Goal: Task Accomplishment & Management: Use online tool/utility

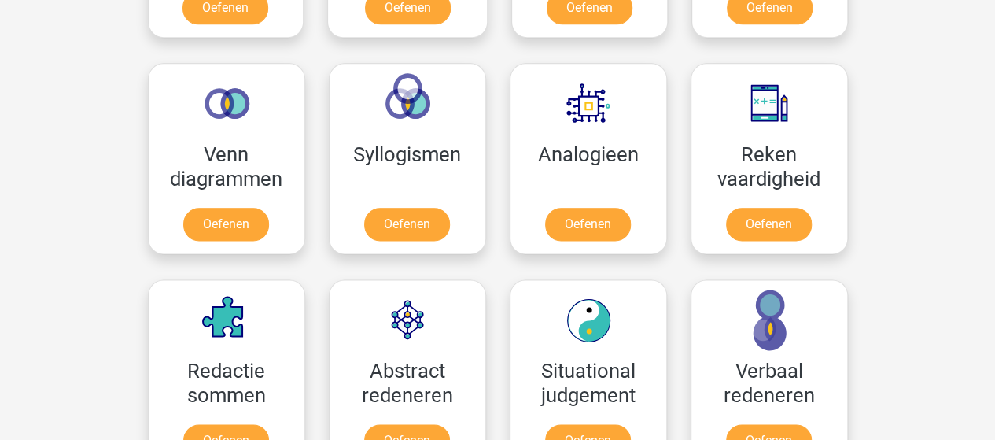
scroll to position [890, 0]
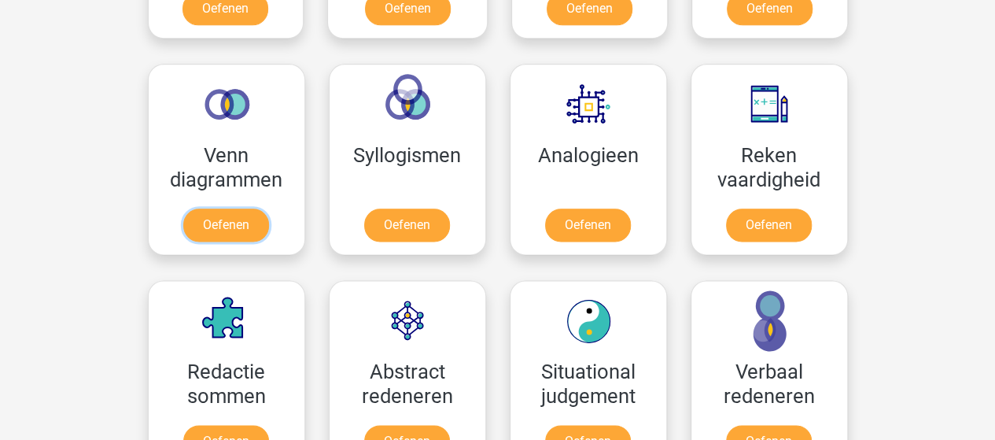
click at [244, 217] on link "Oefenen" at bounding box center [226, 224] width 86 height 33
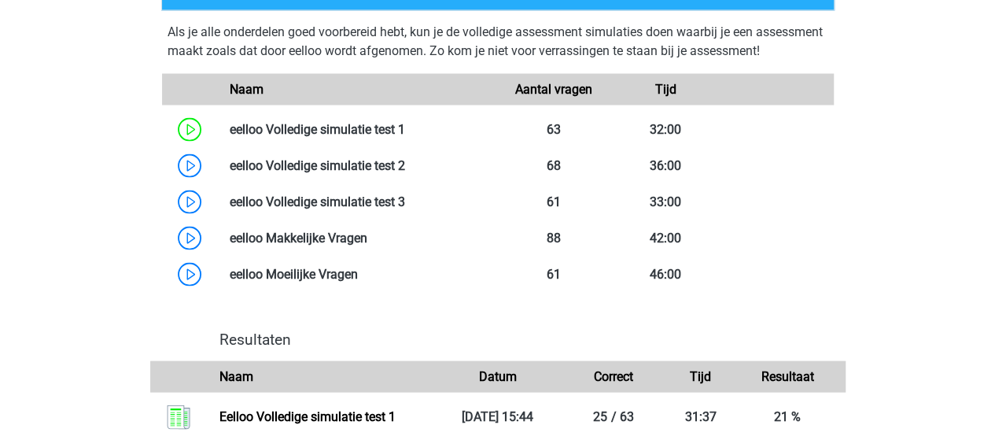
scroll to position [1443, 0]
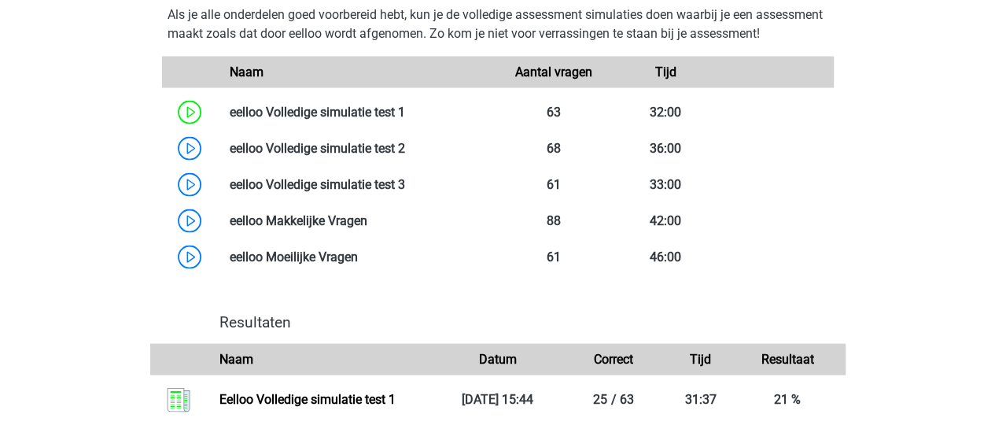
click at [405, 155] on link at bounding box center [405, 147] width 0 height 15
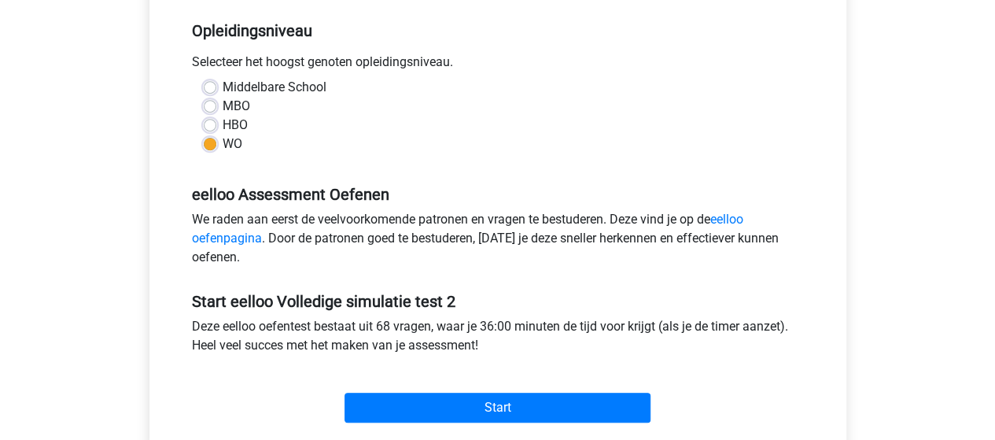
scroll to position [329, 0]
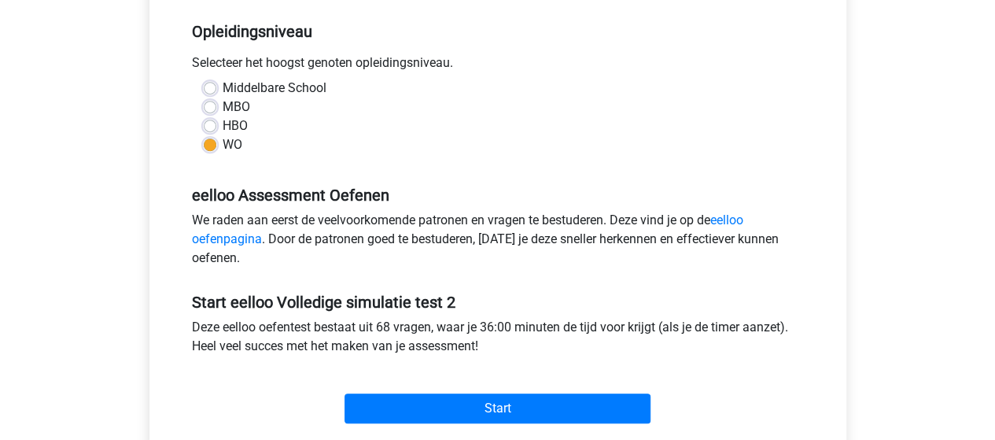
click at [816, 370] on div "Categoriën: eelloo Cijferreeksen , eelloo Analogieën , eelloo Diagrammen , eell…" at bounding box center [497, 153] width 673 height 592
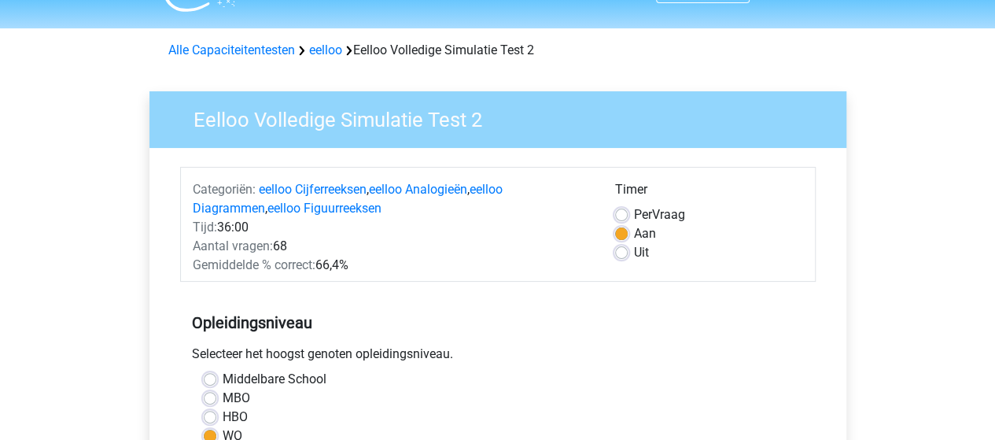
scroll to position [0, 0]
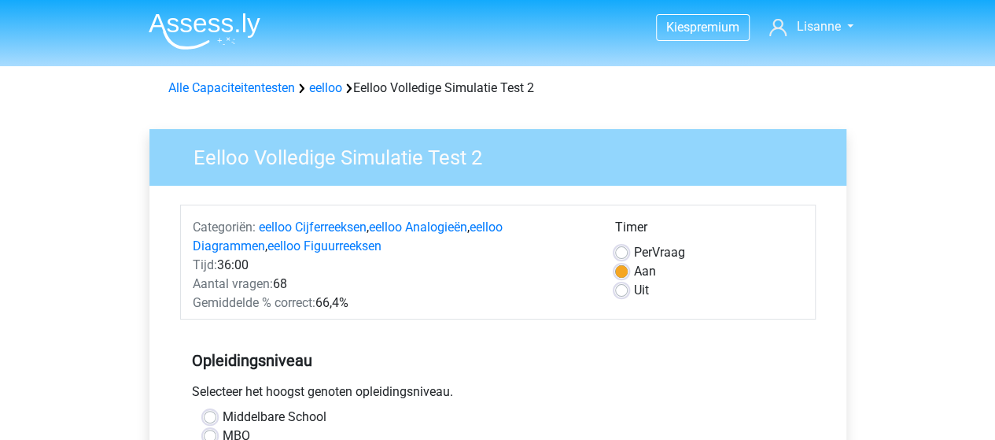
click at [194, 28] on img at bounding box center [205, 31] width 112 height 37
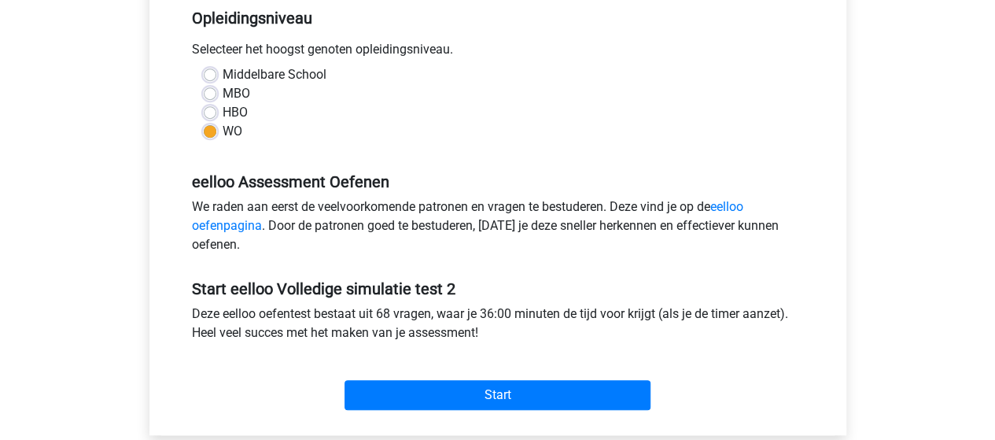
scroll to position [351, 0]
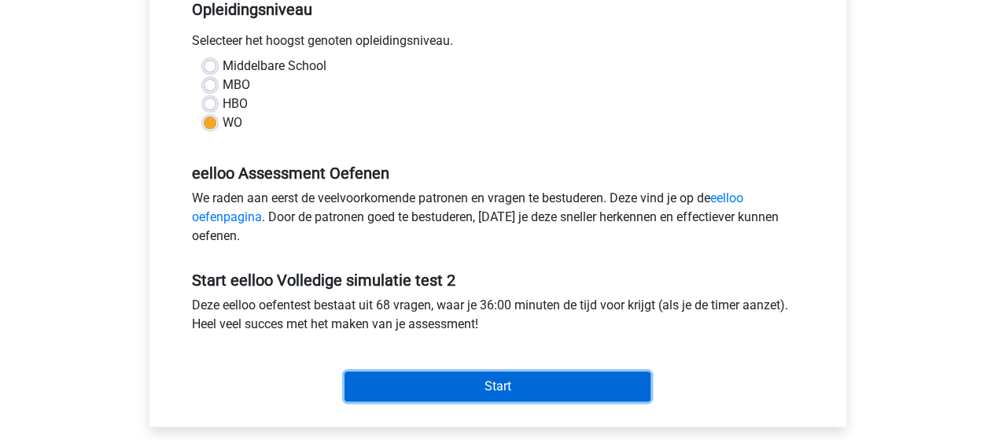
click at [587, 384] on input "Start" at bounding box center [498, 386] width 306 height 30
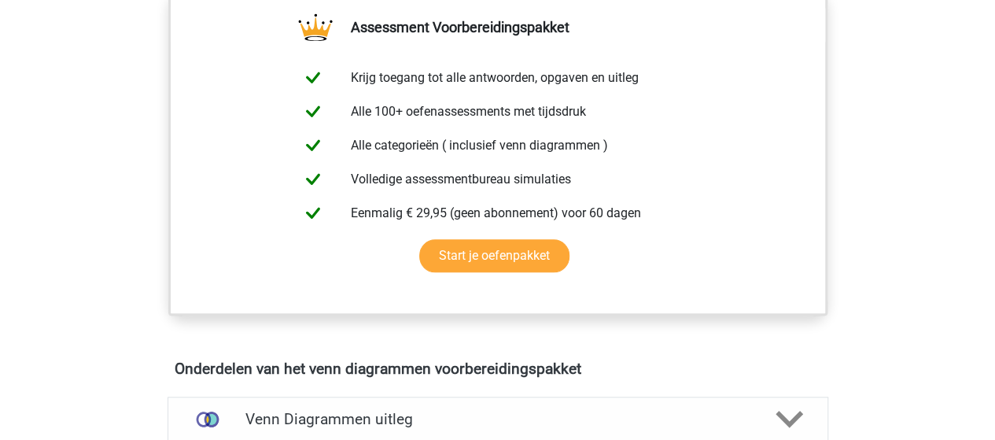
scroll to position [303, 0]
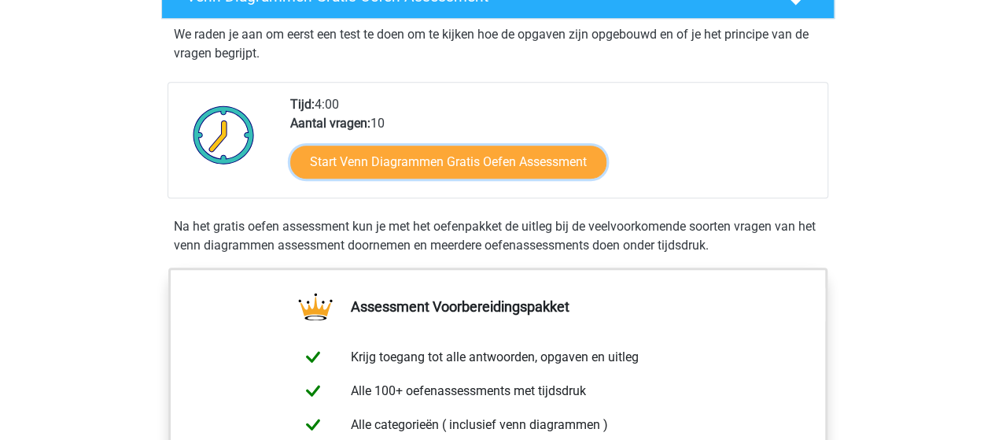
click at [474, 169] on link "Start Venn Diagrammen Gratis Oefen Assessment" at bounding box center [448, 162] width 316 height 33
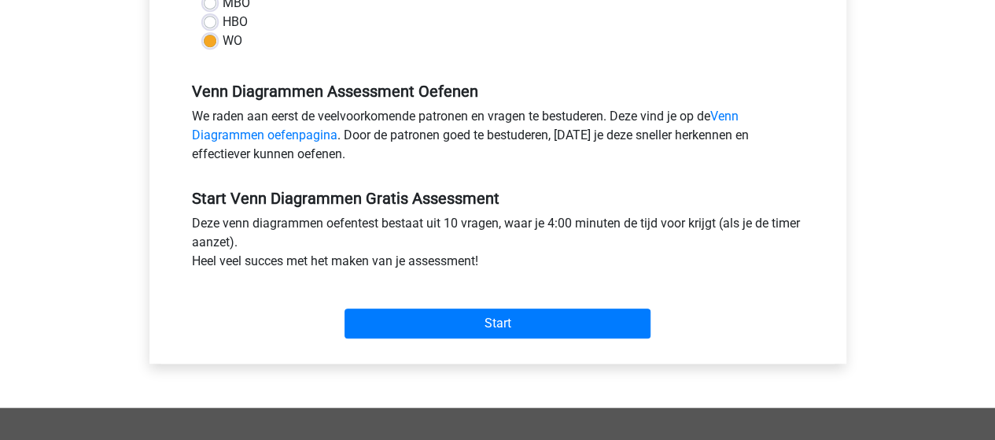
scroll to position [448, 0]
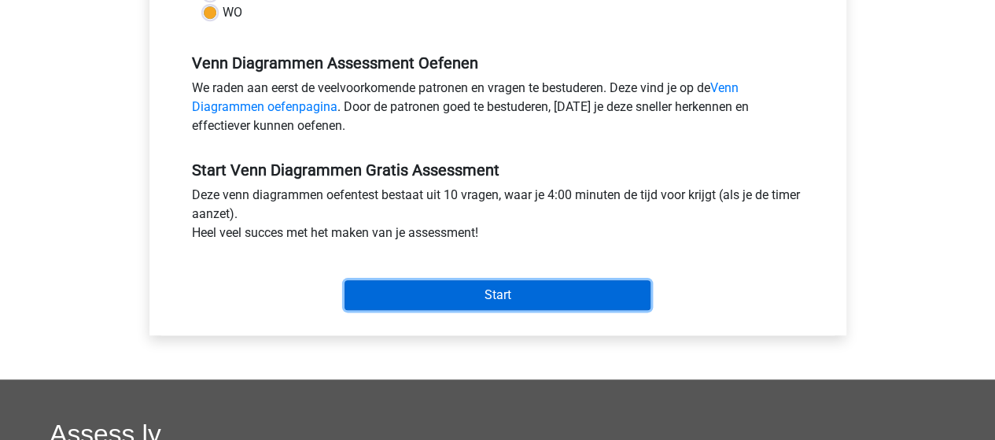
click at [577, 297] on input "Start" at bounding box center [498, 295] width 306 height 30
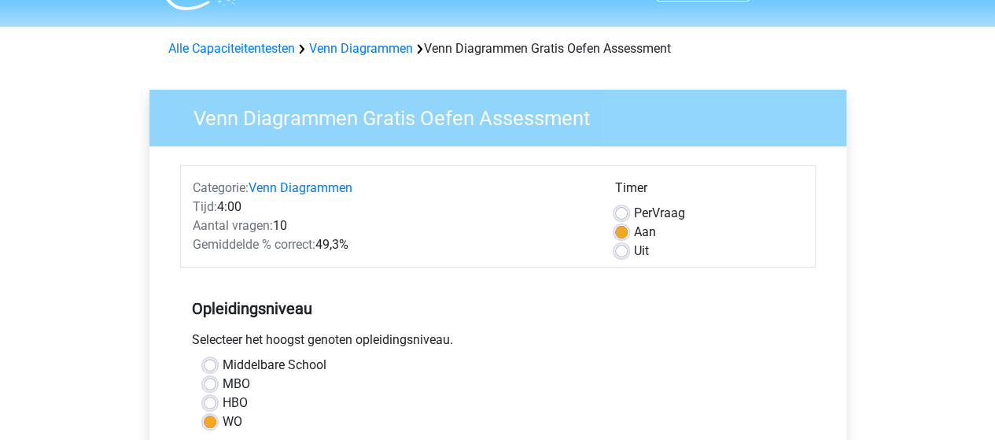
scroll to position [0, 0]
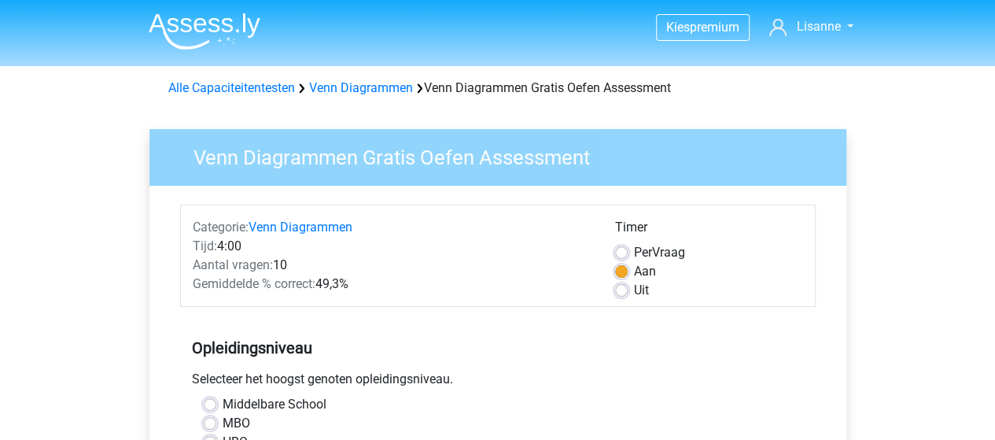
click at [179, 25] on img at bounding box center [205, 31] width 112 height 37
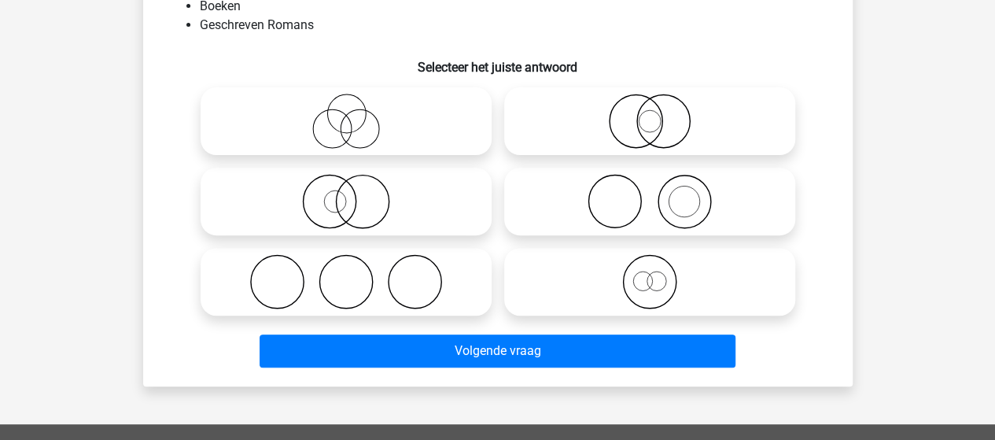
scroll to position [91, 0]
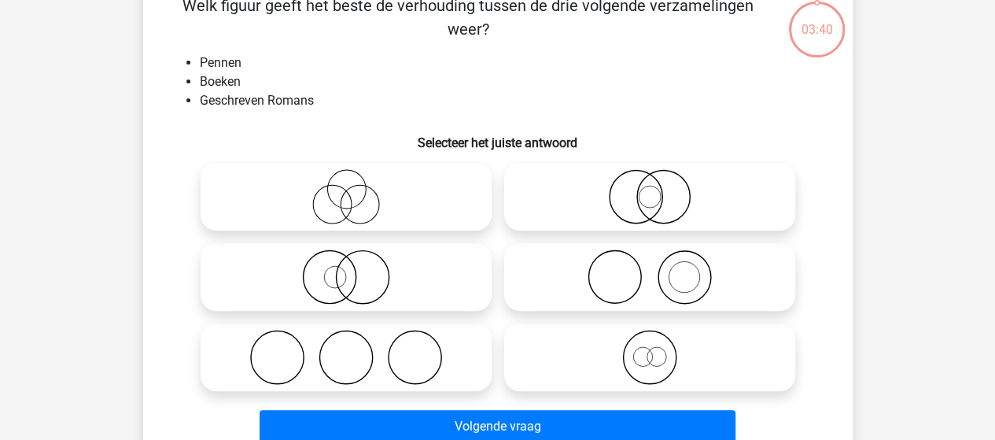
click at [630, 279] on icon at bounding box center [650, 276] width 278 height 55
click at [650, 269] on input "radio" at bounding box center [655, 264] width 10 height 10
radio input "true"
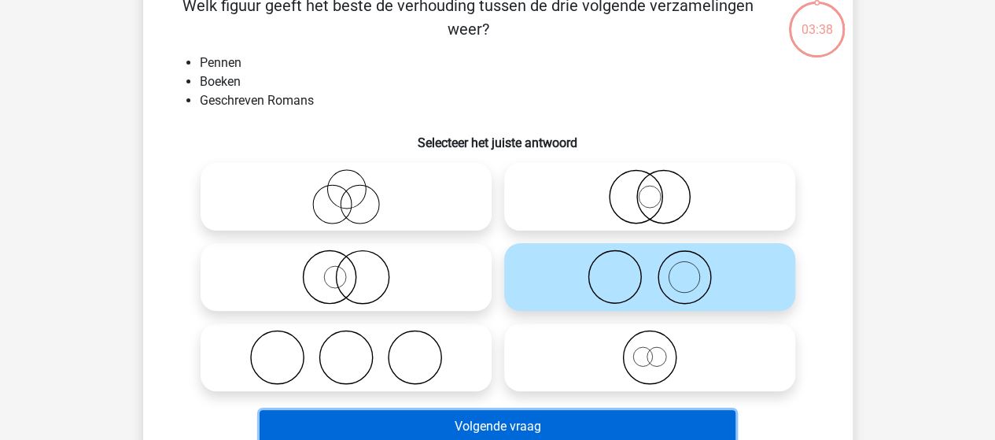
click at [607, 428] on button "Volgende vraag" at bounding box center [498, 426] width 476 height 33
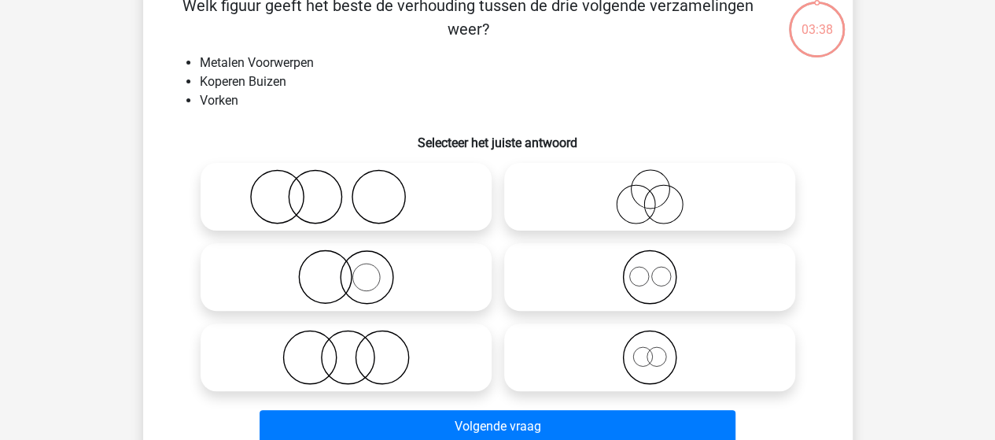
scroll to position [72, 0]
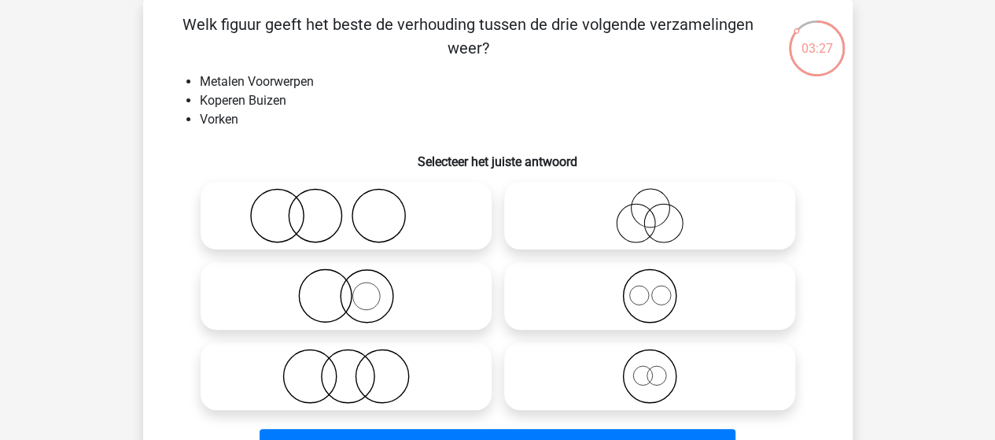
click at [366, 299] on icon at bounding box center [346, 295] width 278 height 55
click at [356, 288] on input "radio" at bounding box center [351, 283] width 10 height 10
radio input "true"
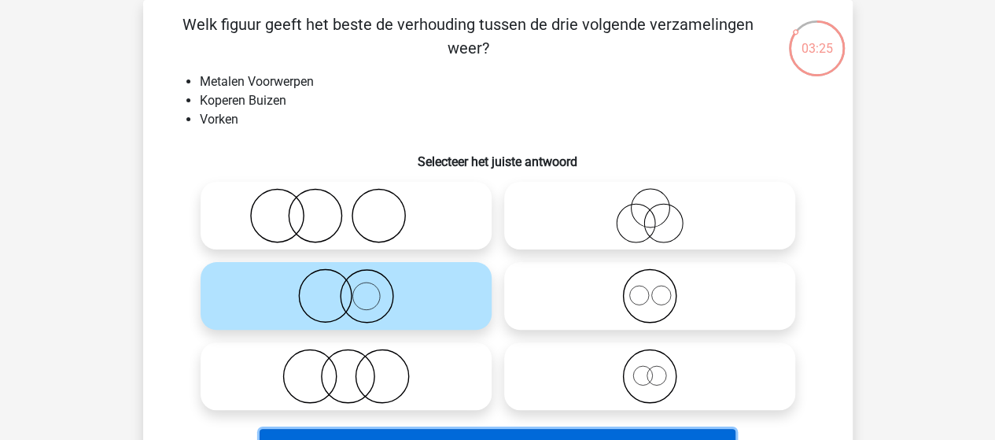
click at [574, 432] on button "Volgende vraag" at bounding box center [498, 445] width 476 height 33
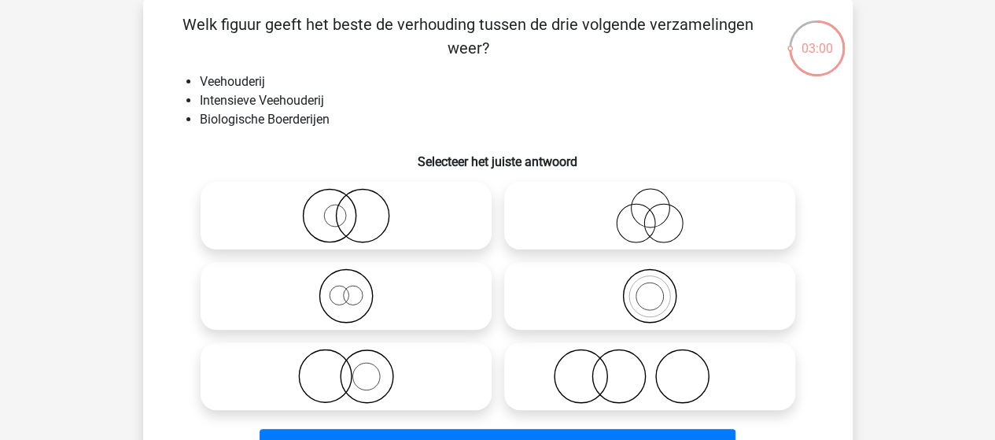
click at [662, 372] on icon at bounding box center [650, 375] width 278 height 55
click at [660, 368] on input "radio" at bounding box center [655, 363] width 10 height 10
radio input "true"
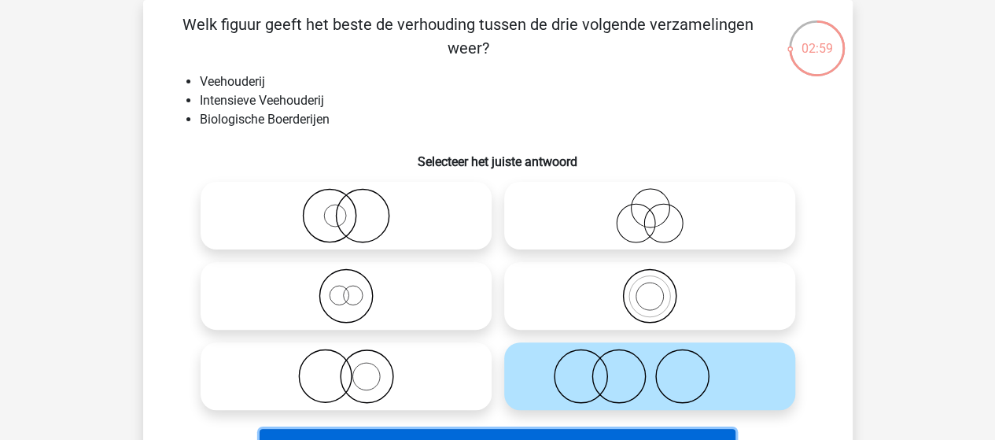
click at [651, 433] on button "Volgende vraag" at bounding box center [498, 445] width 476 height 33
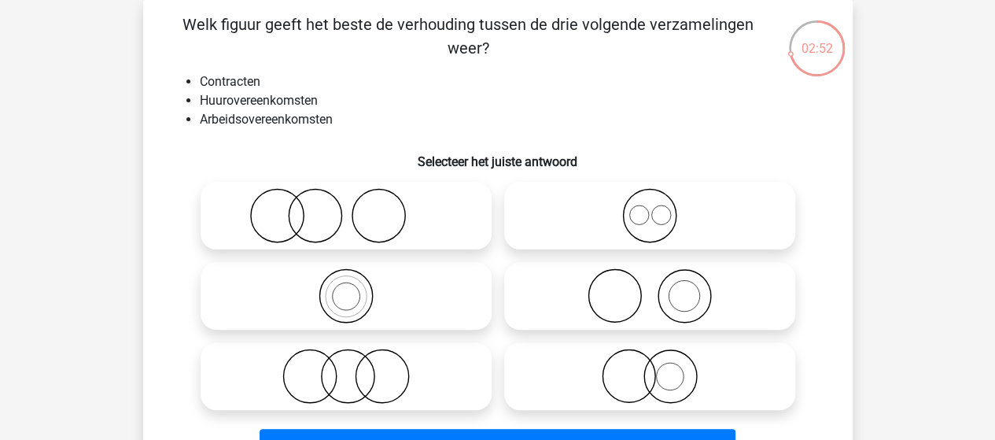
click at [638, 216] on icon at bounding box center [650, 215] width 278 height 55
click at [650, 208] on input "radio" at bounding box center [655, 202] width 10 height 10
radio input "true"
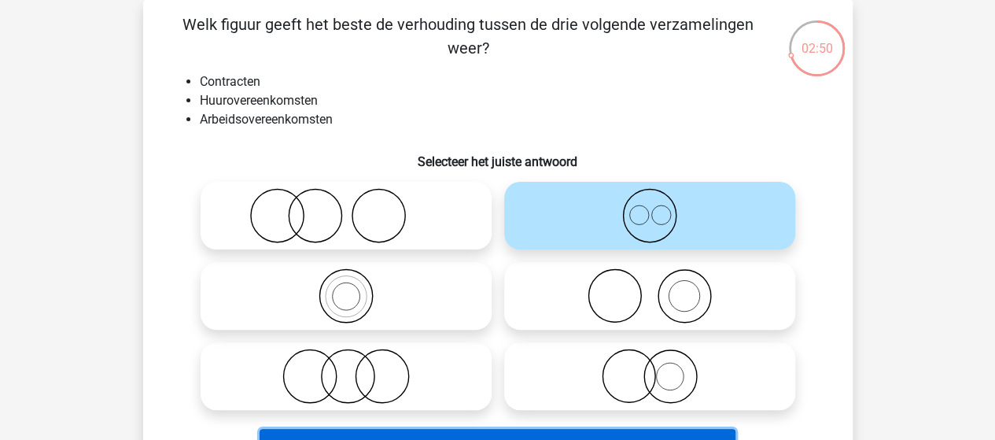
click at [634, 431] on button "Volgende vraag" at bounding box center [498, 445] width 476 height 33
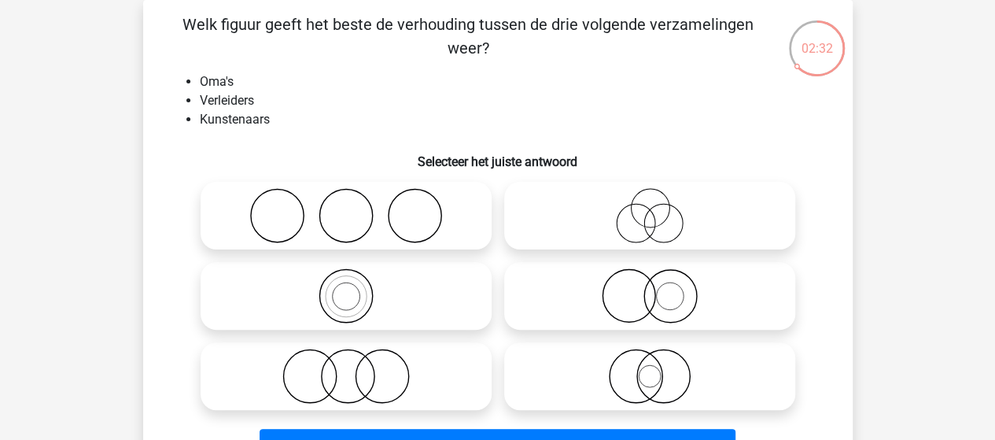
click at [382, 385] on icon at bounding box center [346, 375] width 278 height 55
click at [356, 368] on input "radio" at bounding box center [351, 363] width 10 height 10
radio input "true"
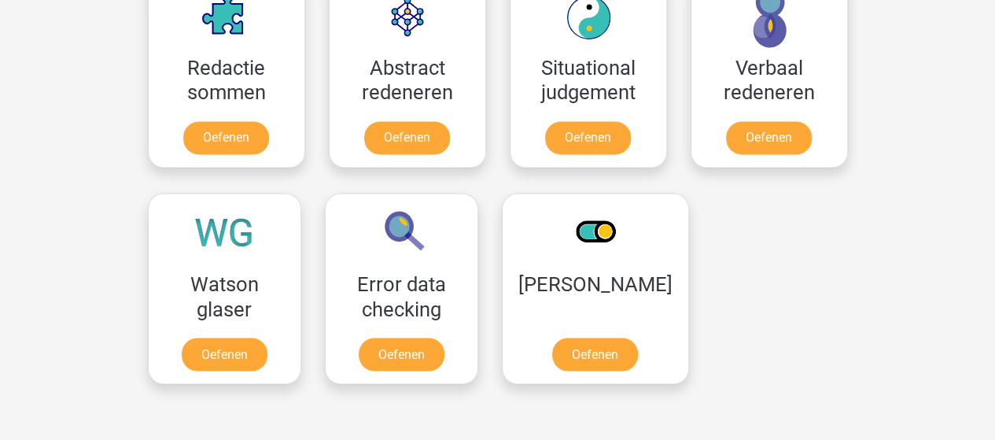
scroll to position [1206, 0]
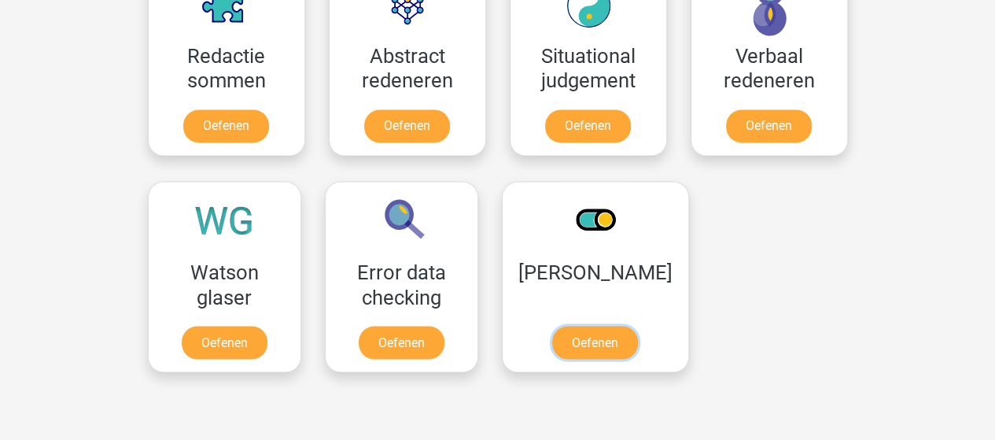
click at [578, 345] on link "Oefenen" at bounding box center [595, 342] width 86 height 33
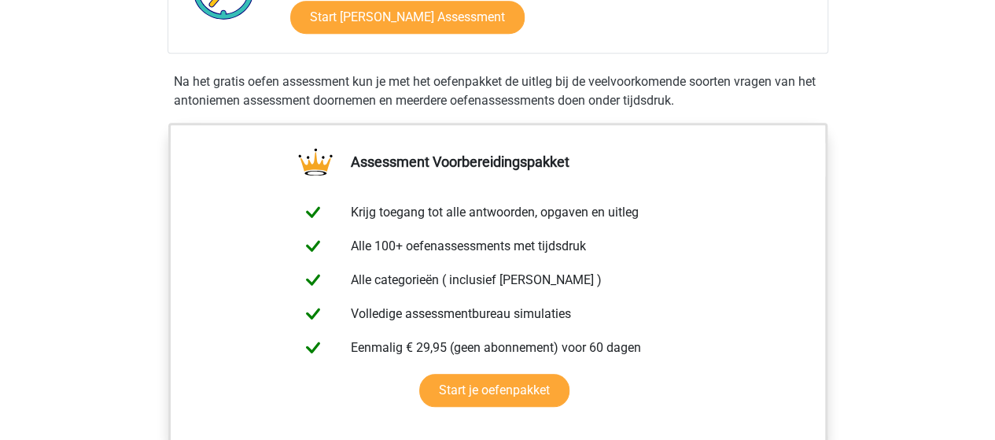
scroll to position [452, 0]
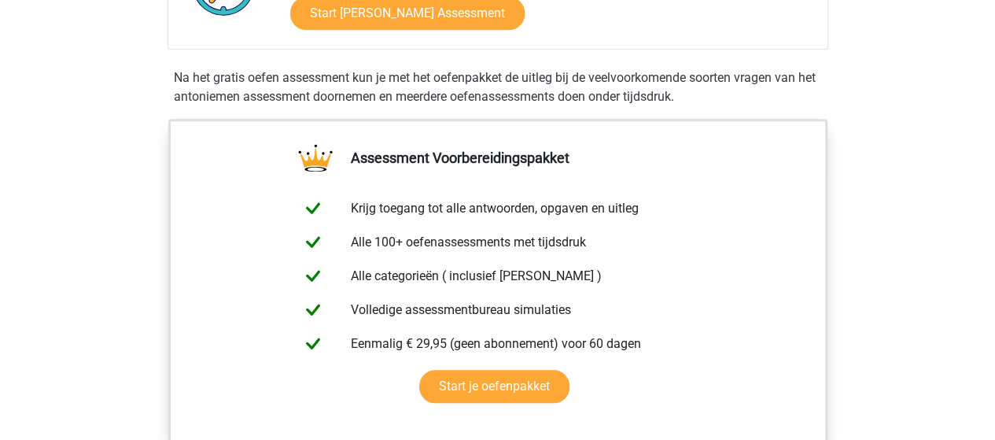
click at [481, 31] on div "Start Antoniemen Gratis Oefen Assessment" at bounding box center [552, 16] width 525 height 65
click at [460, 21] on link "Start Antoniemen Gratis Oefen Assessment" at bounding box center [407, 13] width 234 height 33
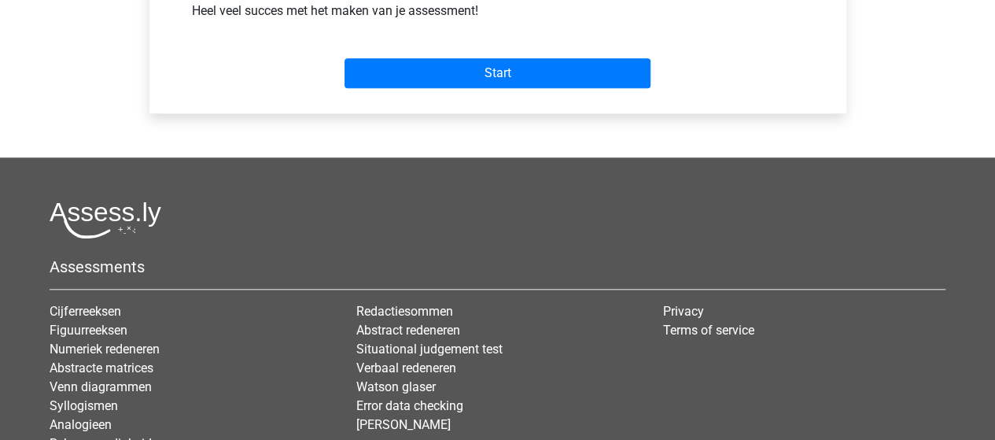
scroll to position [651, 0]
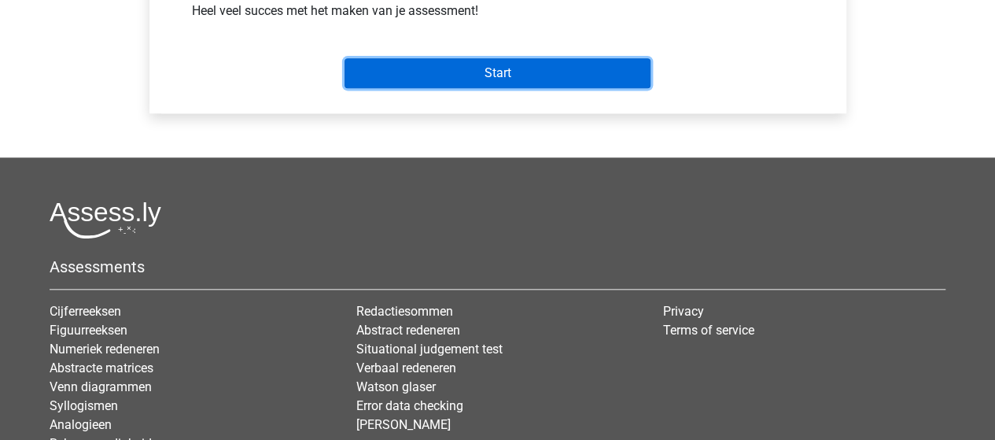
click at [480, 88] on input "Start" at bounding box center [498, 73] width 306 height 30
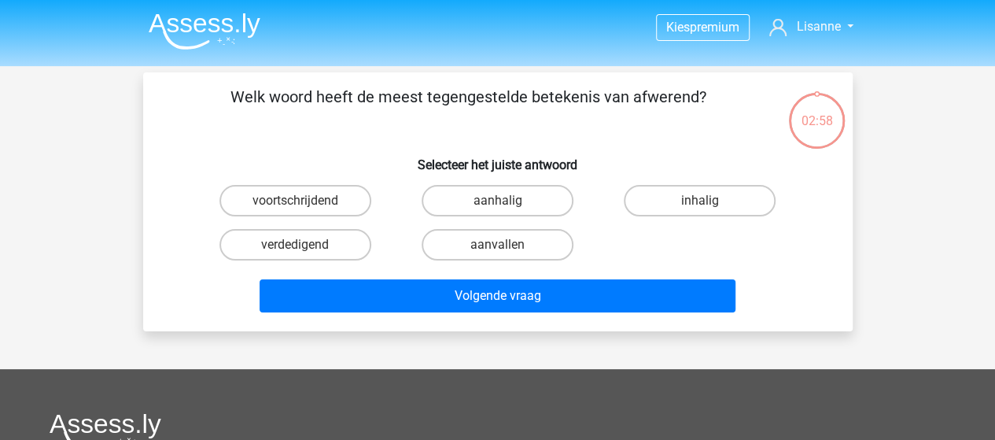
click at [217, 26] on img at bounding box center [205, 31] width 112 height 37
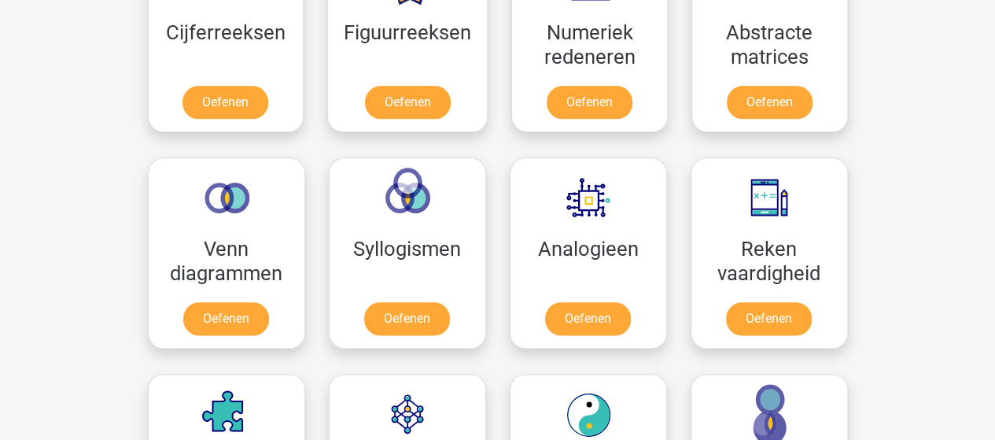
scroll to position [791, 0]
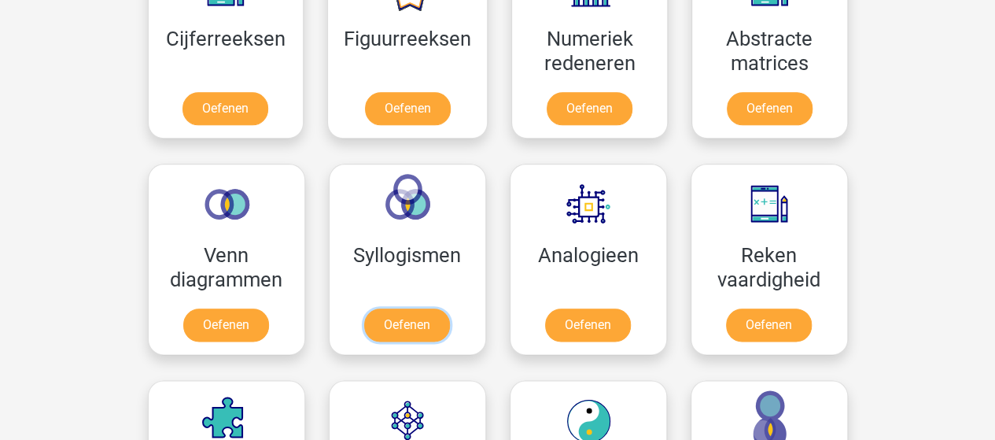
click at [423, 323] on link "Oefenen" at bounding box center [407, 324] width 86 height 33
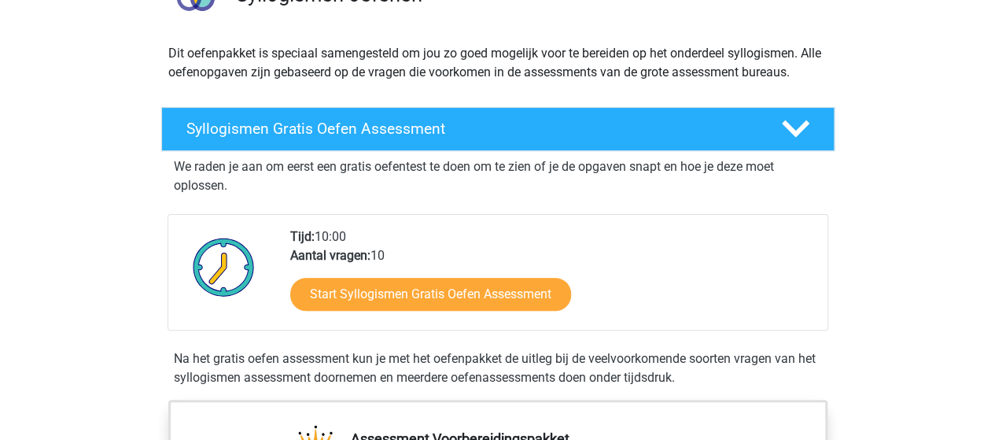
scroll to position [136, 0]
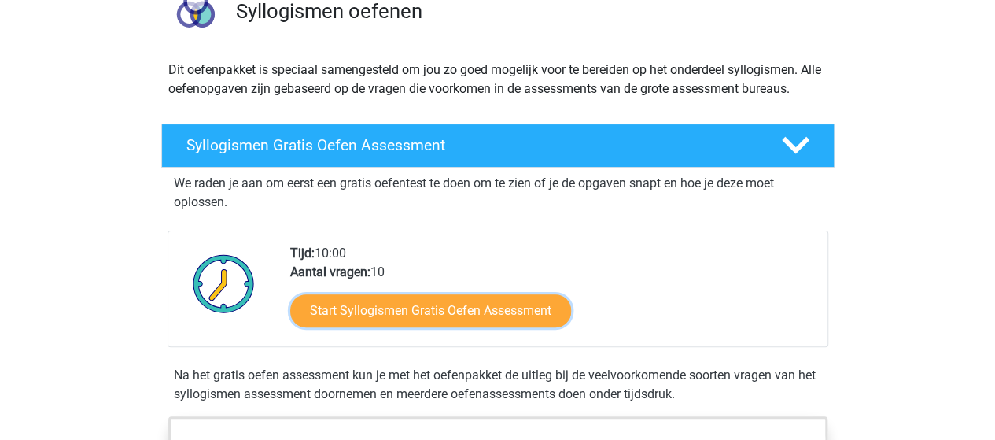
click at [444, 319] on link "Start Syllogismen Gratis Oefen Assessment" at bounding box center [430, 310] width 281 height 33
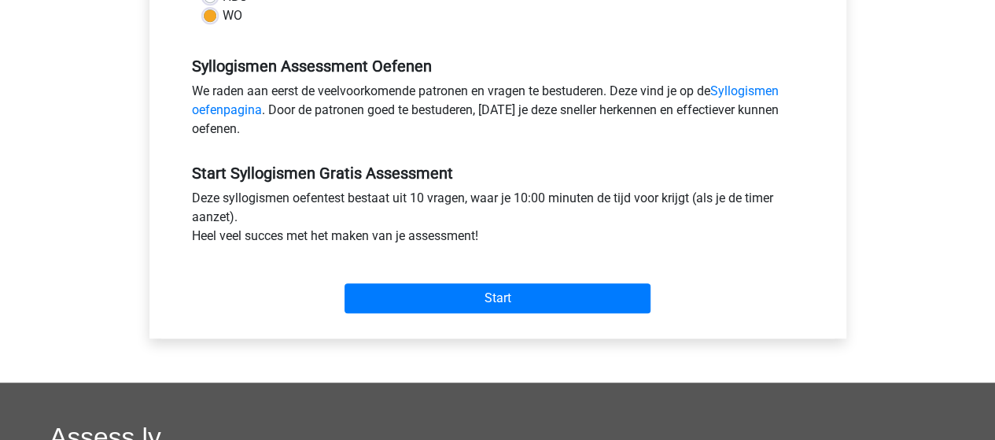
scroll to position [445, 0]
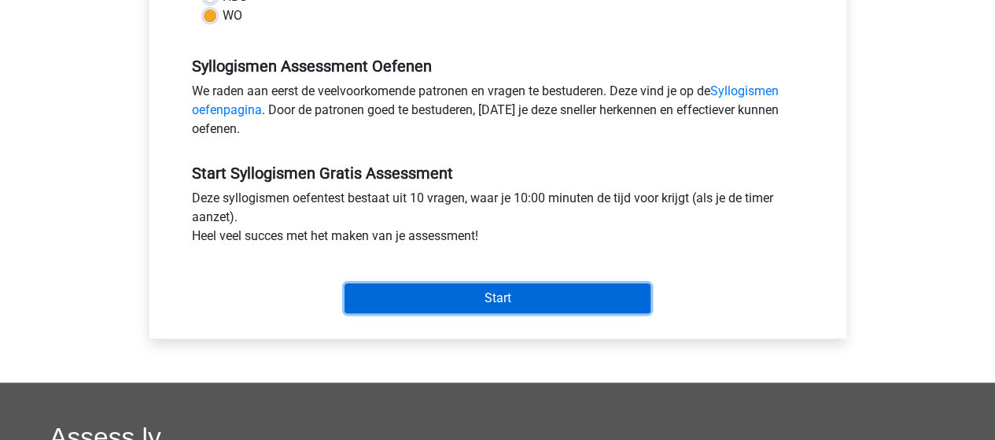
click at [501, 296] on input "Start" at bounding box center [498, 298] width 306 height 30
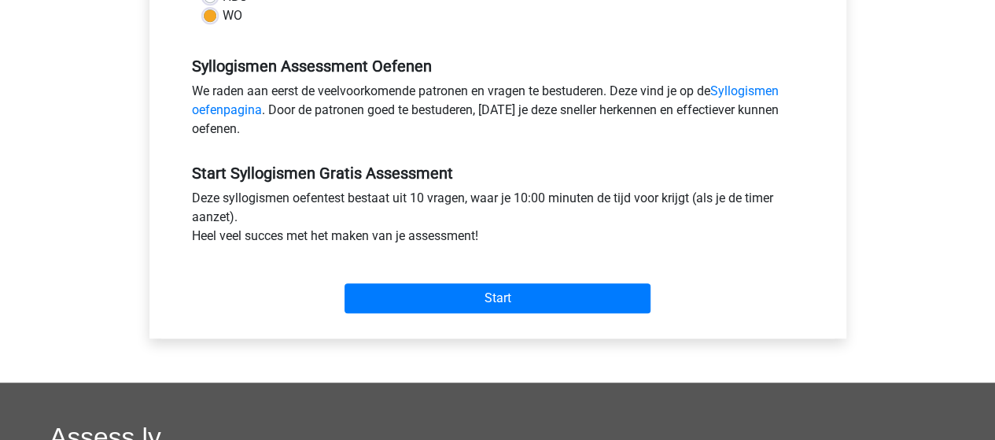
scroll to position [0, 0]
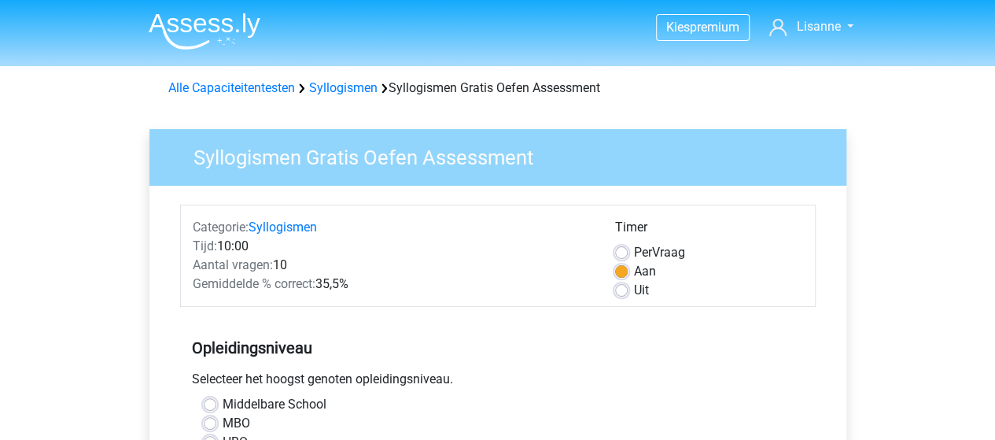
click at [160, 19] on img at bounding box center [205, 31] width 112 height 37
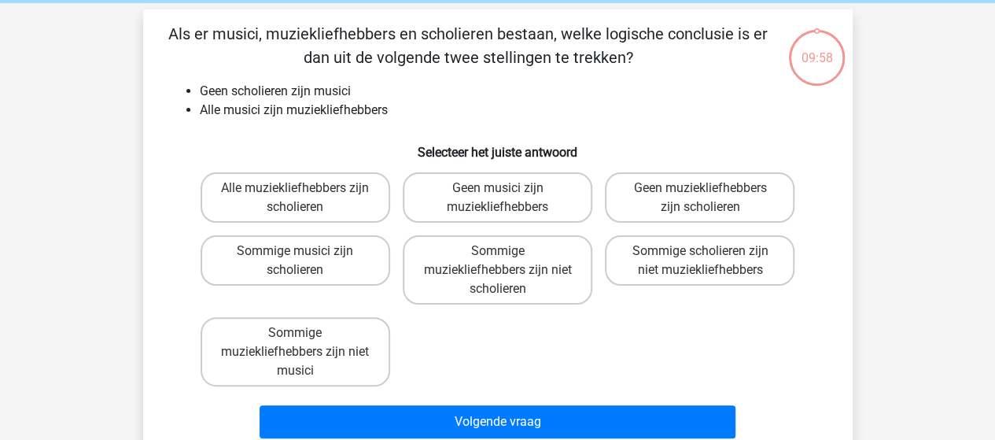
scroll to position [65, 0]
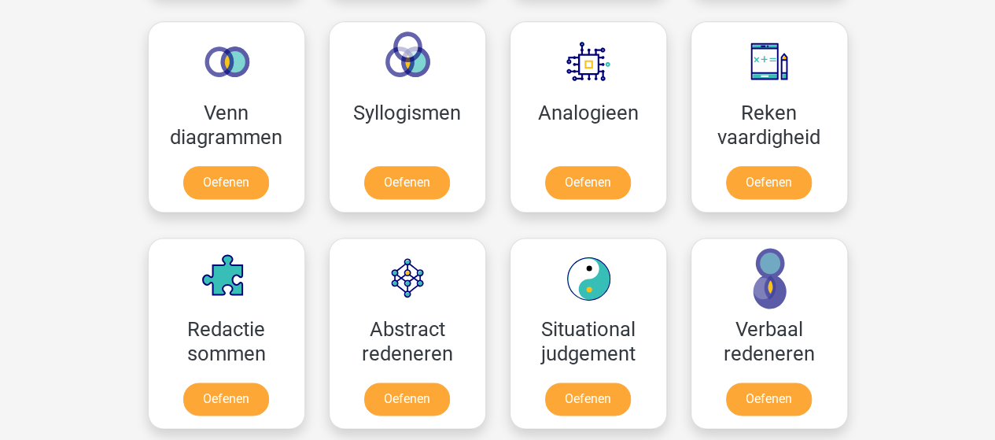
scroll to position [938, 0]
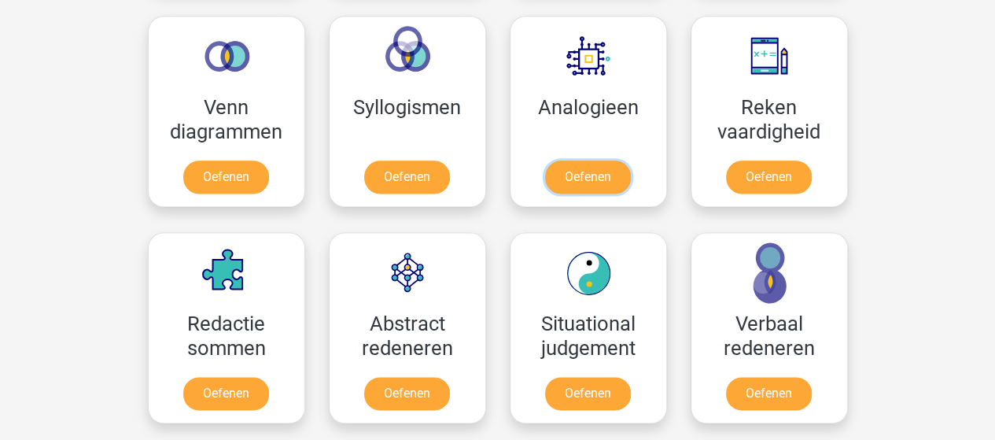
click at [593, 170] on link "Oefenen" at bounding box center [588, 176] width 86 height 33
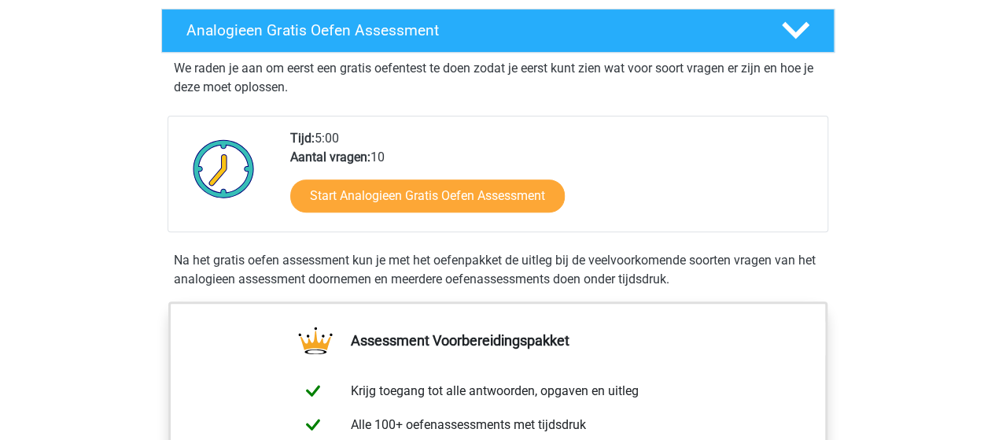
scroll to position [323, 0]
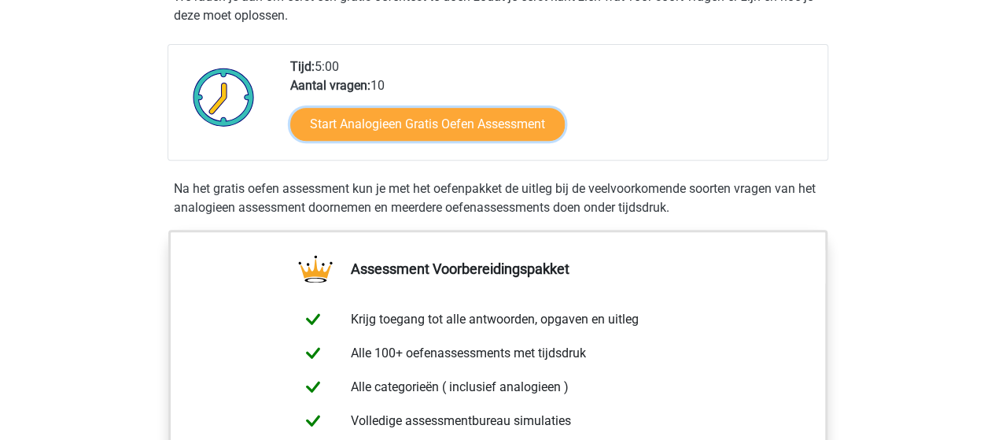
click at [484, 128] on link "Start Analogieen Gratis Oefen Assessment" at bounding box center [427, 124] width 275 height 33
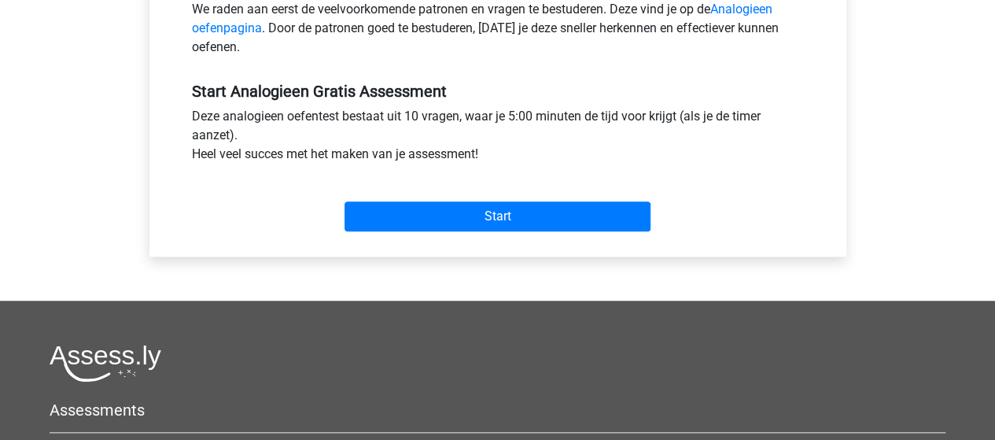
scroll to position [555, 0]
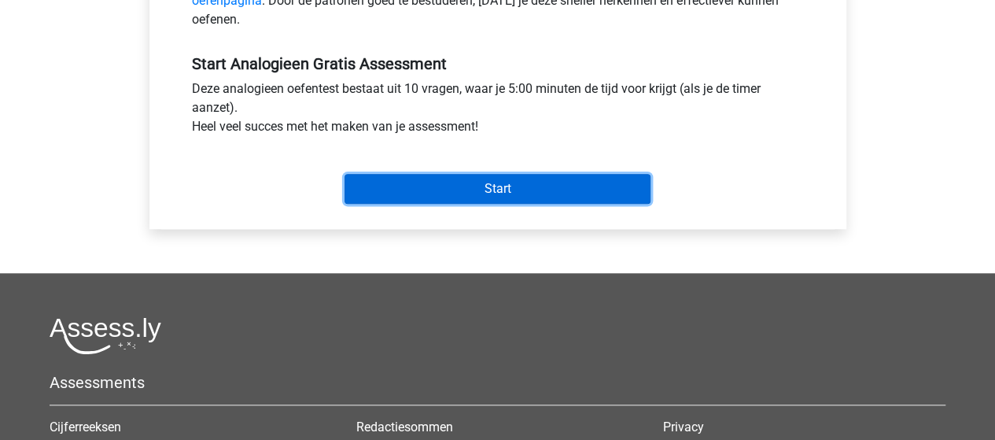
click at [533, 182] on input "Start" at bounding box center [498, 189] width 306 height 30
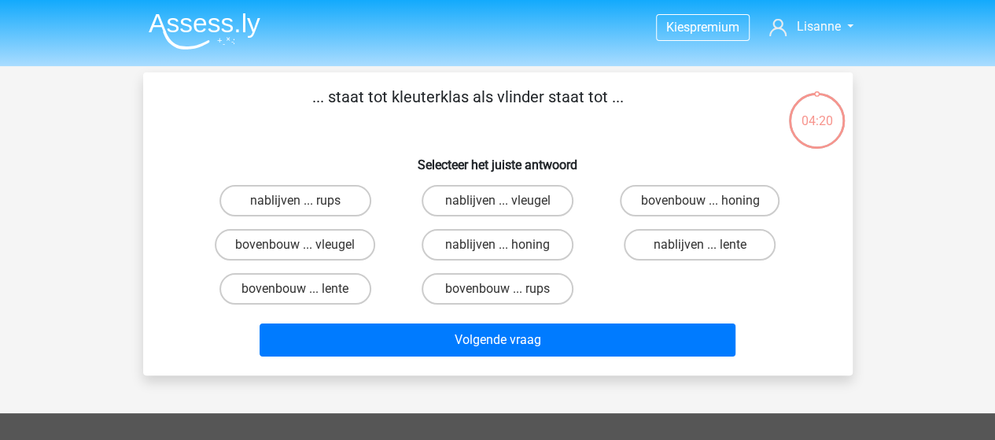
click at [194, 13] on img at bounding box center [205, 31] width 112 height 37
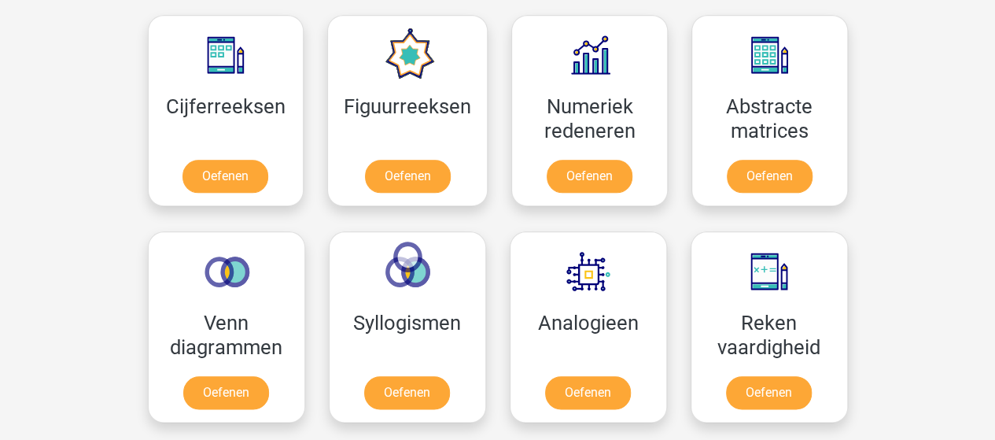
scroll to position [724, 0]
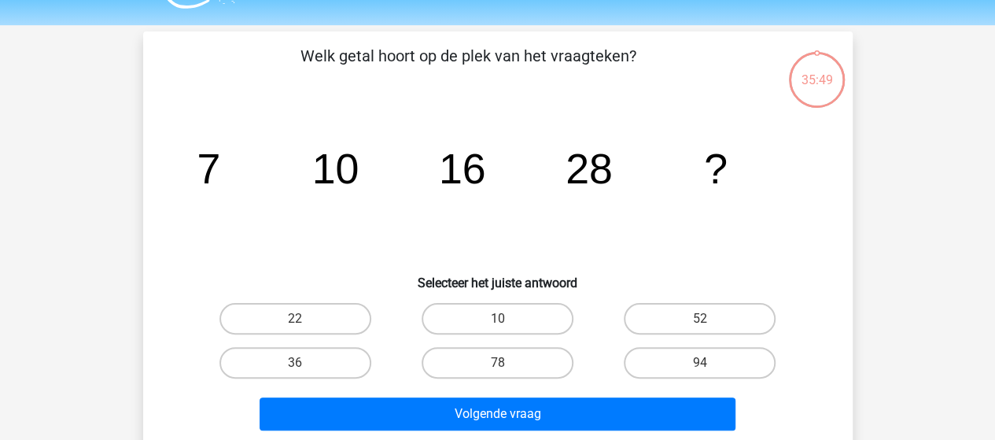
scroll to position [44, 0]
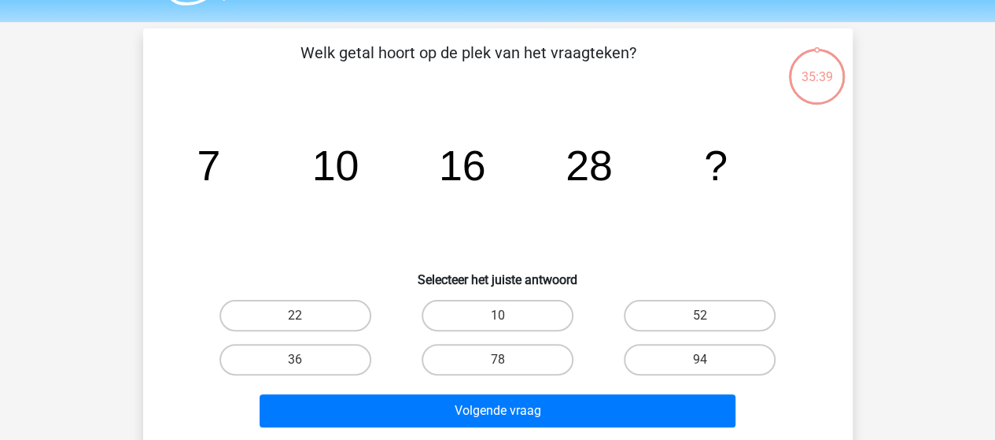
click at [686, 320] on label "52" at bounding box center [700, 315] width 152 height 31
click at [700, 320] on input "52" at bounding box center [705, 320] width 10 height 10
radio input "true"
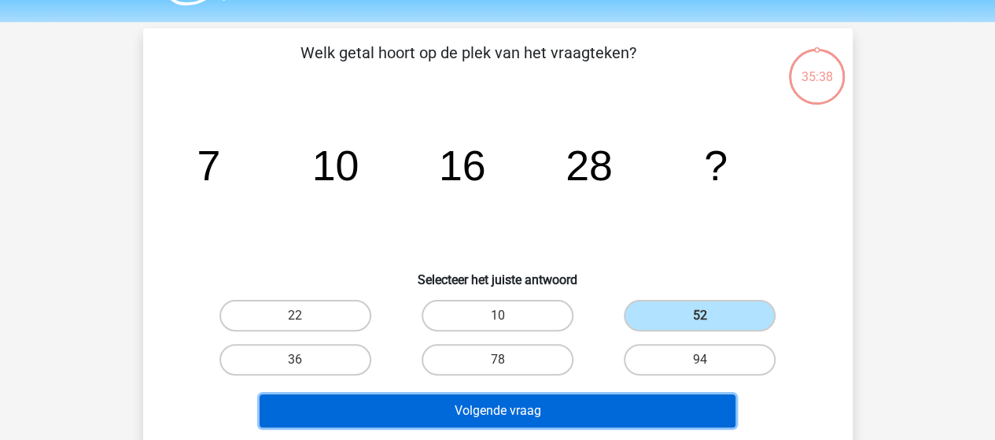
click at [563, 405] on button "Volgende vraag" at bounding box center [498, 410] width 476 height 33
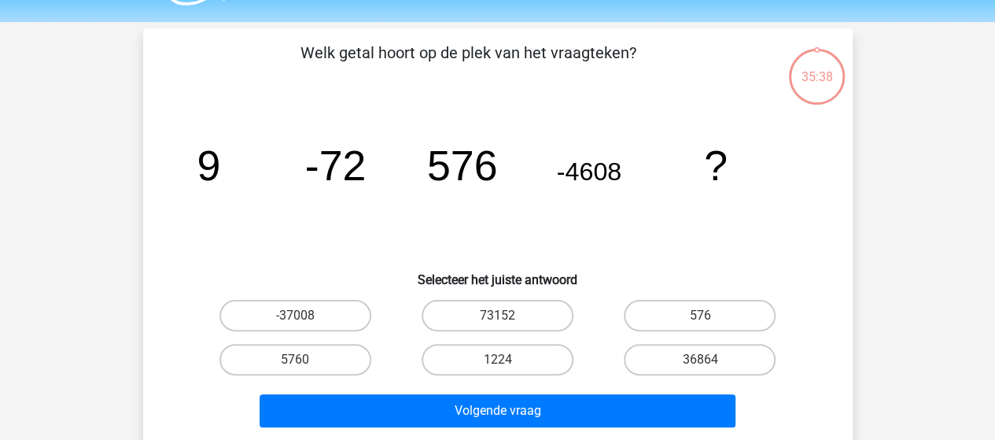
scroll to position [72, 0]
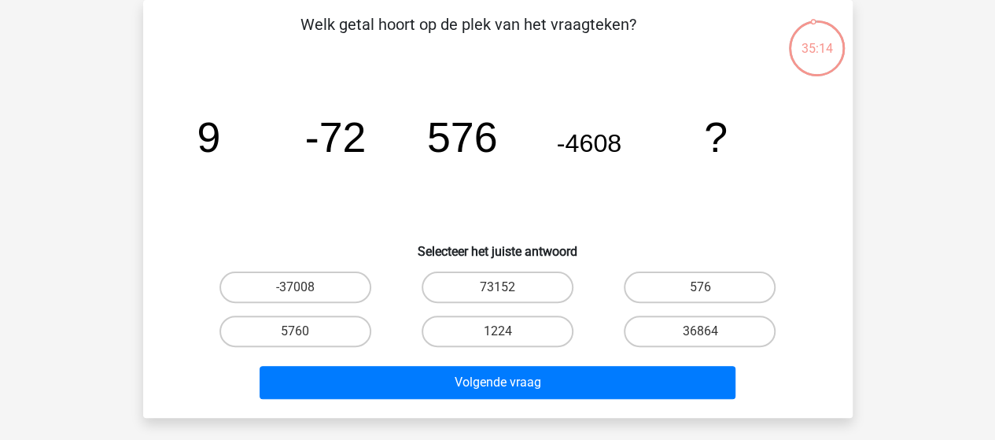
click at [721, 331] on label "36864" at bounding box center [700, 330] width 152 height 31
click at [710, 331] on input "36864" at bounding box center [705, 336] width 10 height 10
radio input "true"
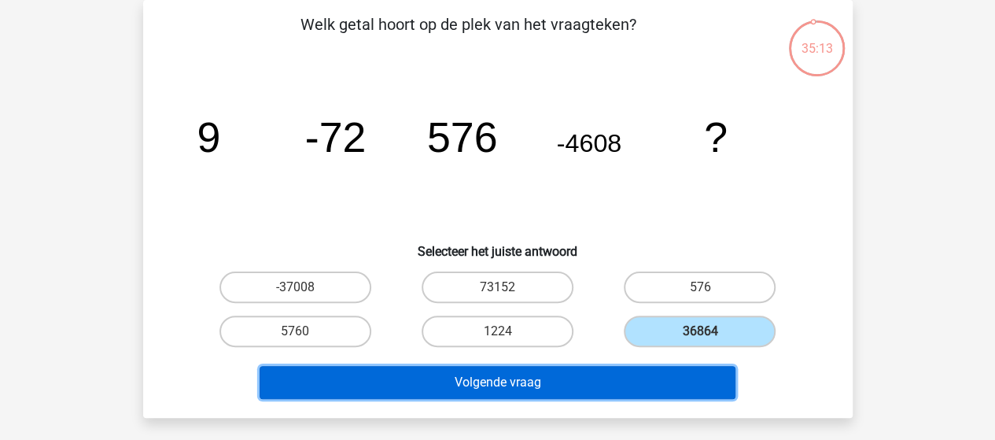
click at [654, 367] on button "Volgende vraag" at bounding box center [498, 382] width 476 height 33
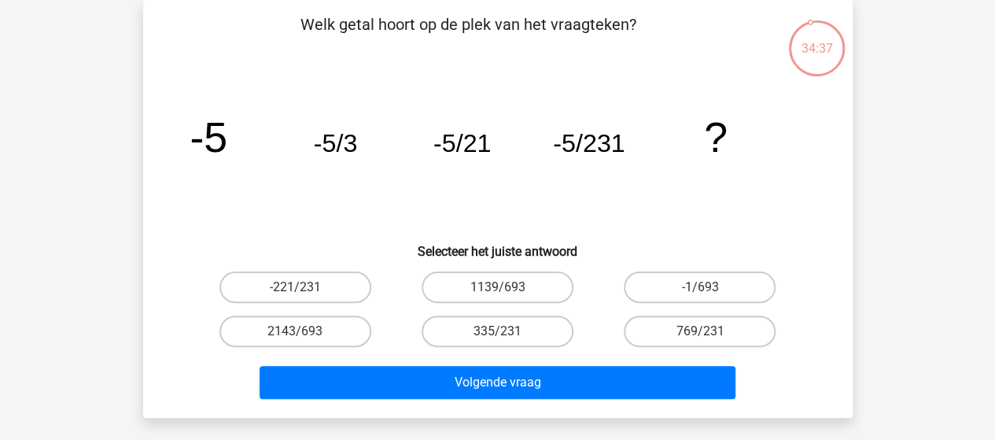
click at [308, 334] on label "2143/693" at bounding box center [295, 330] width 152 height 31
click at [305, 334] on input "2143/693" at bounding box center [300, 336] width 10 height 10
radio input "true"
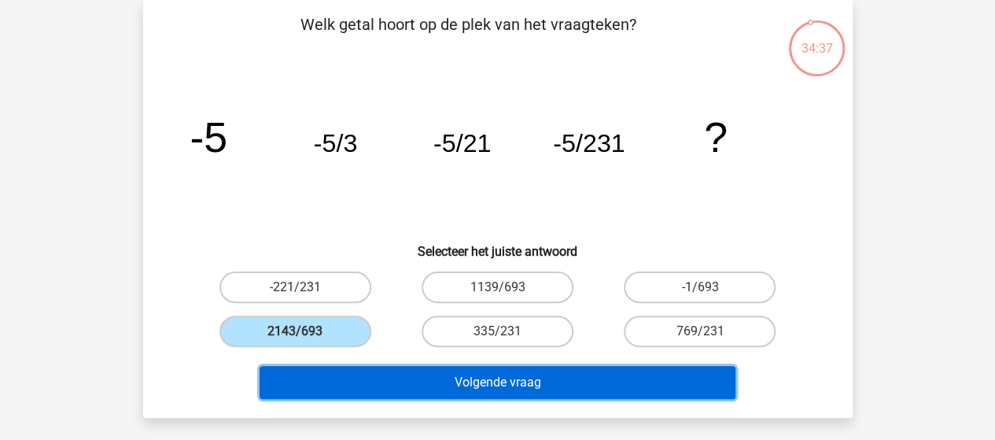
click at [503, 388] on button "Volgende vraag" at bounding box center [498, 382] width 476 height 33
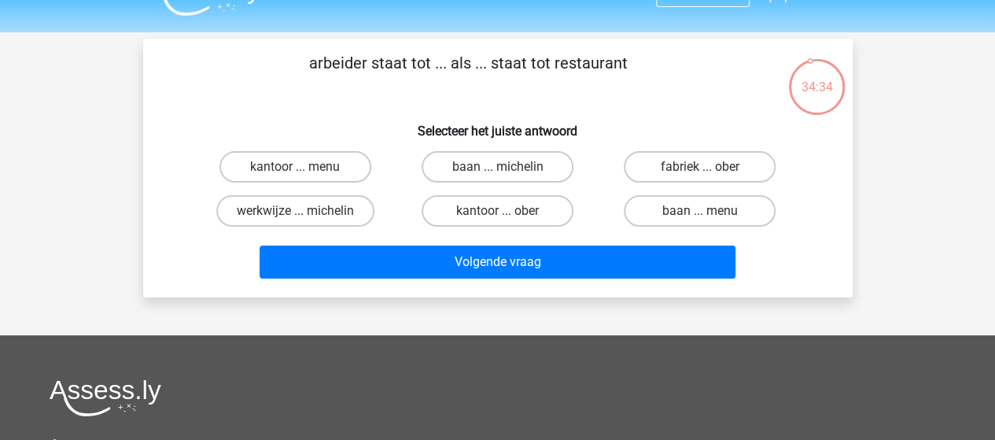
scroll to position [0, 0]
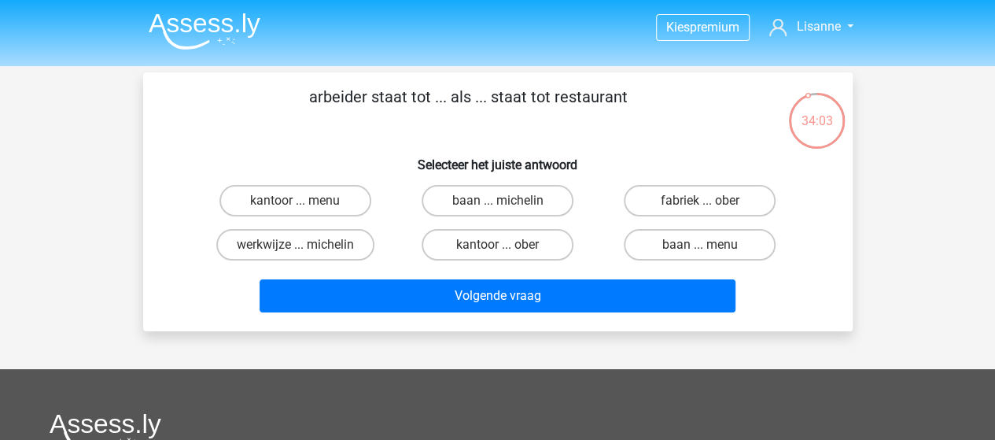
click at [724, 197] on label "fabriek ... ober" at bounding box center [700, 200] width 152 height 31
click at [710, 201] on input "fabriek ... ober" at bounding box center [705, 206] width 10 height 10
radio input "true"
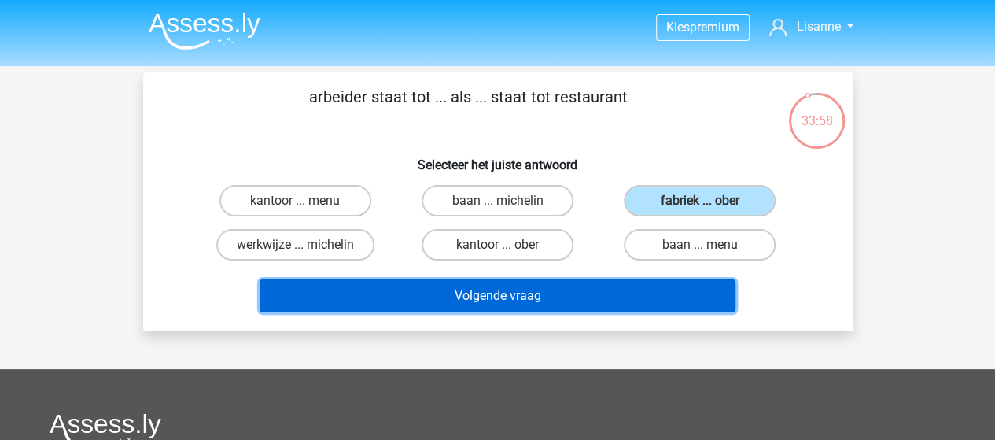
click at [557, 300] on button "Volgende vraag" at bounding box center [498, 295] width 476 height 33
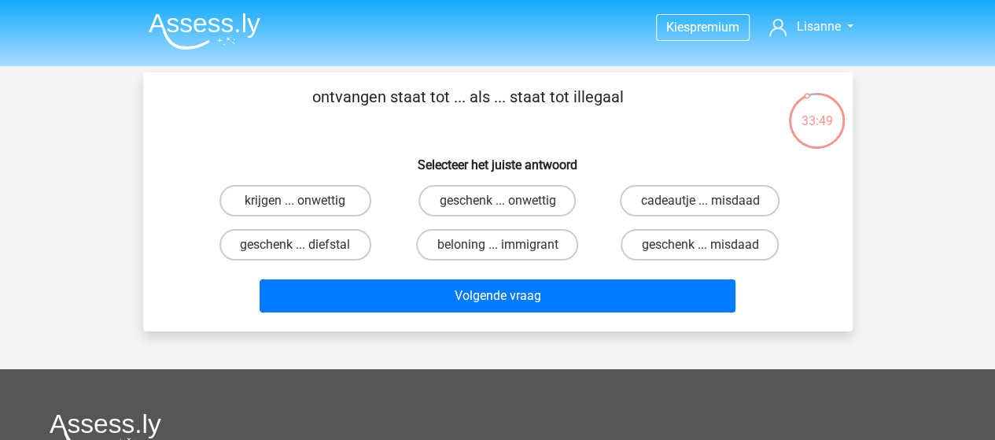
click at [315, 201] on label "krijgen ... onwettig" at bounding box center [295, 200] width 152 height 31
click at [305, 201] on input "krijgen ... onwettig" at bounding box center [300, 206] width 10 height 10
radio input "true"
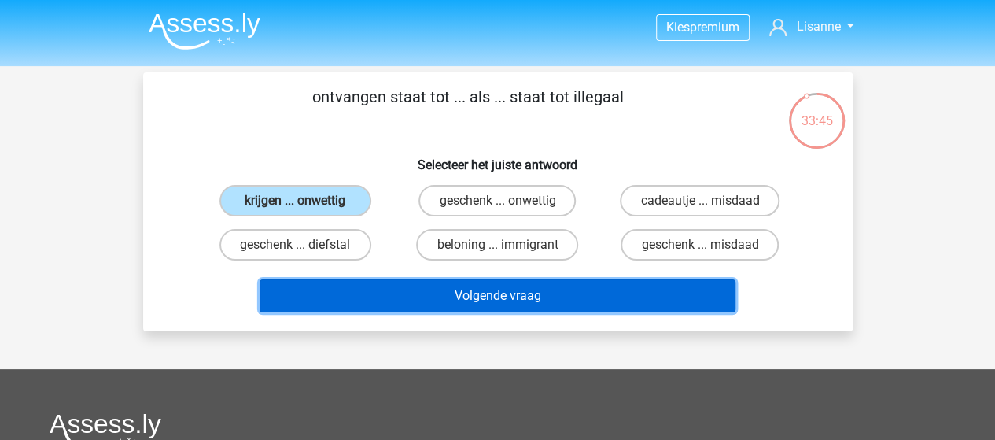
click at [491, 290] on button "Volgende vraag" at bounding box center [498, 295] width 476 height 33
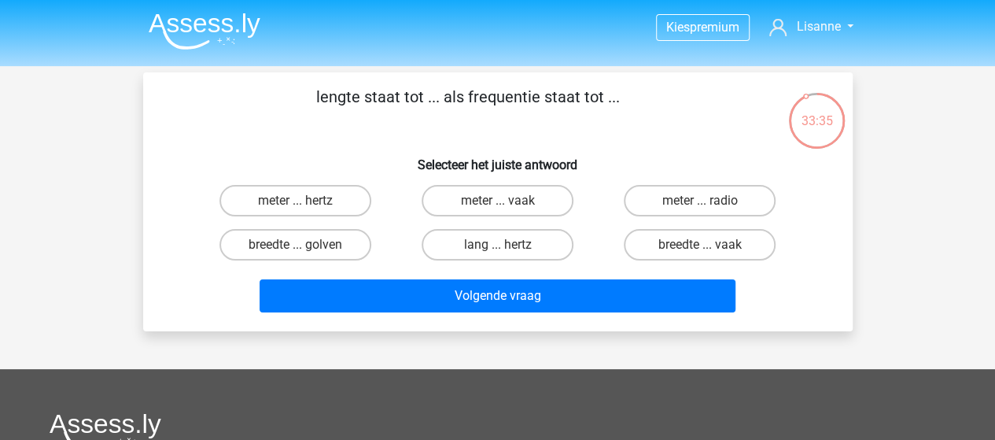
click at [507, 236] on label "lang ... hertz" at bounding box center [498, 244] width 152 height 31
click at [507, 245] on input "lang ... hertz" at bounding box center [502, 250] width 10 height 10
radio input "true"
click at [309, 206] on label "meter ... hertz" at bounding box center [295, 200] width 152 height 31
click at [305, 206] on input "meter ... hertz" at bounding box center [300, 206] width 10 height 10
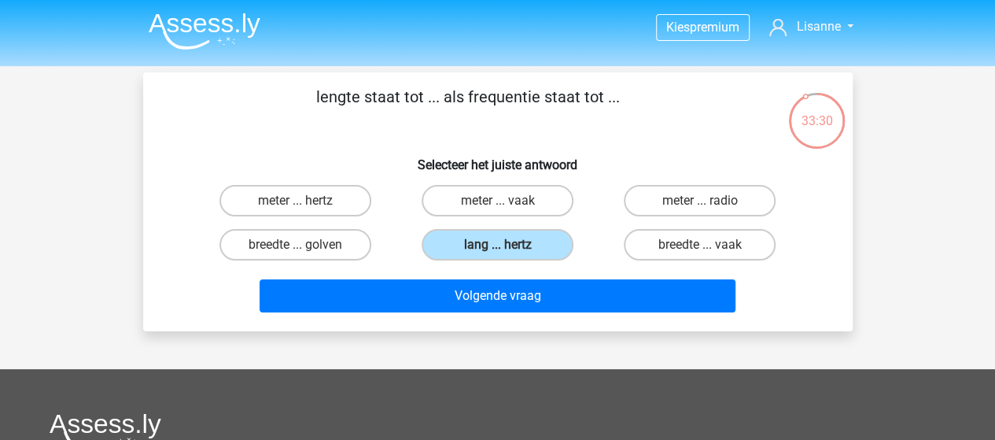
radio input "true"
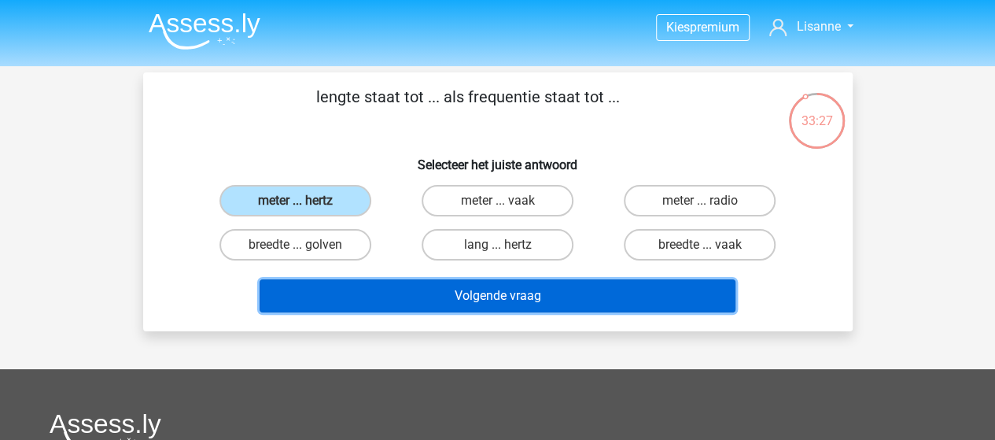
click at [547, 300] on button "Volgende vraag" at bounding box center [498, 295] width 476 height 33
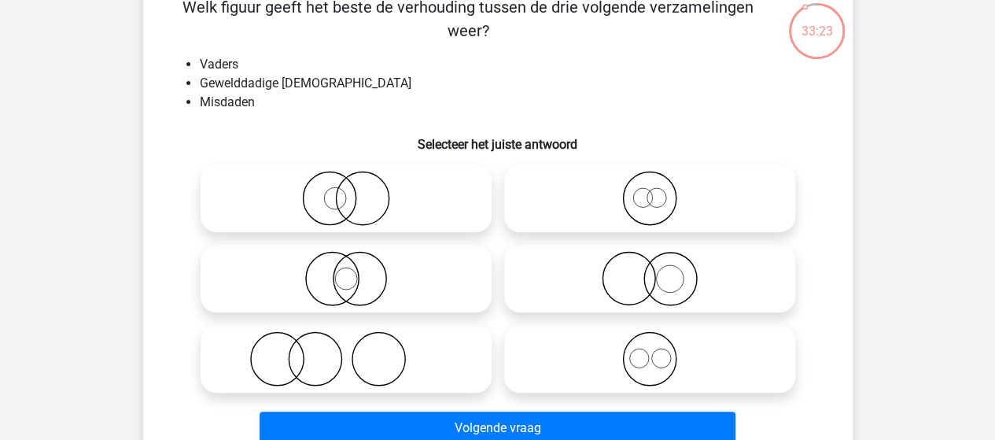
scroll to position [90, 0]
click at [388, 325] on label at bounding box center [346, 359] width 291 height 68
click at [356, 341] on input "radio" at bounding box center [351, 346] width 10 height 10
radio input "true"
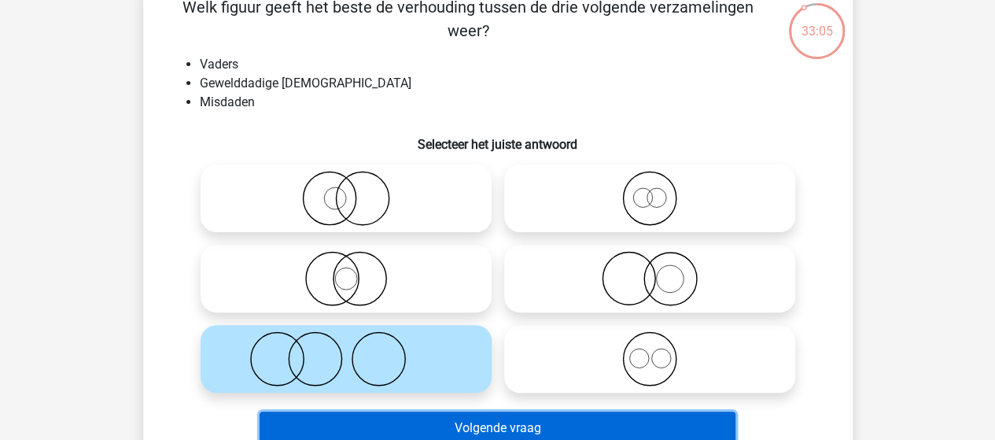
click at [468, 422] on button "Volgende vraag" at bounding box center [498, 427] width 476 height 33
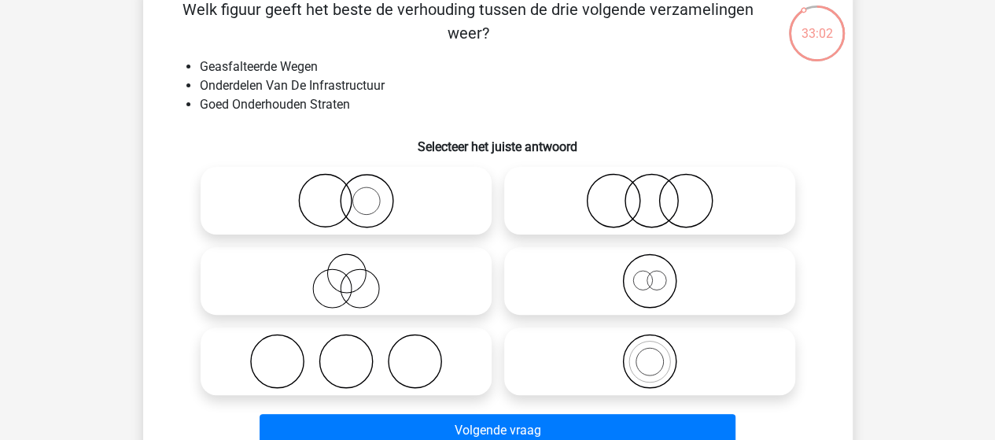
scroll to position [88, 0]
click at [656, 360] on icon at bounding box center [650, 360] width 278 height 55
click at [656, 352] on input "radio" at bounding box center [655, 347] width 10 height 10
radio input "true"
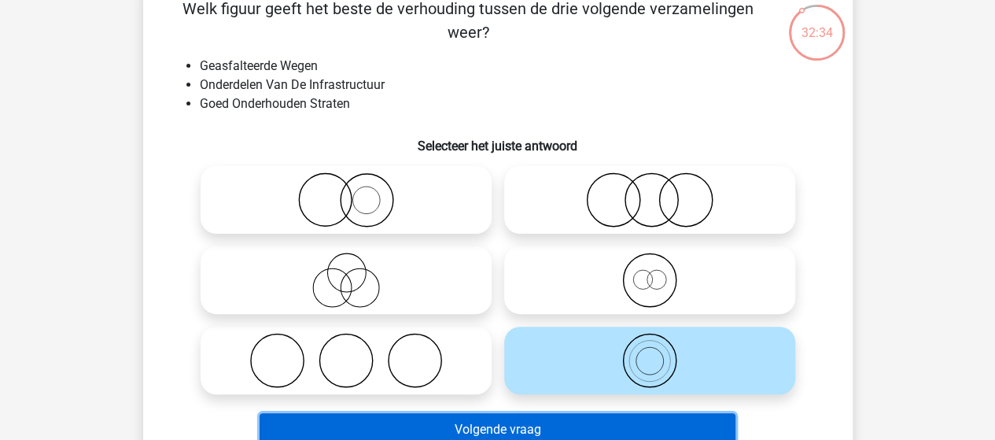
click at [635, 430] on button "Volgende vraag" at bounding box center [498, 429] width 476 height 33
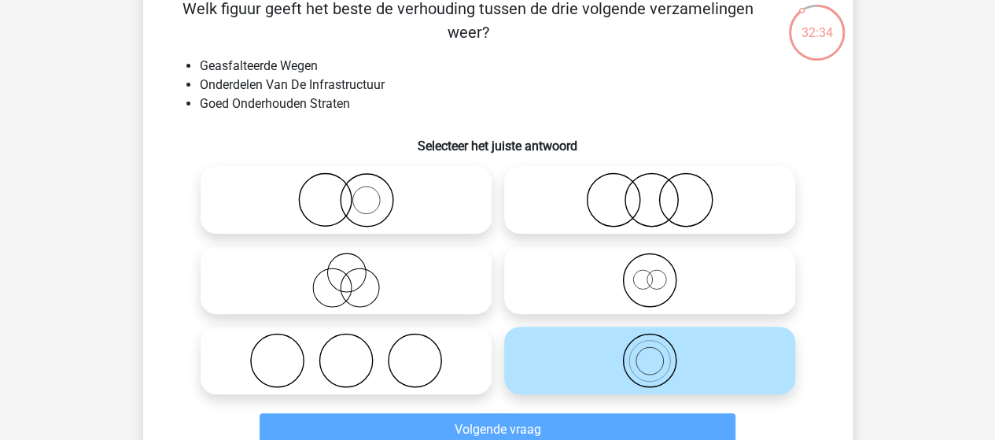
scroll to position [72, 0]
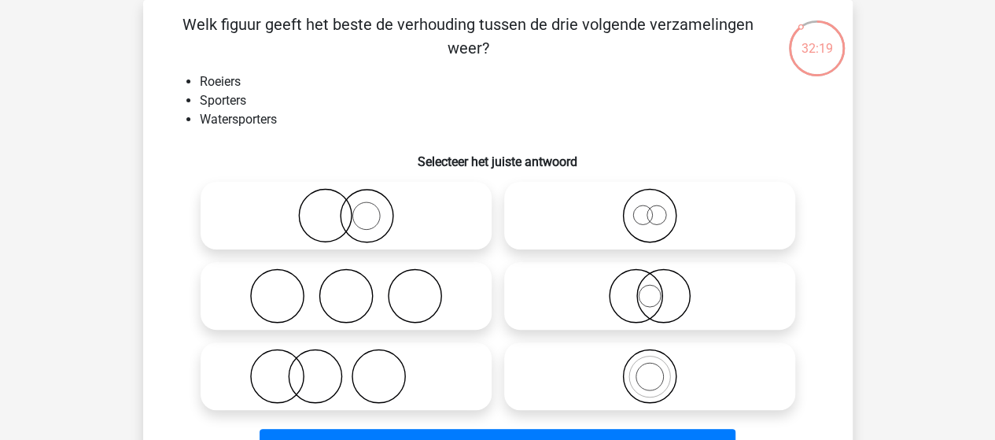
click at [643, 369] on icon at bounding box center [650, 375] width 278 height 55
click at [650, 368] on input "radio" at bounding box center [655, 363] width 10 height 10
radio input "true"
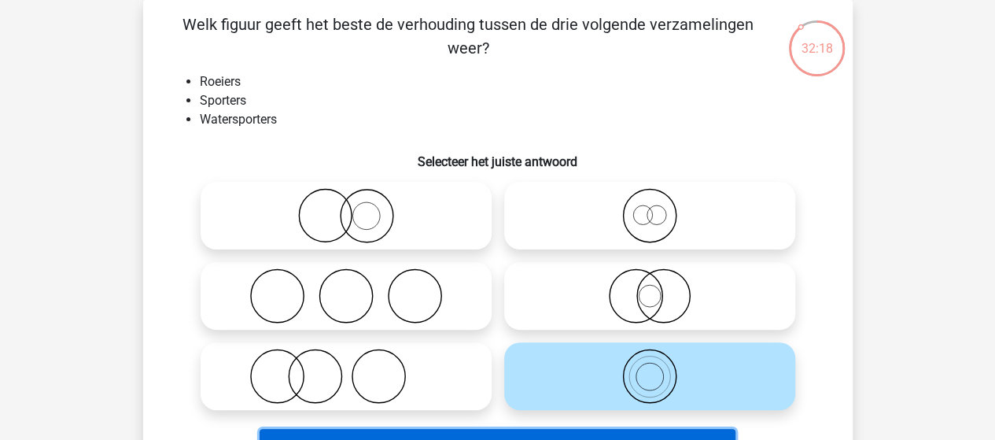
click at [611, 435] on button "Volgende vraag" at bounding box center [498, 445] width 476 height 33
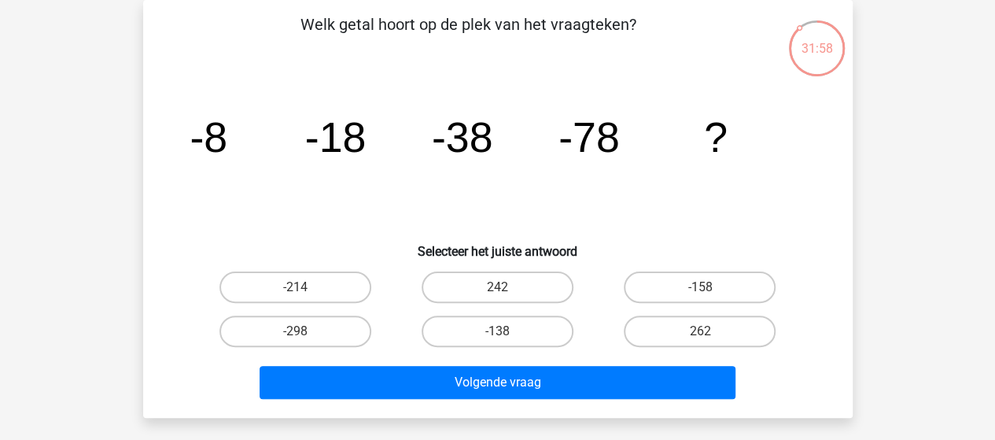
click at [676, 272] on label "-158" at bounding box center [700, 286] width 152 height 31
click at [700, 287] on input "-158" at bounding box center [705, 292] width 10 height 10
radio input "true"
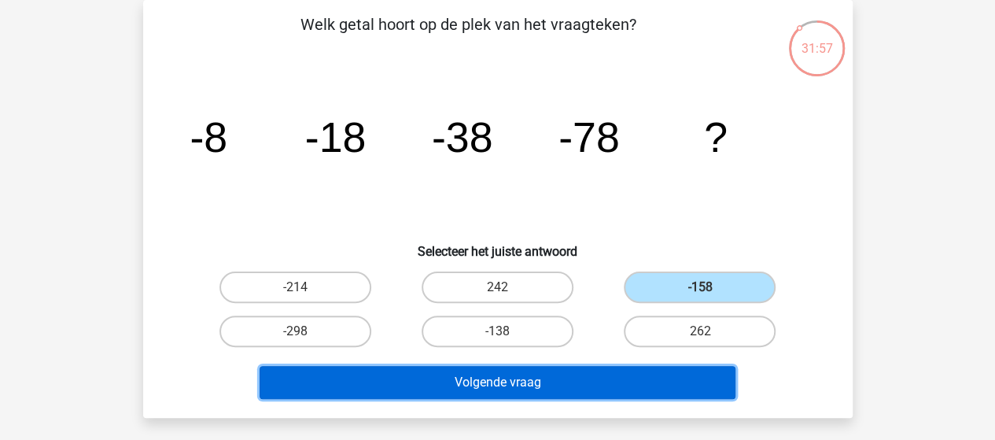
click at [576, 386] on button "Volgende vraag" at bounding box center [498, 382] width 476 height 33
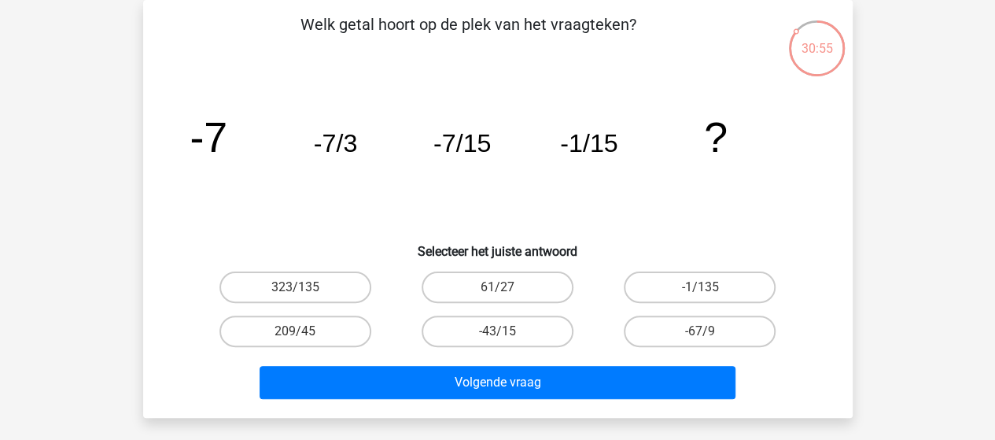
click at [514, 331] on label "-43/15" at bounding box center [498, 330] width 152 height 31
click at [507, 331] on input "-43/15" at bounding box center [502, 336] width 10 height 10
radio input "true"
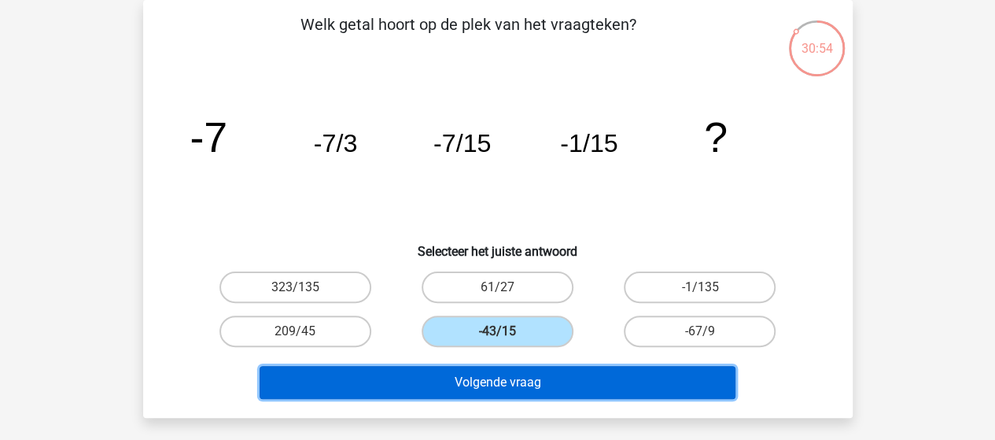
click at [567, 375] on button "Volgende vraag" at bounding box center [498, 382] width 476 height 33
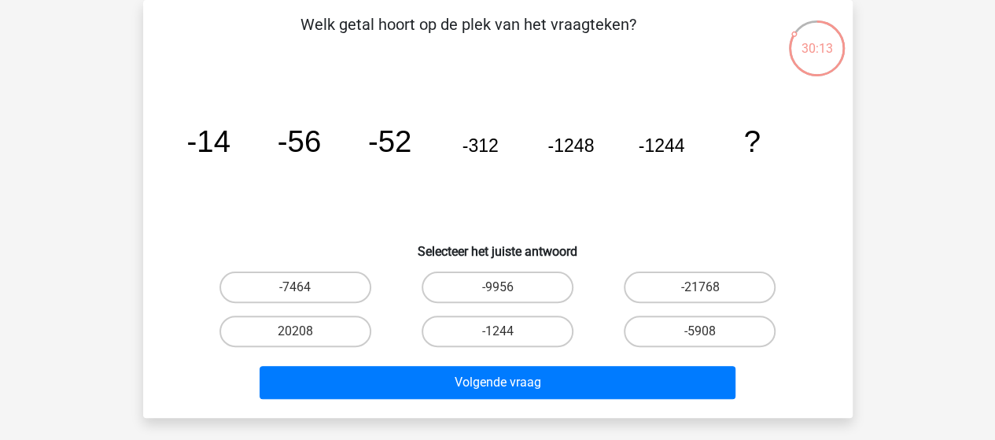
click at [287, 300] on label "-7464" at bounding box center [295, 286] width 152 height 31
click at [295, 297] on input "-7464" at bounding box center [300, 292] width 10 height 10
radio input "true"
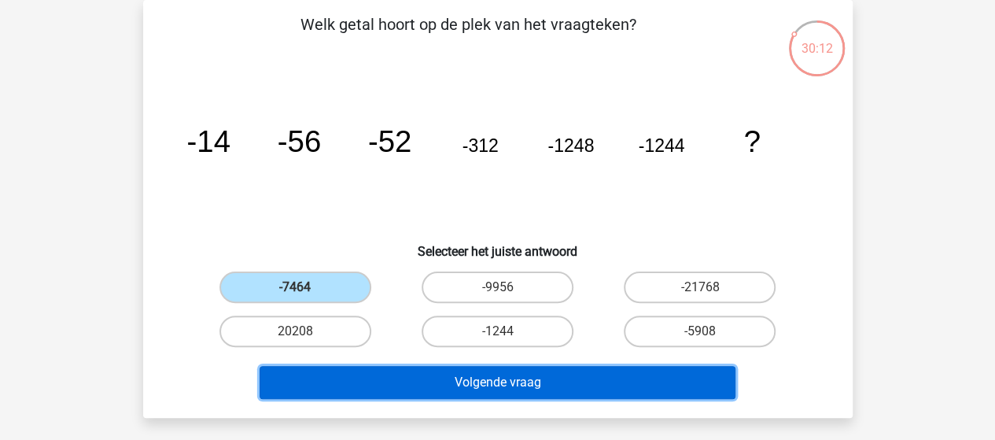
click at [604, 370] on button "Volgende vraag" at bounding box center [498, 382] width 476 height 33
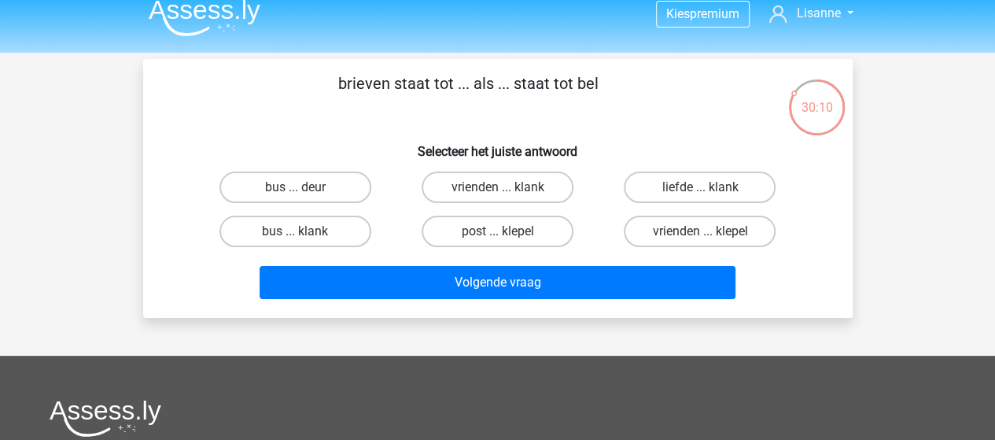
scroll to position [0, 0]
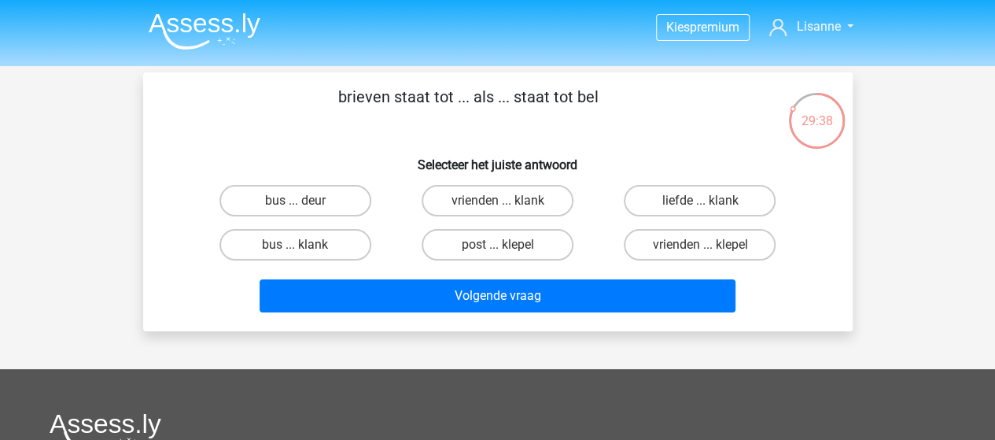
click at [299, 196] on label "bus ... deur" at bounding box center [295, 200] width 152 height 31
click at [299, 201] on input "bus ... deur" at bounding box center [300, 206] width 10 height 10
radio input "true"
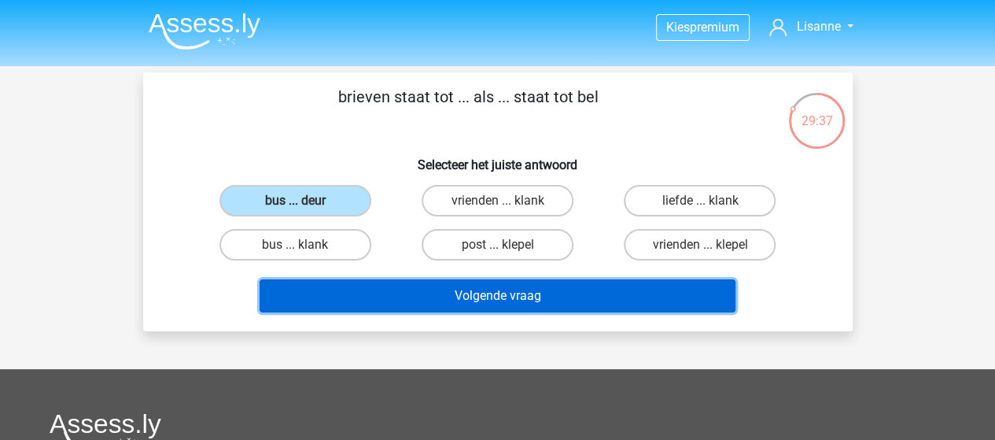
click at [522, 286] on button "Volgende vraag" at bounding box center [498, 295] width 476 height 33
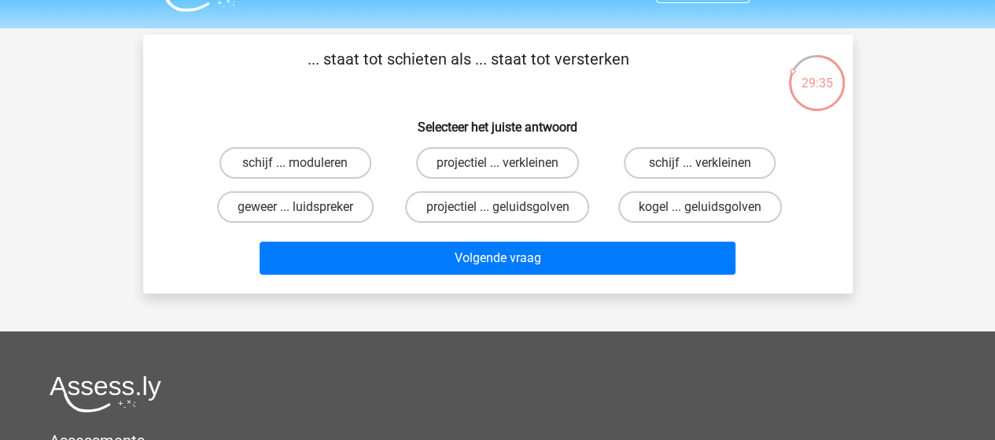
scroll to position [31, 0]
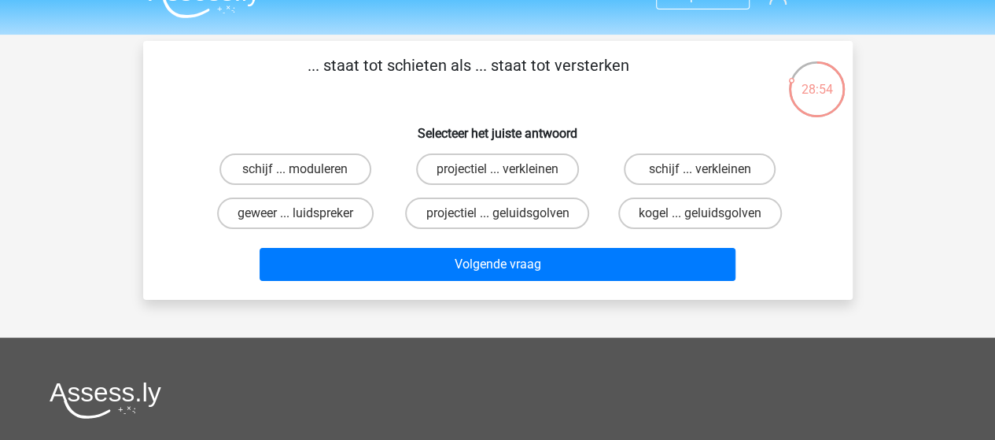
click at [463, 213] on label "projectiel ... geluidsgolven" at bounding box center [497, 212] width 184 height 31
click at [497, 213] on input "projectiel ... geluidsgolven" at bounding box center [502, 218] width 10 height 10
radio input "true"
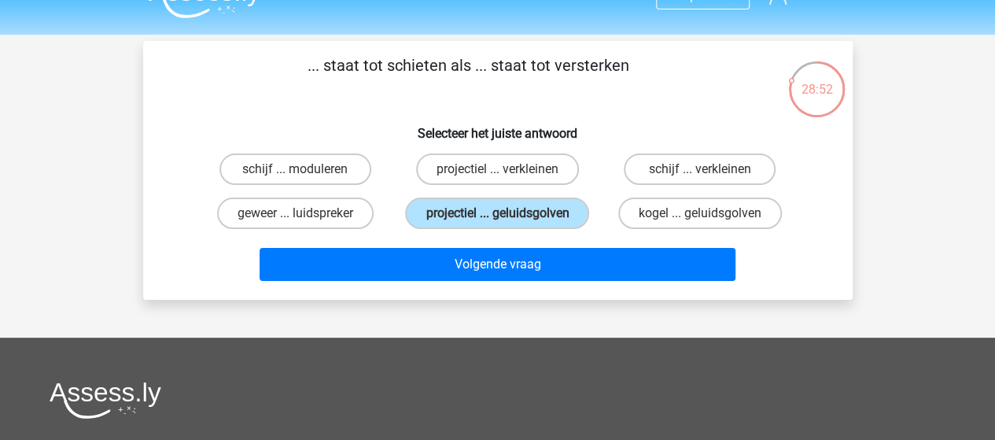
drag, startPoint x: 551, startPoint y: 281, endPoint x: 562, endPoint y: 275, distance: 12.3
click at [562, 275] on div "Volgende vraag" at bounding box center [497, 267] width 607 height 39
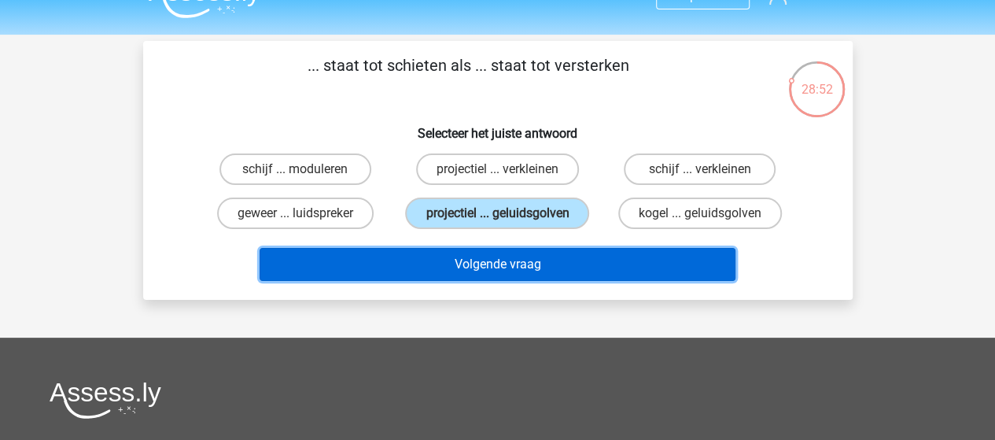
click at [562, 275] on button "Volgende vraag" at bounding box center [498, 264] width 476 height 33
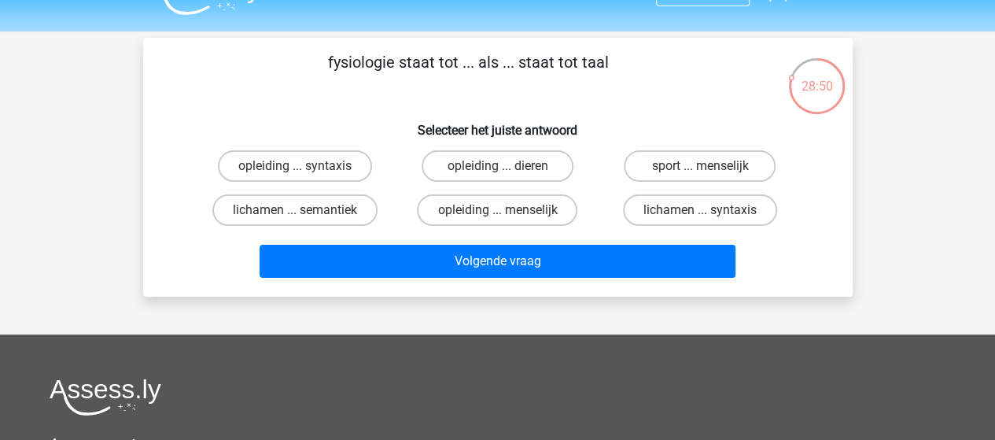
scroll to position [33, 0]
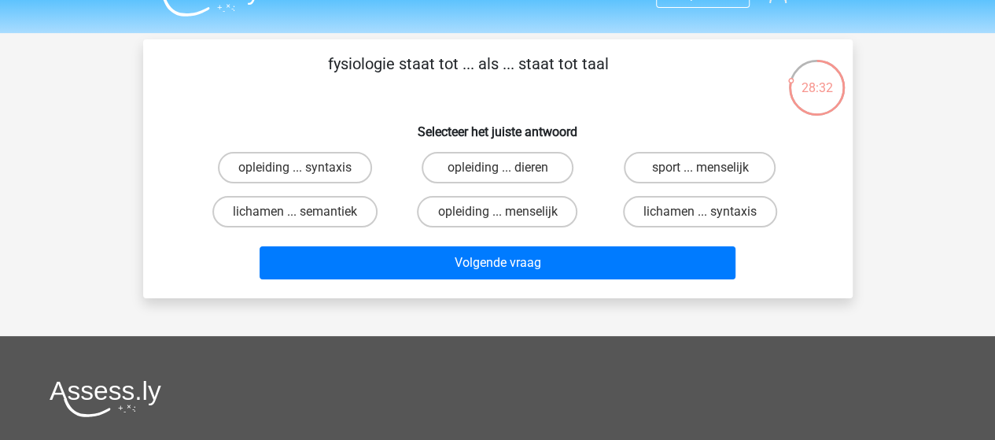
click at [675, 213] on label "lichamen ... syntaxis" at bounding box center [700, 211] width 154 height 31
click at [700, 213] on input "lichamen ... syntaxis" at bounding box center [705, 217] width 10 height 10
radio input "true"
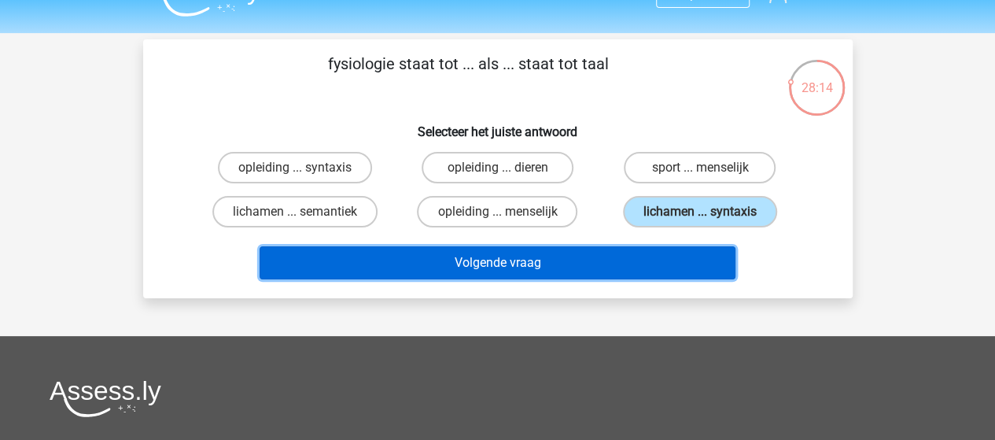
click at [489, 260] on button "Volgende vraag" at bounding box center [498, 262] width 476 height 33
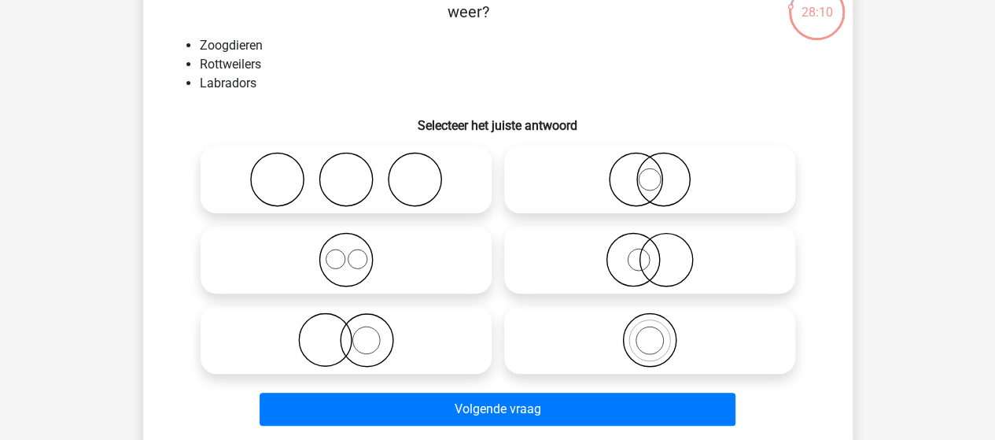
scroll to position [113, 0]
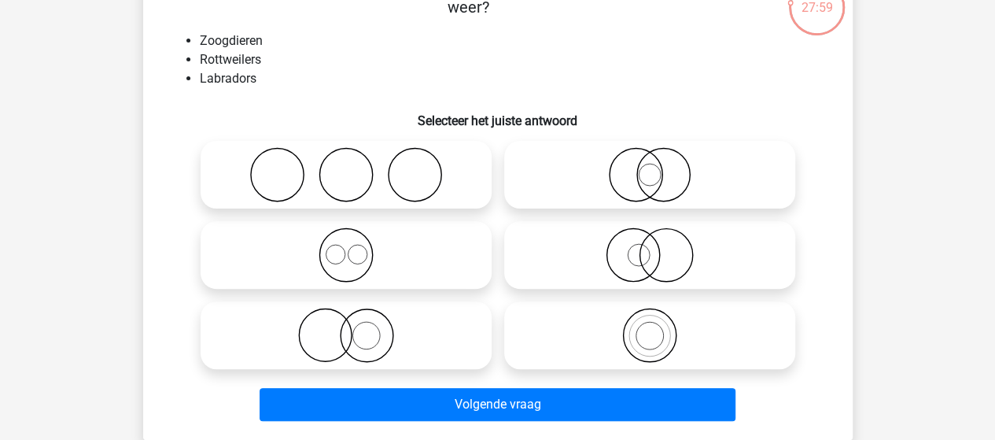
click at [357, 254] on icon at bounding box center [346, 254] width 278 height 55
click at [356, 247] on input "radio" at bounding box center [351, 242] width 10 height 10
radio input "true"
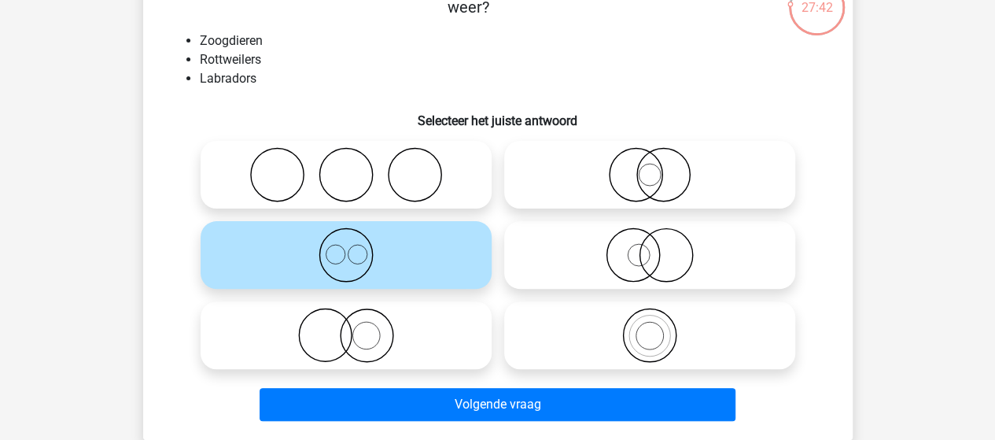
click at [653, 176] on icon at bounding box center [650, 174] width 278 height 55
click at [653, 167] on input "radio" at bounding box center [655, 162] width 10 height 10
radio input "true"
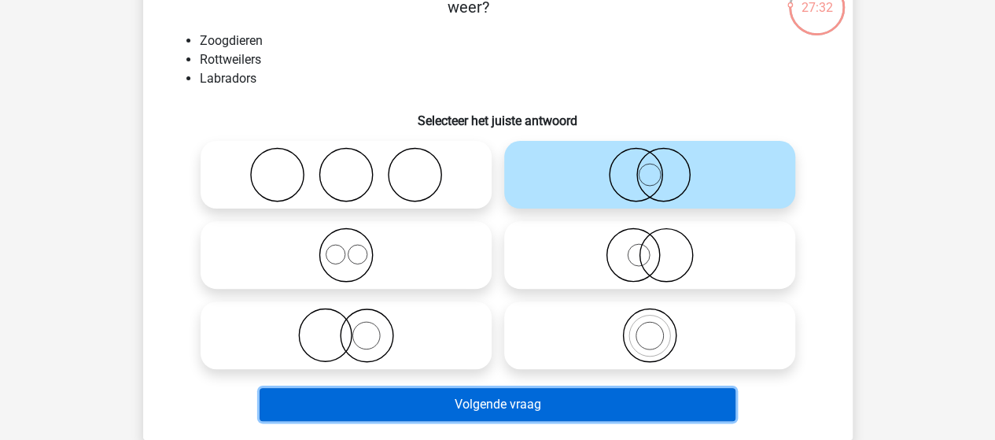
click at [533, 406] on button "Volgende vraag" at bounding box center [498, 404] width 476 height 33
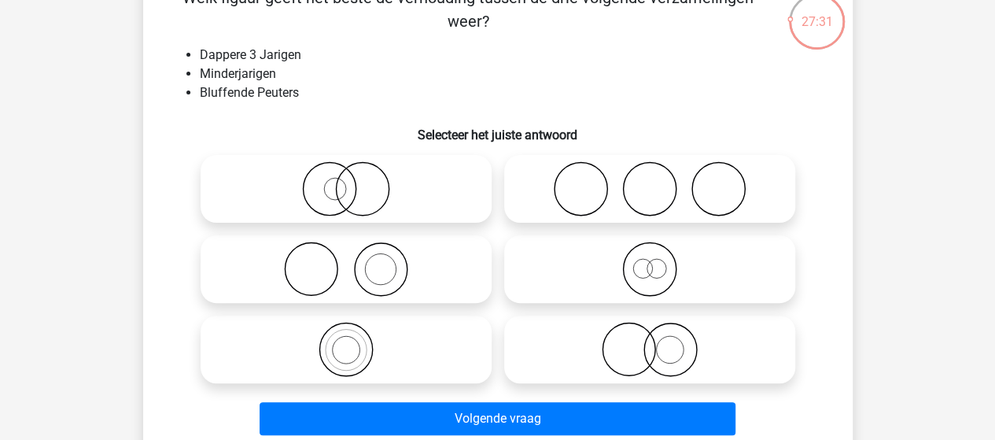
scroll to position [100, 0]
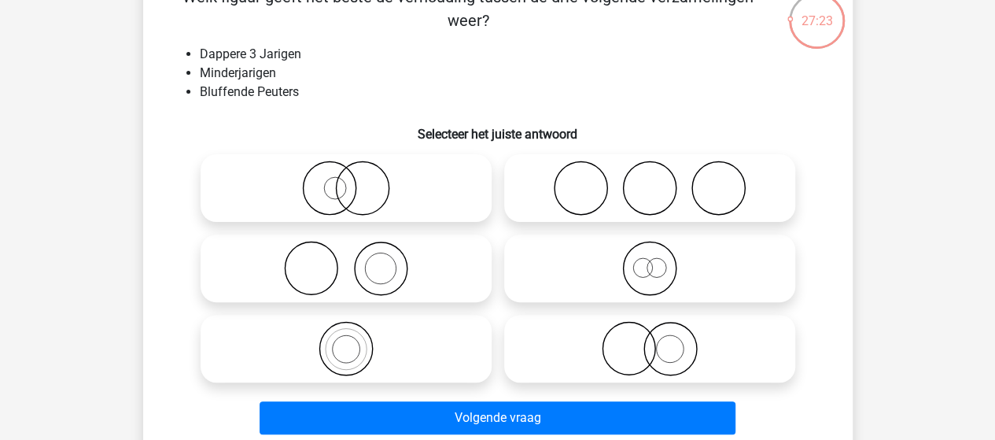
click at [650, 278] on icon at bounding box center [650, 268] width 278 height 55
click at [650, 260] on input "radio" at bounding box center [655, 255] width 10 height 10
radio input "true"
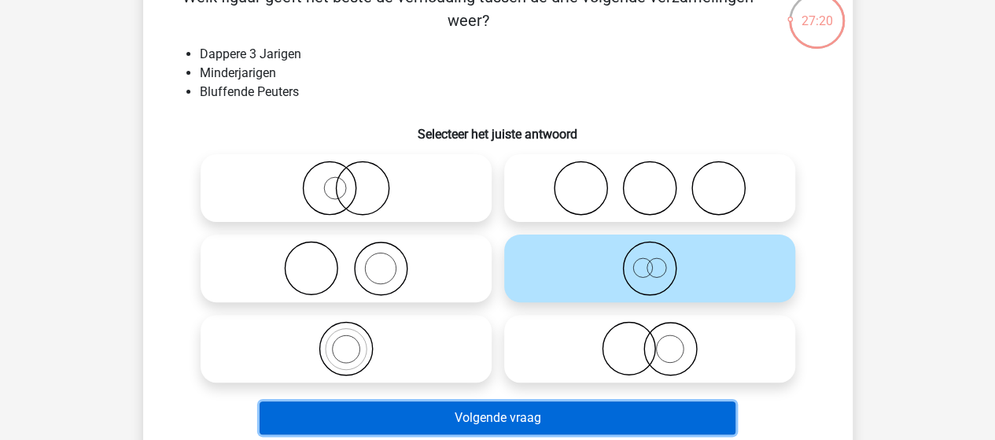
click at [518, 415] on button "Volgende vraag" at bounding box center [498, 417] width 476 height 33
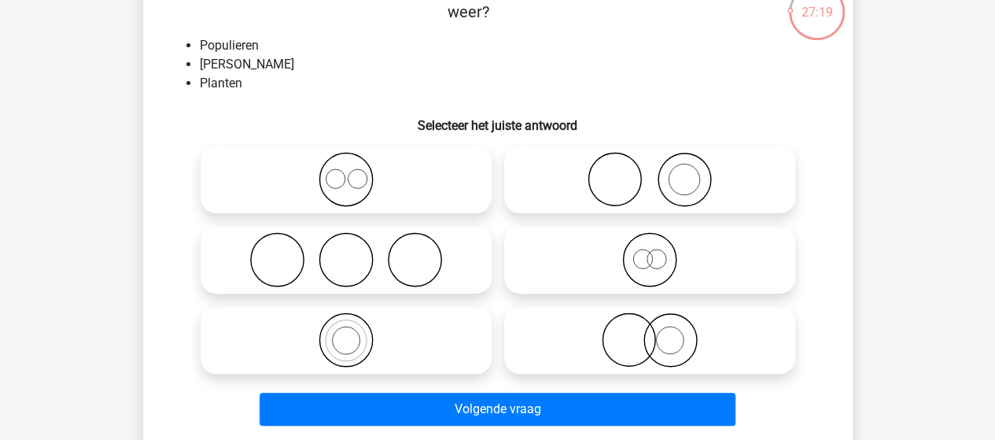
scroll to position [113, 0]
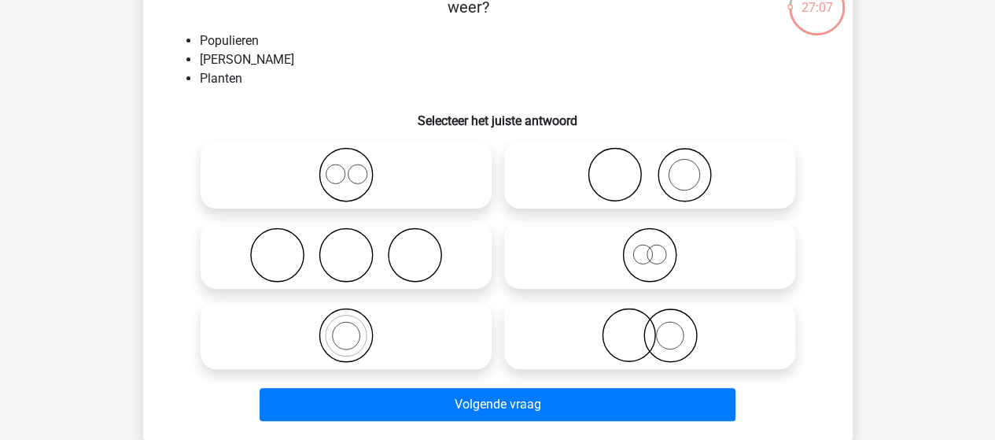
click at [359, 180] on icon at bounding box center [346, 174] width 278 height 55
click at [356, 167] on input "radio" at bounding box center [351, 162] width 10 height 10
radio input "true"
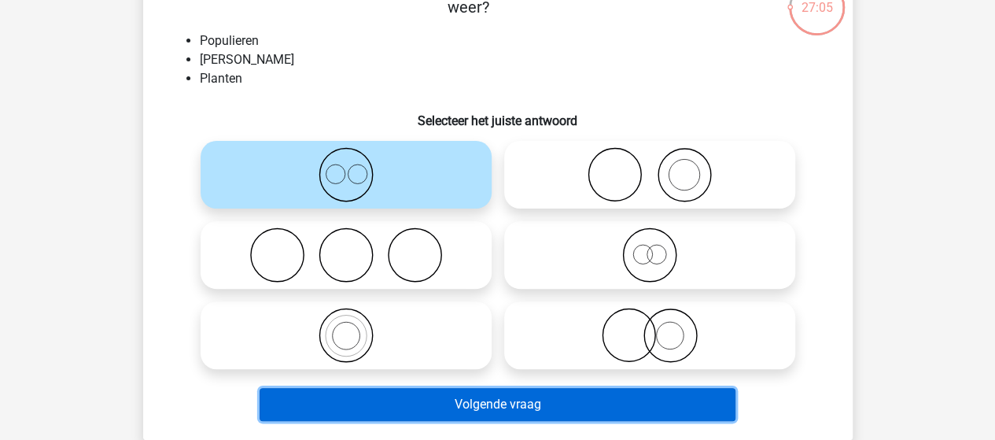
click at [559, 408] on button "Volgende vraag" at bounding box center [498, 404] width 476 height 33
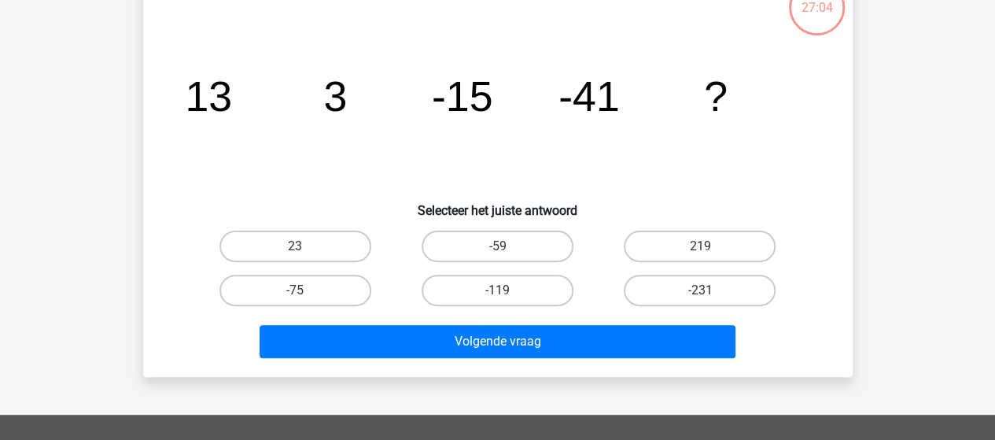
scroll to position [72, 0]
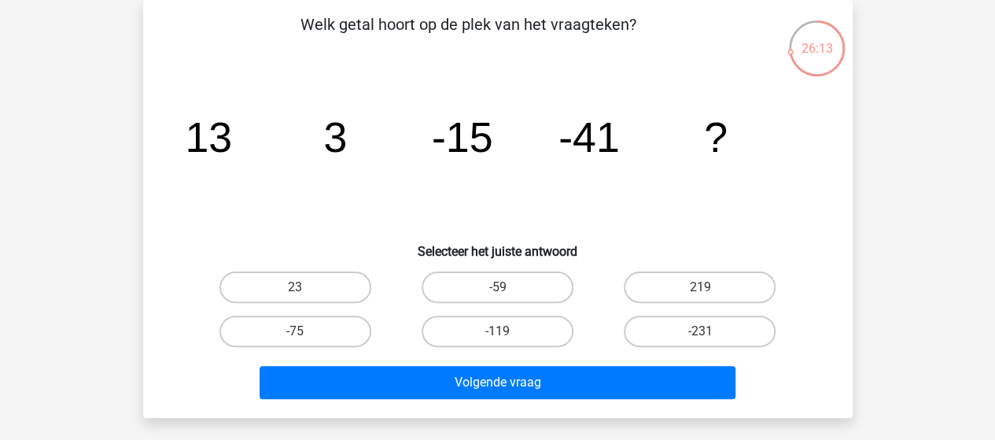
click at [281, 335] on label "-75" at bounding box center [295, 330] width 152 height 31
click at [295, 335] on input "-75" at bounding box center [300, 336] width 10 height 10
radio input "true"
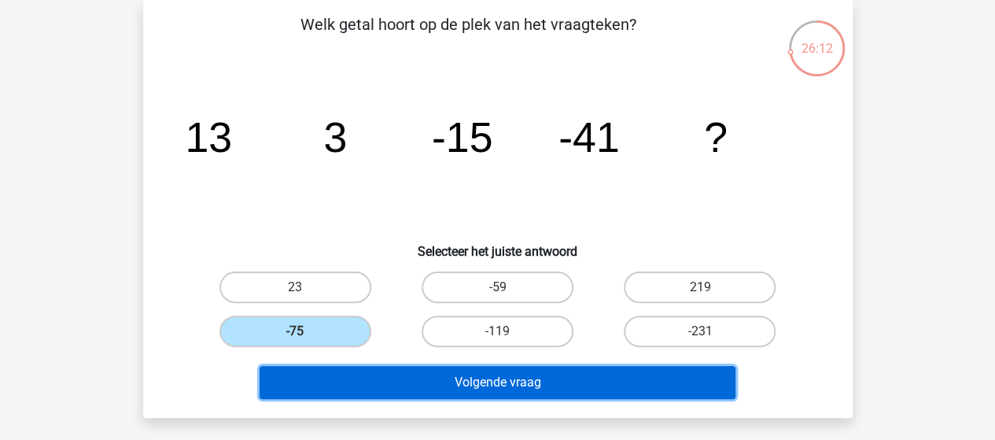
click at [519, 397] on button "Volgende vraag" at bounding box center [498, 382] width 476 height 33
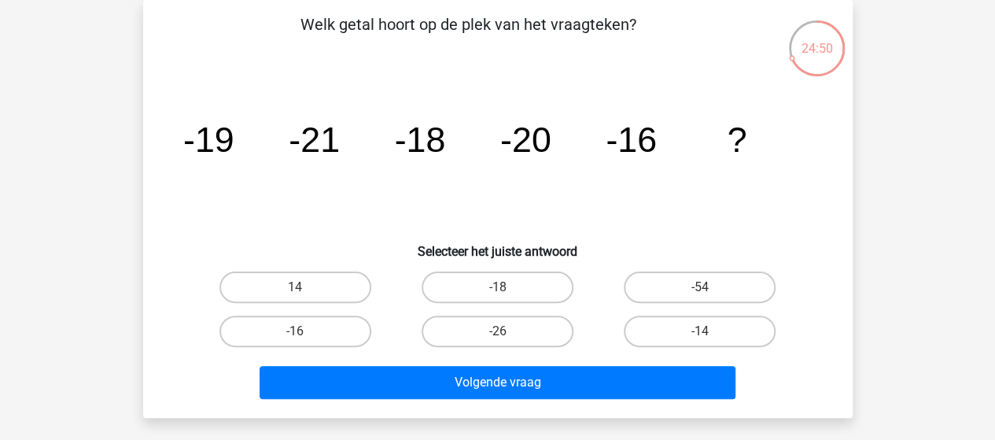
click at [735, 337] on label "-14" at bounding box center [700, 330] width 152 height 31
click at [710, 337] on input "-14" at bounding box center [705, 336] width 10 height 10
radio input "true"
click at [543, 285] on label "-18" at bounding box center [498, 286] width 152 height 31
click at [507, 287] on input "-18" at bounding box center [502, 292] width 10 height 10
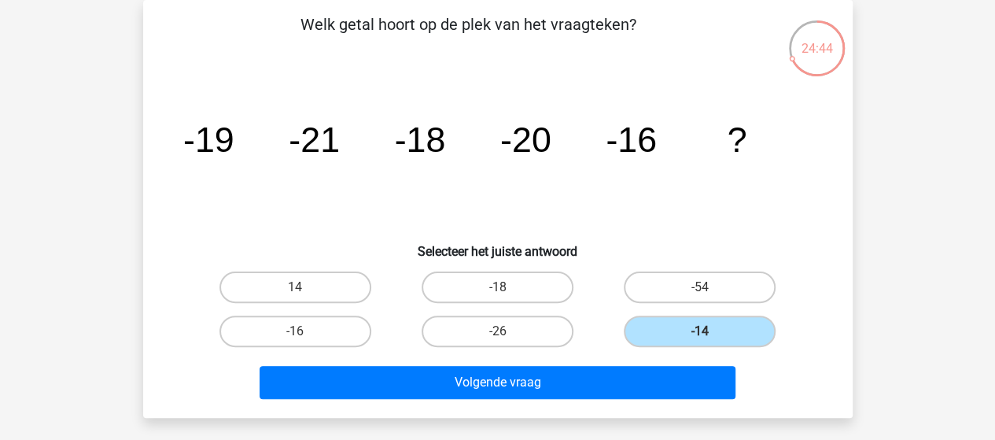
radio input "true"
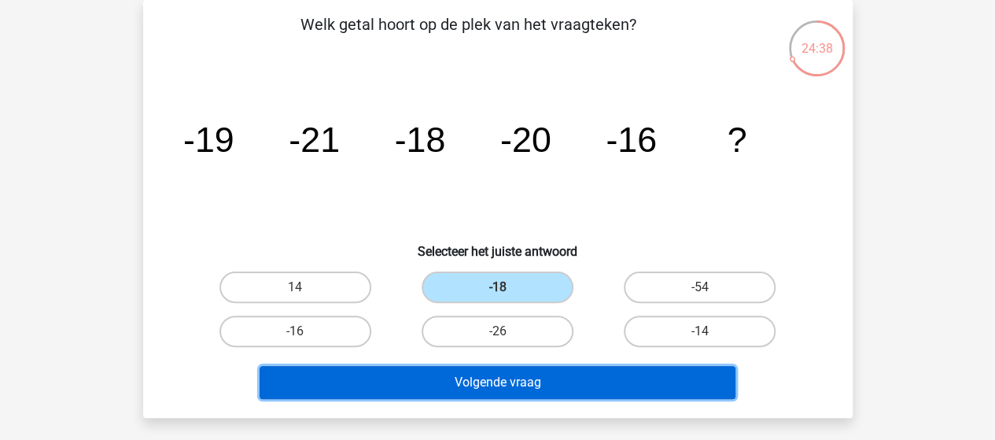
click at [566, 385] on button "Volgende vraag" at bounding box center [498, 382] width 476 height 33
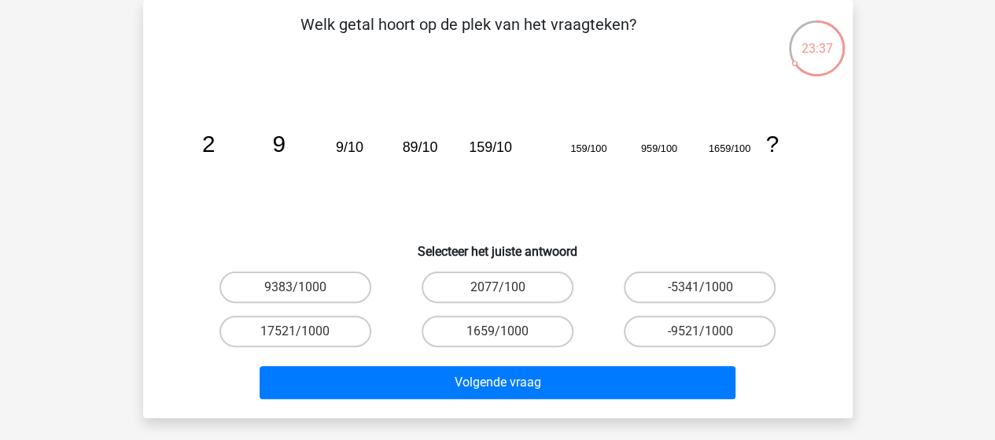
click at [485, 334] on label "1659/1000" at bounding box center [498, 330] width 152 height 31
click at [497, 334] on input "1659/1000" at bounding box center [502, 336] width 10 height 10
radio input "true"
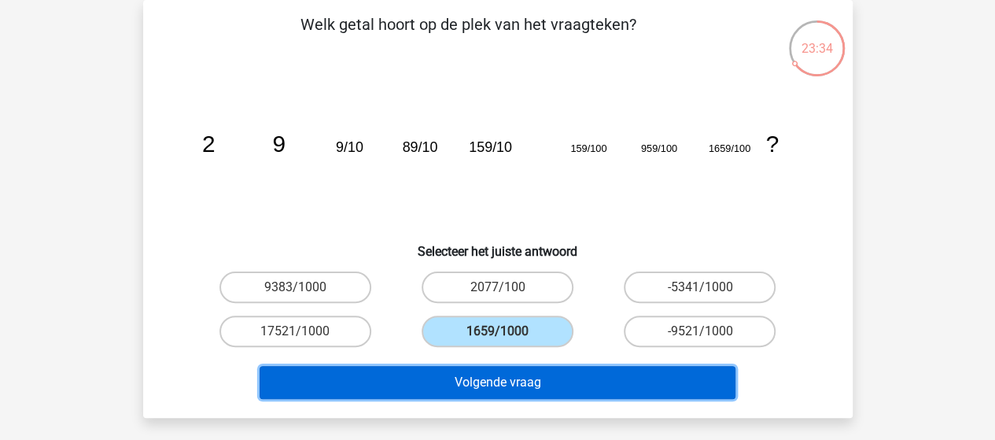
click at [585, 381] on button "Volgende vraag" at bounding box center [498, 382] width 476 height 33
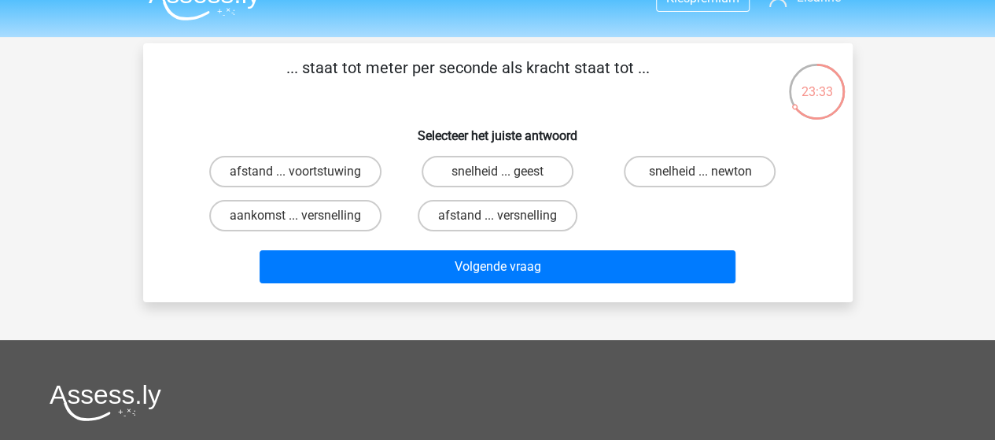
scroll to position [20, 0]
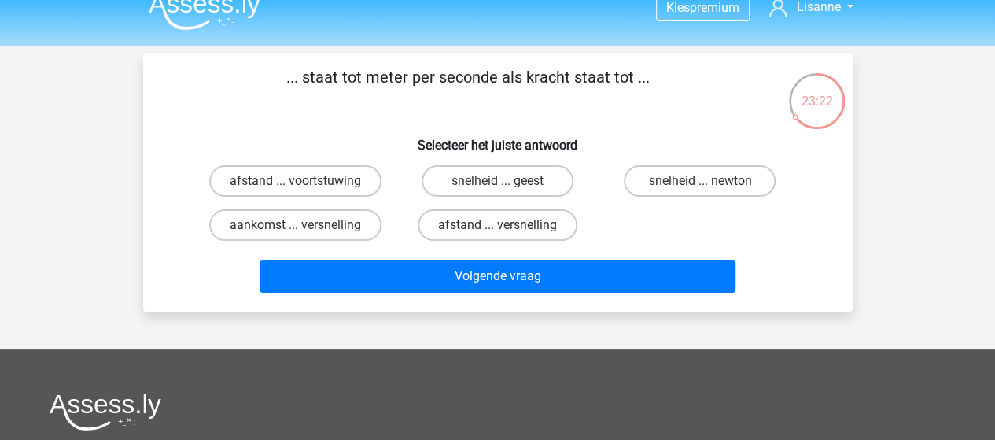
click at [669, 179] on label "snelheid ... newton" at bounding box center [700, 180] width 152 height 31
click at [700, 181] on input "snelheid ... newton" at bounding box center [705, 186] width 10 height 10
radio input "true"
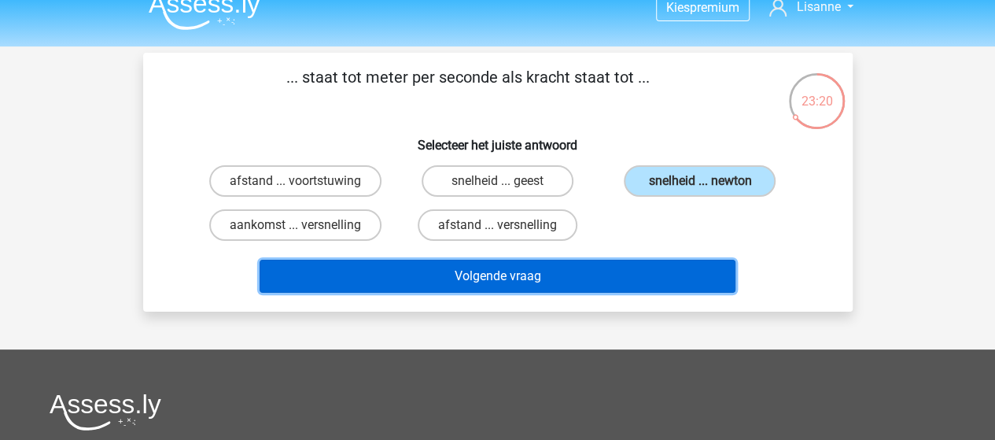
click at [514, 281] on button "Volgende vraag" at bounding box center [498, 276] width 476 height 33
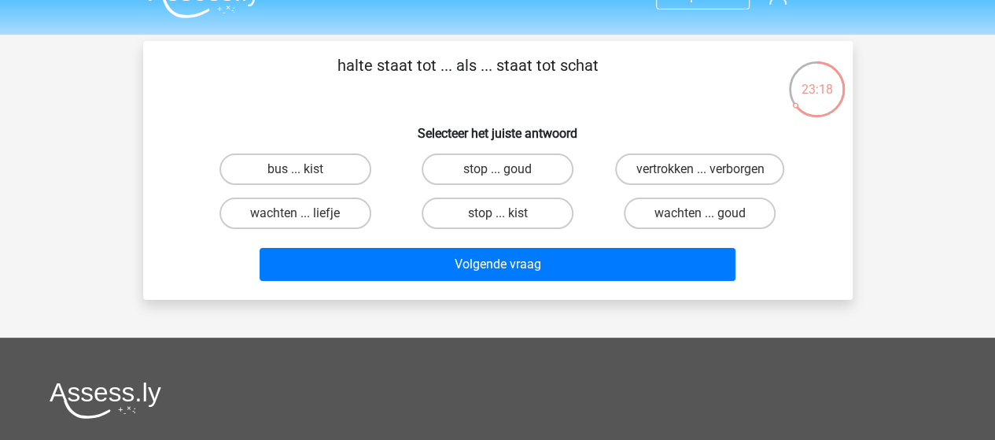
scroll to position [27, 0]
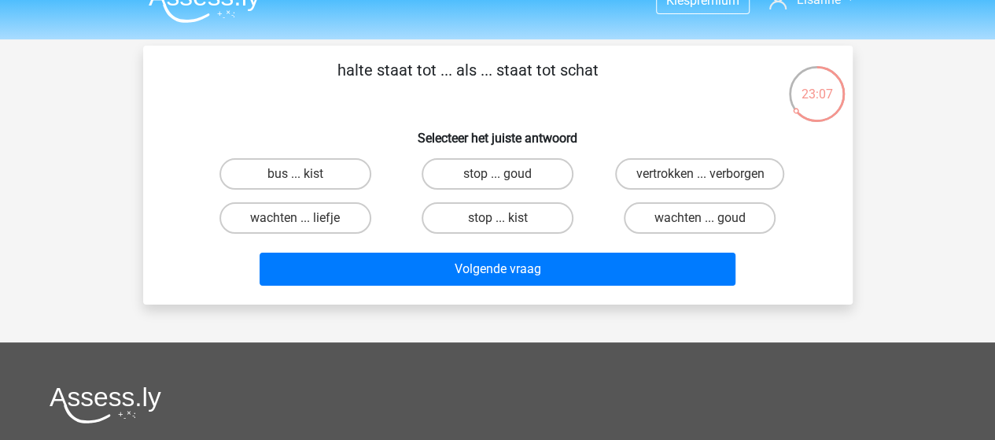
click at [505, 223] on input "stop ... kist" at bounding box center [502, 223] width 10 height 10
radio input "true"
click at [658, 215] on label "wachten ... goud" at bounding box center [700, 217] width 152 height 31
click at [700, 218] on input "wachten ... goud" at bounding box center [705, 223] width 10 height 10
radio input "true"
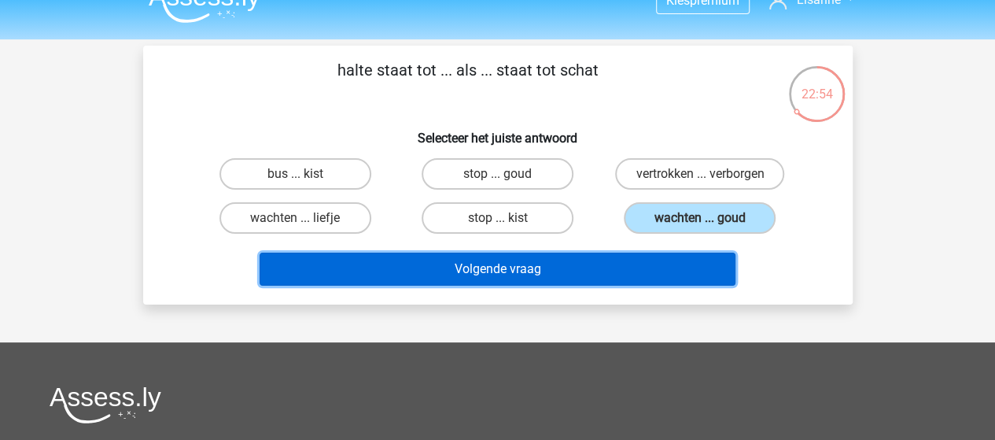
click at [547, 267] on button "Volgende vraag" at bounding box center [498, 269] width 476 height 33
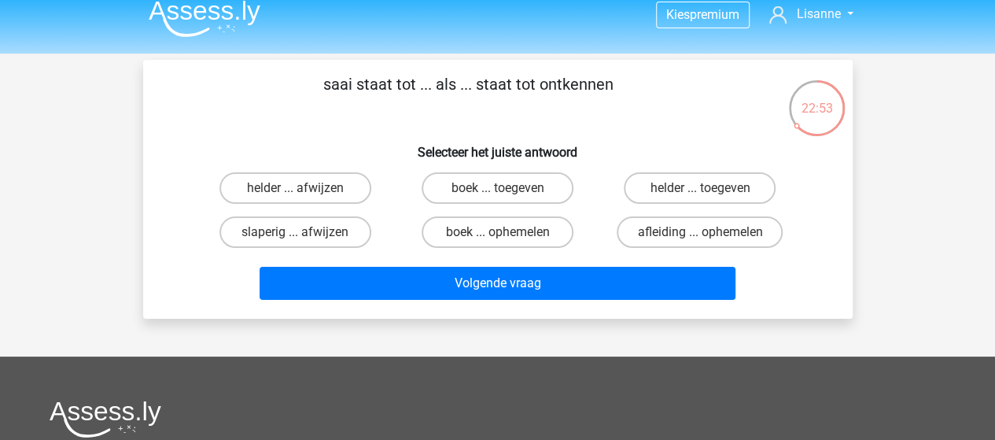
scroll to position [3, 0]
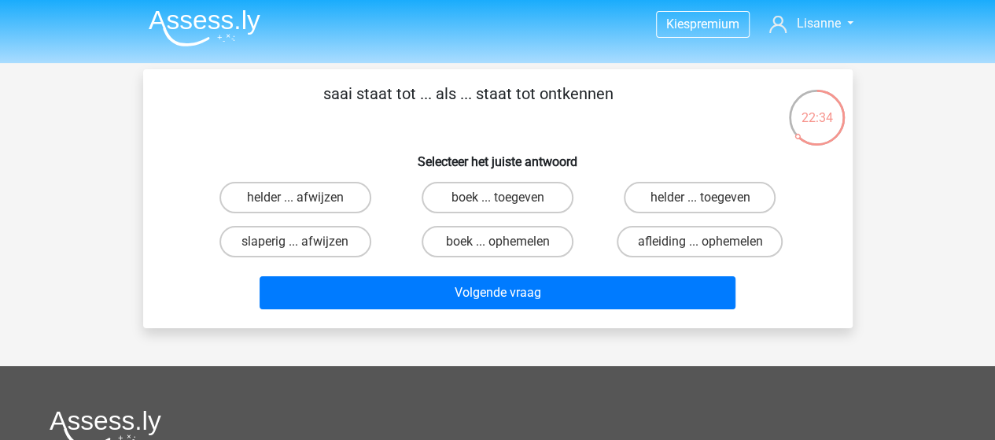
click at [684, 206] on label "helder ... toegeven" at bounding box center [700, 197] width 152 height 31
click at [700, 206] on input "helder ... toegeven" at bounding box center [705, 202] width 10 height 10
radio input "true"
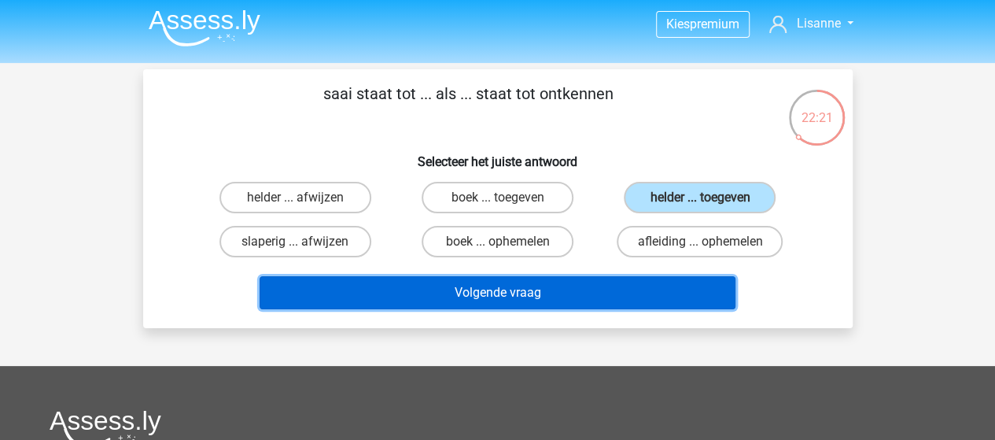
click at [484, 305] on button "Volgende vraag" at bounding box center [498, 292] width 476 height 33
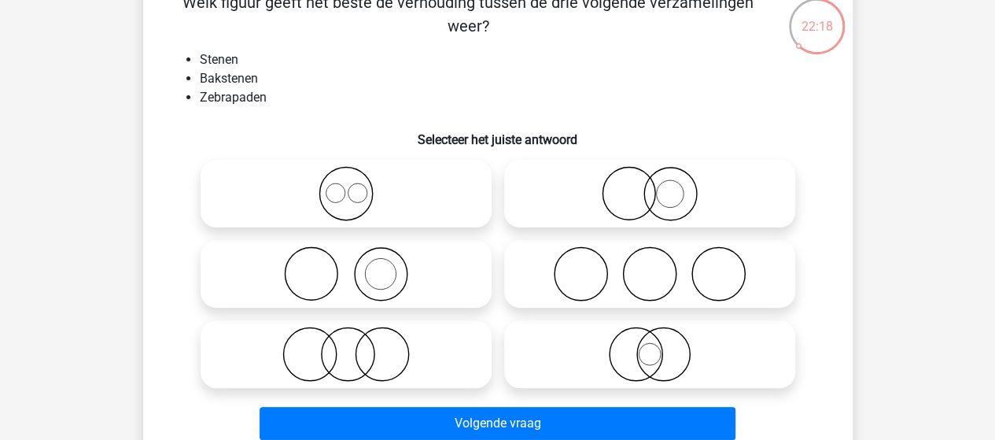
scroll to position [98, 0]
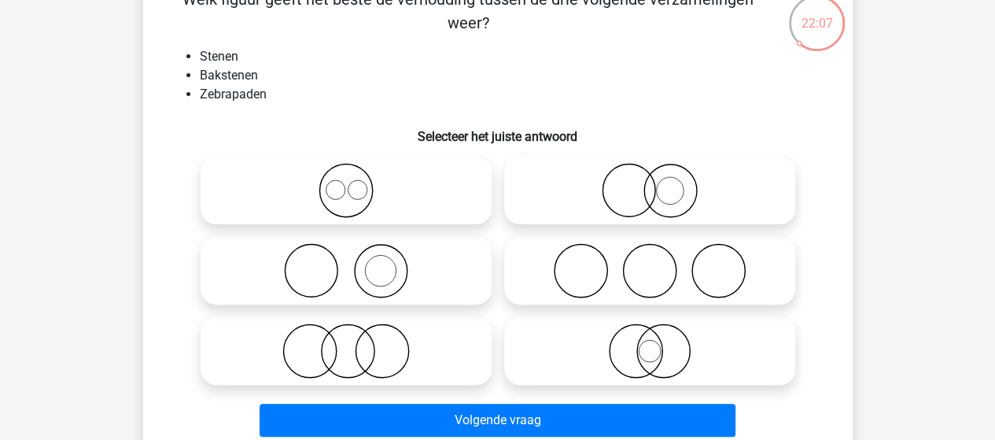
click at [393, 297] on icon at bounding box center [346, 270] width 278 height 55
click at [356, 263] on input "radio" at bounding box center [351, 258] width 10 height 10
radio input "true"
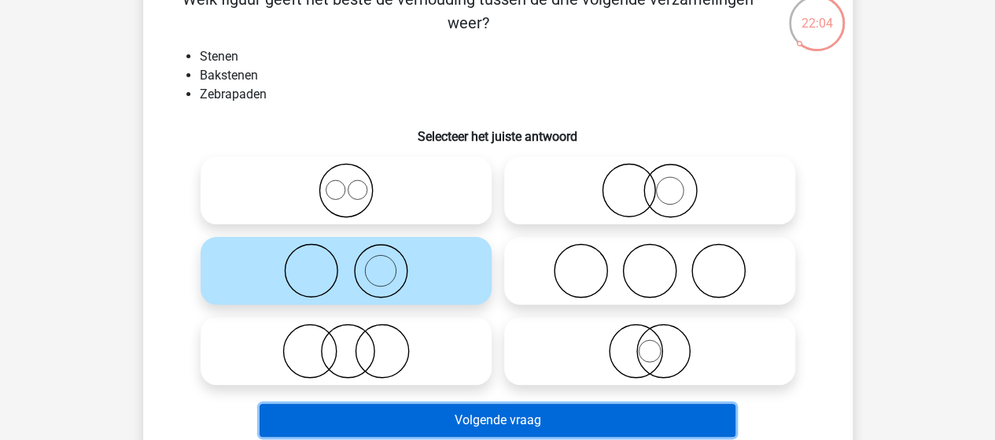
click at [467, 416] on button "Volgende vraag" at bounding box center [498, 420] width 476 height 33
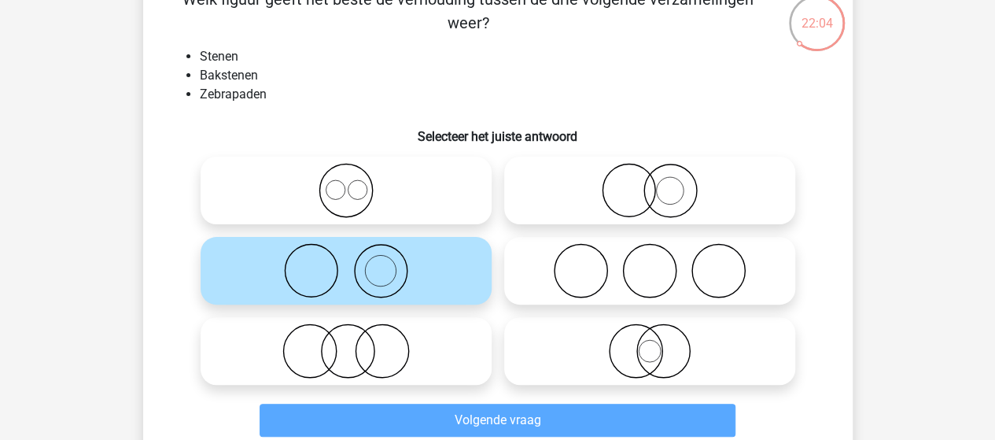
scroll to position [72, 0]
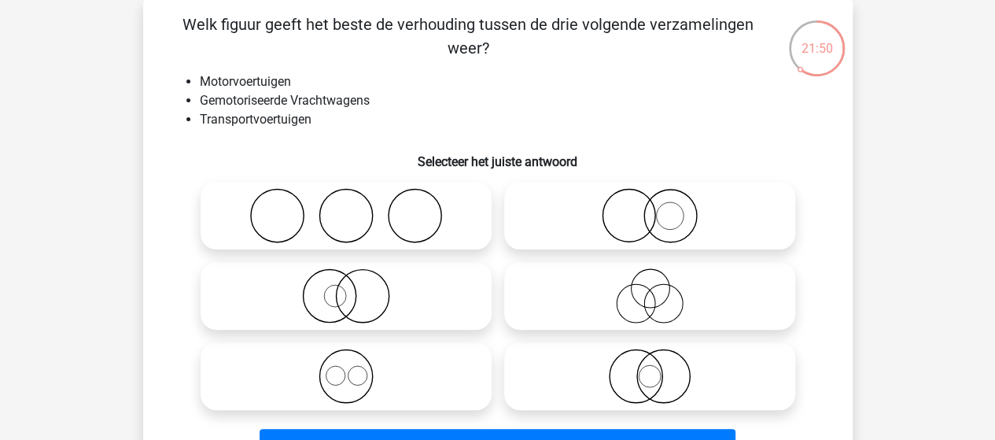
click at [662, 215] on icon at bounding box center [650, 215] width 278 height 55
click at [660, 208] on input "radio" at bounding box center [655, 202] width 10 height 10
radio input "true"
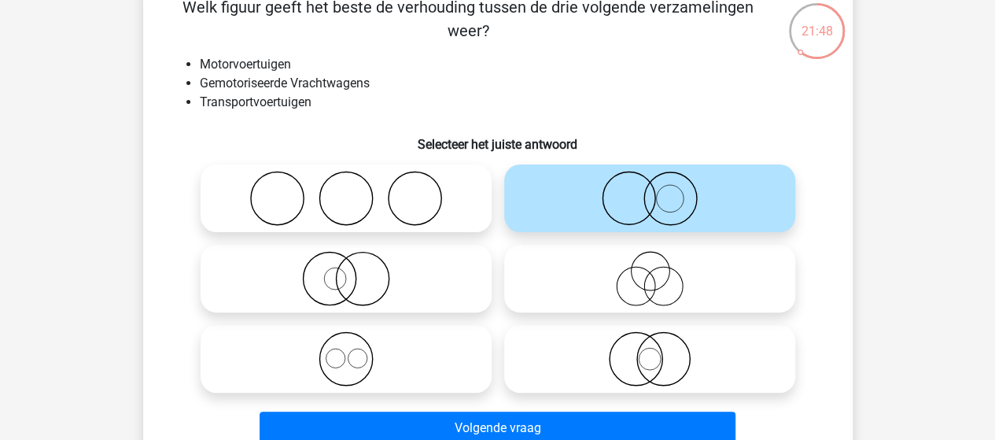
scroll to position [90, 0]
click at [373, 334] on icon at bounding box center [346, 358] width 278 height 55
click at [356, 341] on input "radio" at bounding box center [351, 346] width 10 height 10
radio input "true"
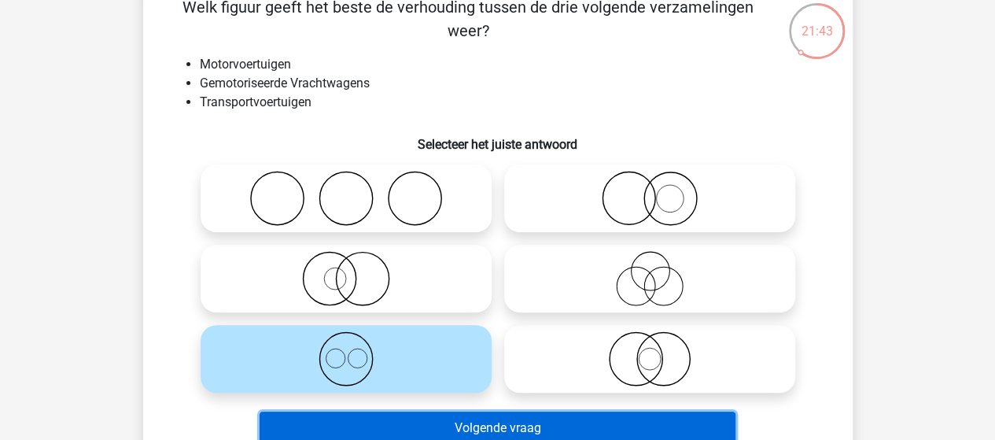
click at [500, 422] on button "Volgende vraag" at bounding box center [498, 427] width 476 height 33
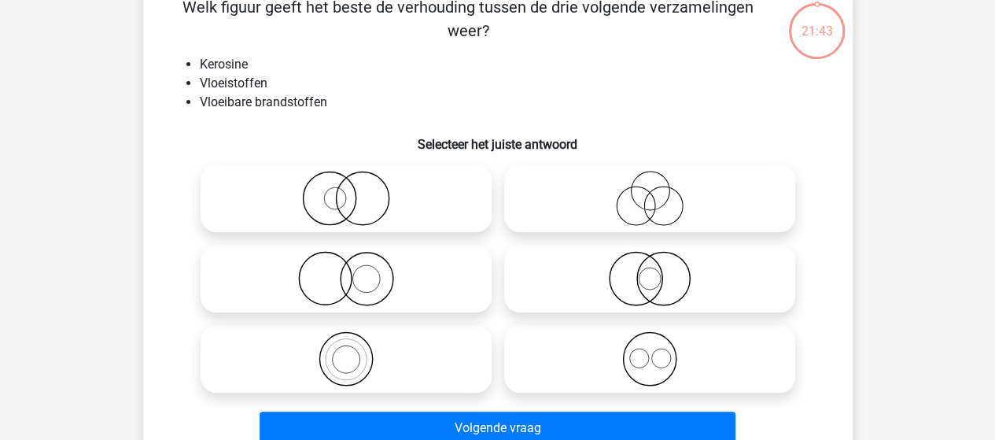
scroll to position [72, 0]
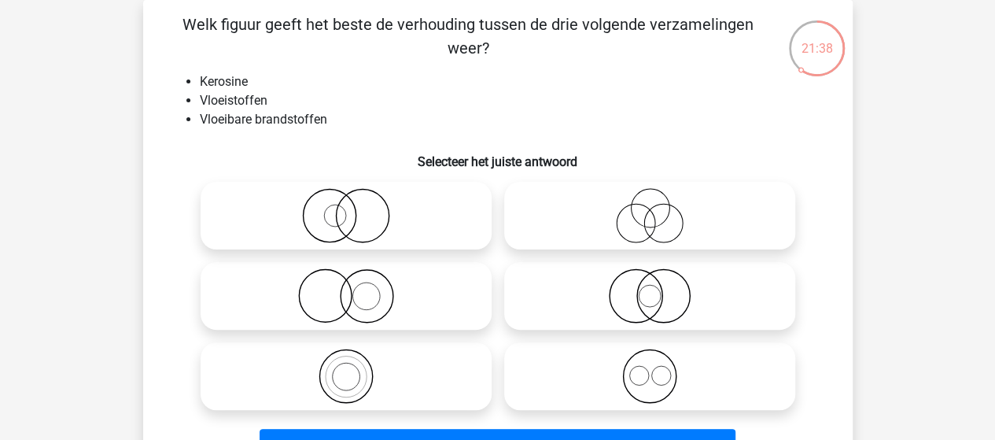
click at [407, 369] on icon at bounding box center [346, 375] width 278 height 55
click at [356, 368] on input "radio" at bounding box center [351, 363] width 10 height 10
radio input "true"
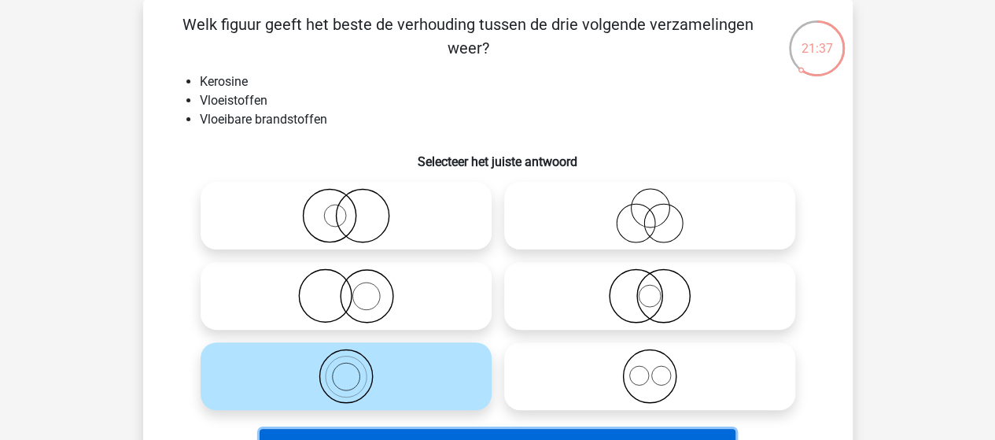
click at [511, 433] on button "Volgende vraag" at bounding box center [498, 445] width 476 height 33
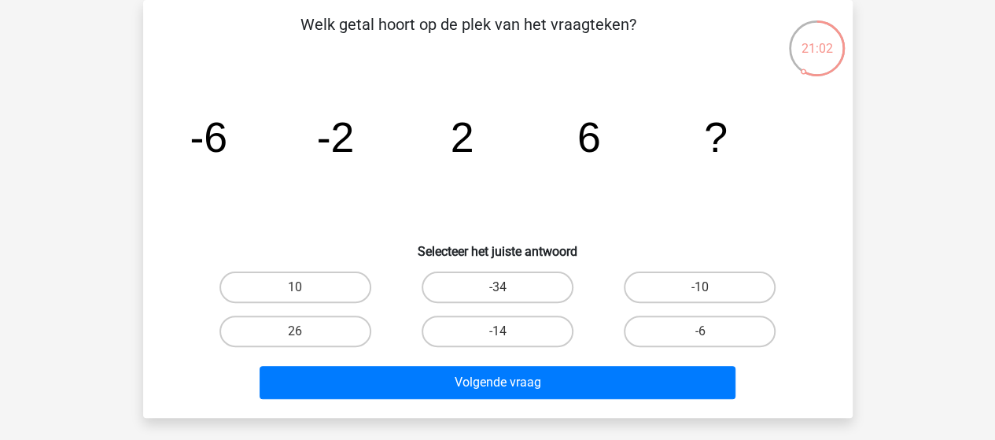
click at [334, 288] on label "10" at bounding box center [295, 286] width 152 height 31
click at [305, 288] on input "10" at bounding box center [300, 292] width 10 height 10
radio input "true"
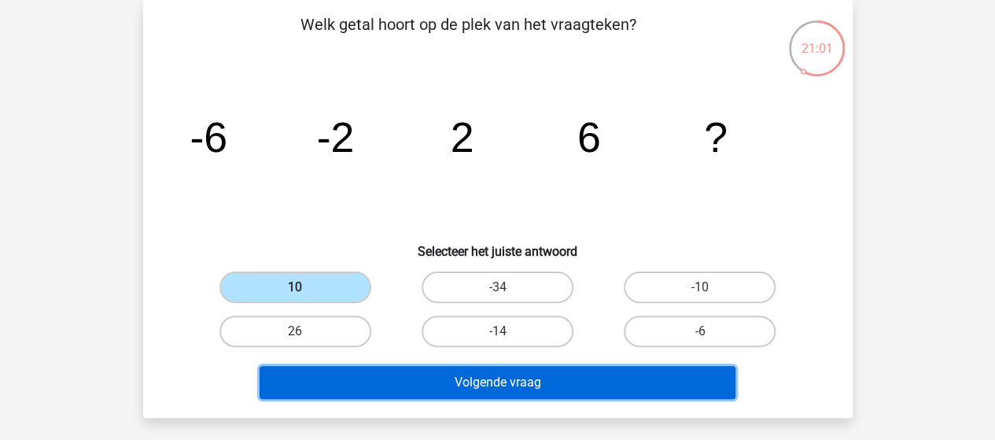
click at [535, 372] on button "Volgende vraag" at bounding box center [498, 382] width 476 height 33
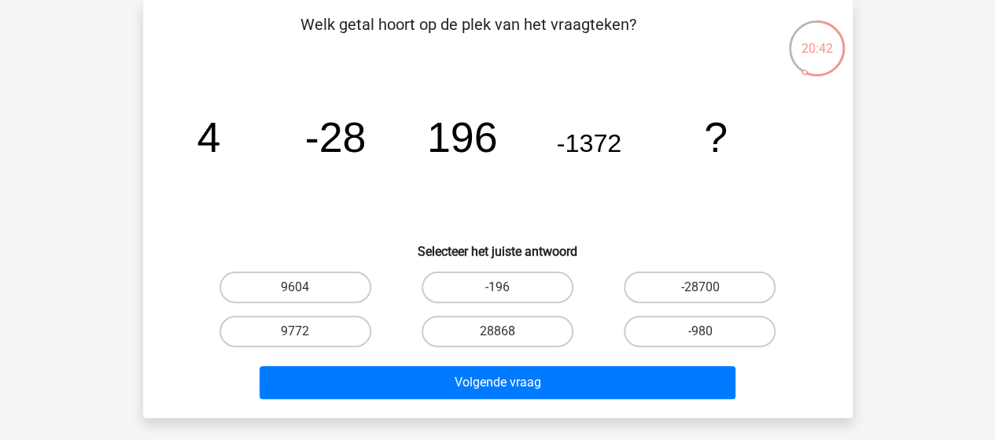
click at [285, 293] on label "9604" at bounding box center [295, 286] width 152 height 31
click at [295, 293] on input "9604" at bounding box center [300, 292] width 10 height 10
radio input "true"
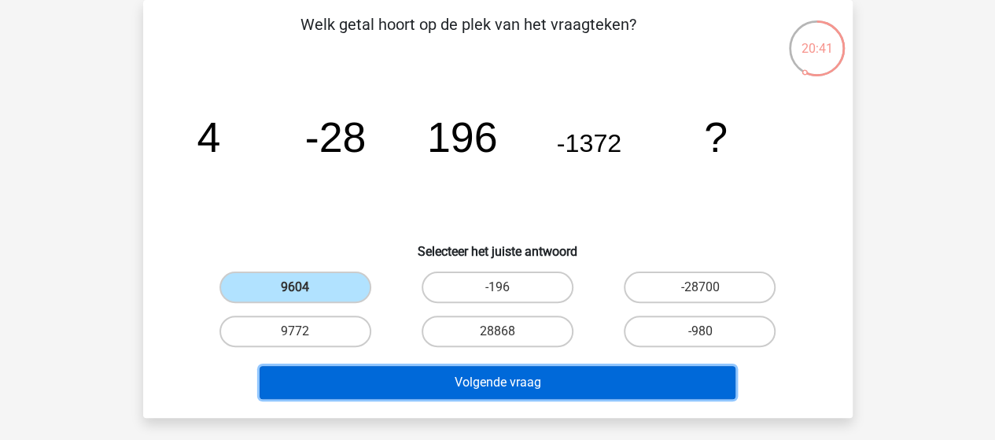
click at [528, 382] on button "Volgende vraag" at bounding box center [498, 382] width 476 height 33
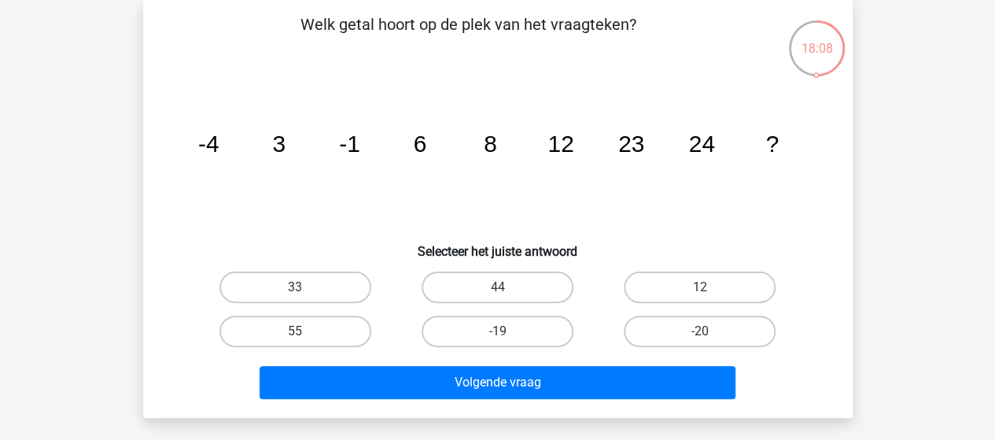
click at [364, 282] on label "33" at bounding box center [295, 286] width 152 height 31
click at [305, 287] on input "33" at bounding box center [300, 292] width 10 height 10
radio input "true"
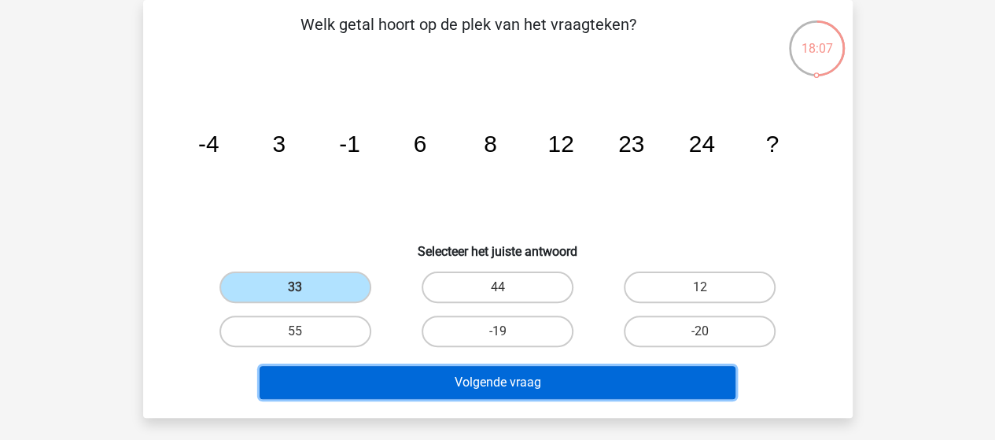
click at [574, 383] on button "Volgende vraag" at bounding box center [498, 382] width 476 height 33
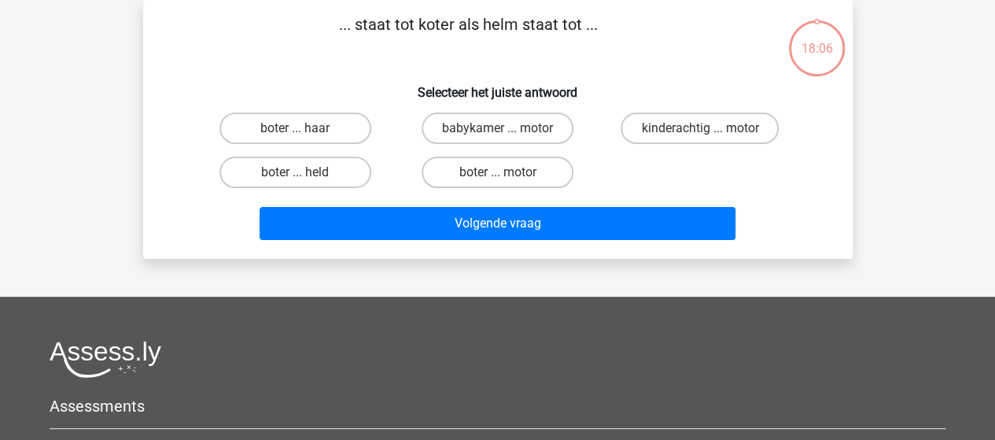
scroll to position [0, 0]
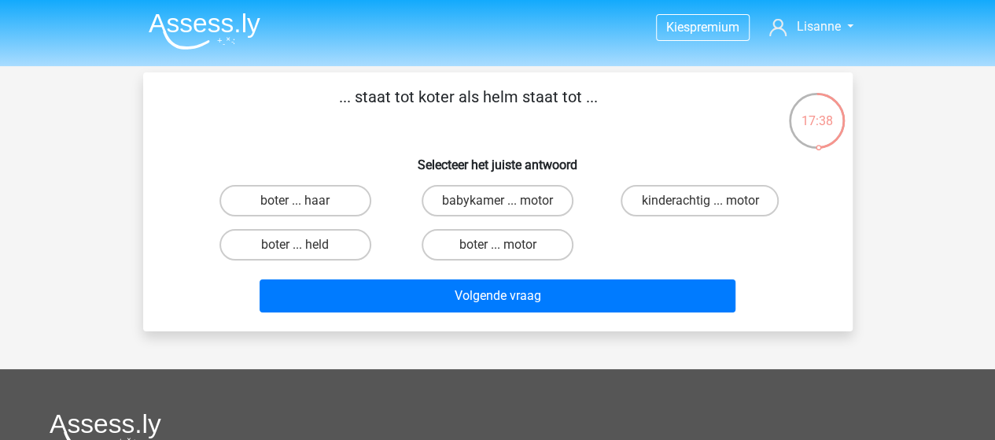
click at [459, 201] on label "babykamer ... motor" at bounding box center [498, 200] width 152 height 31
click at [497, 201] on input "babykamer ... motor" at bounding box center [502, 206] width 10 height 10
radio input "true"
click at [348, 197] on label "boter ... haar" at bounding box center [295, 200] width 152 height 31
click at [305, 201] on input "boter ... haar" at bounding box center [300, 206] width 10 height 10
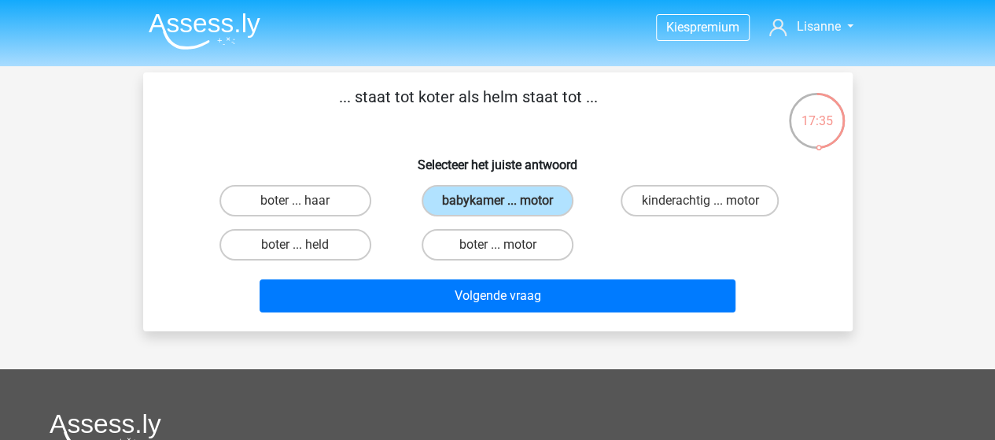
radio input "true"
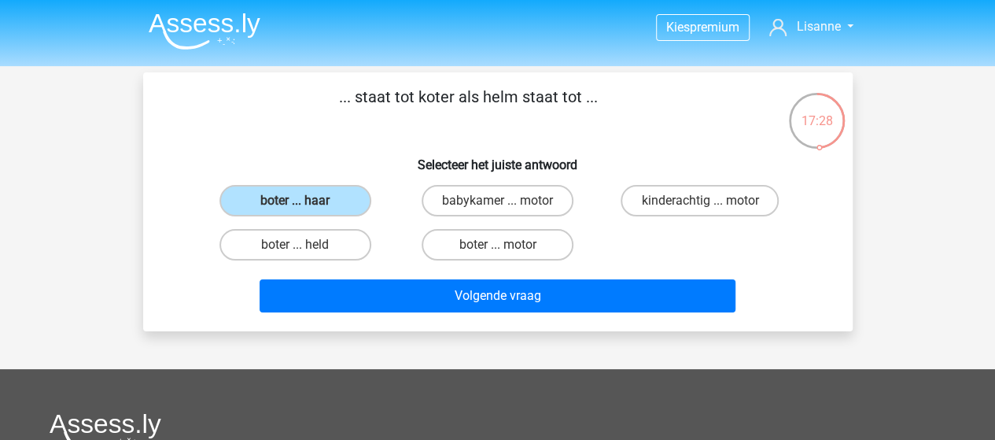
click at [512, 243] on label "boter ... motor" at bounding box center [498, 244] width 152 height 31
click at [507, 245] on input "boter ... motor" at bounding box center [502, 250] width 10 height 10
radio input "true"
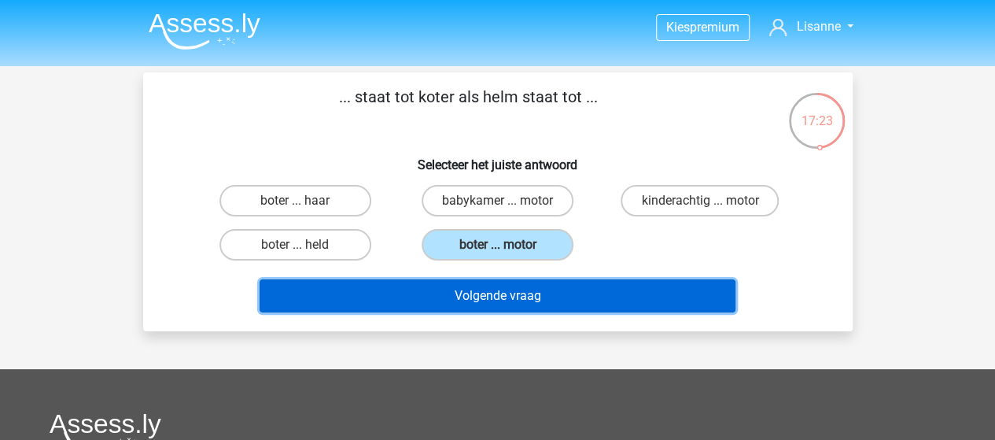
click at [508, 293] on button "Volgende vraag" at bounding box center [498, 295] width 476 height 33
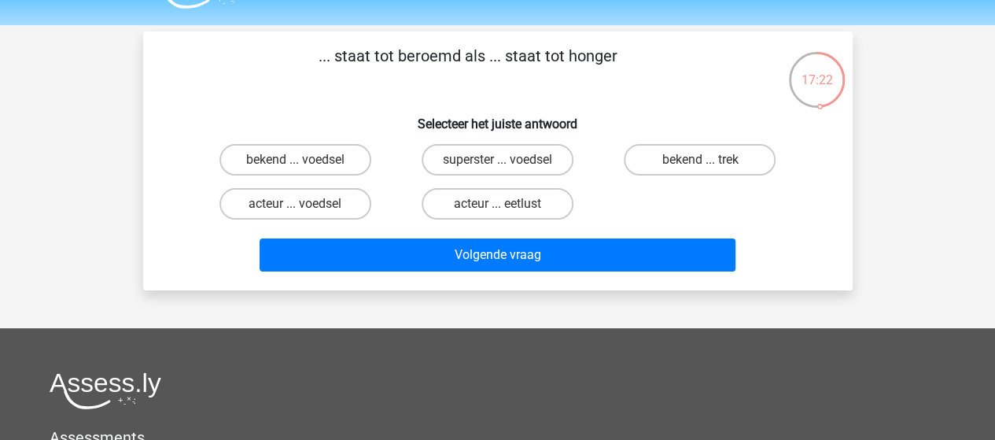
scroll to position [24, 0]
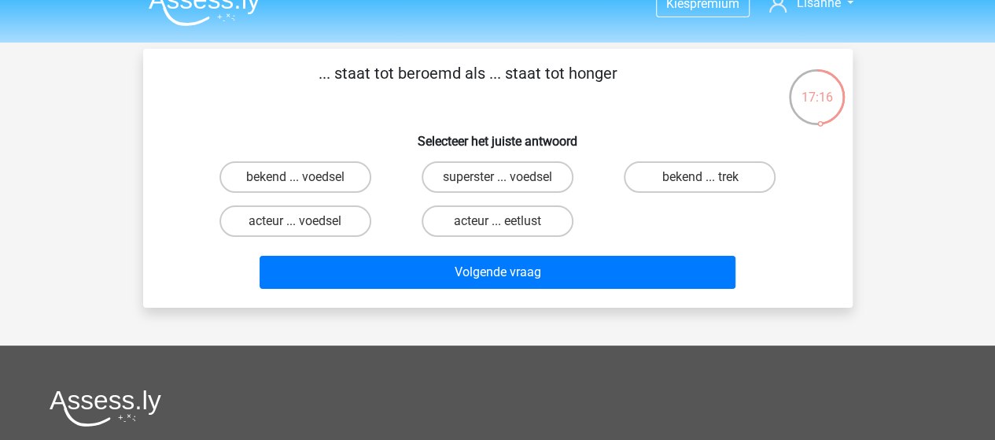
click at [333, 168] on label "bekend ... voedsel" at bounding box center [295, 176] width 152 height 31
click at [305, 177] on input "bekend ... voedsel" at bounding box center [300, 182] width 10 height 10
radio input "true"
click at [669, 168] on label "bekend ... trek" at bounding box center [700, 176] width 152 height 31
click at [700, 177] on input "bekend ... trek" at bounding box center [705, 182] width 10 height 10
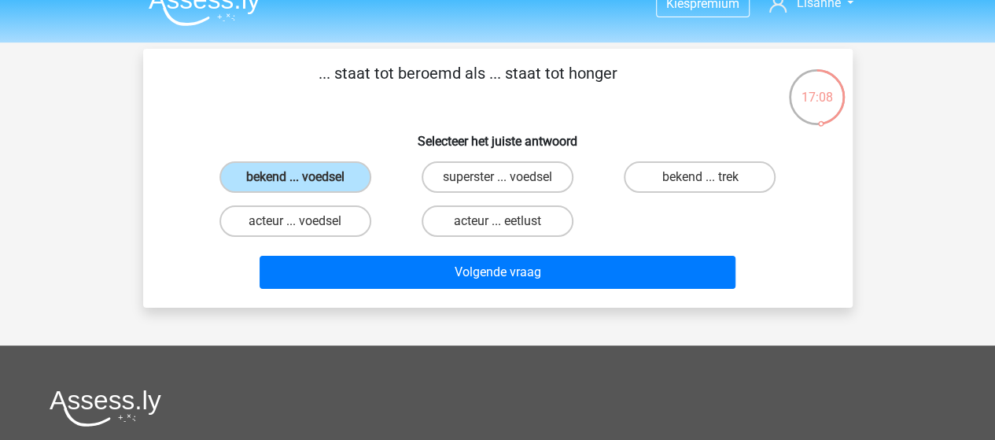
radio input "true"
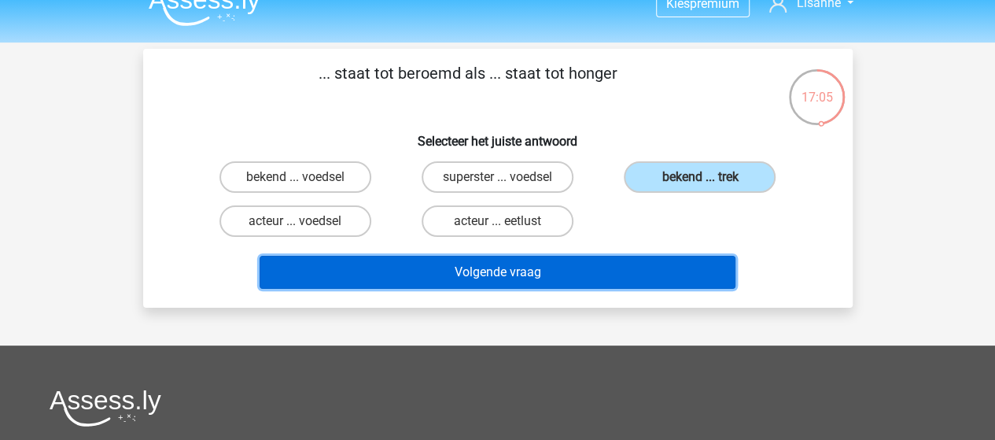
click at [602, 267] on button "Volgende vraag" at bounding box center [498, 272] width 476 height 33
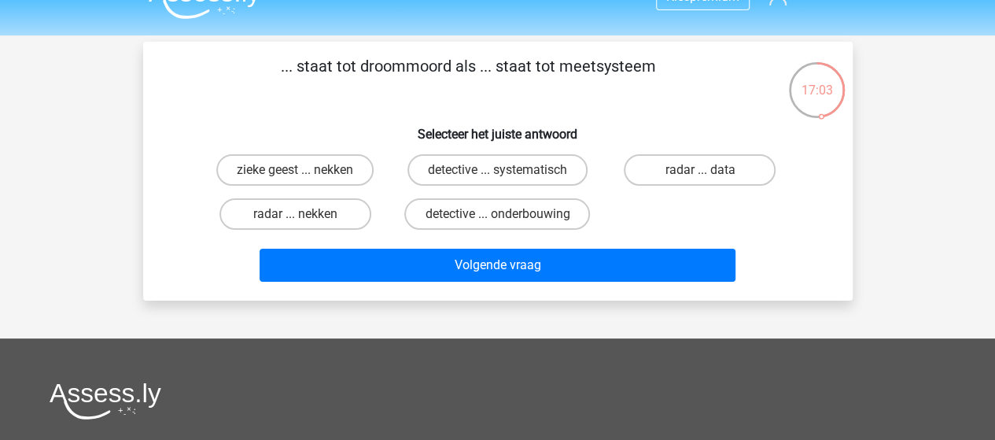
scroll to position [14, 0]
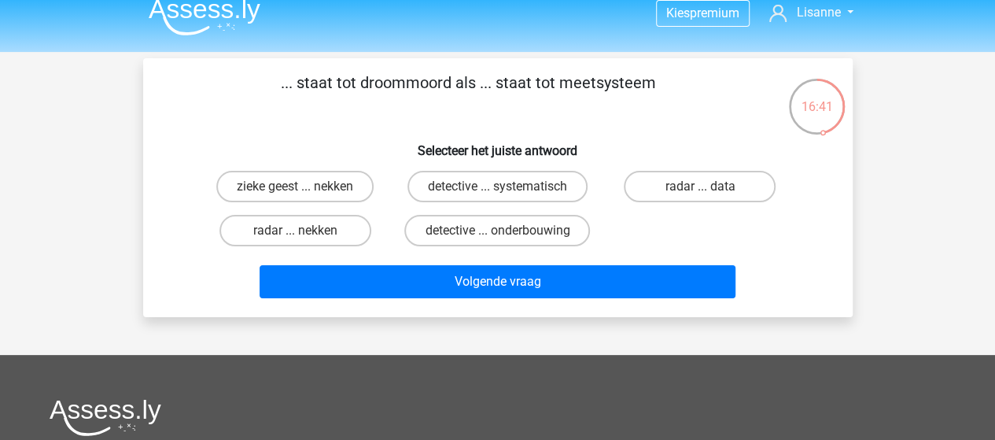
click at [686, 191] on label "radar ... data" at bounding box center [700, 186] width 152 height 31
click at [700, 191] on input "radar ... data" at bounding box center [705, 191] width 10 height 10
radio input "true"
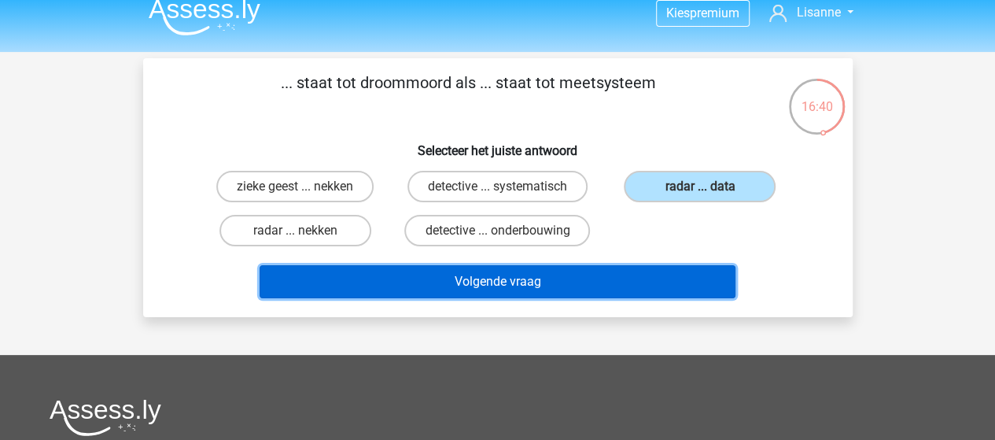
click at [522, 286] on button "Volgende vraag" at bounding box center [498, 281] width 476 height 33
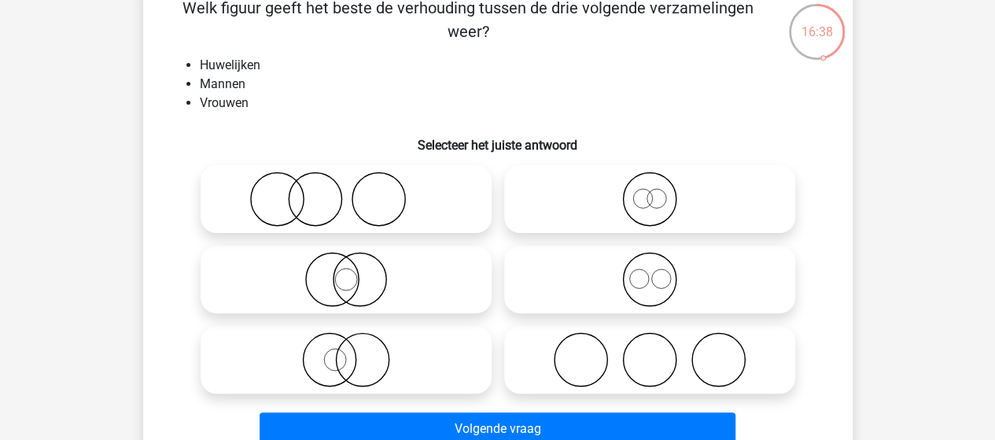
scroll to position [90, 0]
click at [355, 201] on icon at bounding box center [346, 198] width 278 height 55
click at [355, 190] on input "radio" at bounding box center [351, 185] width 10 height 10
radio input "true"
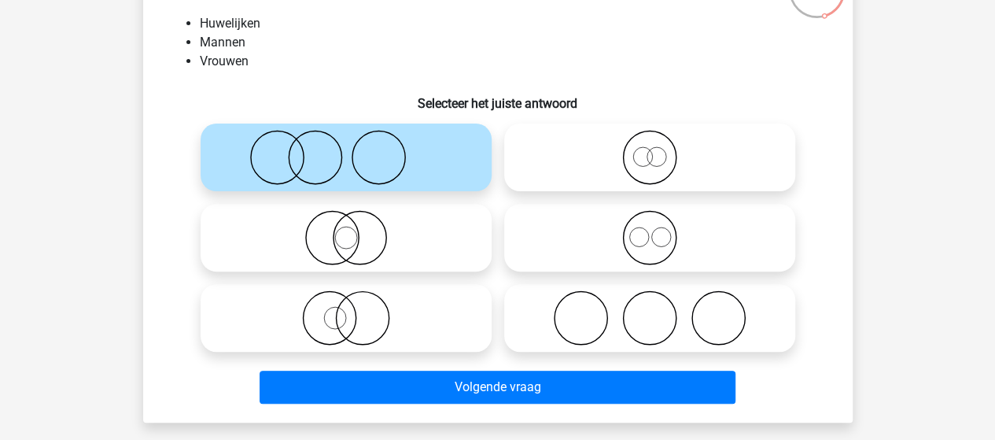
scroll to position [131, 0]
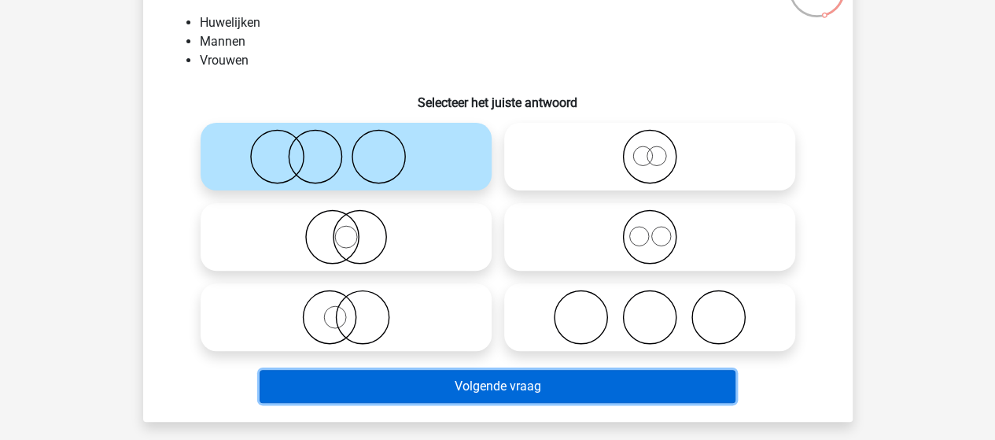
click at [491, 379] on button "Volgende vraag" at bounding box center [498, 386] width 476 height 33
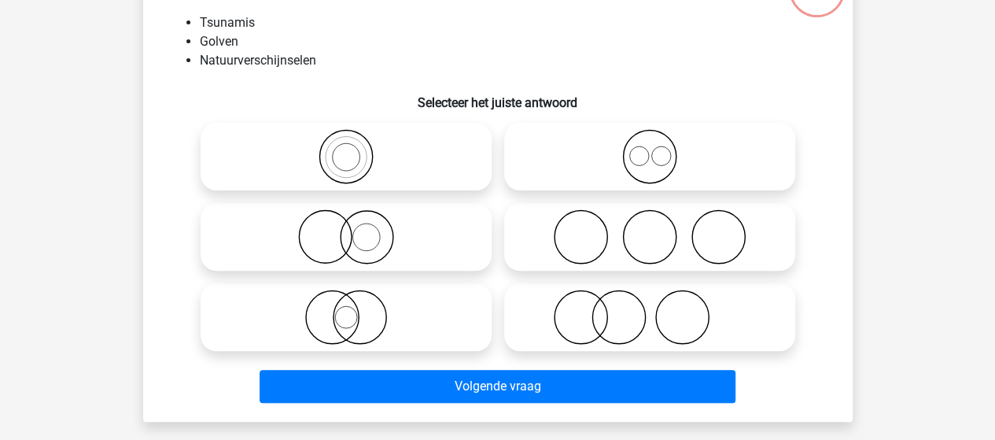
scroll to position [72, 0]
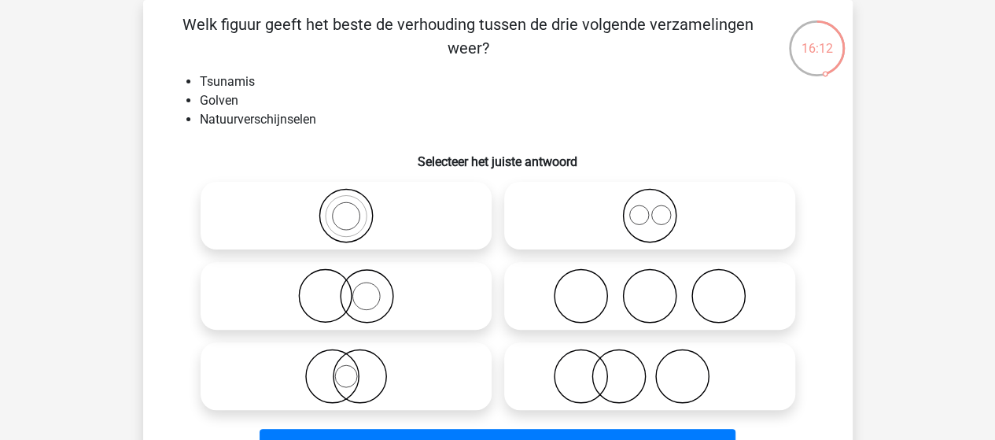
click at [608, 209] on icon at bounding box center [650, 215] width 278 height 55
click at [650, 208] on input "radio" at bounding box center [655, 202] width 10 height 10
radio input "true"
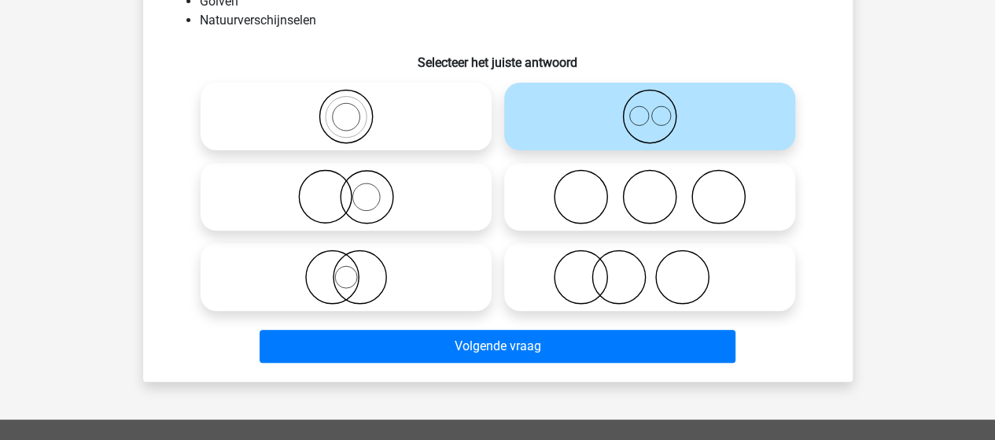
scroll to position [177, 0]
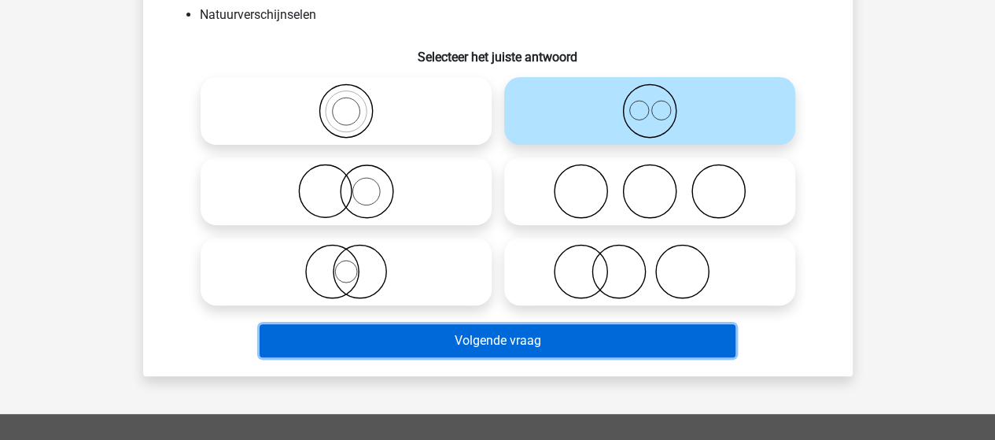
click at [573, 324] on button "Volgende vraag" at bounding box center [498, 340] width 476 height 33
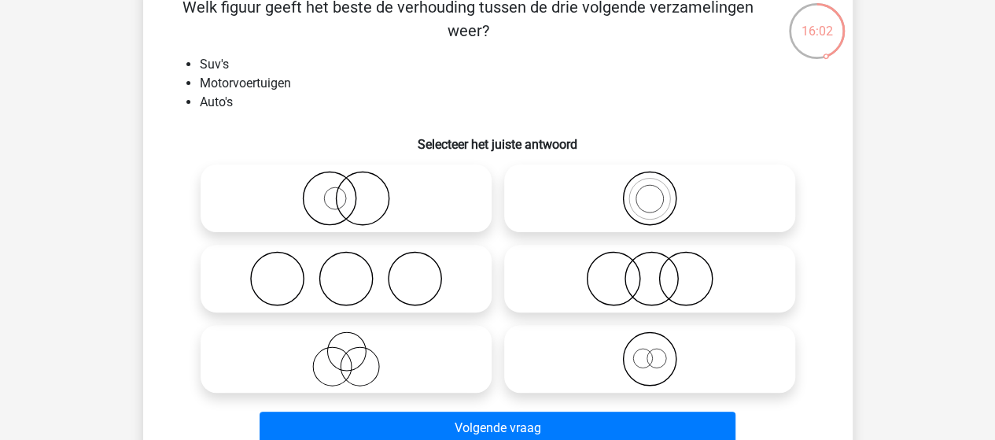
scroll to position [93, 0]
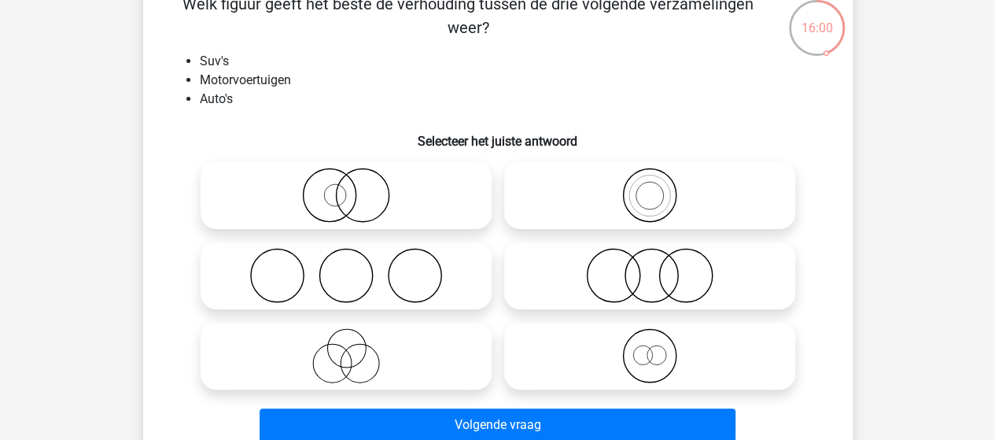
click at [351, 186] on input "radio" at bounding box center [351, 182] width 10 height 10
radio input "true"
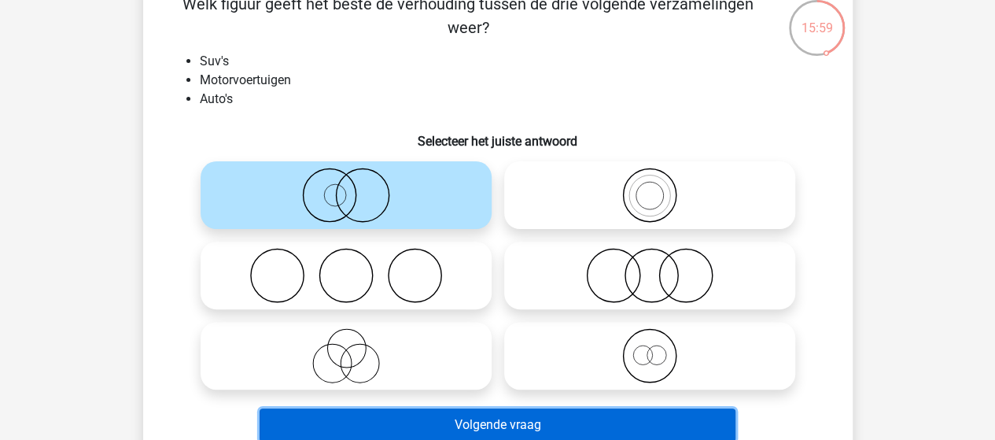
click at [561, 428] on button "Volgende vraag" at bounding box center [498, 424] width 476 height 33
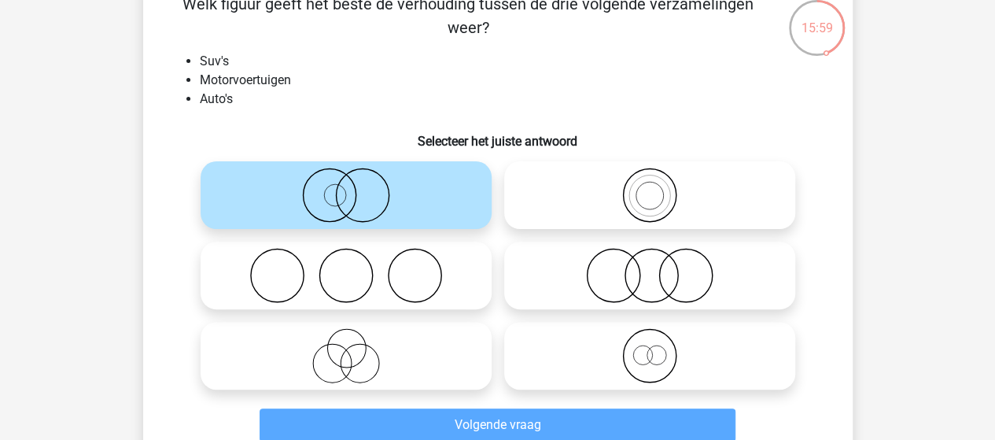
scroll to position [72, 0]
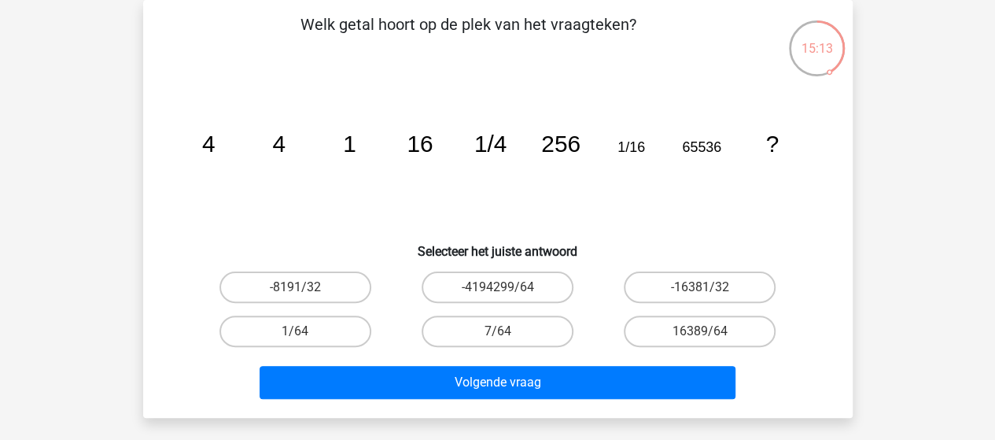
click at [322, 327] on label "1/64" at bounding box center [295, 330] width 152 height 31
click at [305, 331] on input "1/64" at bounding box center [300, 336] width 10 height 10
radio input "true"
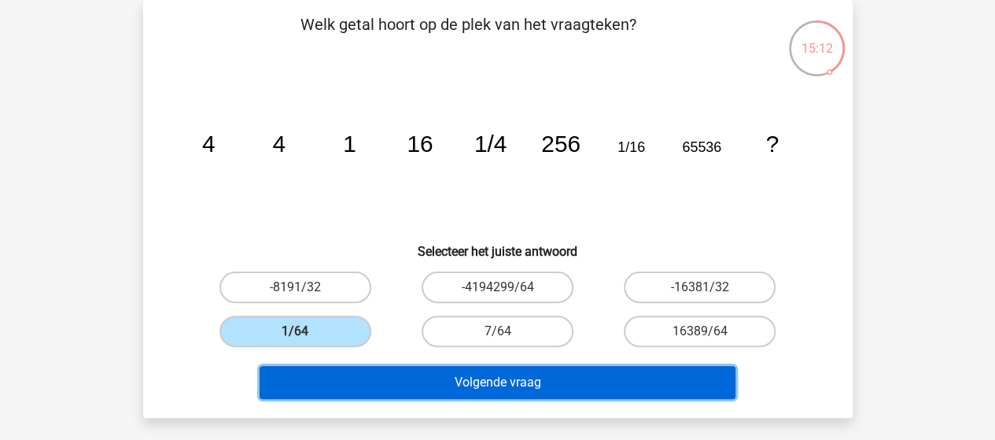
click at [503, 393] on button "Volgende vraag" at bounding box center [498, 382] width 476 height 33
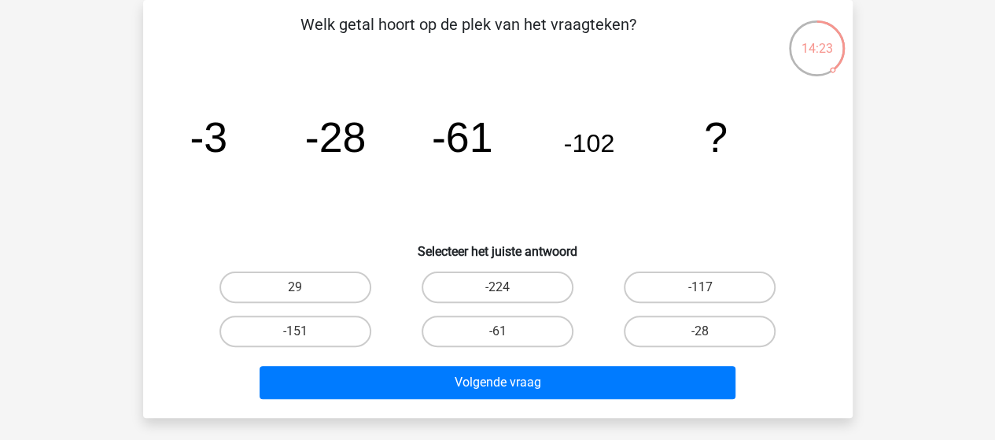
click at [284, 331] on label "-151" at bounding box center [295, 330] width 152 height 31
click at [295, 331] on input "-151" at bounding box center [300, 336] width 10 height 10
radio input "true"
drag, startPoint x: 431, startPoint y: 363, endPoint x: 452, endPoint y: 372, distance: 22.9
click at [452, 372] on div "Volgende vraag" at bounding box center [497, 379] width 659 height 52
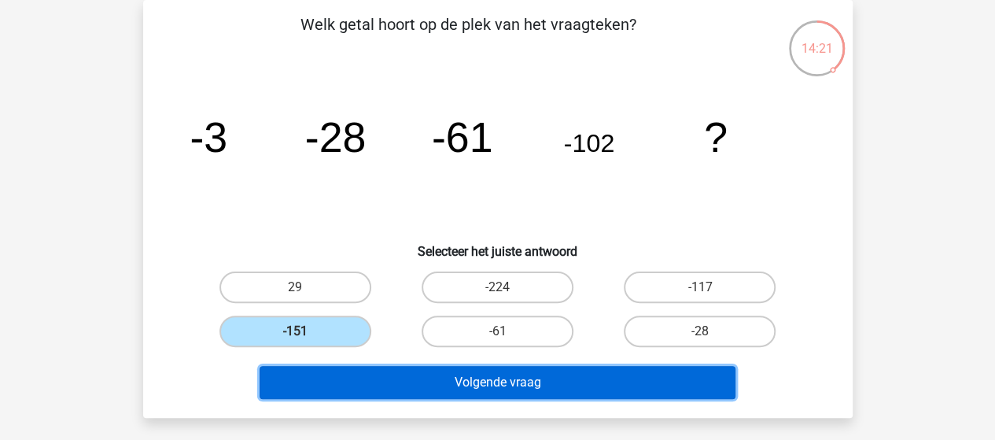
click at [452, 372] on button "Volgende vraag" at bounding box center [498, 382] width 476 height 33
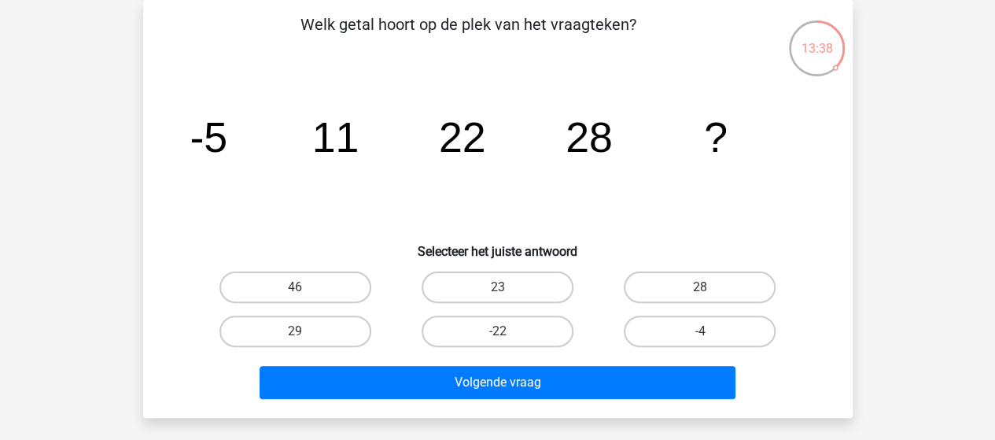
click at [486, 285] on label "23" at bounding box center [498, 286] width 152 height 31
click at [497, 287] on input "23" at bounding box center [502, 292] width 10 height 10
radio input "true"
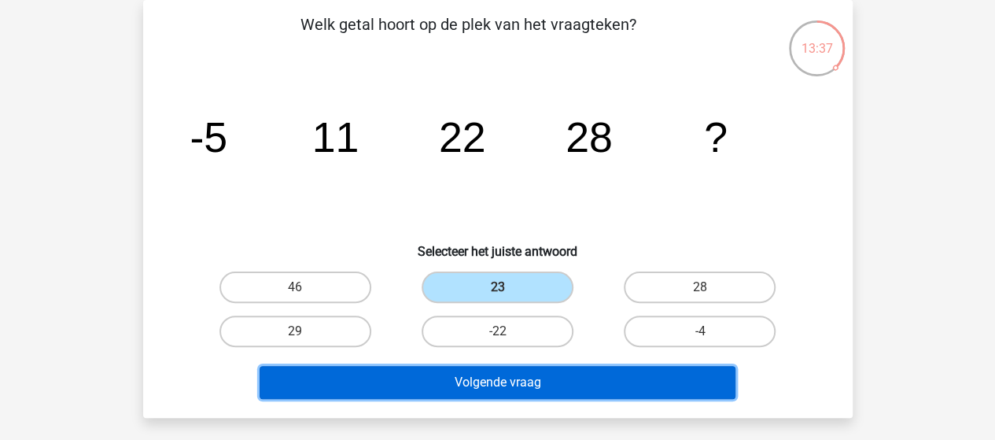
click at [568, 377] on button "Volgende vraag" at bounding box center [498, 382] width 476 height 33
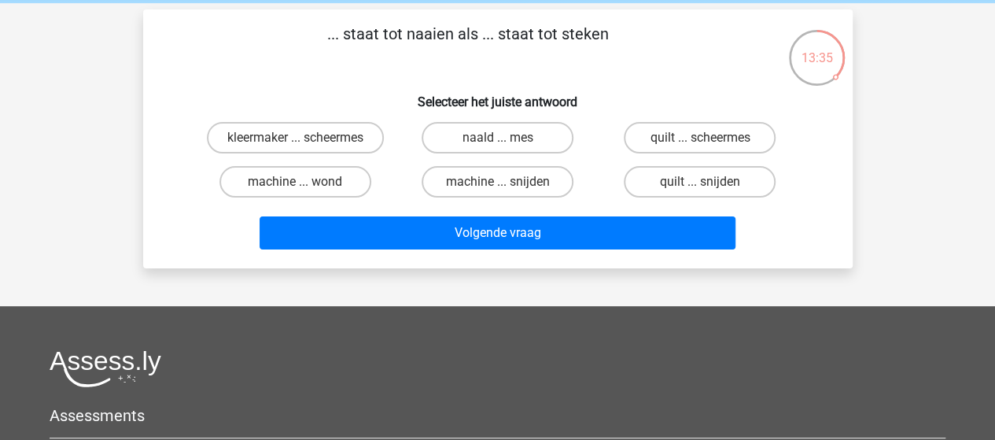
scroll to position [47, 0]
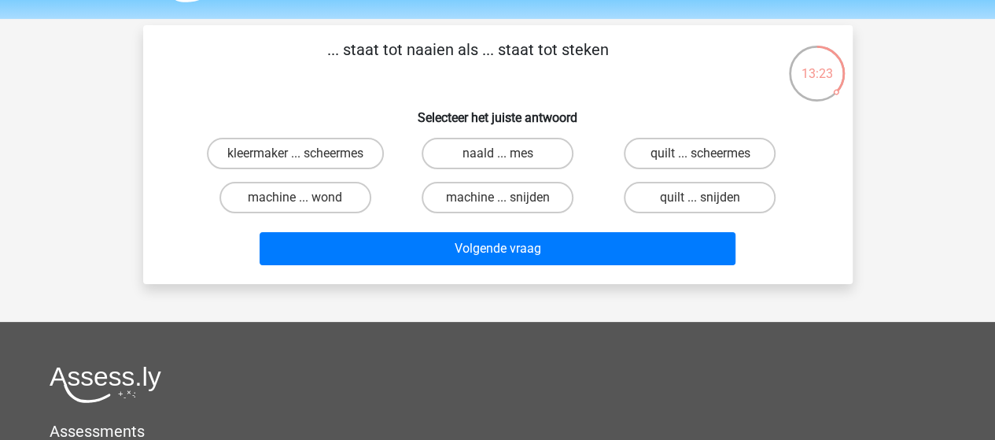
click at [466, 150] on label "naald ... mes" at bounding box center [498, 153] width 152 height 31
click at [497, 153] on input "naald ... mes" at bounding box center [502, 158] width 10 height 10
radio input "true"
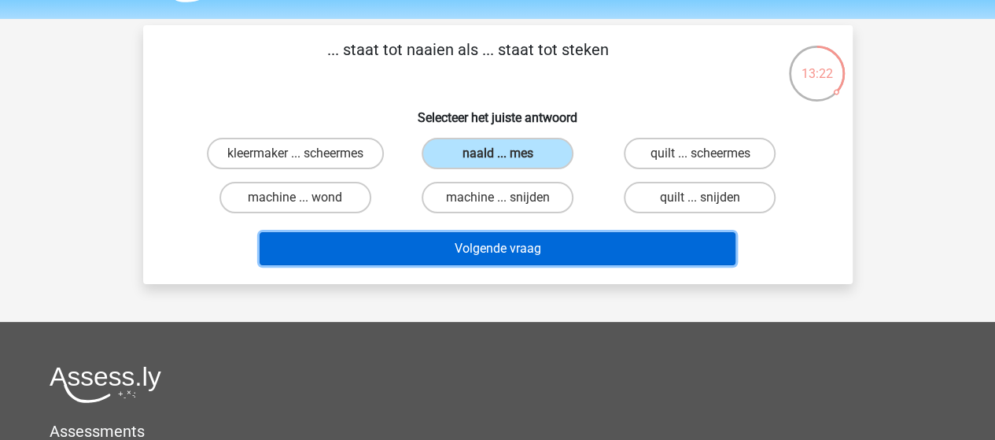
click at [546, 249] on button "Volgende vraag" at bounding box center [498, 248] width 476 height 33
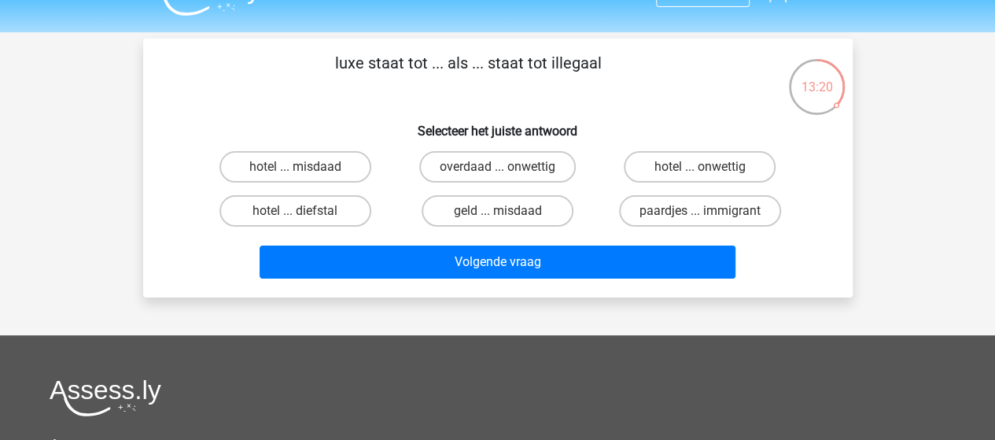
scroll to position [28, 0]
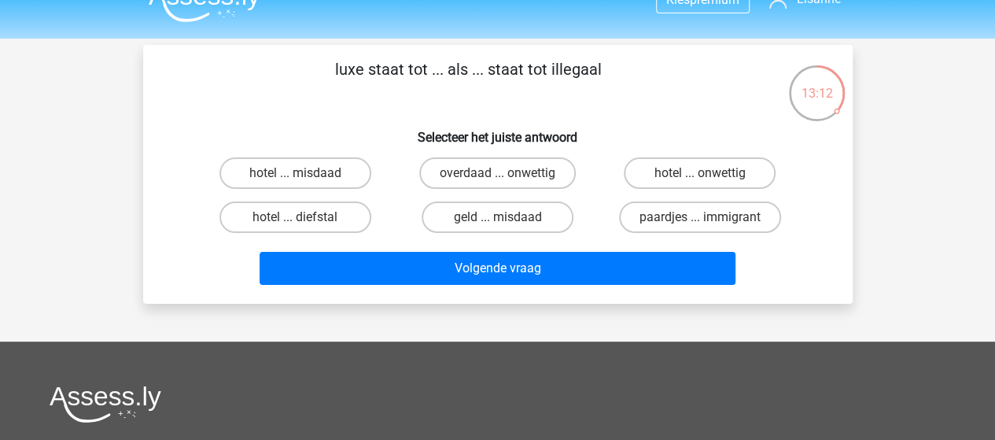
click at [518, 182] on label "overdaad ... onwettig" at bounding box center [497, 172] width 157 height 31
click at [507, 182] on input "overdaad ... onwettig" at bounding box center [502, 178] width 10 height 10
radio input "true"
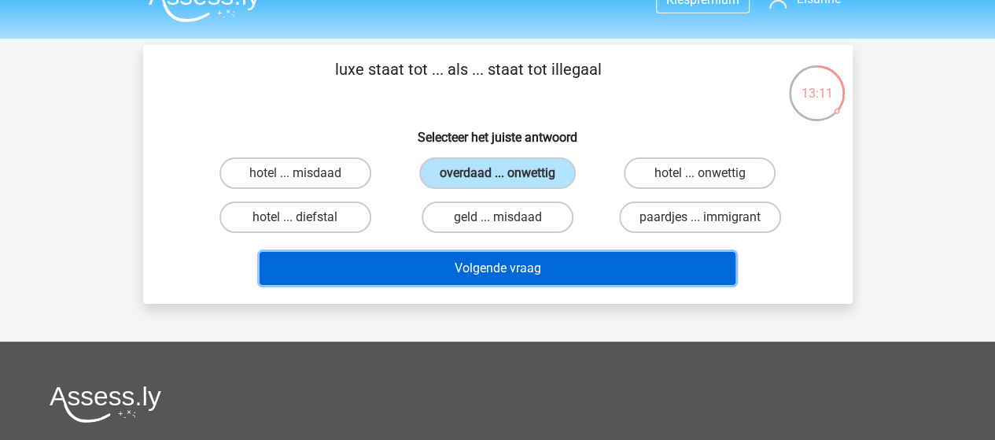
click at [501, 264] on button "Volgende vraag" at bounding box center [498, 268] width 476 height 33
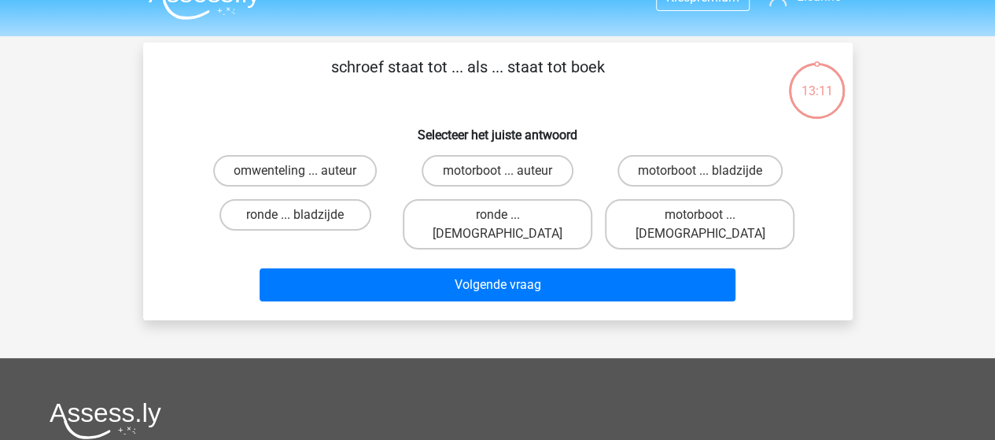
scroll to position [24, 0]
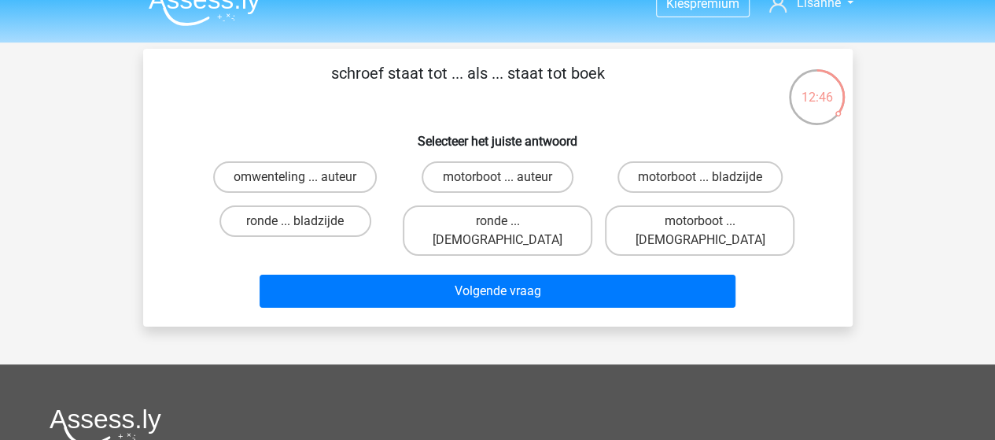
click at [676, 183] on label "motorboot ... bladzijde" at bounding box center [699, 176] width 165 height 31
click at [700, 183] on input "motorboot ... bladzijde" at bounding box center [705, 182] width 10 height 10
radio input "true"
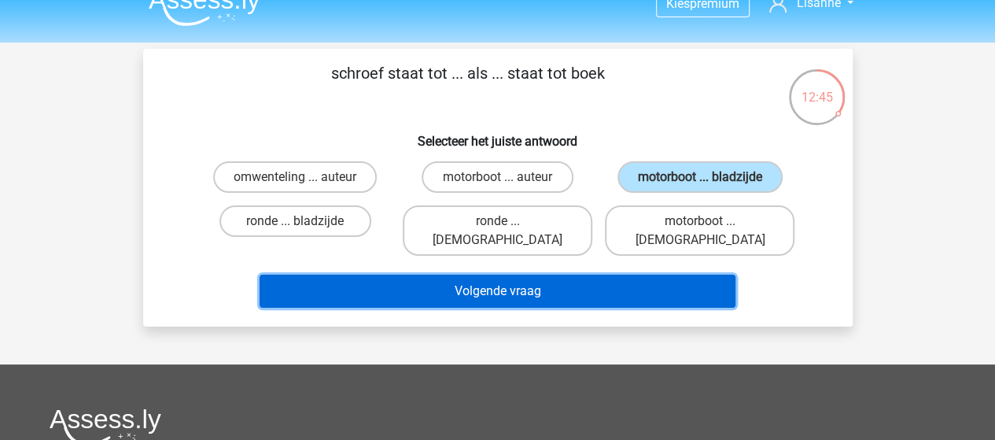
click at [513, 275] on button "Volgende vraag" at bounding box center [498, 291] width 476 height 33
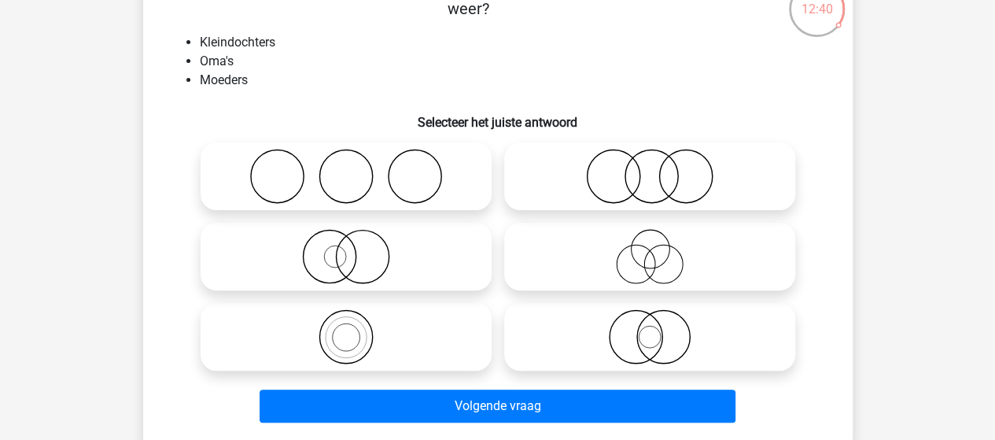
scroll to position [109, 0]
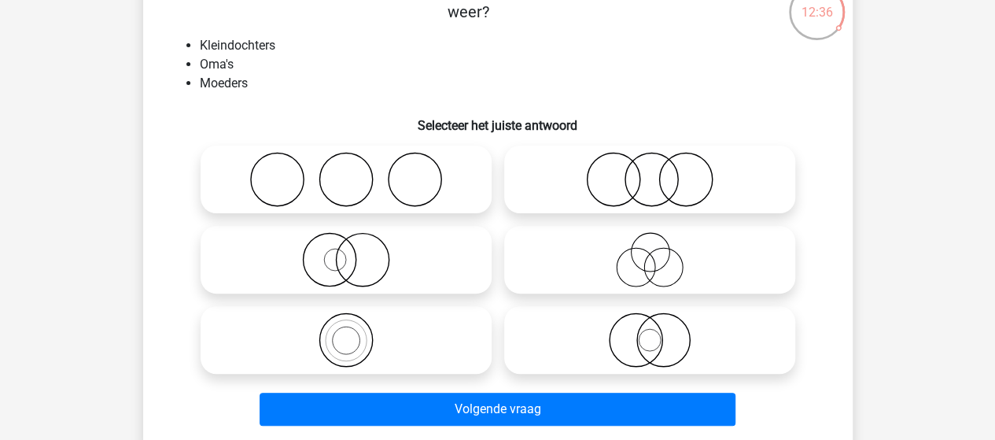
click at [588, 158] on icon at bounding box center [650, 179] width 278 height 55
click at [650, 161] on input "radio" at bounding box center [655, 166] width 10 height 10
radio input "true"
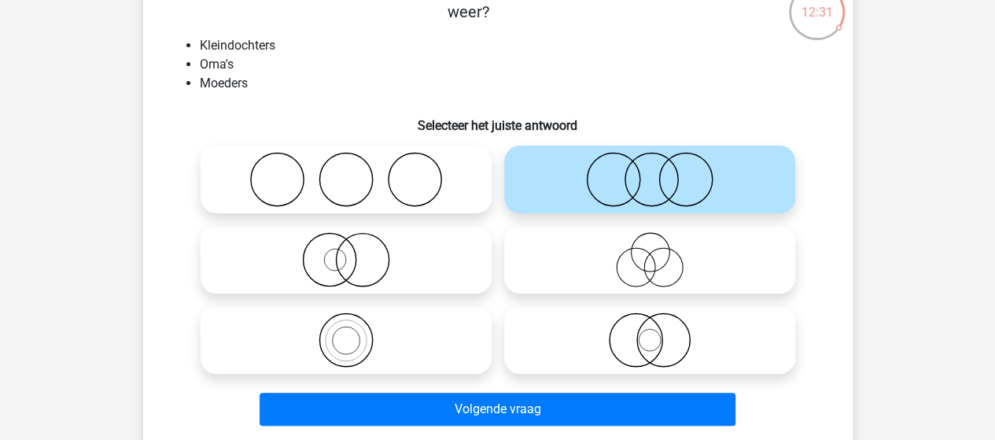
click at [653, 267] on icon at bounding box center [650, 259] width 278 height 55
click at [653, 252] on input "radio" at bounding box center [655, 246] width 10 height 10
radio input "true"
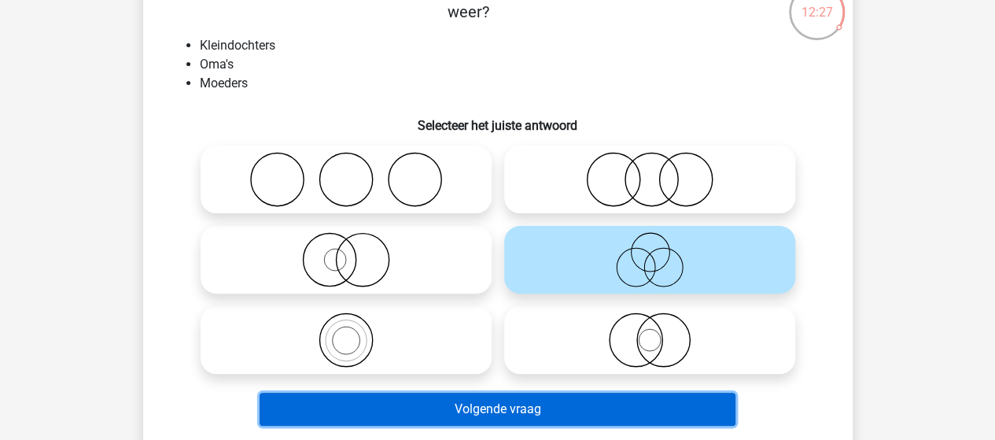
click at [529, 412] on button "Volgende vraag" at bounding box center [498, 409] width 476 height 33
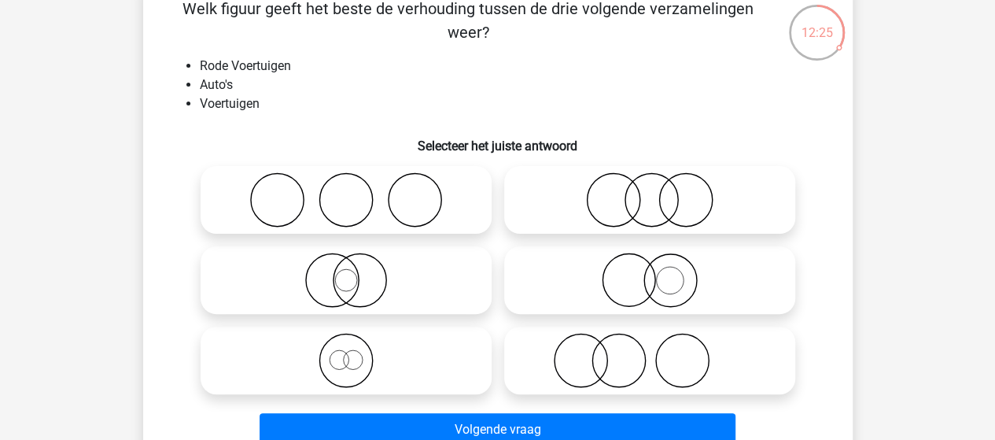
scroll to position [93, 0]
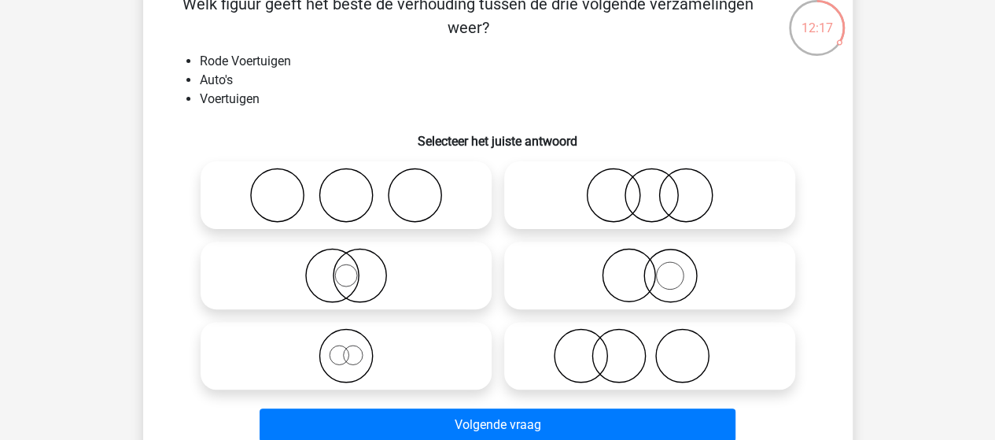
click at [398, 344] on icon at bounding box center [346, 355] width 278 height 55
click at [356, 344] on input "radio" at bounding box center [351, 342] width 10 height 10
radio input "true"
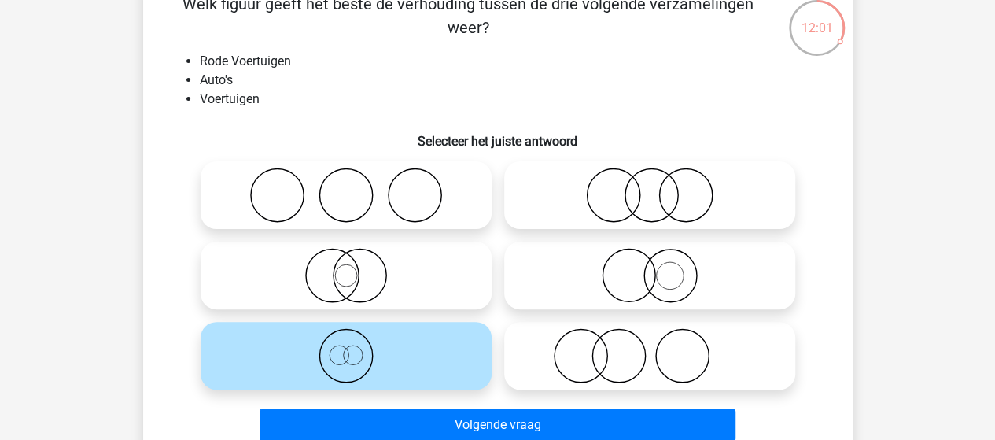
click at [686, 287] on icon at bounding box center [650, 275] width 278 height 55
click at [660, 267] on input "radio" at bounding box center [655, 262] width 10 height 10
radio input "true"
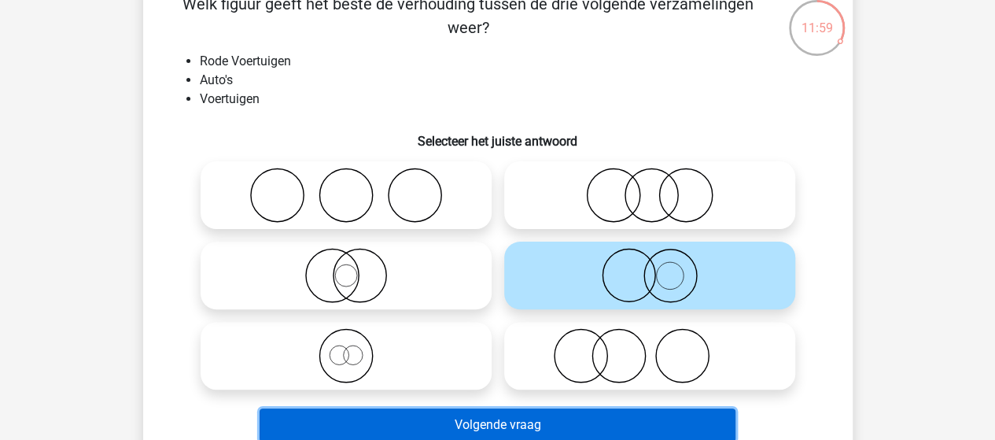
click at [590, 415] on button "Volgende vraag" at bounding box center [498, 424] width 476 height 33
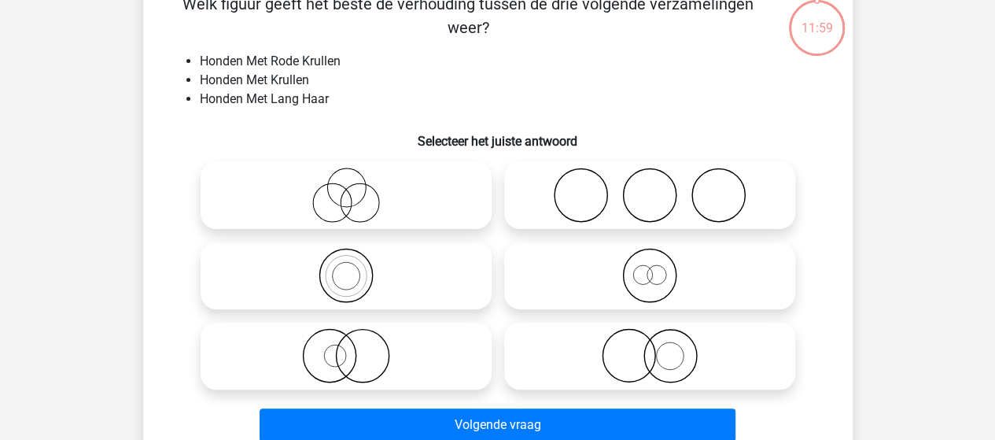
scroll to position [72, 0]
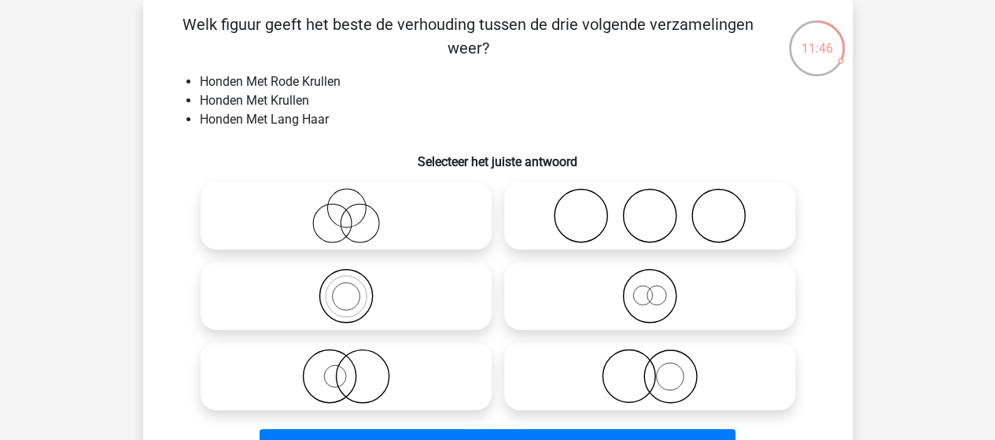
click at [695, 375] on icon at bounding box center [650, 375] width 278 height 55
click at [660, 368] on input "radio" at bounding box center [655, 363] width 10 height 10
radio input "true"
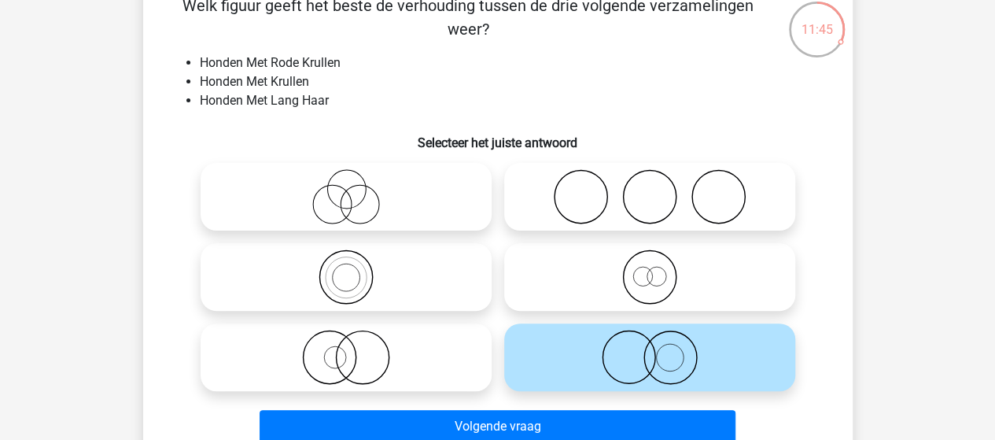
scroll to position [92, 0]
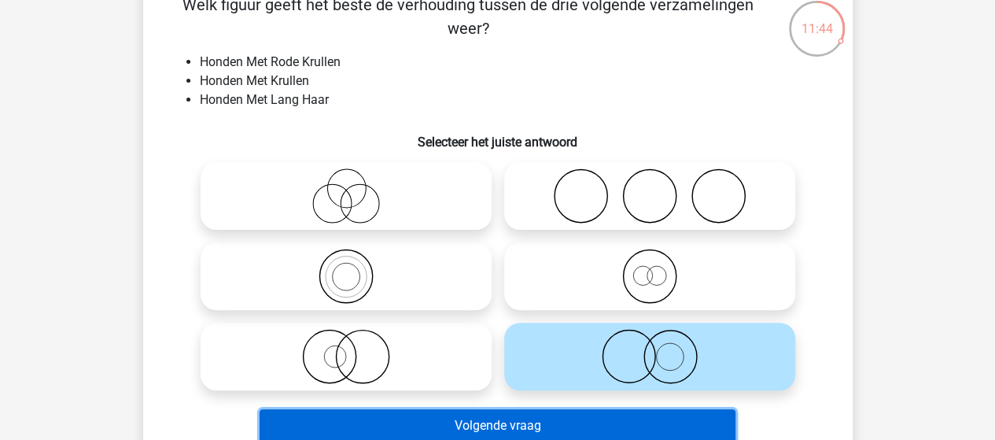
click at [545, 430] on button "Volgende vraag" at bounding box center [498, 425] width 476 height 33
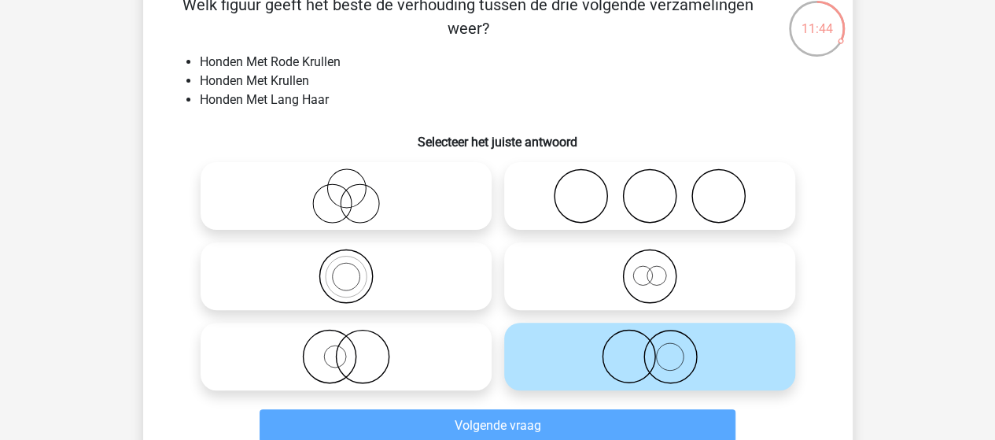
scroll to position [72, 0]
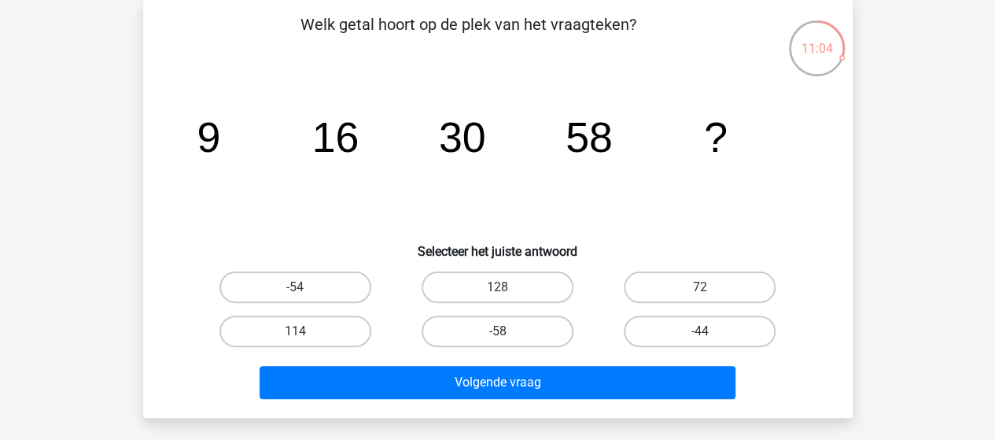
click at [323, 345] on label "114" at bounding box center [295, 330] width 152 height 31
click at [305, 341] on input "114" at bounding box center [300, 336] width 10 height 10
radio input "true"
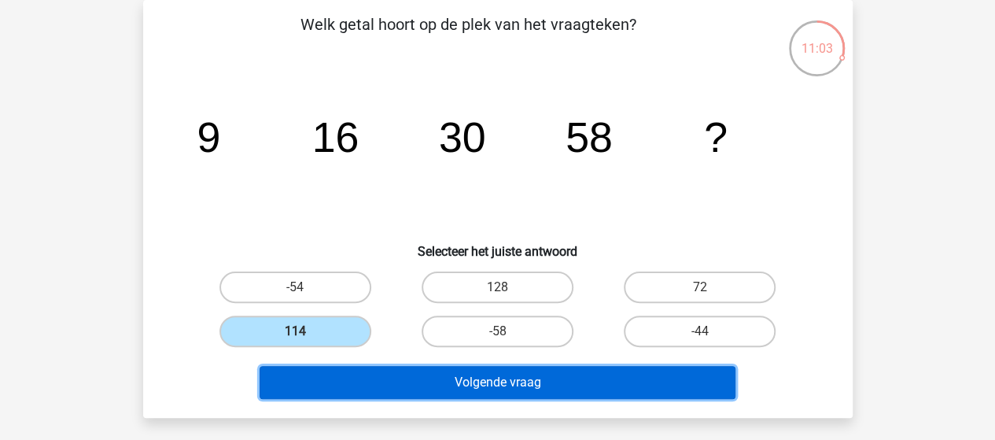
click at [431, 391] on button "Volgende vraag" at bounding box center [498, 382] width 476 height 33
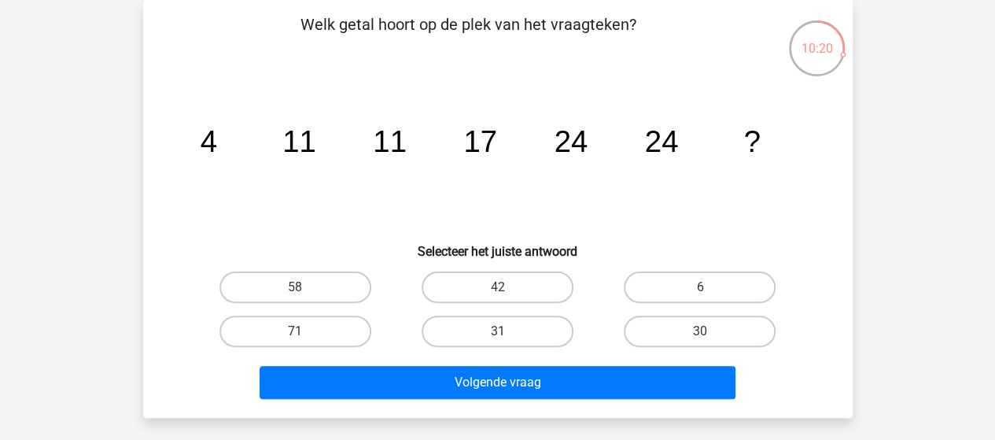
click at [518, 320] on label "31" at bounding box center [498, 330] width 152 height 31
click at [507, 331] on input "31" at bounding box center [502, 336] width 10 height 10
radio input "true"
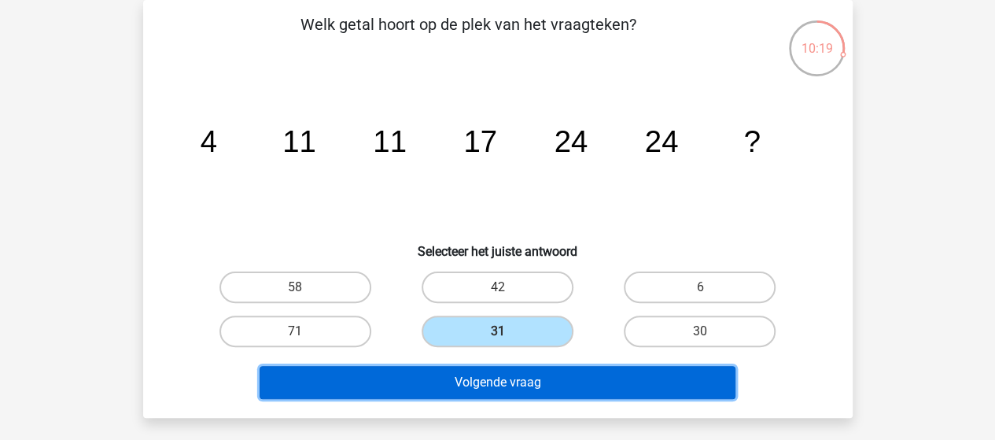
click at [552, 385] on button "Volgende vraag" at bounding box center [498, 382] width 476 height 33
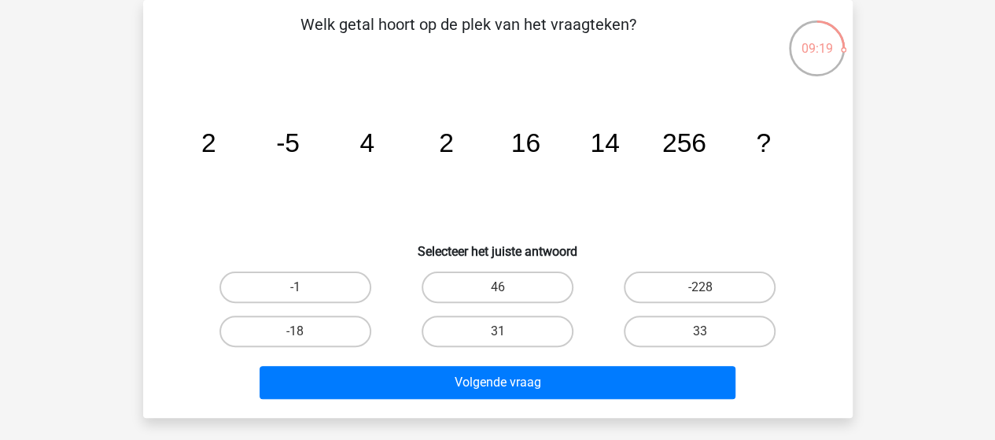
click at [538, 286] on label "46" at bounding box center [498, 286] width 152 height 31
click at [507, 287] on input "46" at bounding box center [502, 292] width 10 height 10
radio input "true"
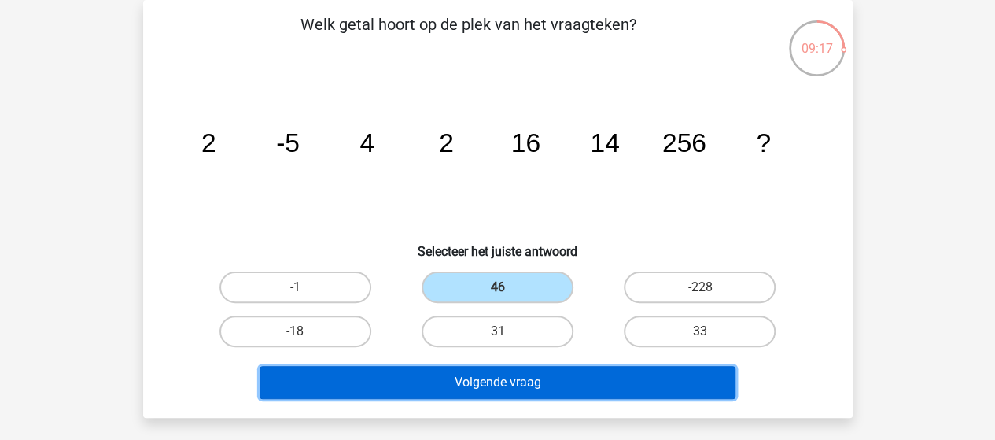
click at [556, 379] on button "Volgende vraag" at bounding box center [498, 382] width 476 height 33
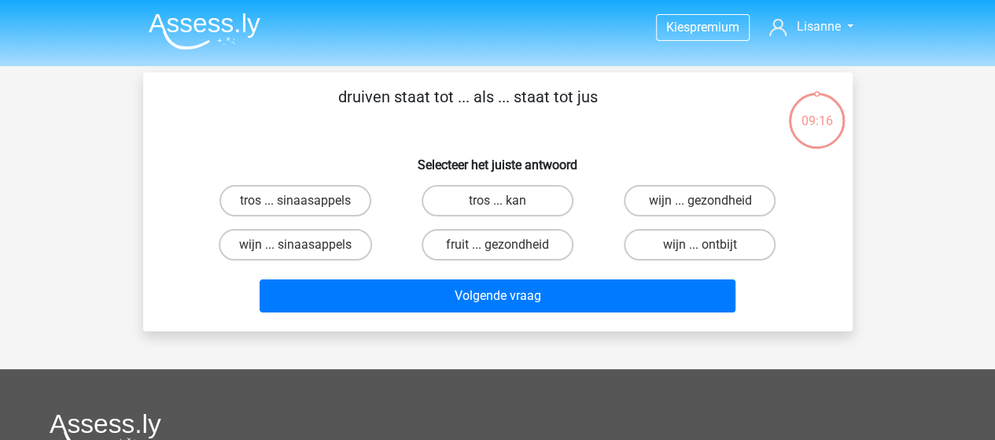
scroll to position [0, 0]
click at [324, 245] on label "wijn ... sinaasappels" at bounding box center [295, 244] width 153 height 31
click at [305, 245] on input "wijn ... sinaasappels" at bounding box center [300, 250] width 10 height 10
radio input "true"
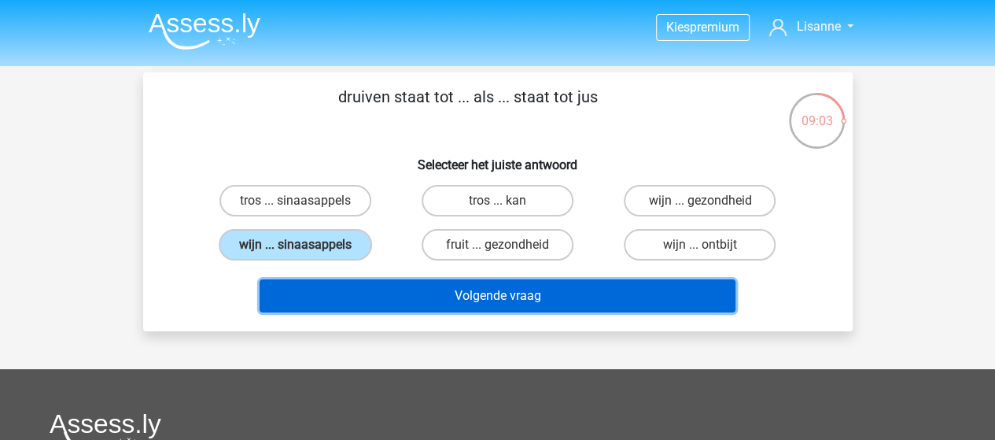
click at [442, 291] on button "Volgende vraag" at bounding box center [498, 295] width 476 height 33
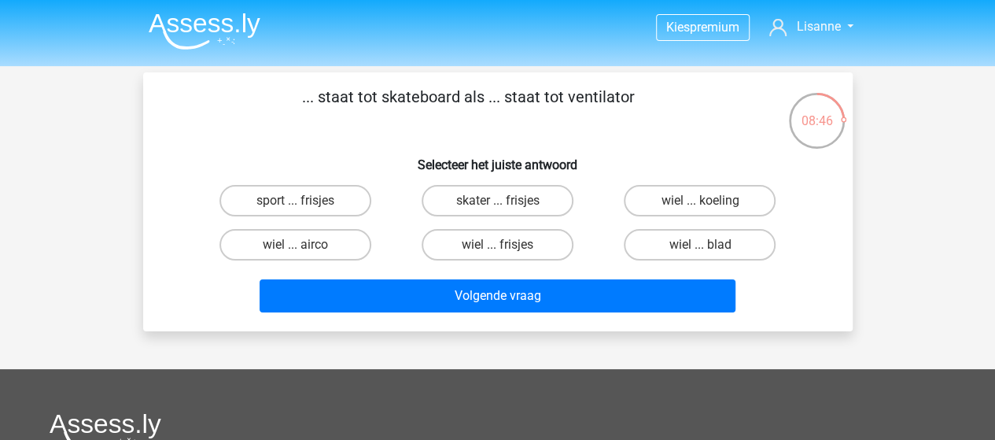
click at [687, 248] on label "wiel ... blad" at bounding box center [700, 244] width 152 height 31
click at [700, 248] on input "wiel ... blad" at bounding box center [705, 250] width 10 height 10
radio input "true"
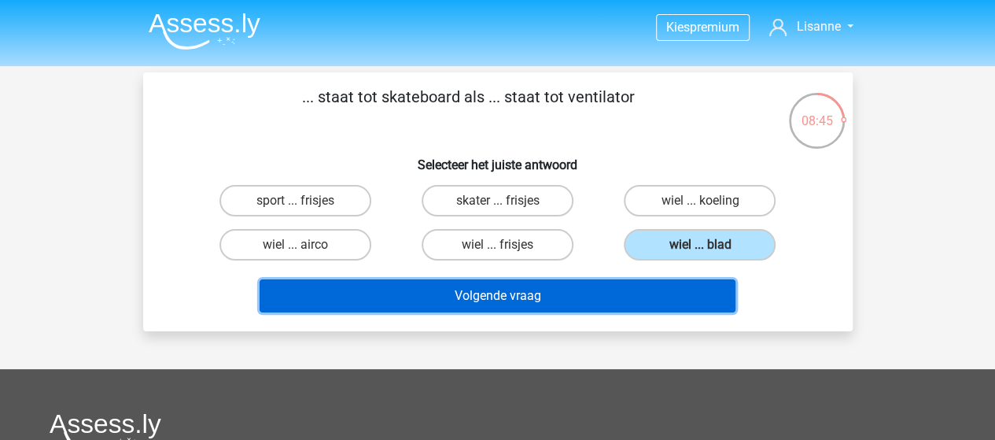
click at [545, 296] on button "Volgende vraag" at bounding box center [498, 295] width 476 height 33
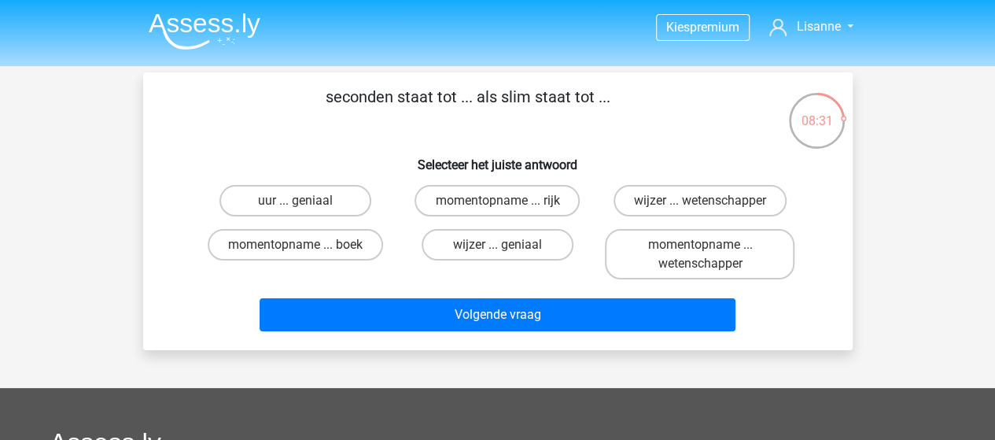
click at [673, 251] on label "momentopname ... wetenschapper" at bounding box center [700, 254] width 190 height 50
click at [700, 251] on input "momentopname ... wetenschapper" at bounding box center [705, 250] width 10 height 10
radio input "true"
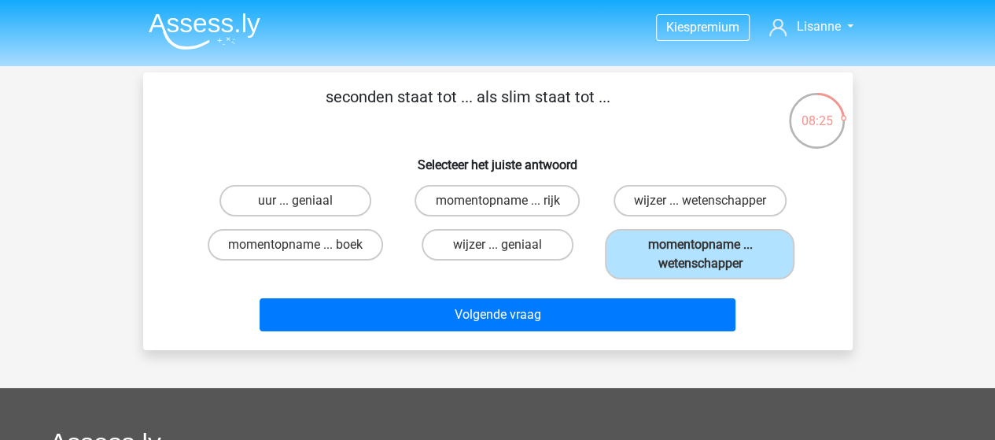
click at [349, 203] on label "uur ... geniaal" at bounding box center [295, 200] width 152 height 31
click at [305, 203] on input "uur ... geniaal" at bounding box center [300, 206] width 10 height 10
radio input "true"
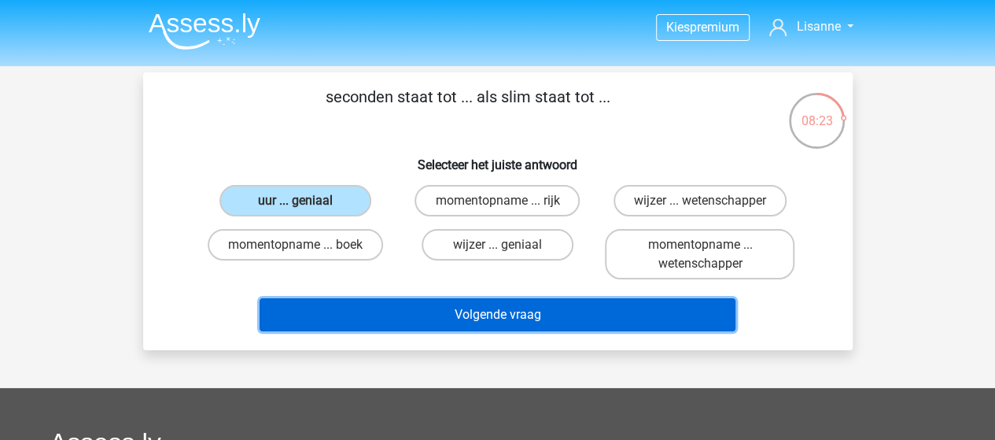
click at [488, 300] on button "Volgende vraag" at bounding box center [498, 314] width 476 height 33
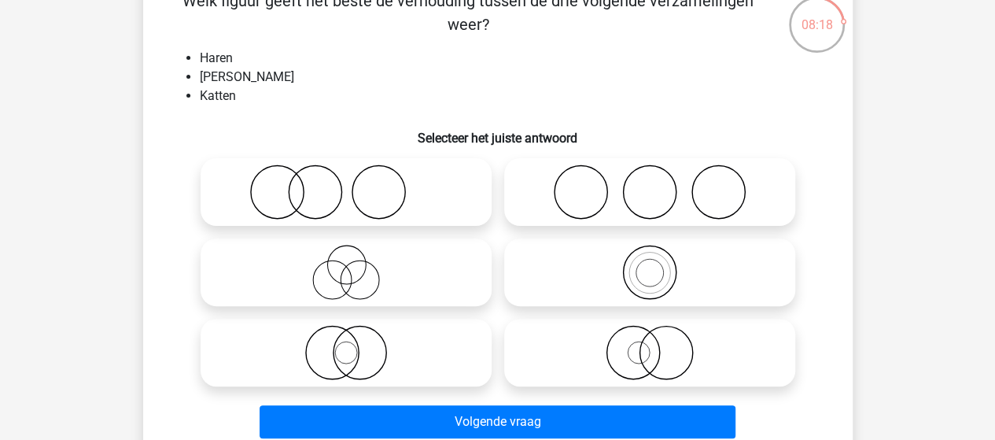
scroll to position [98, 0]
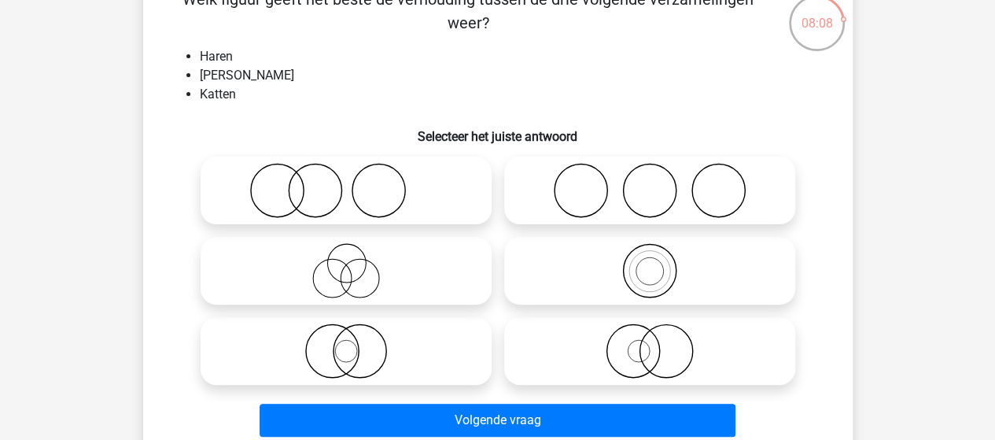
click at [361, 207] on icon at bounding box center [346, 190] width 278 height 55
click at [356, 182] on input "radio" at bounding box center [351, 177] width 10 height 10
radio input "true"
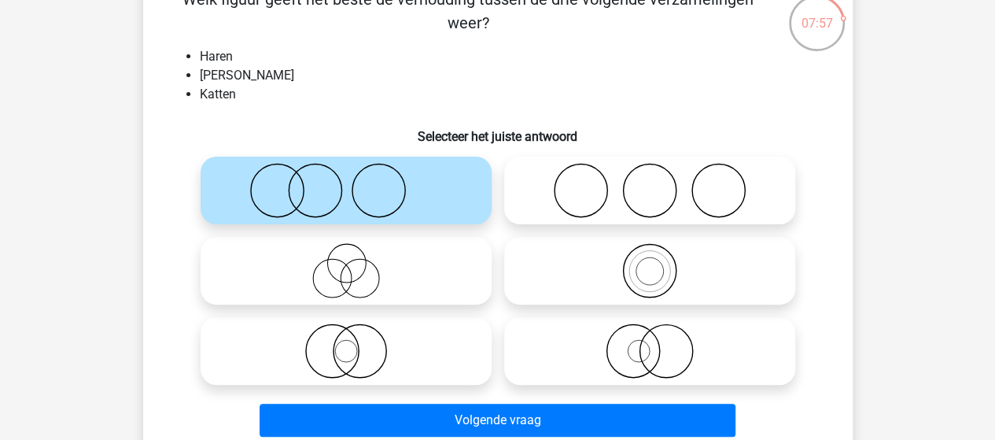
click at [395, 275] on icon at bounding box center [346, 270] width 278 height 55
click at [356, 263] on input "radio" at bounding box center [351, 258] width 10 height 10
radio input "true"
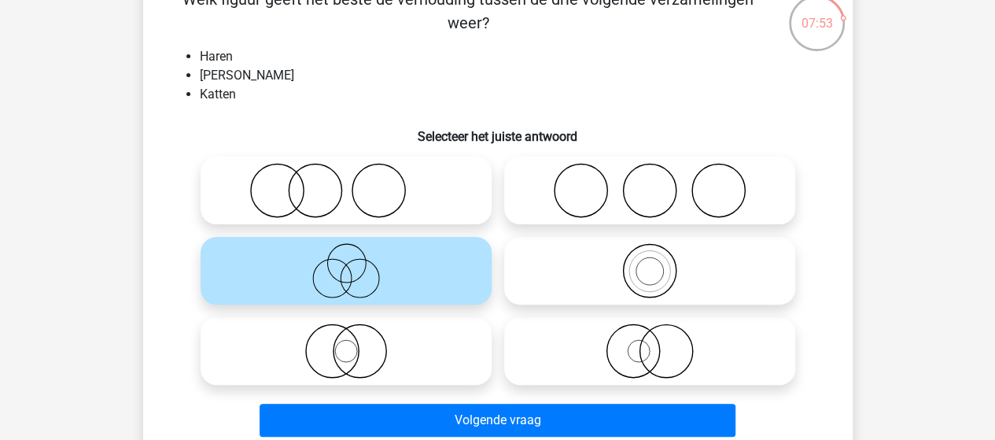
click at [456, 191] on icon at bounding box center [346, 190] width 278 height 55
click at [356, 182] on input "radio" at bounding box center [351, 177] width 10 height 10
radio input "true"
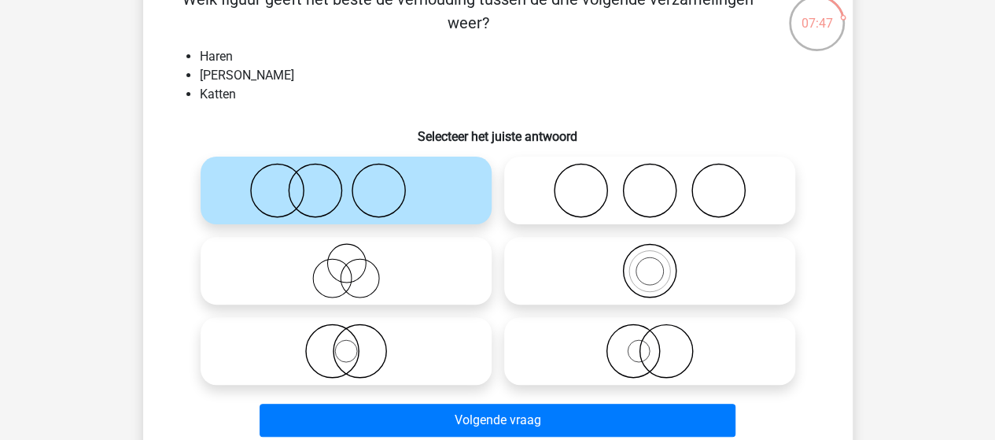
click at [389, 356] on icon at bounding box center [346, 350] width 278 height 55
click at [356, 343] on input "radio" at bounding box center [351, 338] width 10 height 10
radio input "true"
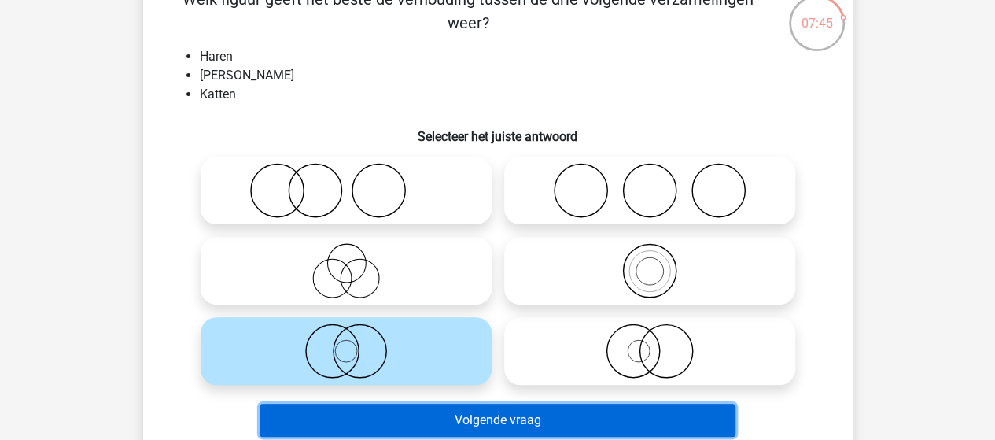
click at [496, 419] on button "Volgende vraag" at bounding box center [498, 420] width 476 height 33
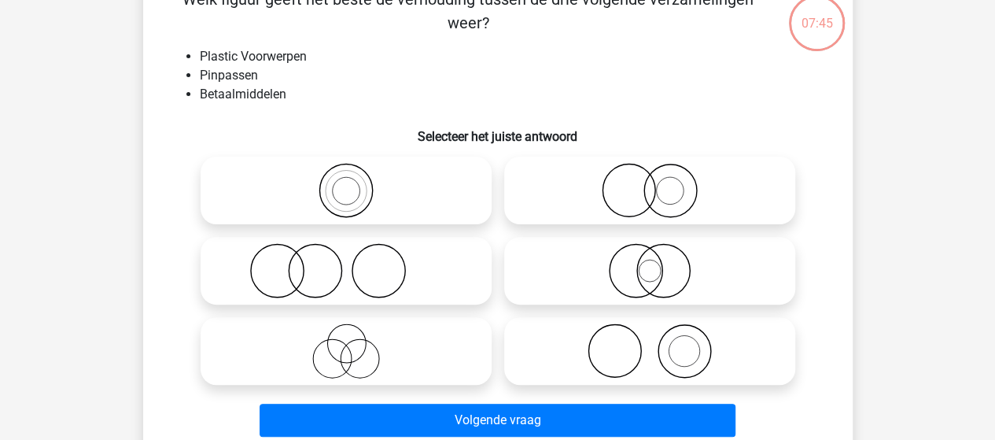
scroll to position [72, 0]
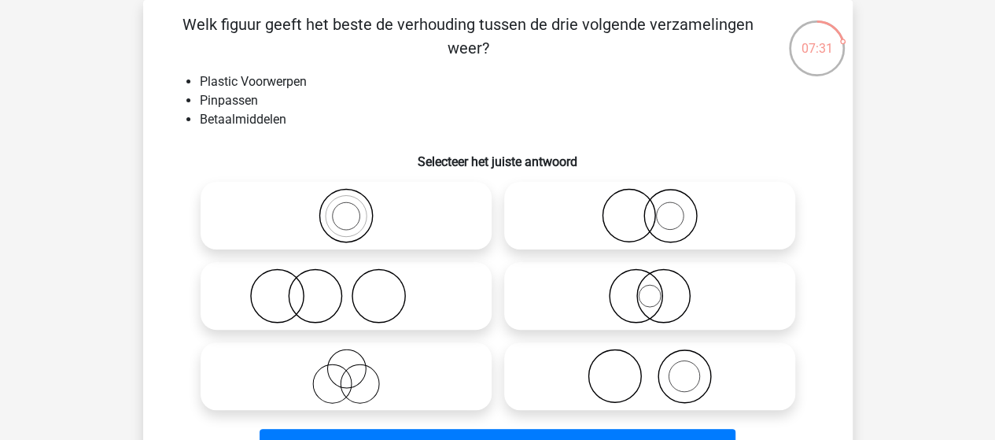
click at [669, 209] on icon at bounding box center [650, 215] width 278 height 55
click at [660, 208] on input "radio" at bounding box center [655, 202] width 10 height 10
radio input "true"
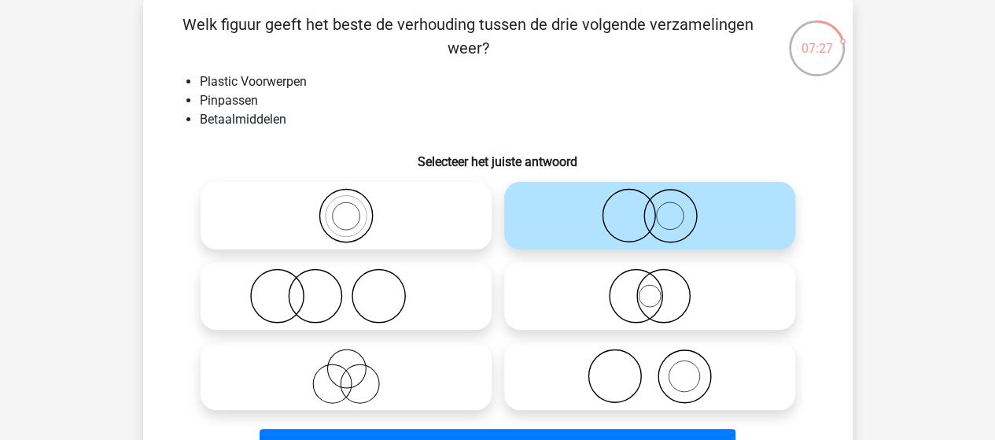
click at [689, 356] on icon at bounding box center [650, 375] width 278 height 55
click at [660, 358] on input "radio" at bounding box center [655, 363] width 10 height 10
radio input "true"
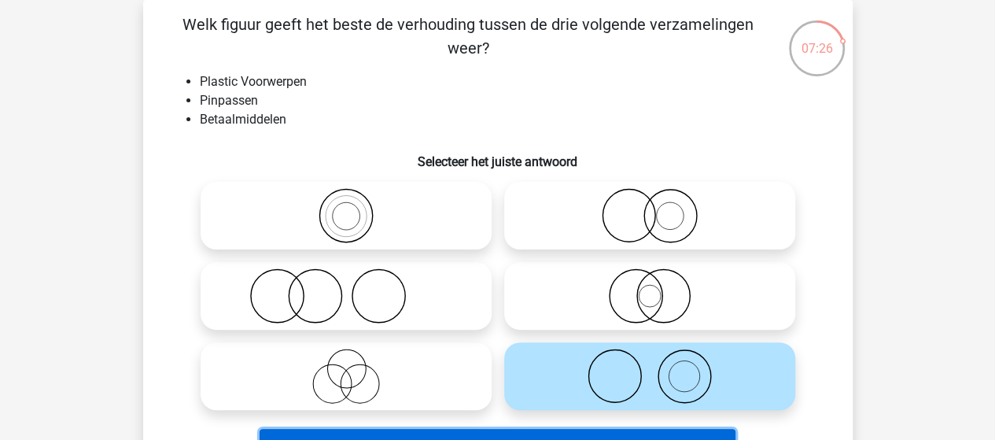
click at [507, 434] on button "Volgende vraag" at bounding box center [498, 445] width 476 height 33
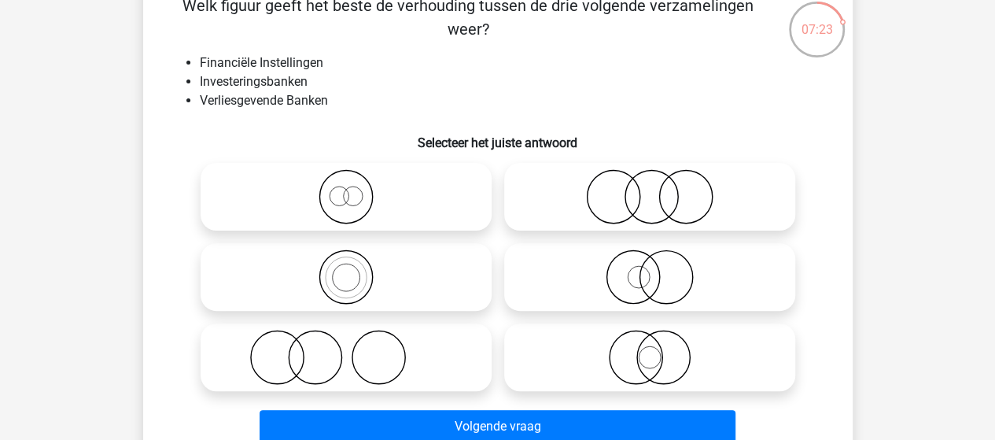
scroll to position [100, 0]
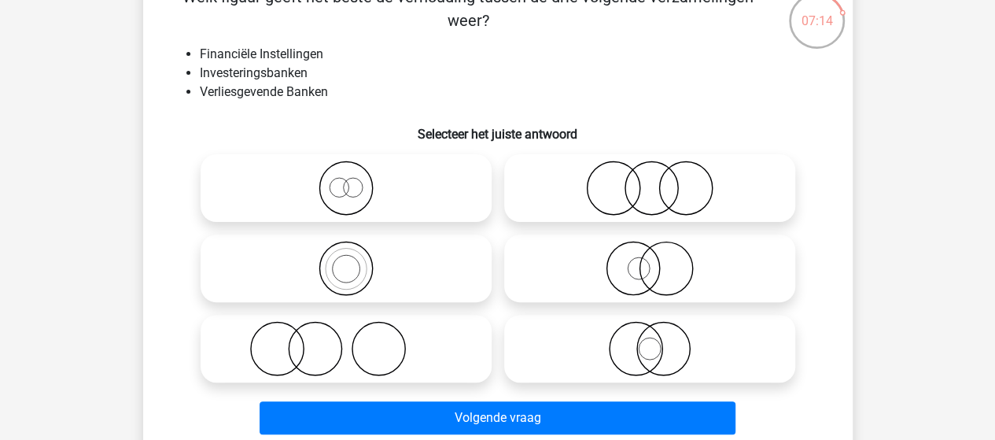
click at [390, 193] on icon at bounding box center [346, 187] width 278 height 55
click at [356, 180] on input "radio" at bounding box center [351, 175] width 10 height 10
radio input "true"
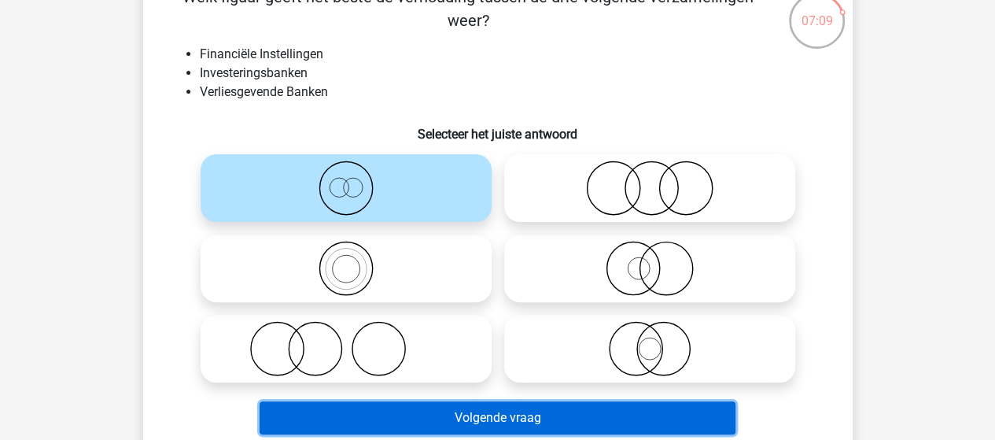
click at [521, 419] on button "Volgende vraag" at bounding box center [498, 417] width 476 height 33
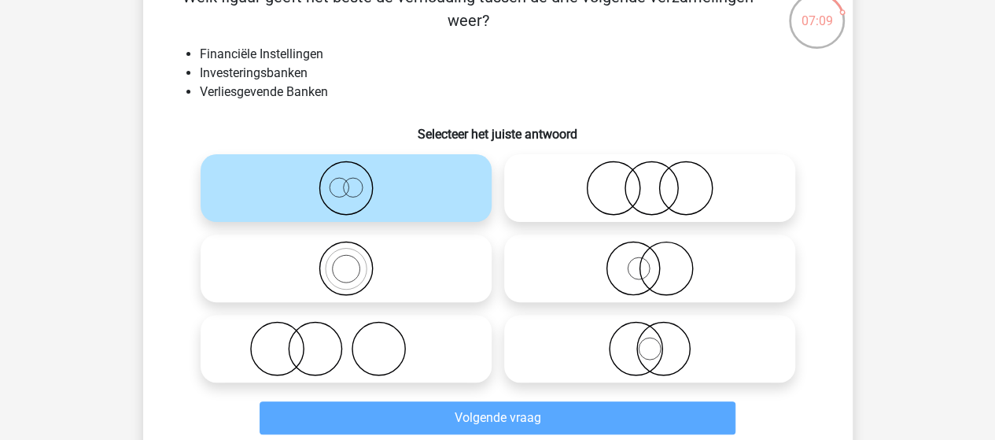
scroll to position [72, 0]
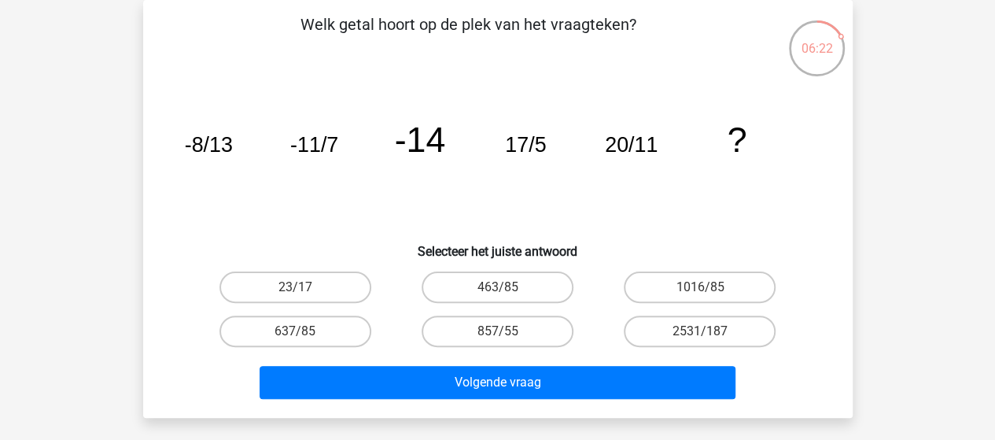
click at [672, 300] on label "1016/85" at bounding box center [700, 286] width 152 height 31
click at [700, 297] on input "1016/85" at bounding box center [705, 292] width 10 height 10
radio input "true"
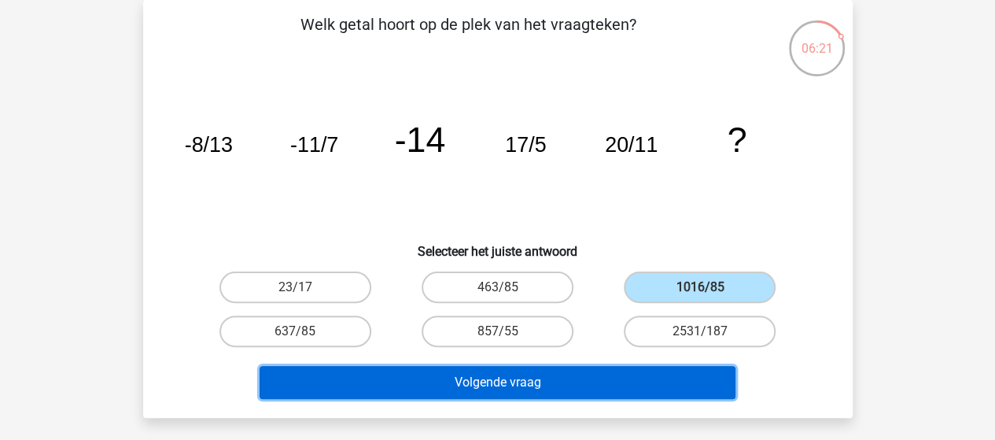
click at [549, 378] on button "Volgende vraag" at bounding box center [498, 382] width 476 height 33
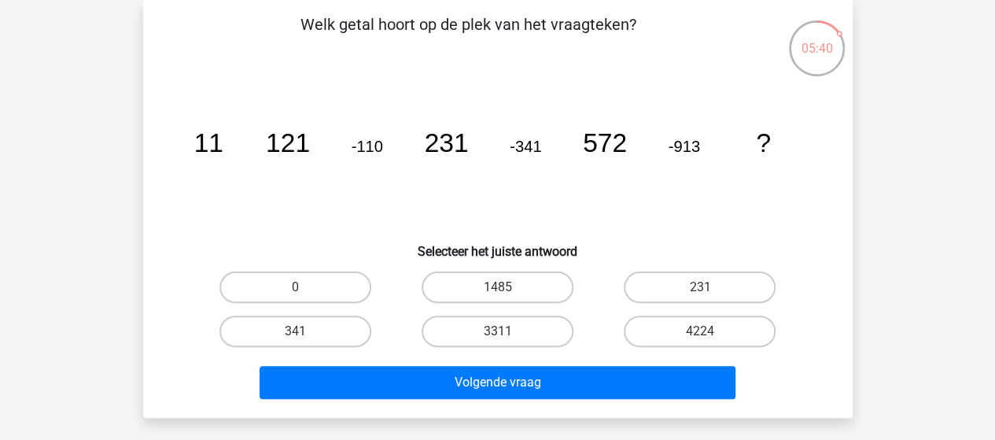
click at [525, 279] on label "1485" at bounding box center [498, 286] width 152 height 31
click at [507, 287] on input "1485" at bounding box center [502, 292] width 10 height 10
radio input "true"
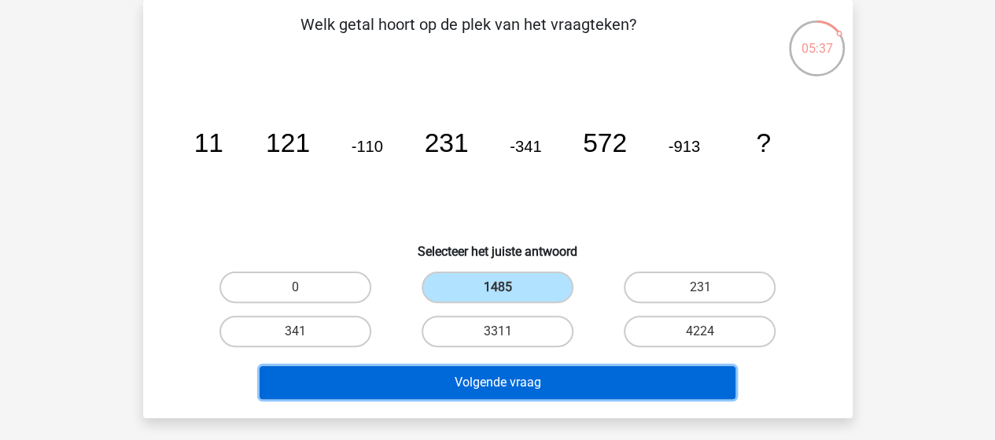
click at [576, 368] on button "Volgende vraag" at bounding box center [498, 382] width 476 height 33
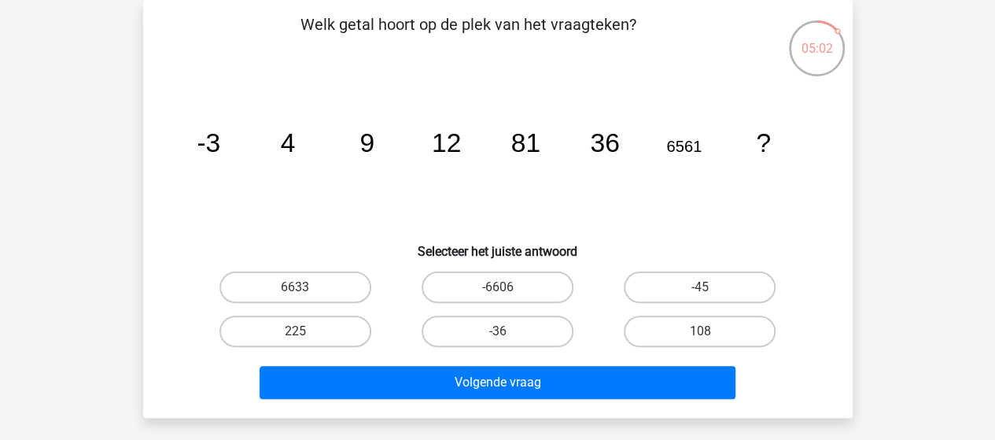
click at [700, 334] on input "108" at bounding box center [705, 336] width 10 height 10
radio input "true"
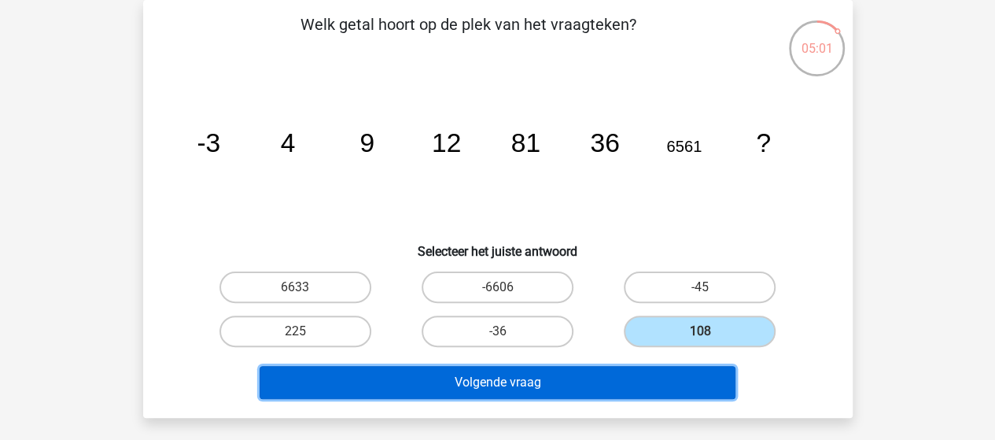
click at [628, 386] on button "Volgende vraag" at bounding box center [498, 382] width 476 height 33
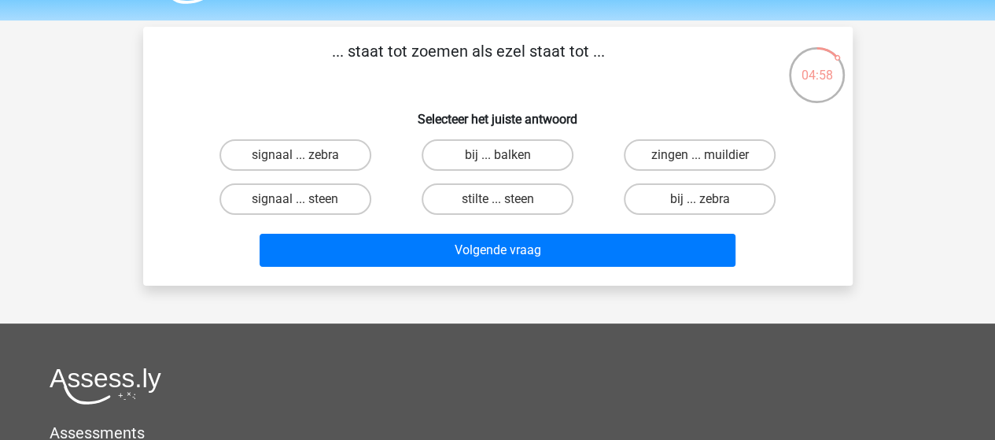
scroll to position [39, 0]
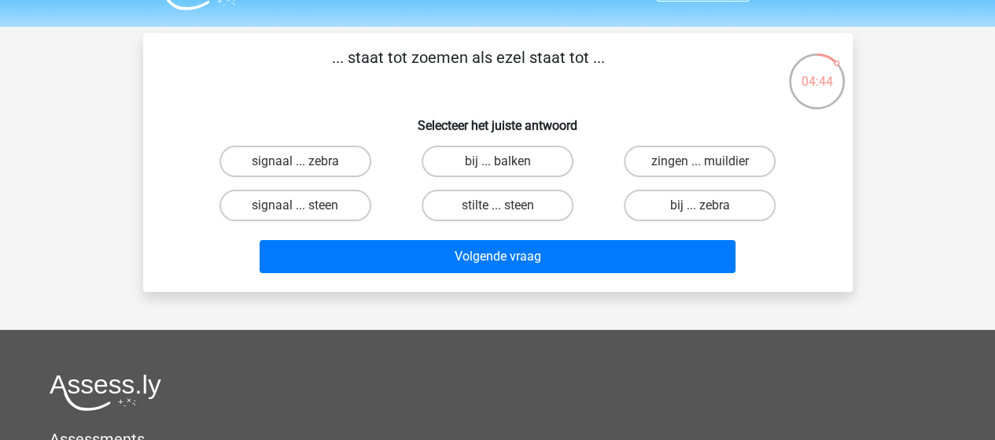
click at [680, 164] on label "zingen ... muildier" at bounding box center [700, 161] width 152 height 31
click at [700, 164] on input "zingen ... muildier" at bounding box center [705, 166] width 10 height 10
radio input "true"
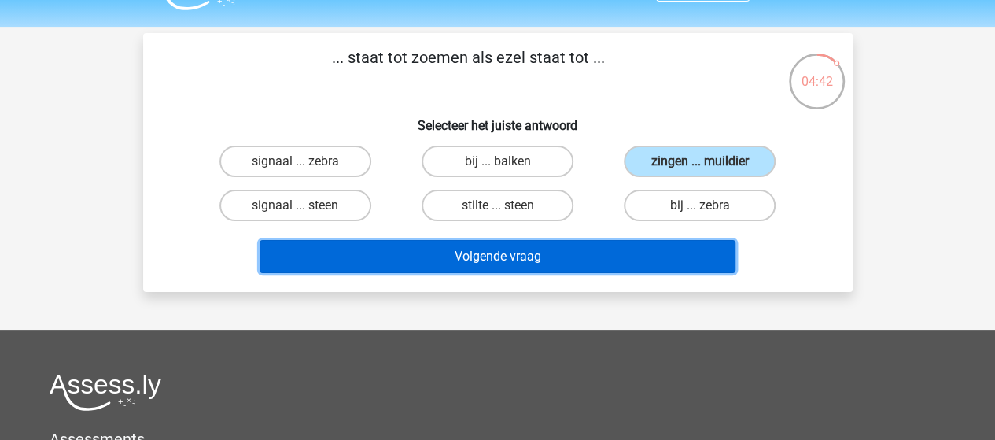
click at [492, 249] on button "Volgende vraag" at bounding box center [498, 256] width 476 height 33
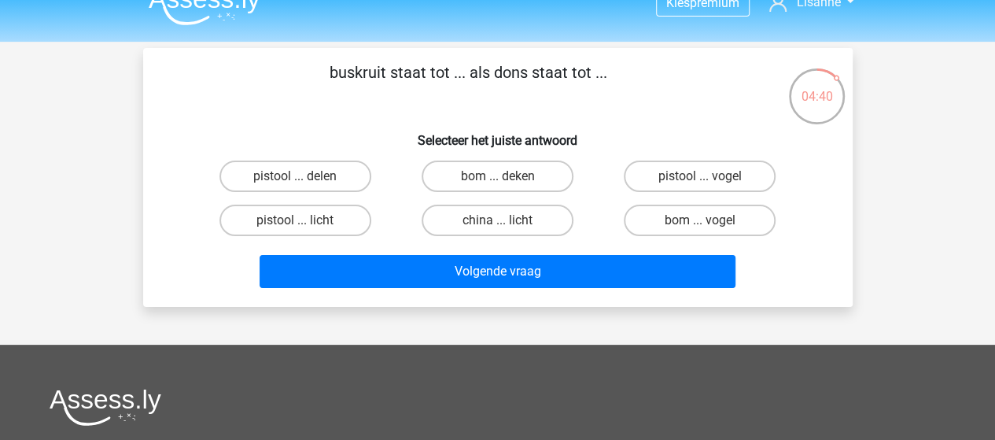
scroll to position [14, 0]
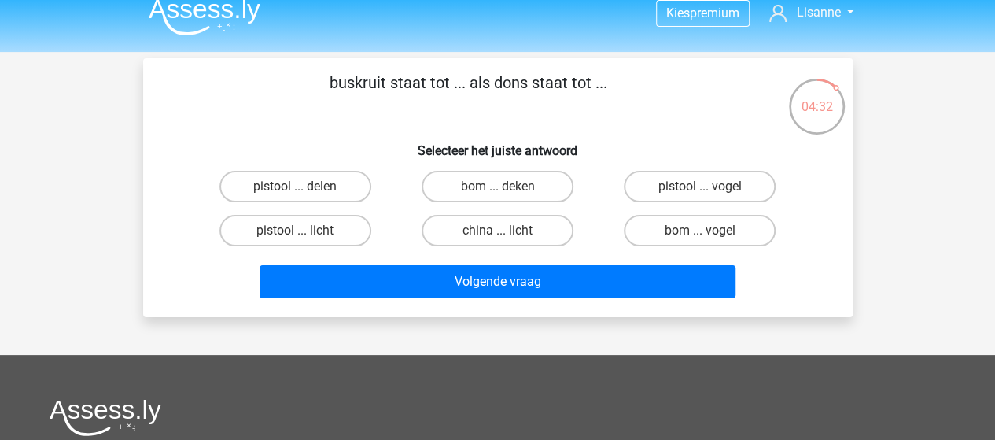
click at [494, 190] on label "bom ... deken" at bounding box center [498, 186] width 152 height 31
click at [497, 190] on input "bom ... deken" at bounding box center [502, 191] width 10 height 10
radio input "true"
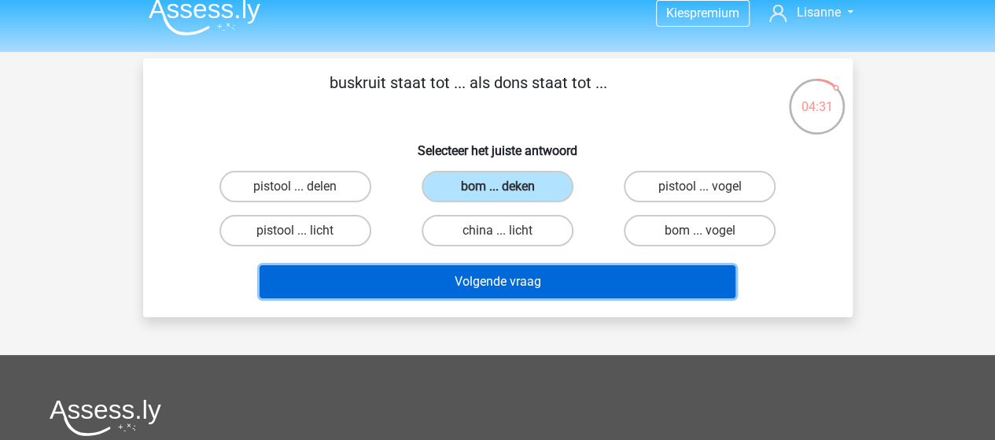
click at [518, 279] on button "Volgende vraag" at bounding box center [498, 281] width 476 height 33
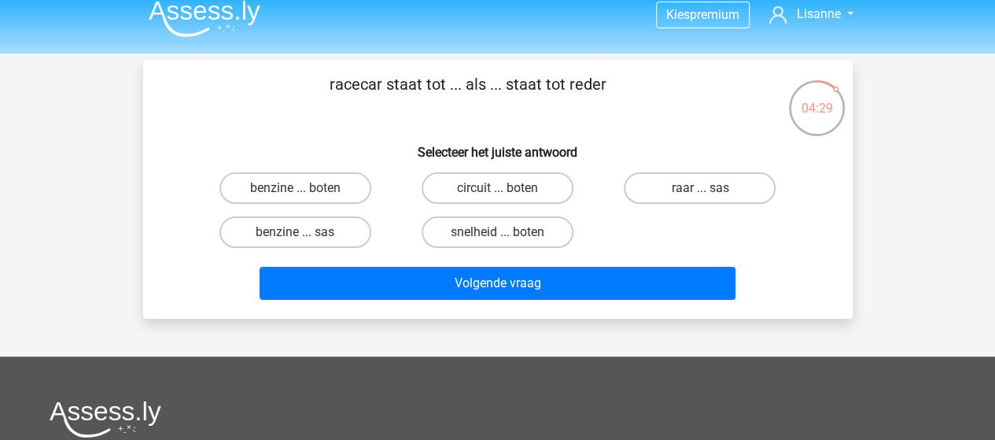
scroll to position [12, 0]
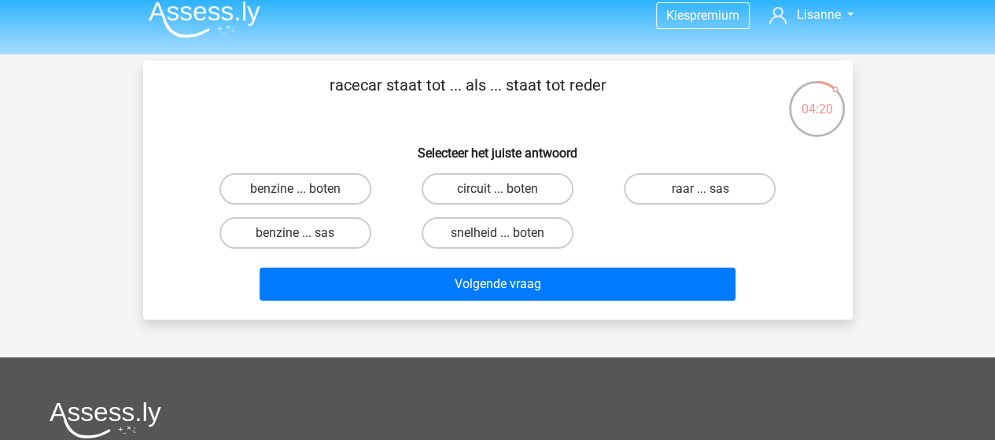
click at [486, 197] on label "circuit ... boten" at bounding box center [498, 188] width 152 height 31
click at [497, 197] on input "circuit ... boten" at bounding box center [502, 194] width 10 height 10
radio input "true"
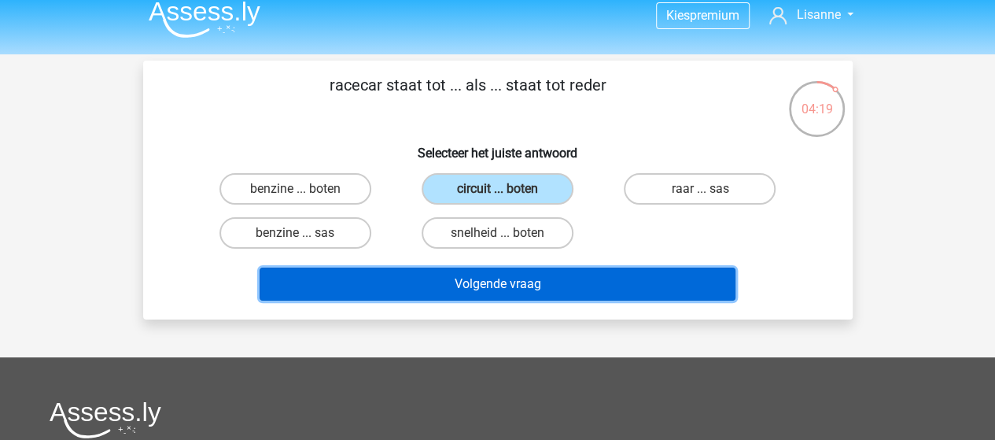
click at [521, 278] on button "Volgende vraag" at bounding box center [498, 283] width 476 height 33
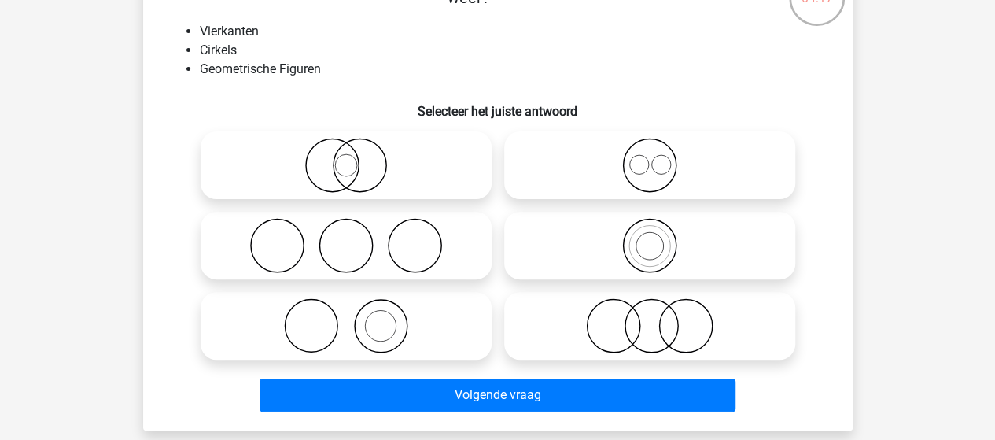
scroll to position [124, 0]
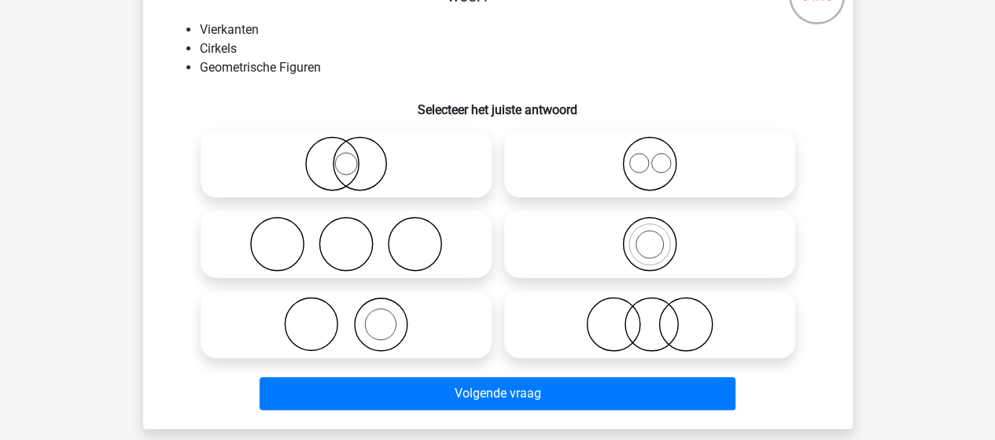
click at [687, 164] on icon at bounding box center [650, 163] width 278 height 55
click at [660, 156] on input "radio" at bounding box center [655, 151] width 10 height 10
radio input "true"
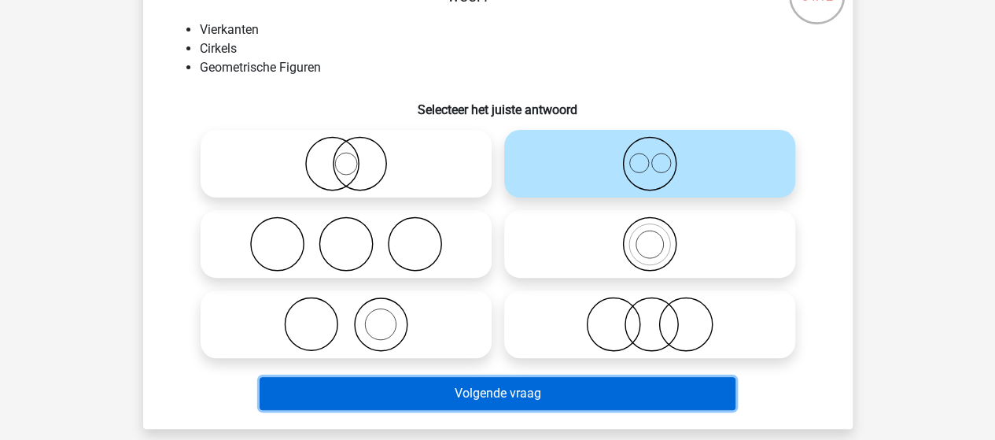
click at [566, 381] on button "Volgende vraag" at bounding box center [498, 393] width 476 height 33
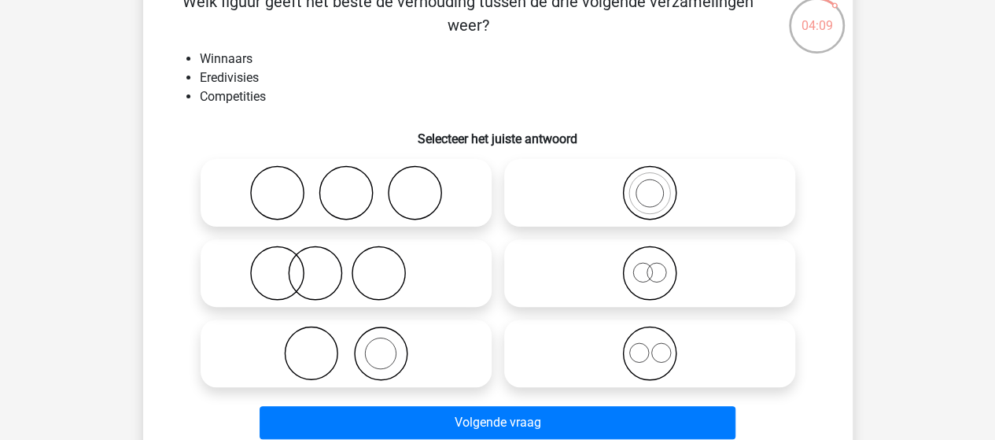
scroll to position [96, 0]
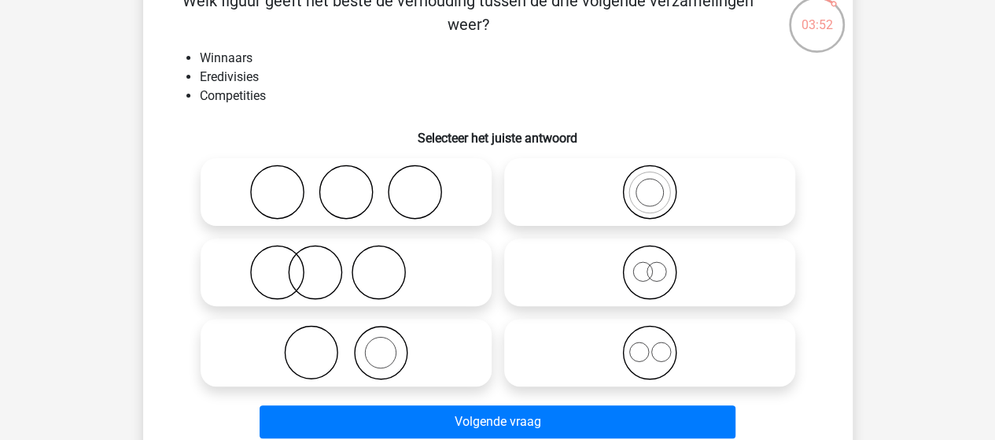
click at [426, 282] on icon at bounding box center [346, 272] width 278 height 55
click at [356, 264] on input "radio" at bounding box center [351, 259] width 10 height 10
radio input "true"
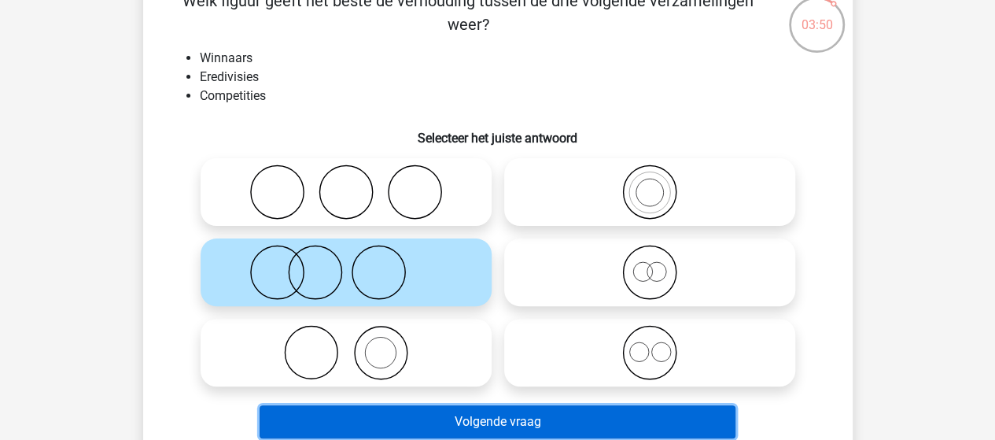
click at [529, 422] on button "Volgende vraag" at bounding box center [498, 421] width 476 height 33
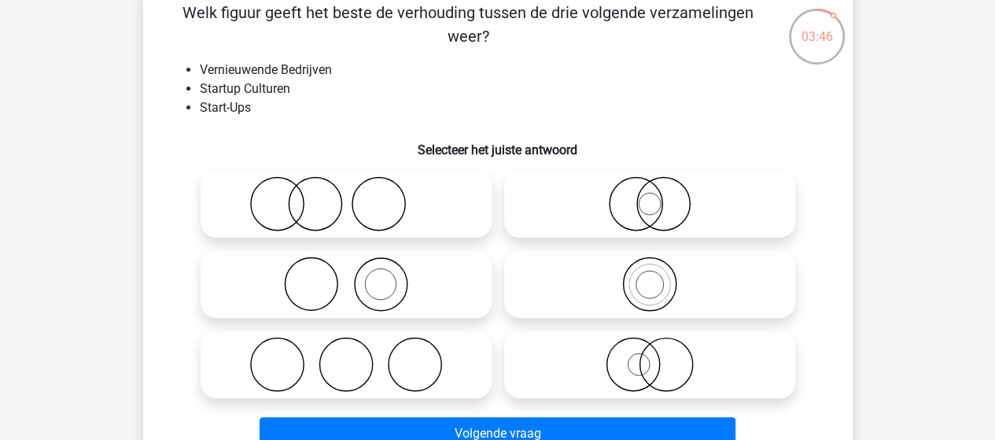
scroll to position [98, 0]
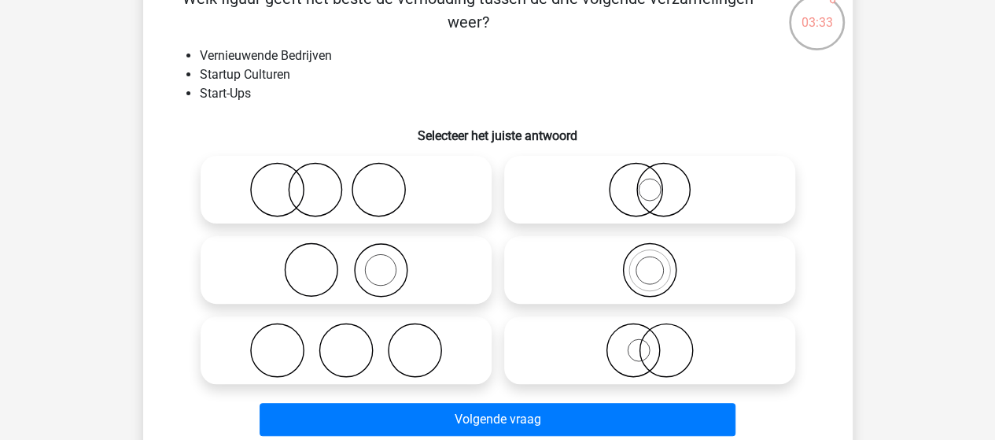
click at [400, 212] on icon at bounding box center [346, 189] width 278 height 55
click at [356, 182] on input "radio" at bounding box center [351, 176] width 10 height 10
radio input "true"
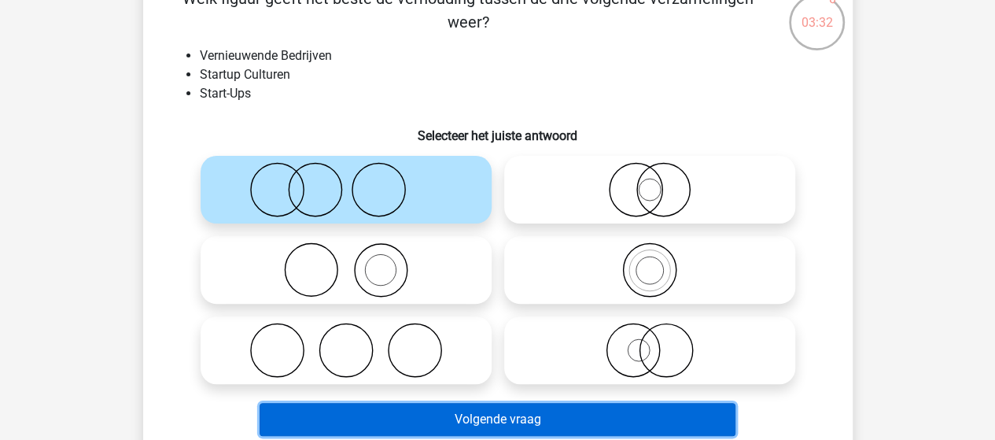
click at [502, 427] on button "Volgende vraag" at bounding box center [498, 419] width 476 height 33
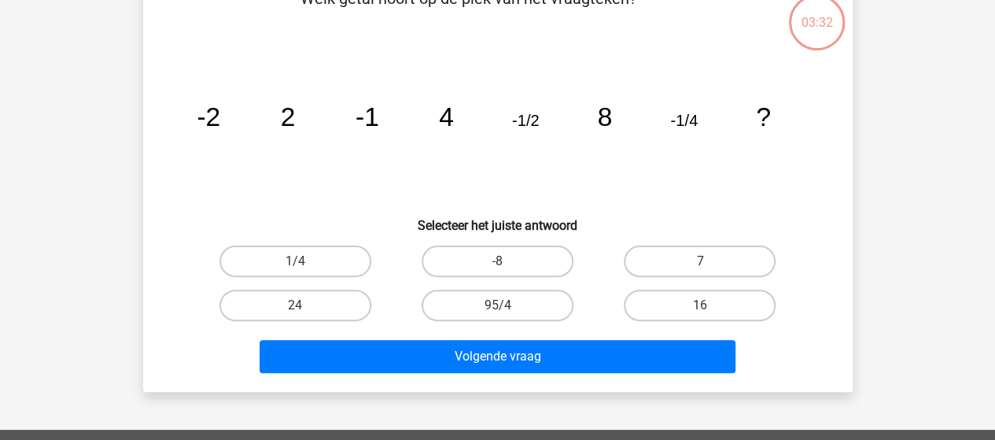
scroll to position [72, 0]
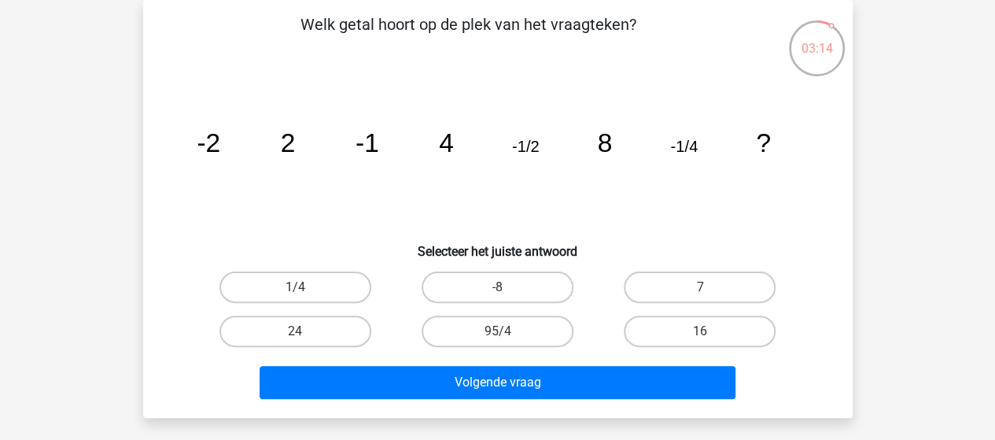
click at [690, 318] on label "16" at bounding box center [700, 330] width 152 height 31
click at [700, 331] on input "16" at bounding box center [705, 336] width 10 height 10
radio input "true"
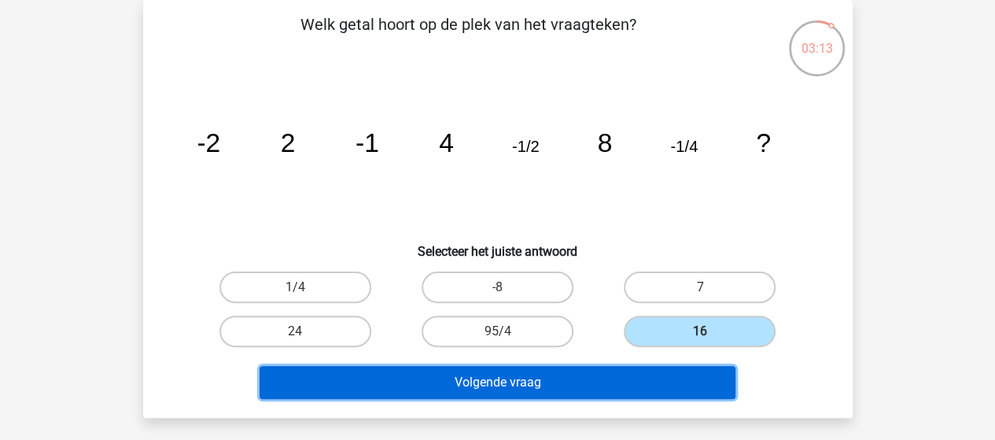
click at [620, 370] on button "Volgende vraag" at bounding box center [498, 382] width 476 height 33
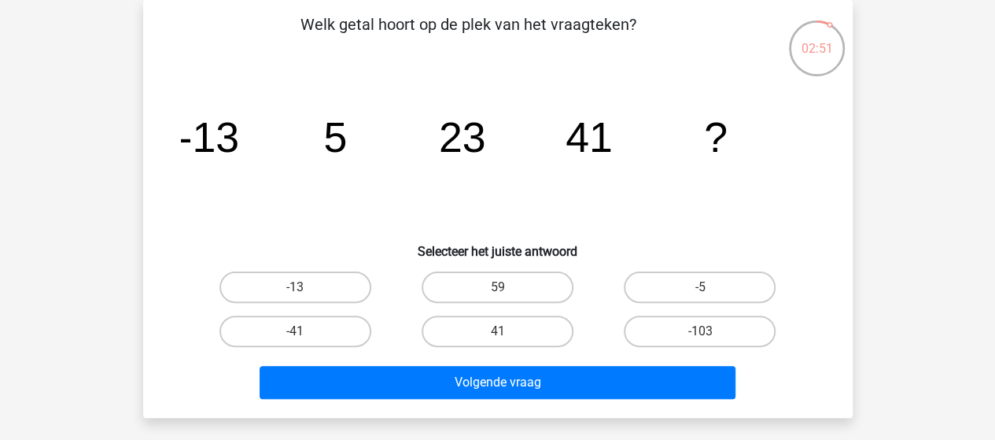
click at [458, 294] on label "59" at bounding box center [498, 286] width 152 height 31
click at [497, 294] on input "59" at bounding box center [502, 292] width 10 height 10
radio input "true"
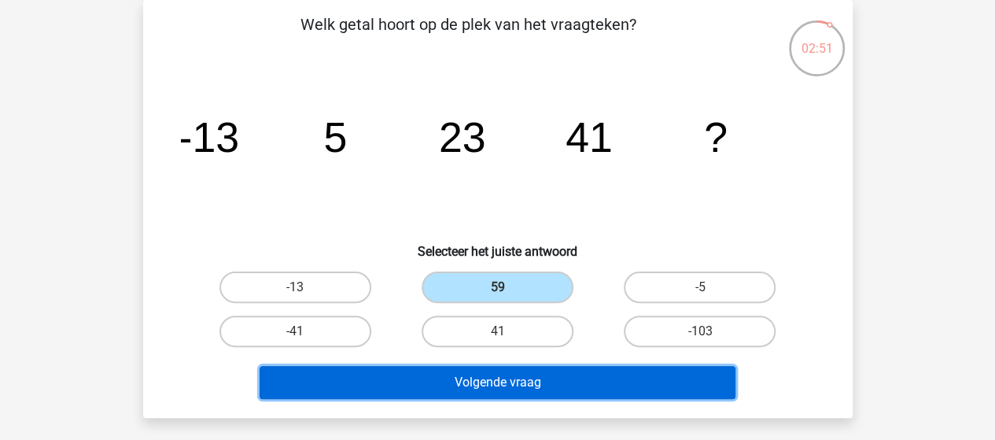
click at [566, 388] on button "Volgende vraag" at bounding box center [498, 382] width 476 height 33
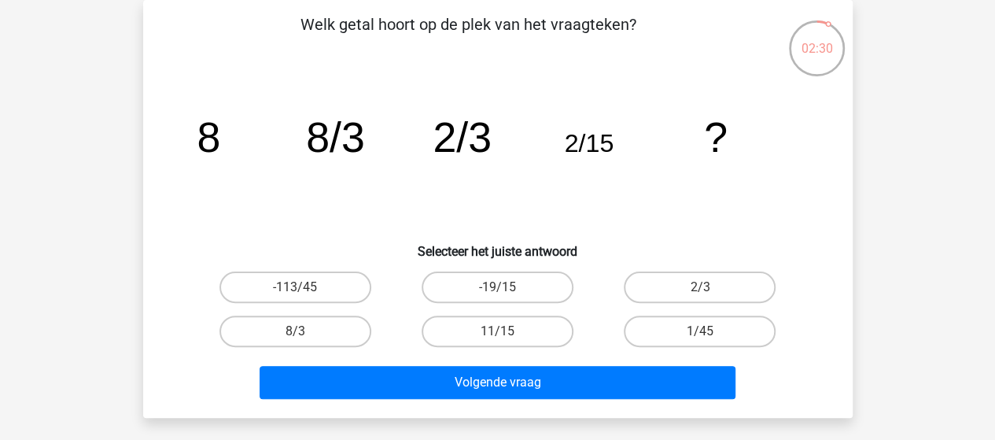
click at [533, 328] on label "11/15" at bounding box center [498, 330] width 152 height 31
click at [507, 331] on input "11/15" at bounding box center [502, 336] width 10 height 10
radio input "true"
click at [717, 322] on label "1/45" at bounding box center [700, 330] width 152 height 31
click at [710, 331] on input "1/45" at bounding box center [705, 336] width 10 height 10
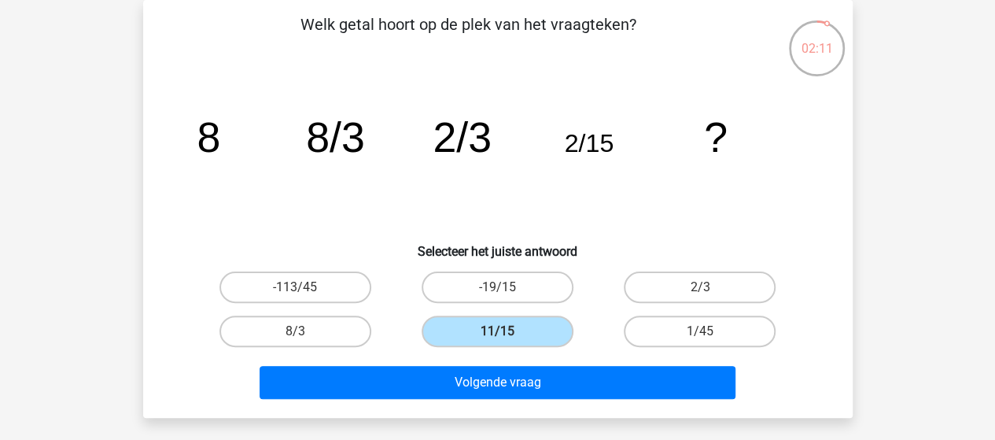
radio input "true"
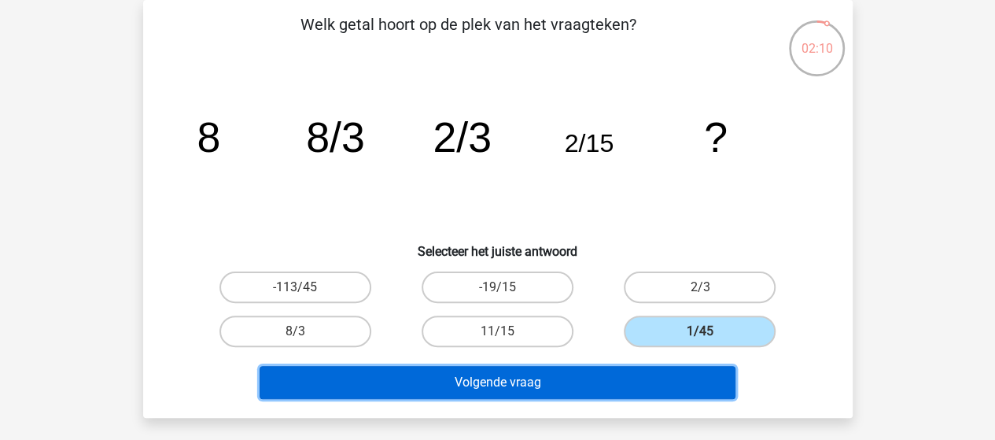
click at [604, 376] on button "Volgende vraag" at bounding box center [498, 382] width 476 height 33
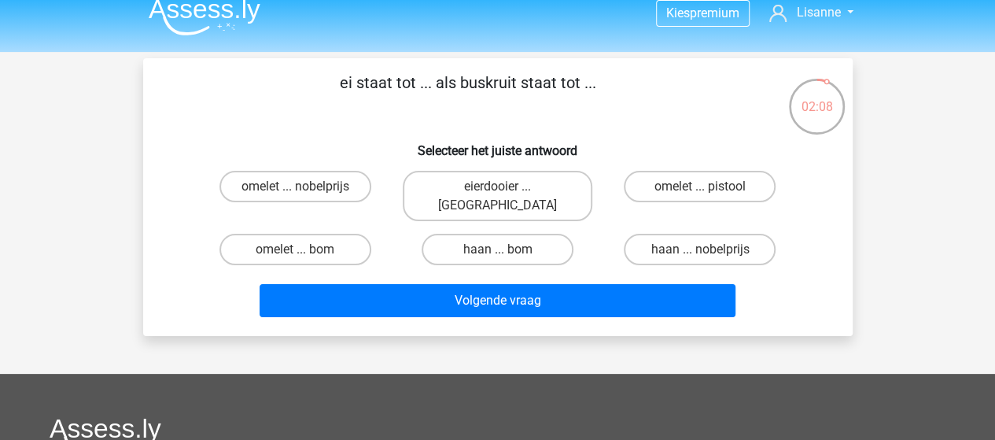
scroll to position [0, 0]
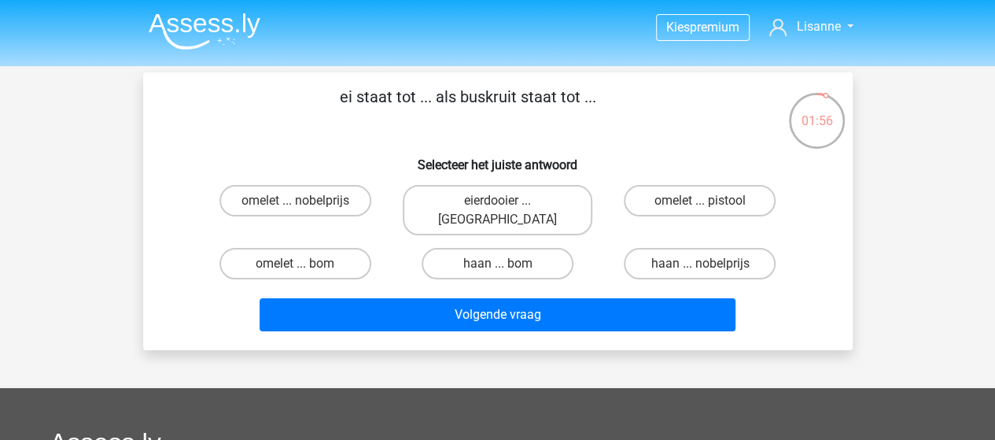
click at [323, 252] on label "omelet ... bom" at bounding box center [295, 263] width 152 height 31
click at [305, 264] on input "omelet ... bom" at bounding box center [300, 269] width 10 height 10
radio input "true"
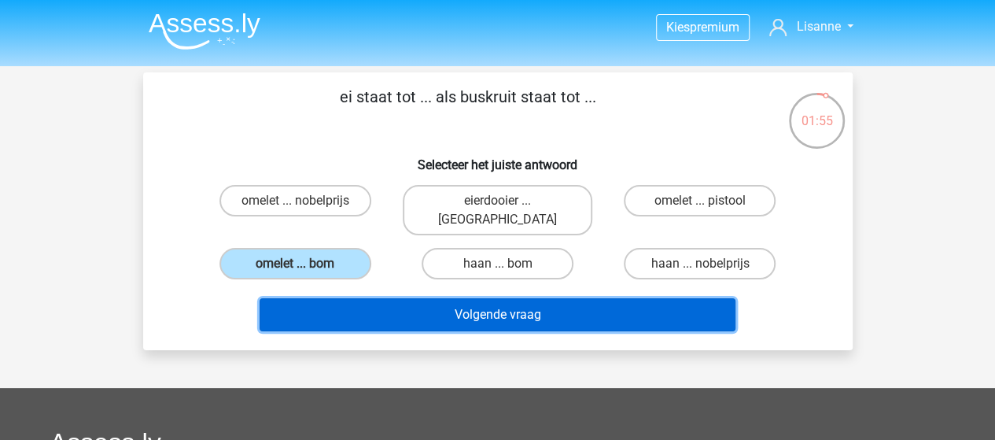
click at [455, 298] on button "Volgende vraag" at bounding box center [498, 314] width 476 height 33
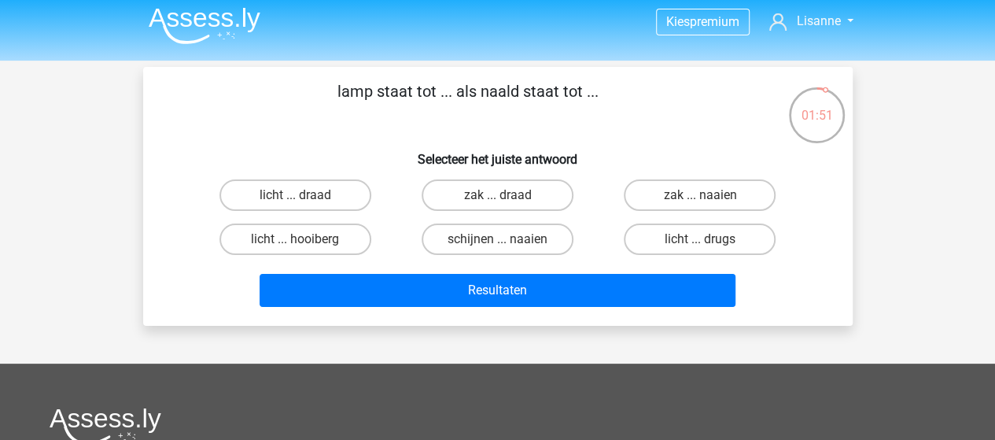
scroll to position [4, 0]
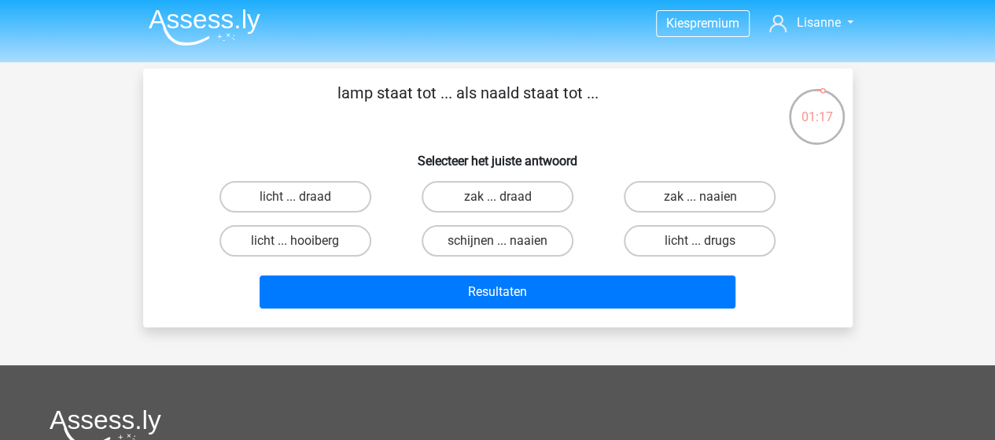
click at [343, 209] on label "licht ... draad" at bounding box center [295, 196] width 152 height 31
click at [305, 207] on input "licht ... draad" at bounding box center [300, 202] width 10 height 10
radio input "true"
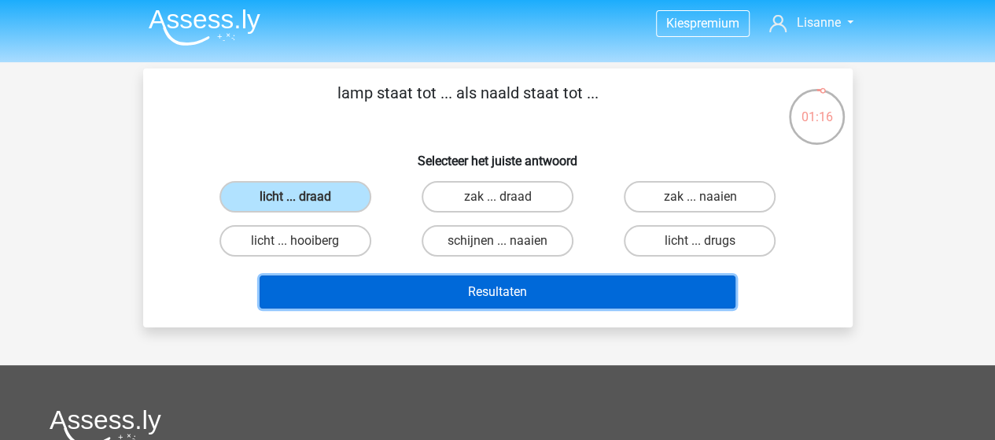
click at [459, 283] on button "Resultaten" at bounding box center [498, 291] width 476 height 33
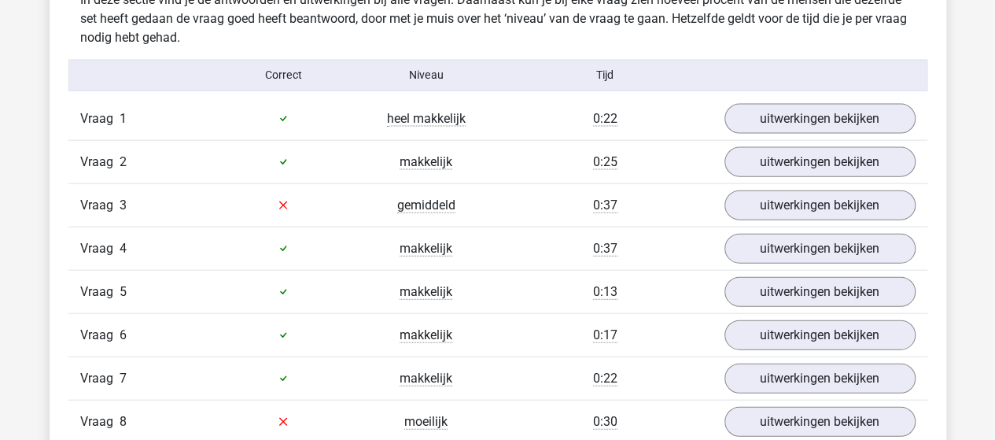
scroll to position [1690, 0]
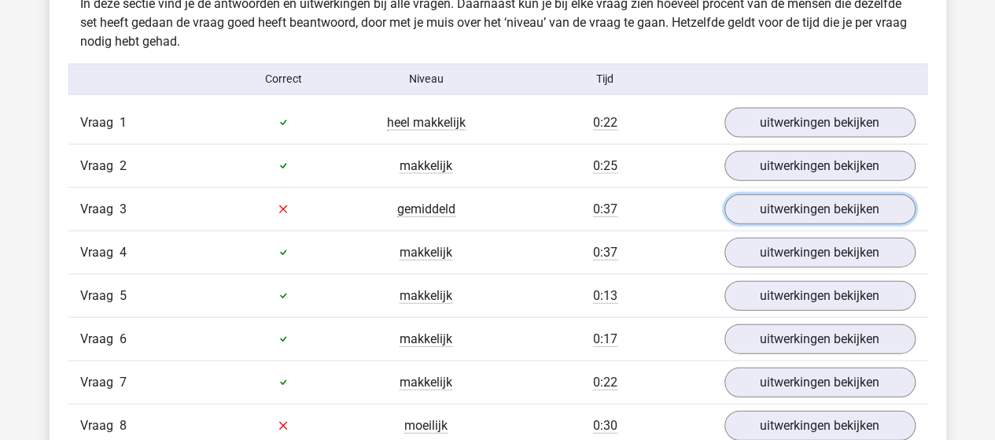
click at [793, 201] on link "uitwerkingen bekijken" at bounding box center [819, 209] width 191 height 30
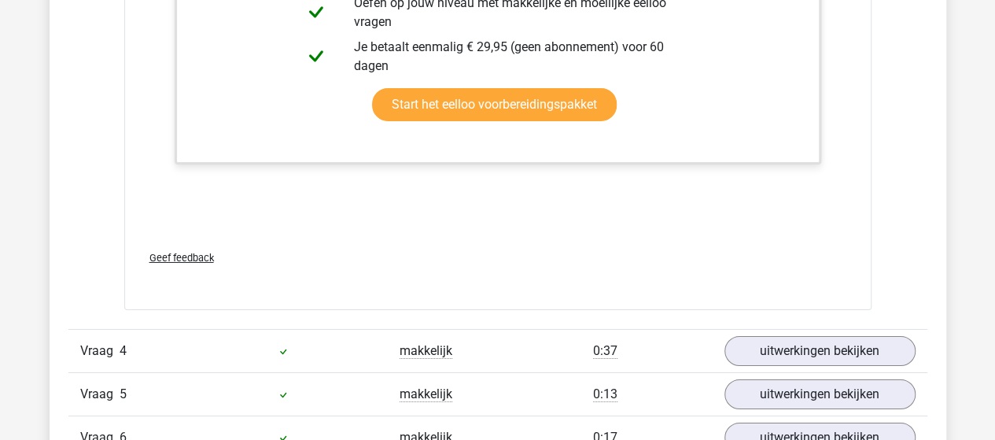
scroll to position [2707, 0]
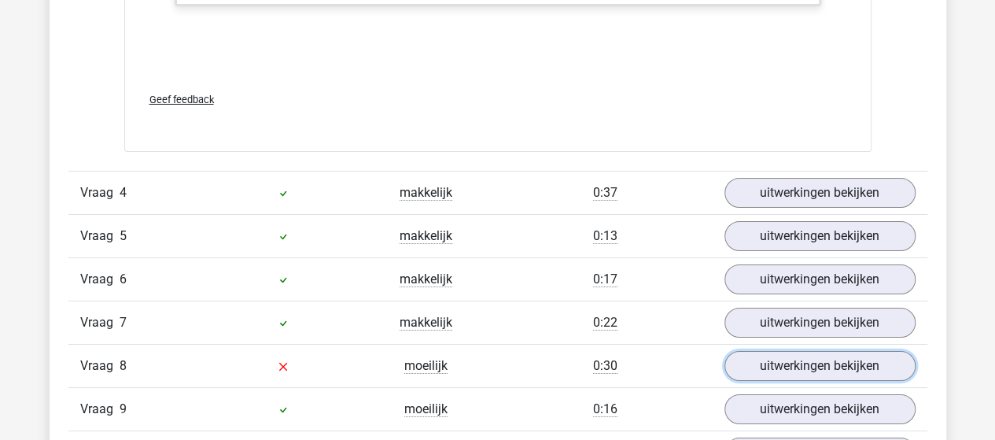
click at [790, 351] on link "uitwerkingen bekijken" at bounding box center [819, 366] width 191 height 30
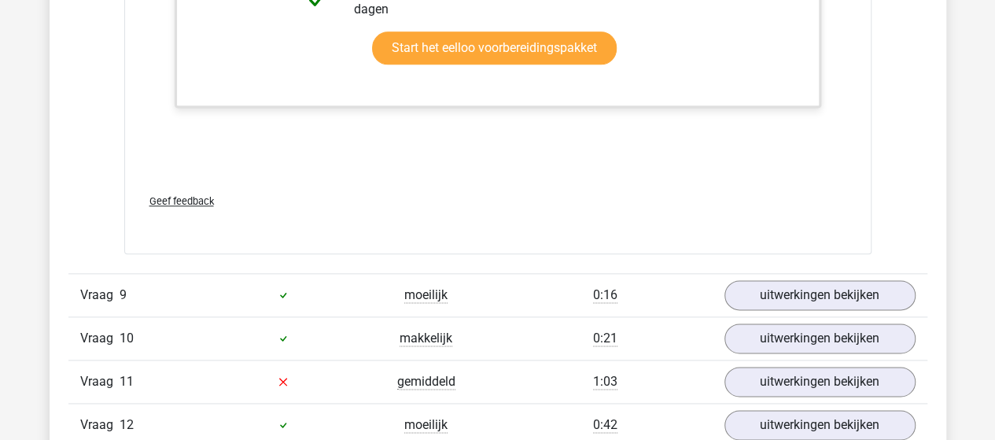
scroll to position [3840, 0]
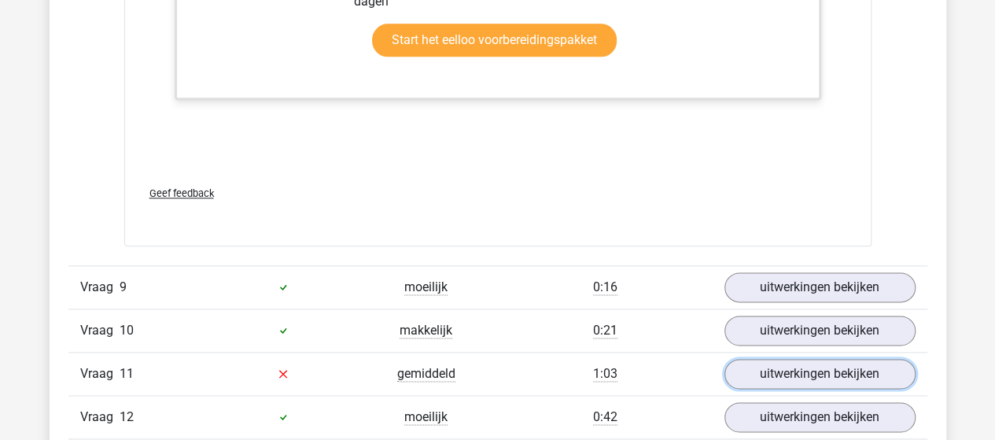
click at [777, 370] on link "uitwerkingen bekijken" at bounding box center [819, 374] width 191 height 30
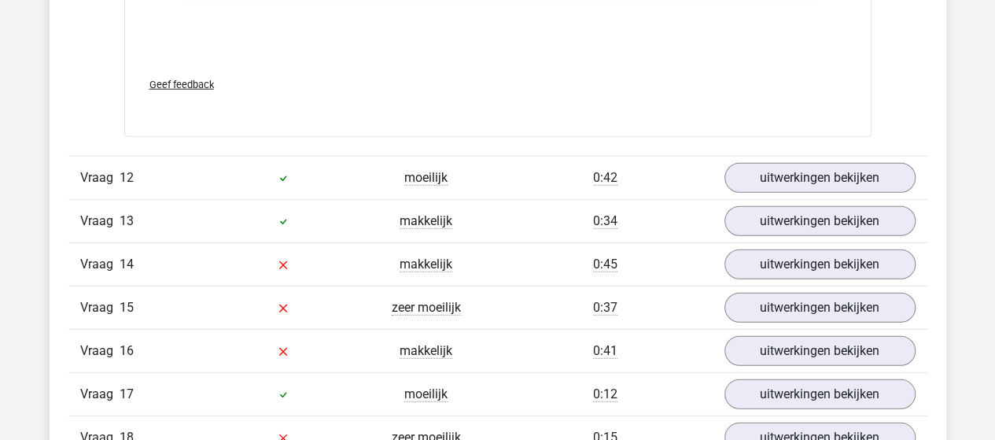
scroll to position [5037, 0]
click at [765, 253] on link "uitwerkingen bekijken" at bounding box center [819, 264] width 191 height 30
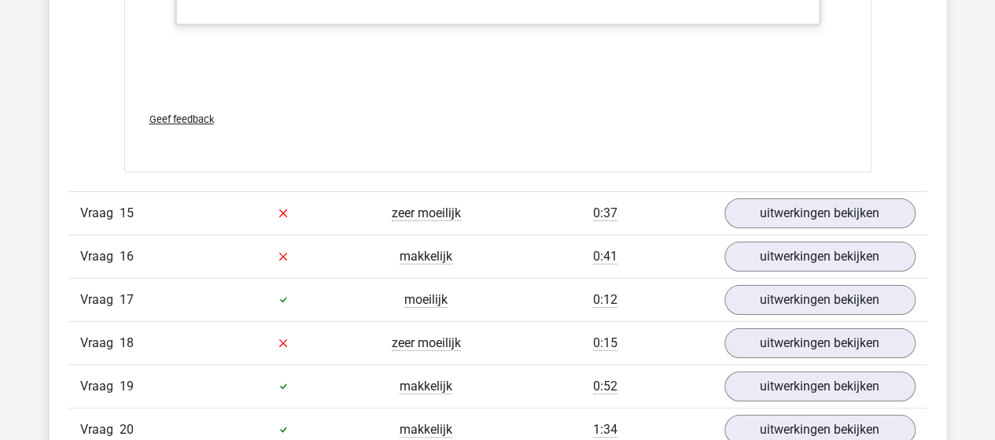
scroll to position [5917, 0]
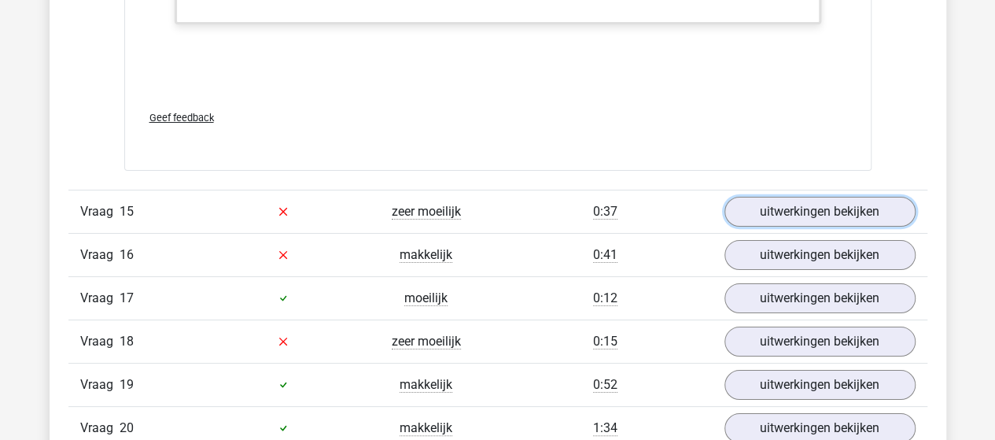
click at [753, 197] on link "uitwerkingen bekijken" at bounding box center [819, 212] width 191 height 30
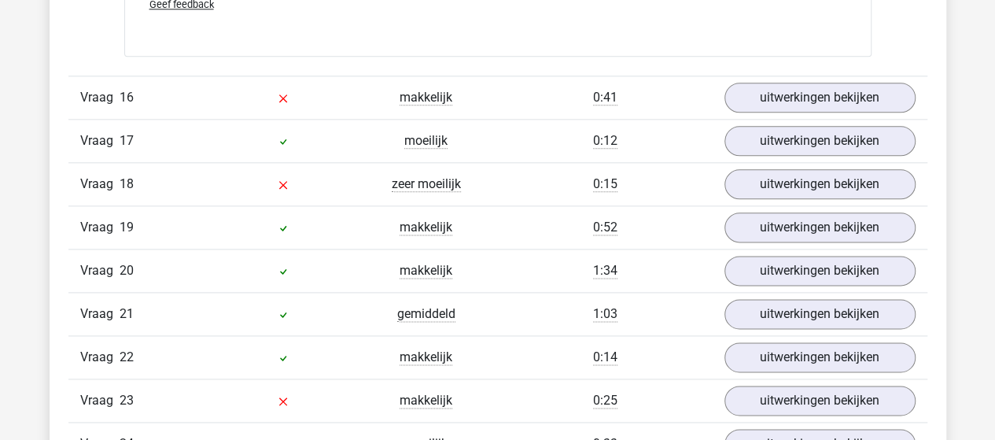
scroll to position [6858, 0]
click at [823, 88] on link "uitwerkingen bekijken" at bounding box center [819, 97] width 191 height 30
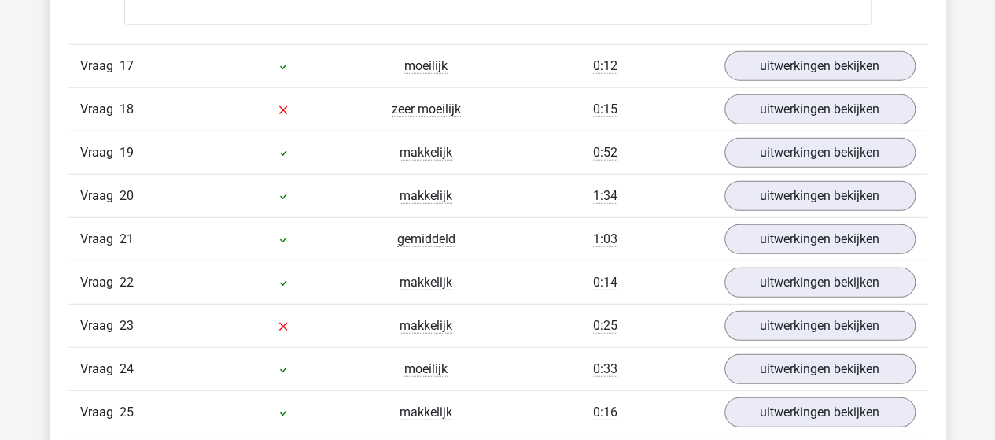
scroll to position [7965, 0]
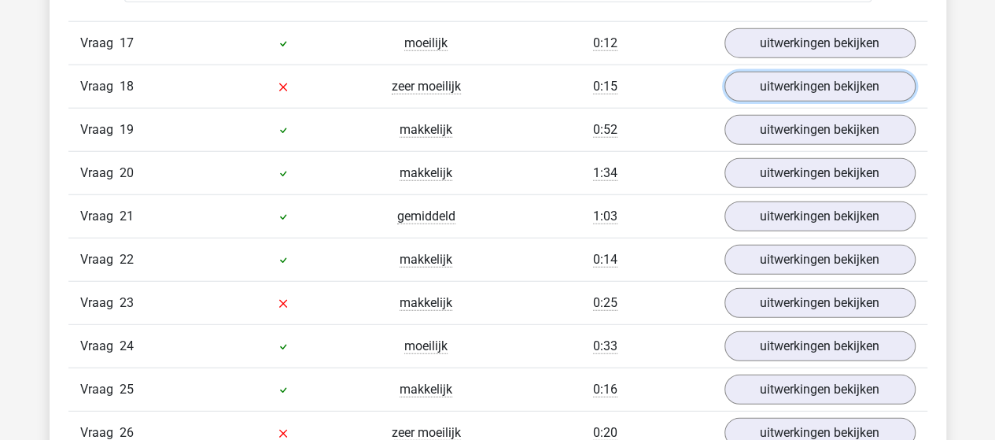
click at [761, 72] on link "uitwerkingen bekijken" at bounding box center [819, 87] width 191 height 30
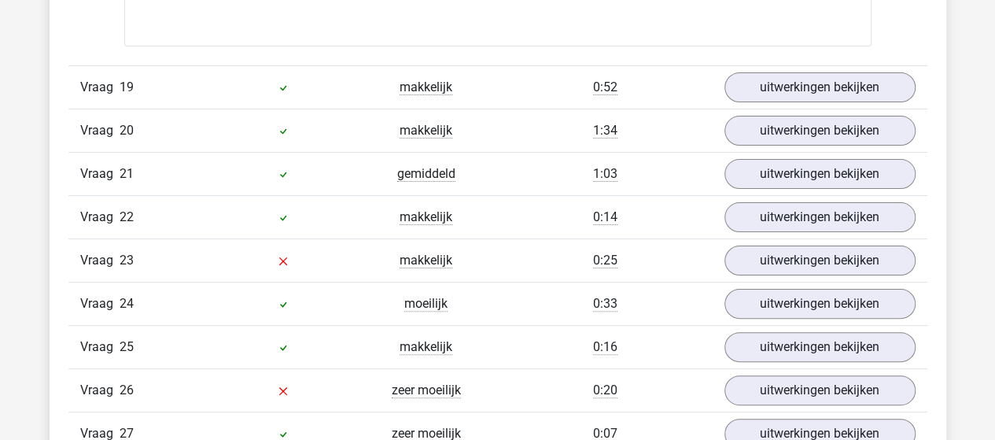
scroll to position [9021, 0]
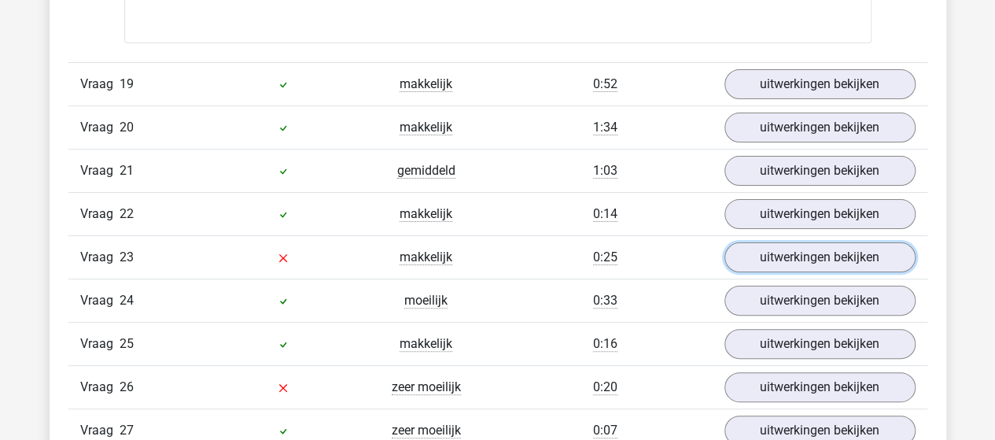
click at [780, 242] on link "uitwerkingen bekijken" at bounding box center [819, 257] width 191 height 30
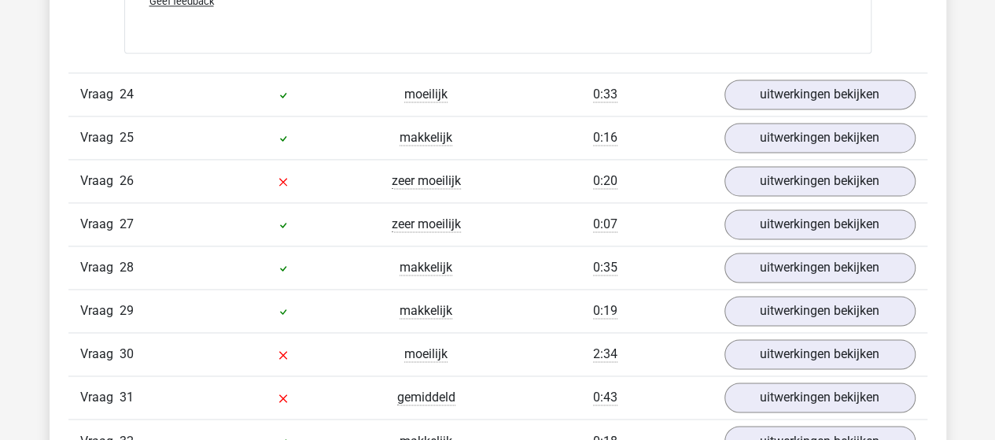
scroll to position [10029, 0]
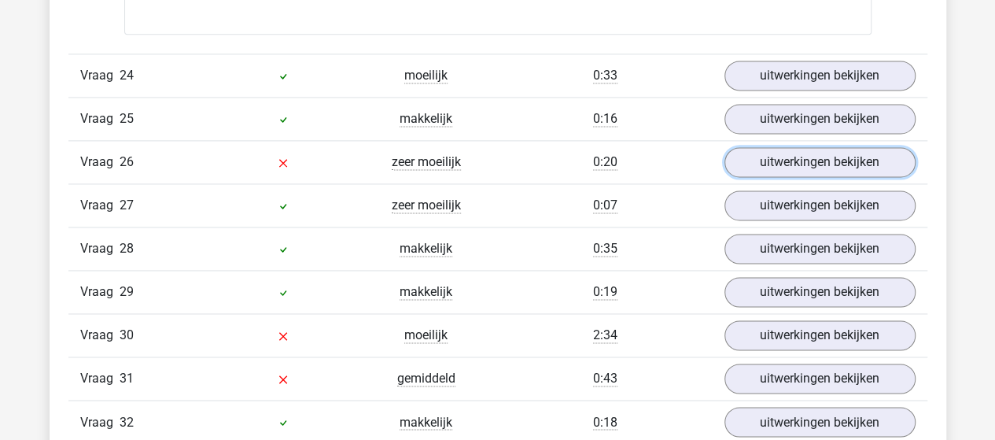
click at [791, 147] on link "uitwerkingen bekijken" at bounding box center [819, 162] width 191 height 30
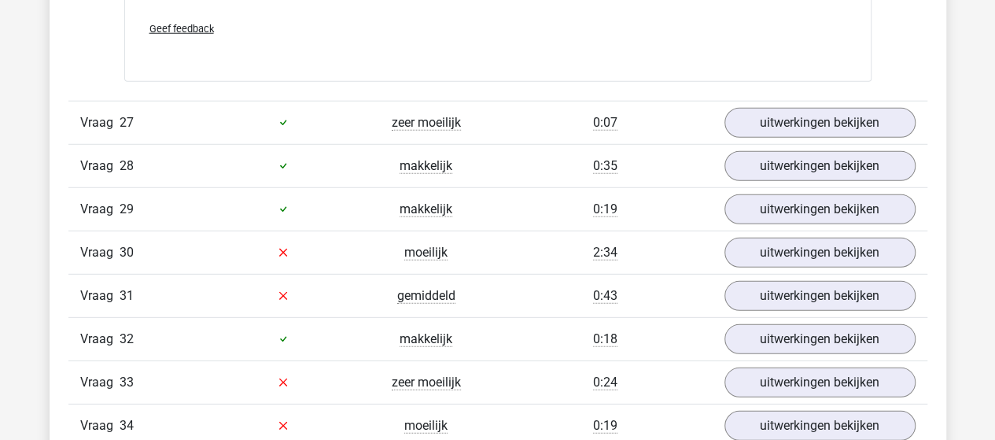
scroll to position [11209, 0]
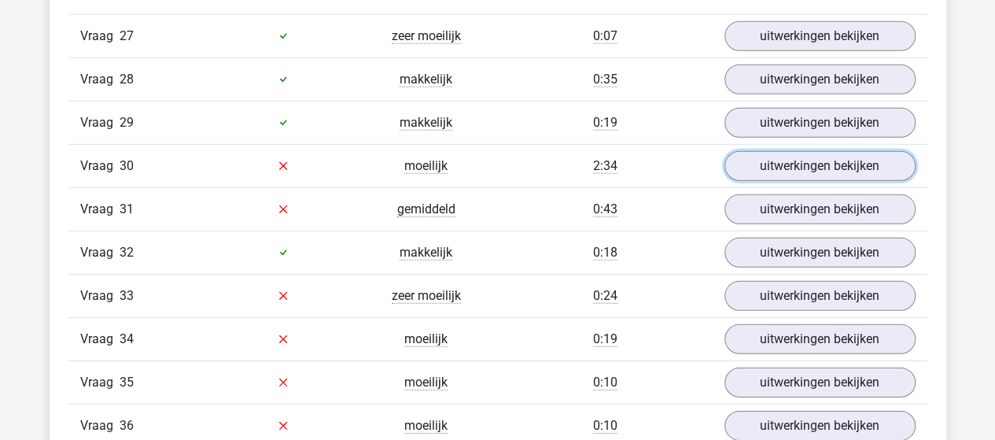
click at [757, 151] on link "uitwerkingen bekijken" at bounding box center [819, 166] width 191 height 30
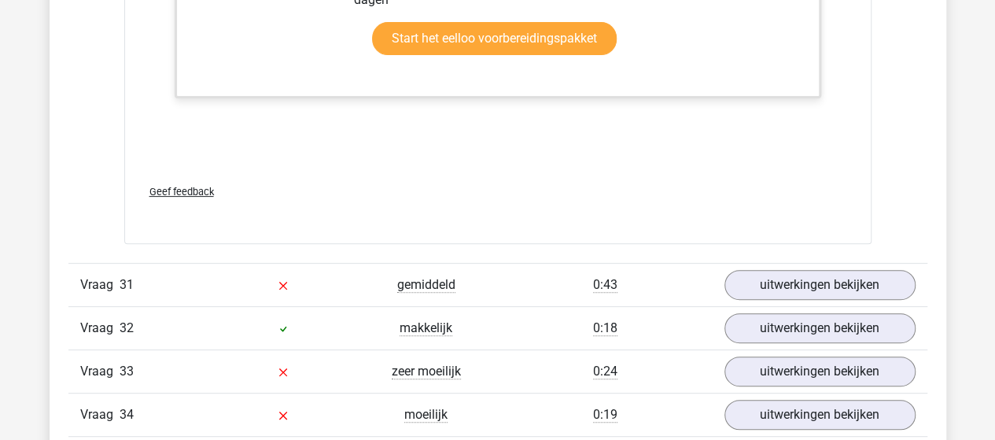
scroll to position [12115, 0]
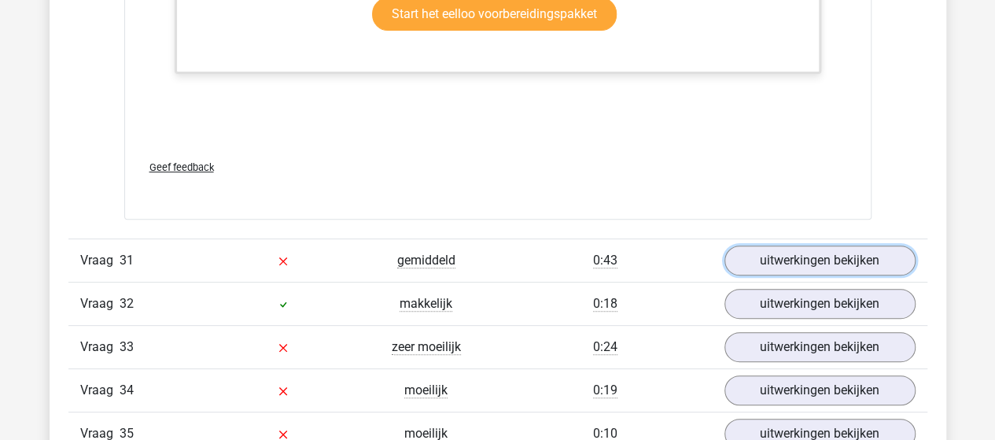
click at [790, 245] on link "uitwerkingen bekijken" at bounding box center [819, 260] width 191 height 30
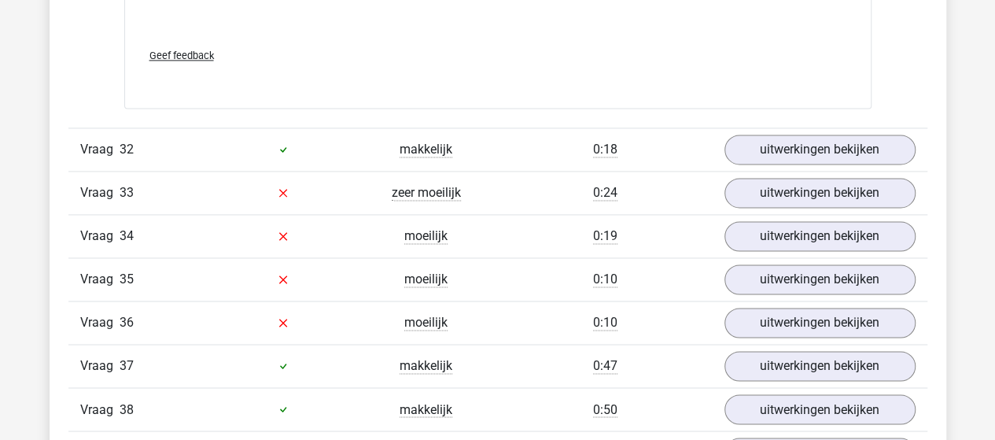
scroll to position [13036, 0]
click at [742, 134] on link "uitwerkingen bekijken" at bounding box center [819, 149] width 191 height 30
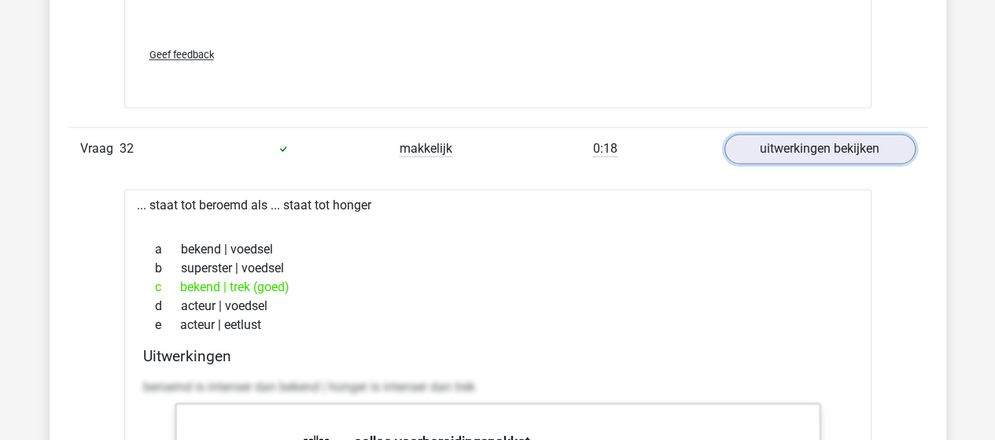
click at [742, 134] on link "uitwerkingen bekijken" at bounding box center [819, 149] width 191 height 30
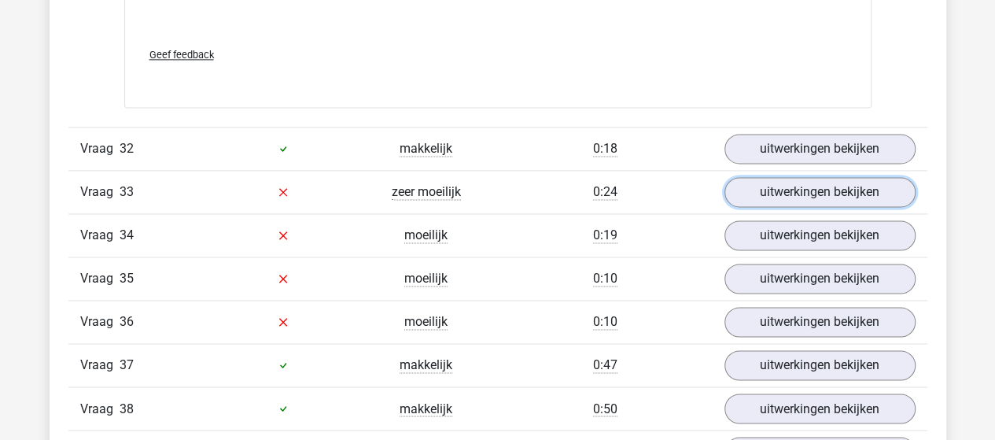
click at [757, 177] on link "uitwerkingen bekijken" at bounding box center [819, 192] width 191 height 30
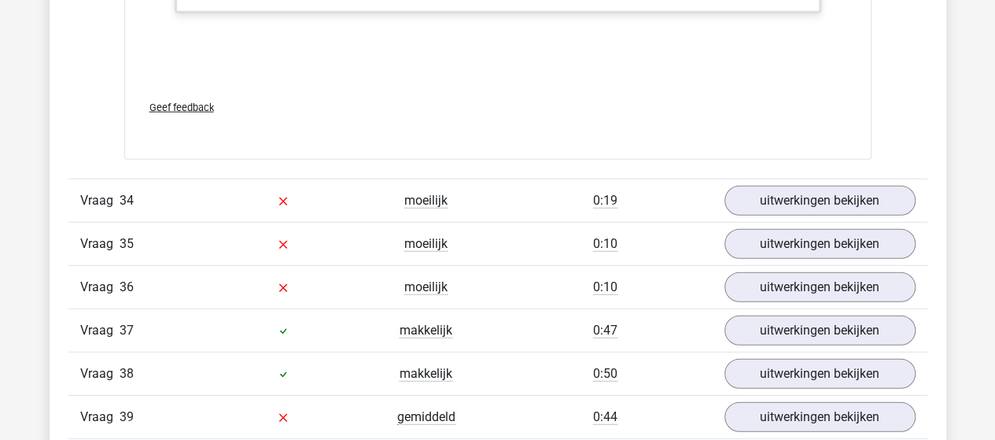
scroll to position [13850, 0]
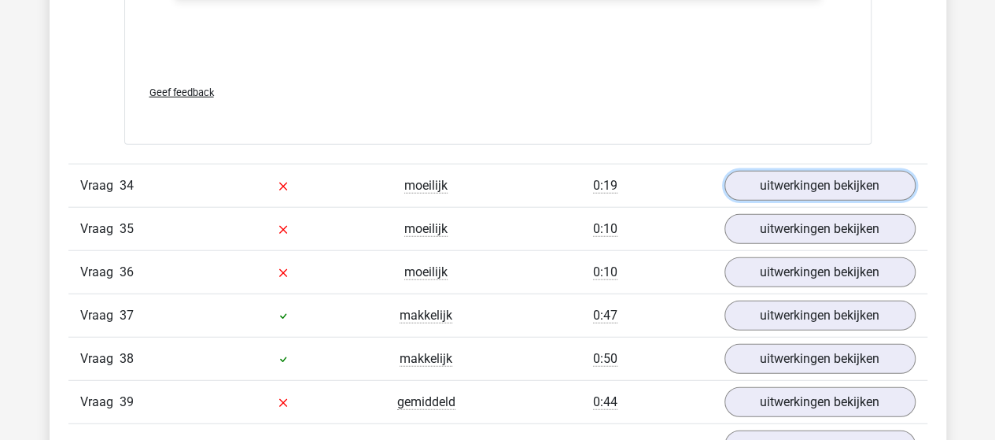
click at [787, 171] on link "uitwerkingen bekijken" at bounding box center [819, 186] width 191 height 30
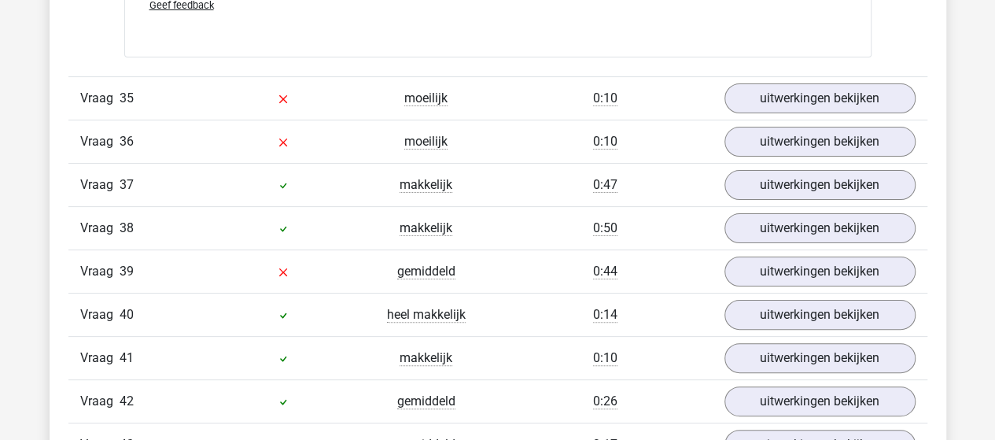
scroll to position [15000, 0]
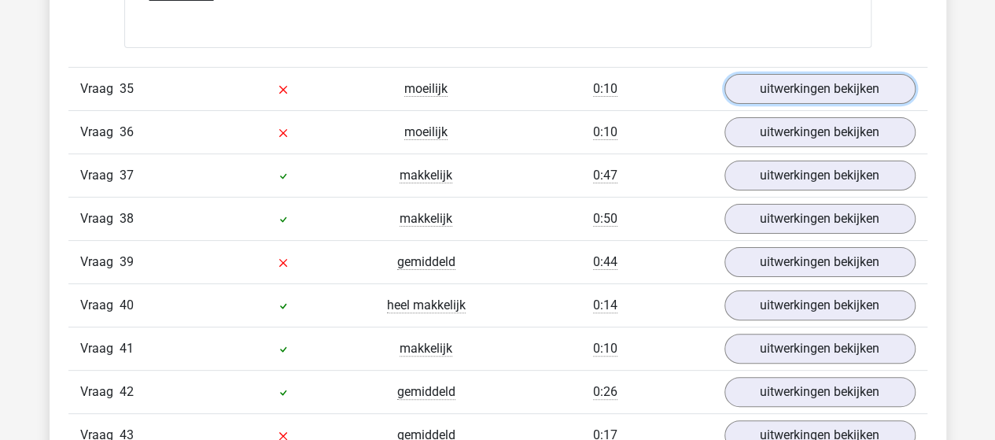
click at [804, 74] on link "uitwerkingen bekijken" at bounding box center [819, 89] width 191 height 30
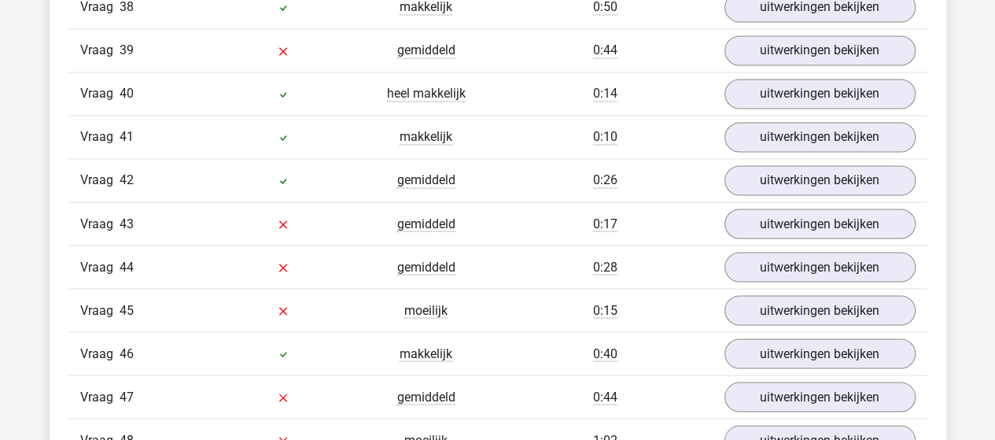
scroll to position [15981, 0]
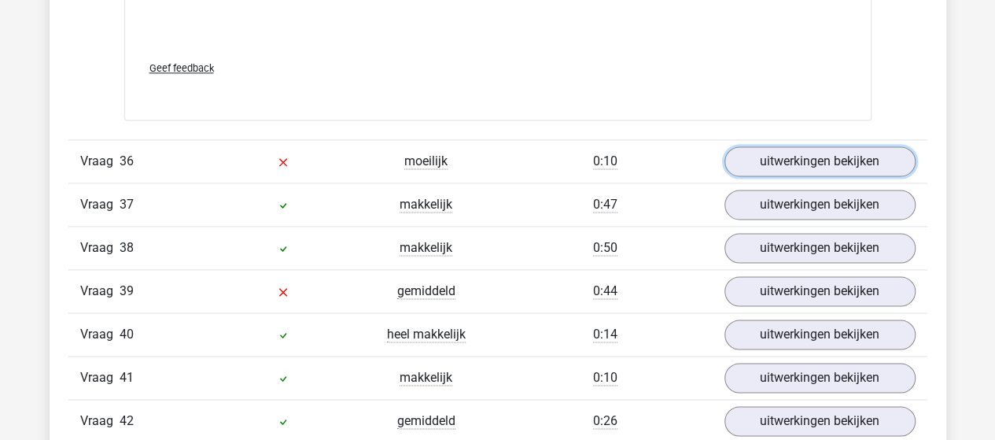
click at [873, 146] on link "uitwerkingen bekijken" at bounding box center [819, 161] width 191 height 30
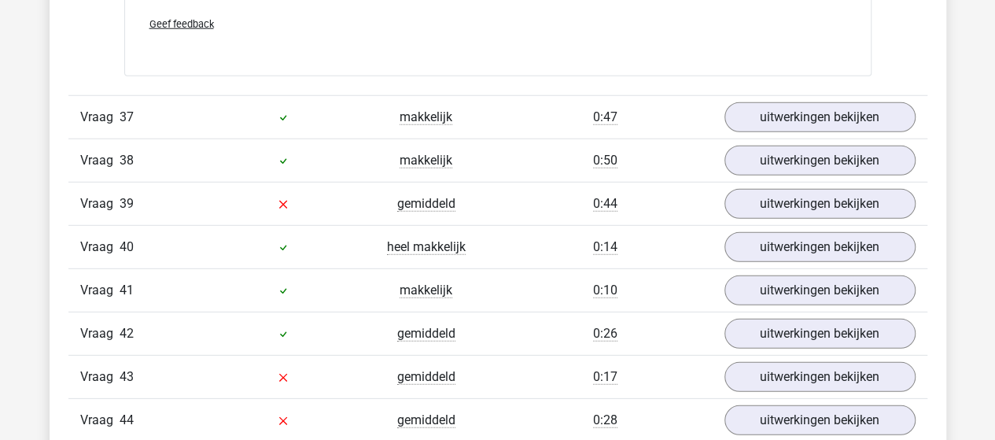
scroll to position [17079, 0]
click at [794, 188] on link "uitwerkingen bekijken" at bounding box center [819, 203] width 191 height 30
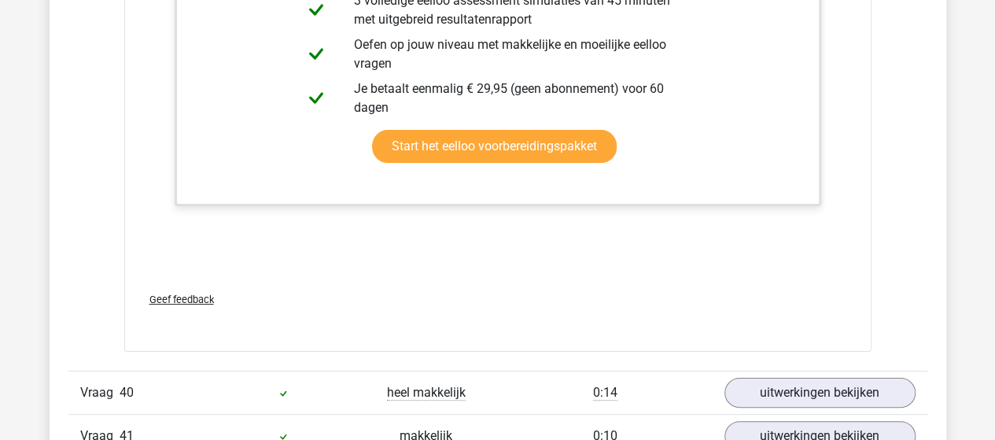
scroll to position [18134, 0]
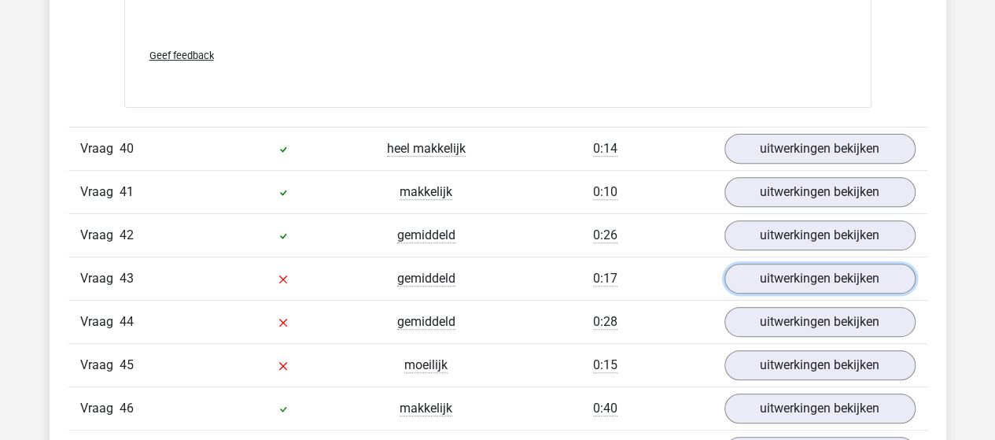
click at [768, 264] on link "uitwerkingen bekijken" at bounding box center [819, 279] width 191 height 30
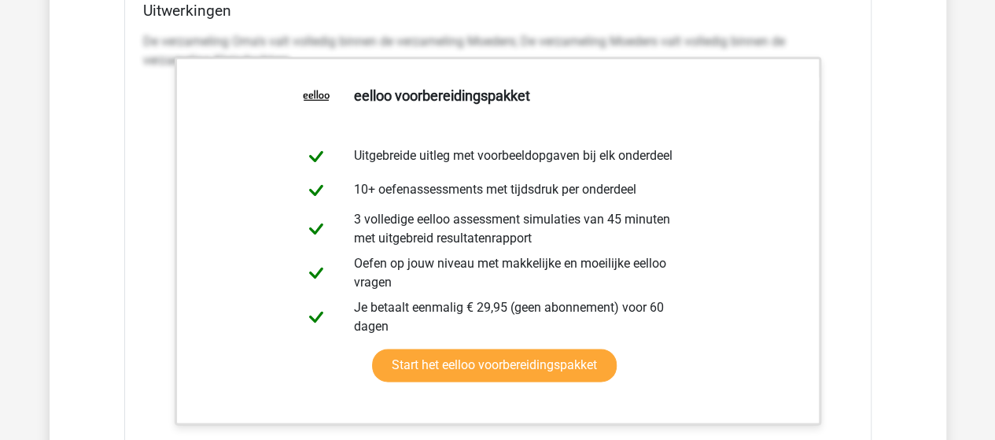
scroll to position [19262, 0]
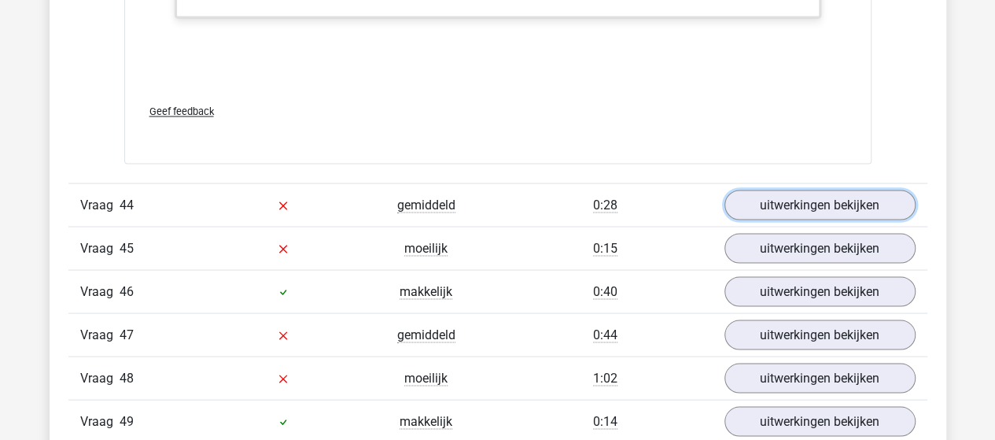
click at [752, 190] on link "uitwerkingen bekijken" at bounding box center [819, 205] width 191 height 30
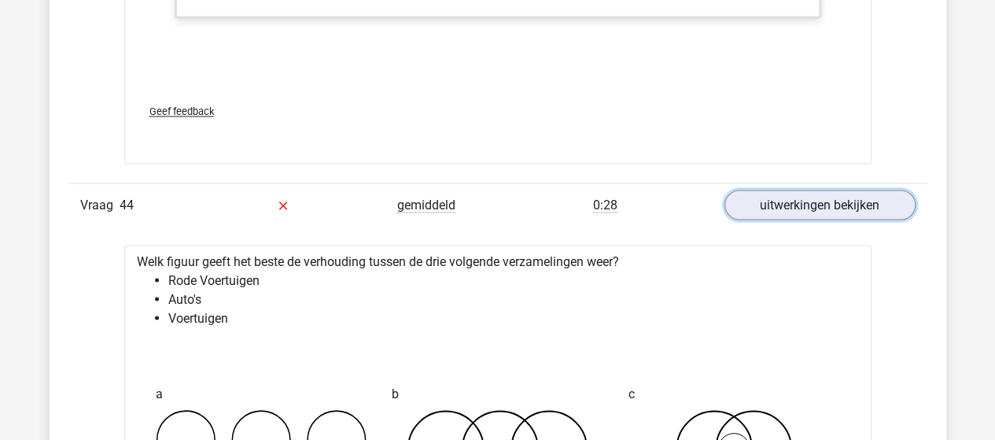
click at [752, 190] on link "uitwerkingen bekijken" at bounding box center [819, 205] width 191 height 30
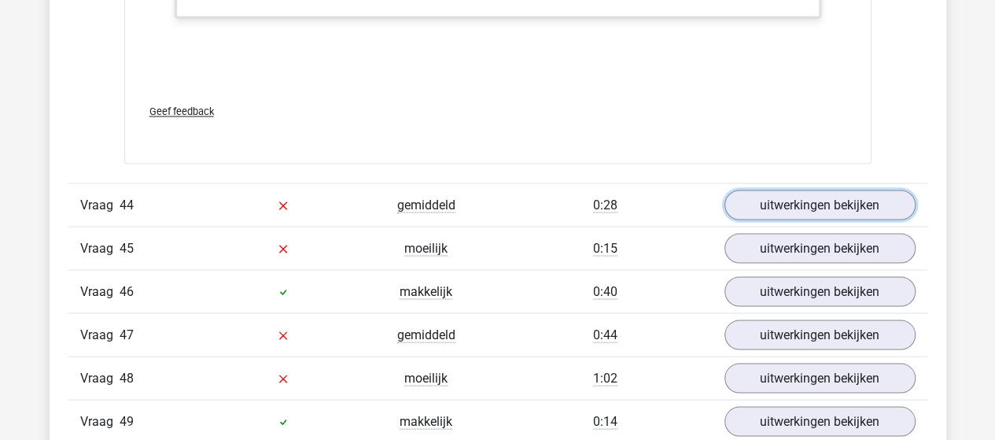
click at [752, 190] on link "uitwerkingen bekijken" at bounding box center [819, 205] width 191 height 30
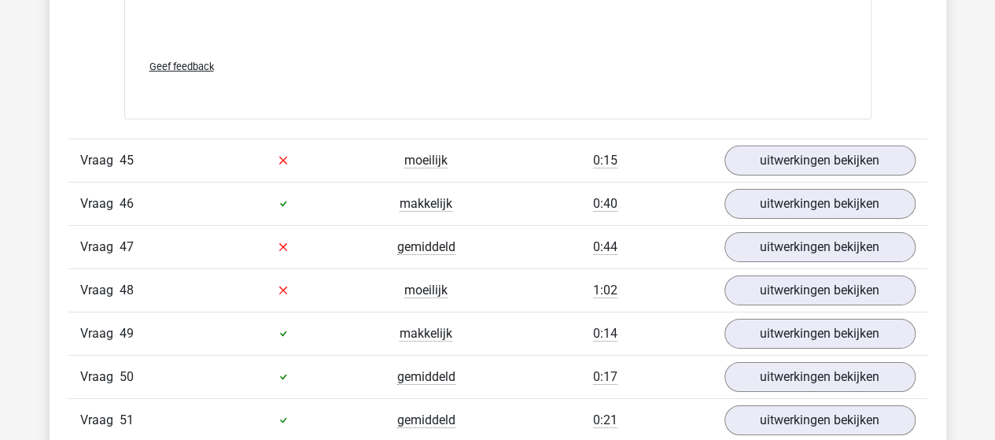
scroll to position [20368, 0]
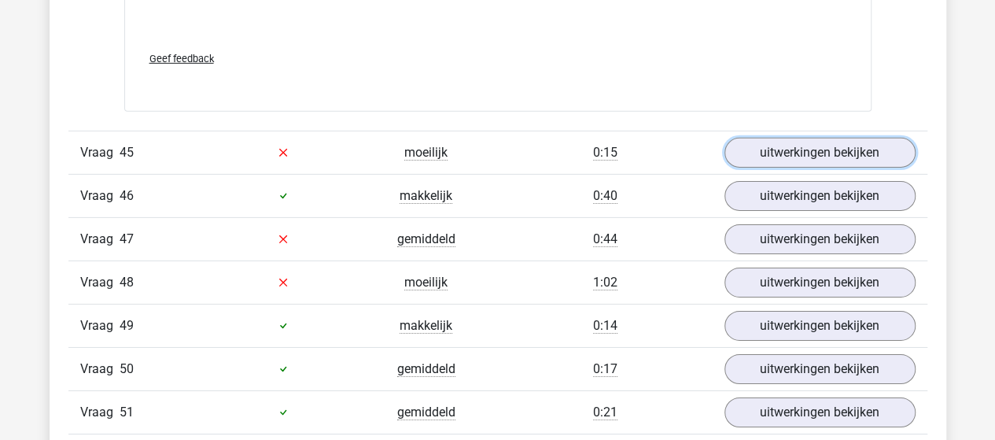
click at [749, 138] on link "uitwerkingen bekijken" at bounding box center [819, 153] width 191 height 30
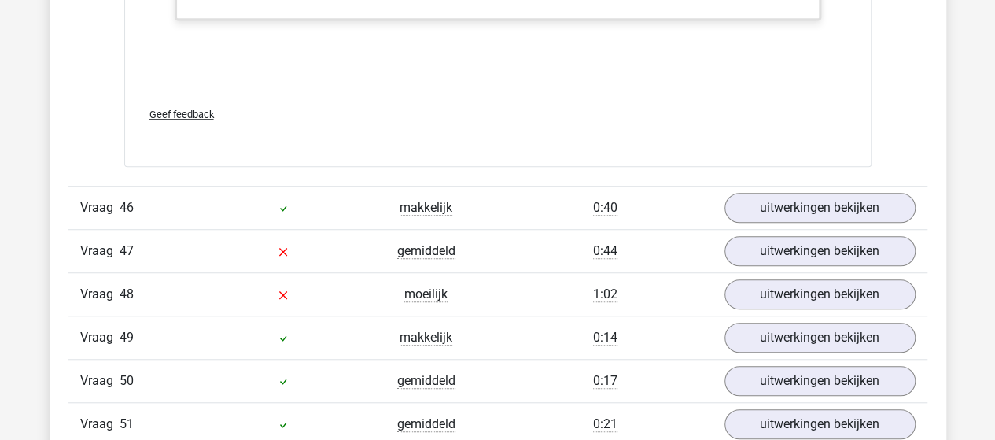
scroll to position [21439, 0]
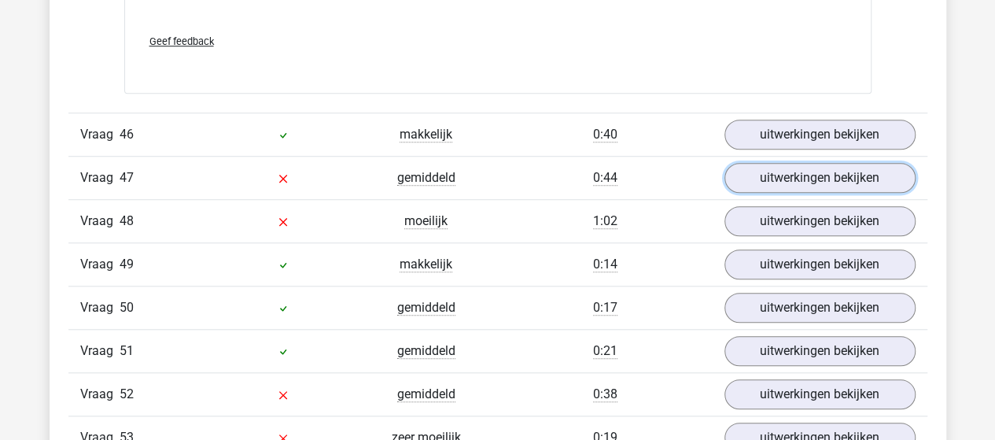
click at [810, 163] on link "uitwerkingen bekijken" at bounding box center [819, 178] width 191 height 30
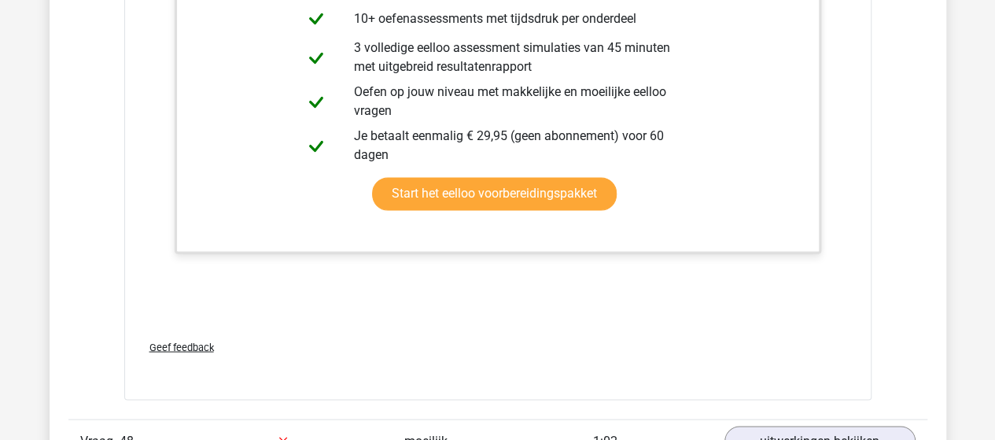
scroll to position [22179, 0]
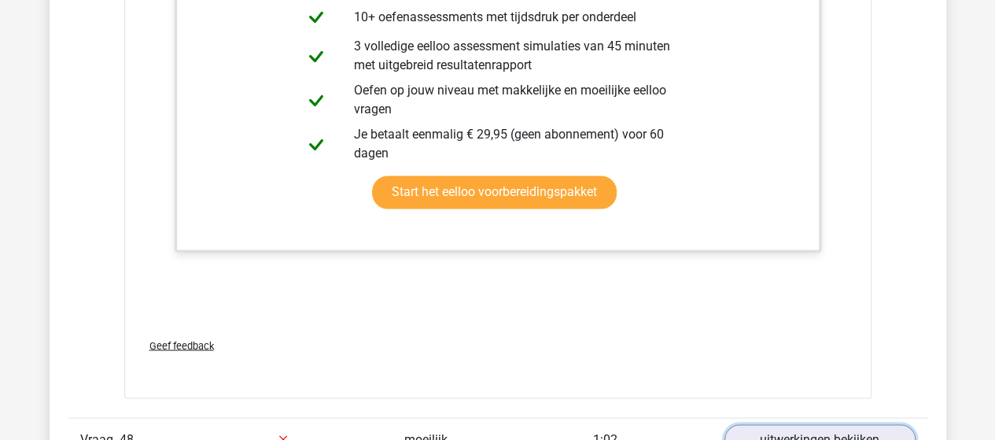
click at [760, 424] on link "uitwerkingen bekijken" at bounding box center [819, 439] width 191 height 30
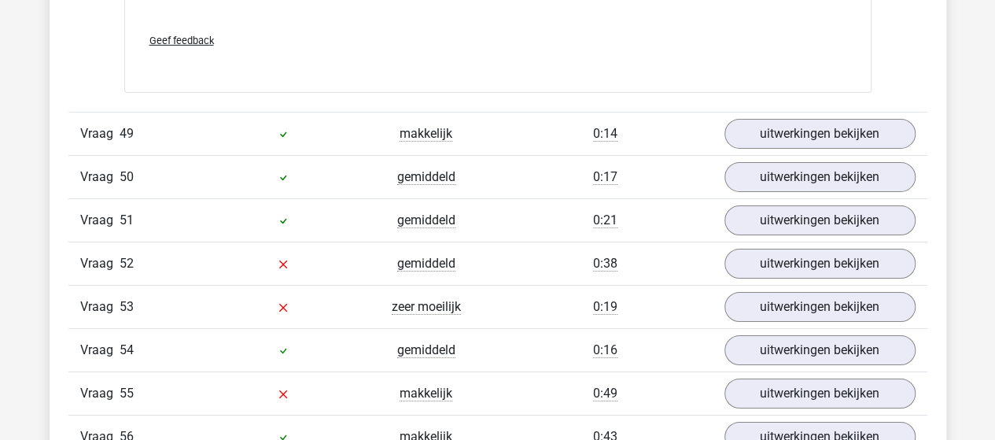
scroll to position [23493, 0]
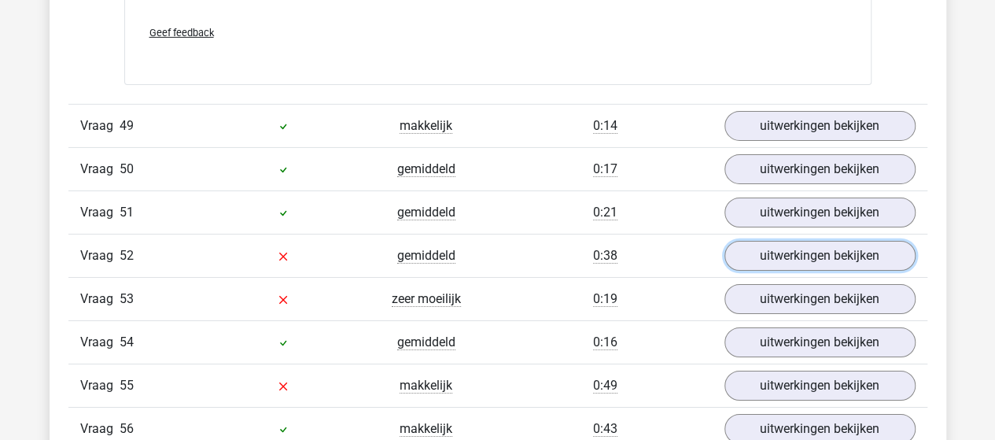
click at [768, 241] on link "uitwerkingen bekijken" at bounding box center [819, 256] width 191 height 30
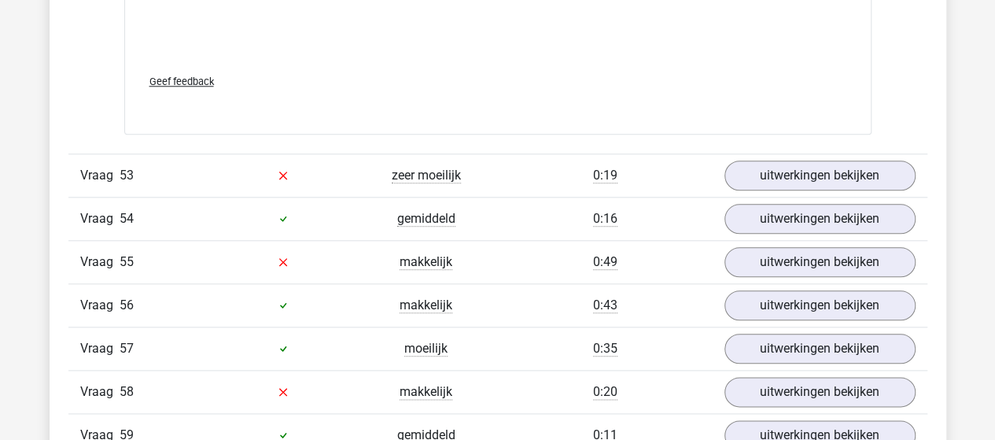
scroll to position [24651, 0]
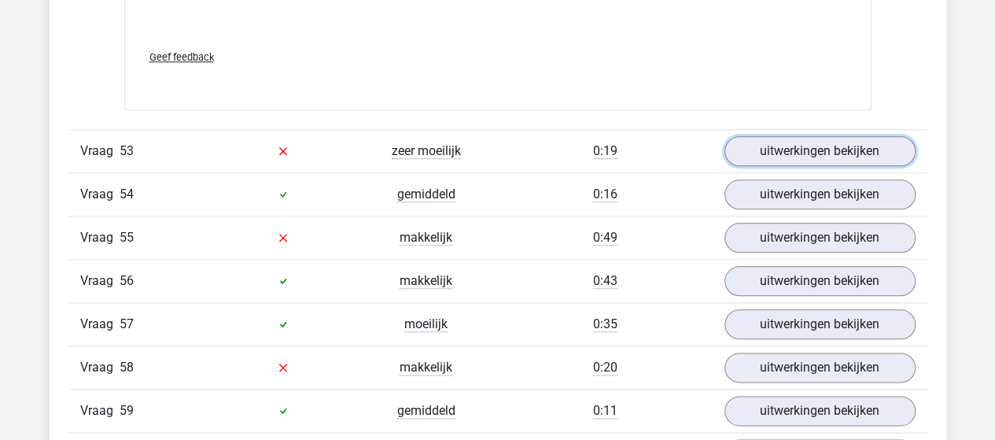
click at [820, 136] on link "uitwerkingen bekijken" at bounding box center [819, 151] width 191 height 30
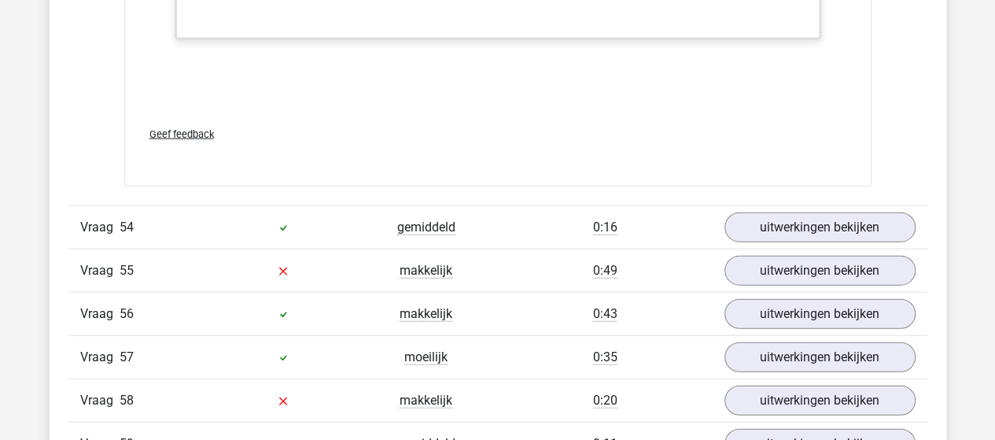
scroll to position [25629, 0]
click at [814, 255] on link "uitwerkingen bekijken" at bounding box center [819, 270] width 191 height 30
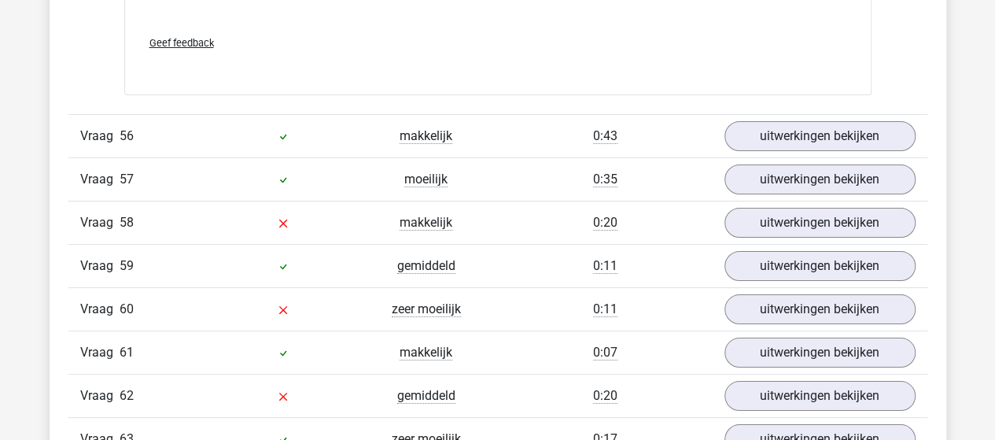
scroll to position [26772, 0]
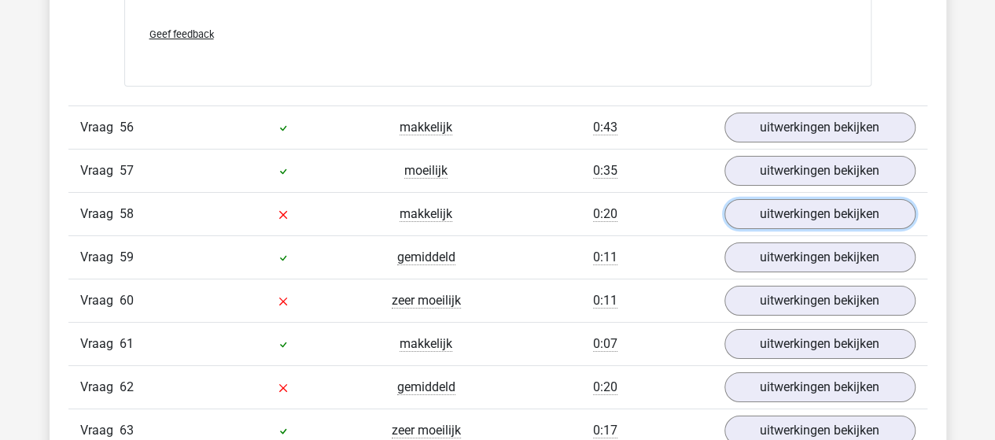
click at [780, 199] on link "uitwerkingen bekijken" at bounding box center [819, 214] width 191 height 30
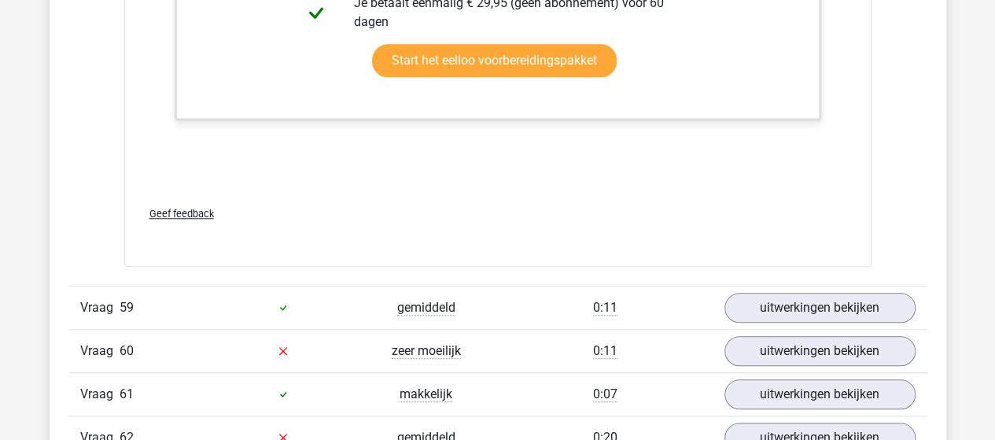
scroll to position [27691, 0]
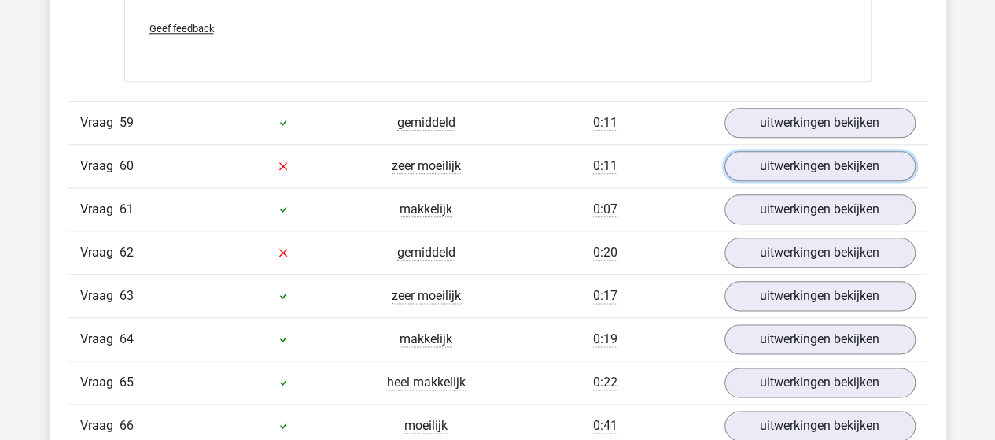
click at [782, 151] on link "uitwerkingen bekijken" at bounding box center [819, 166] width 191 height 30
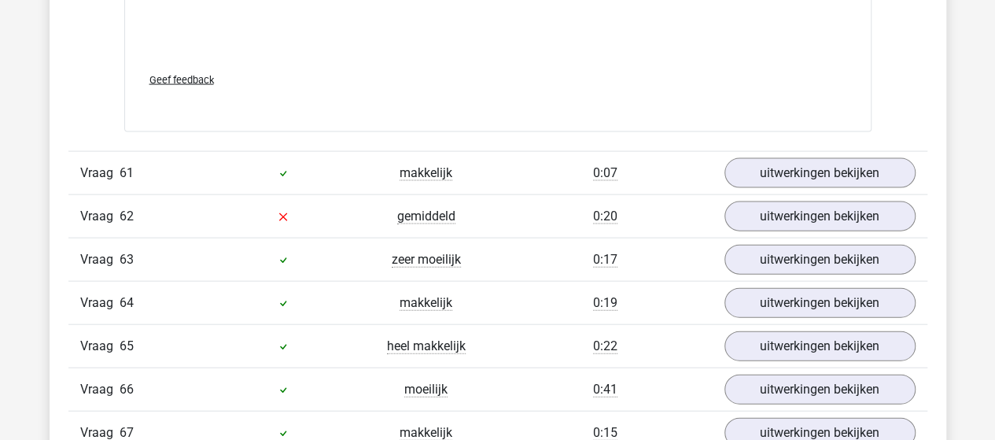
scroll to position [28518, 0]
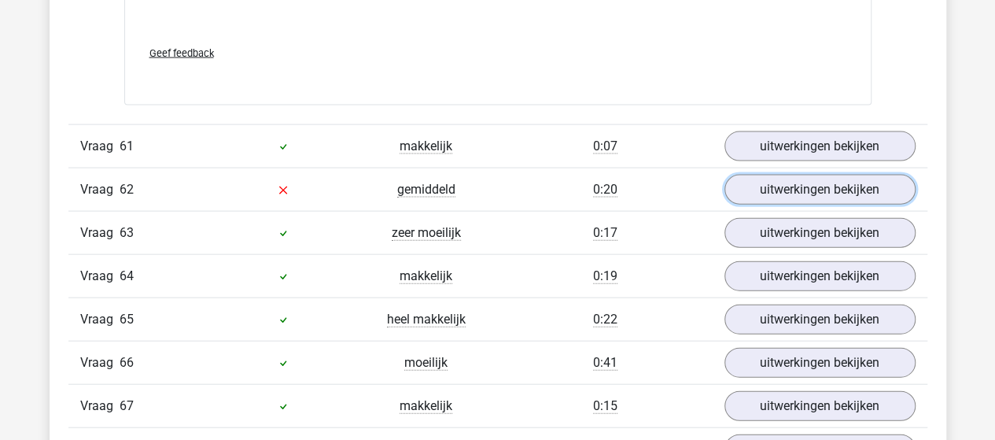
click at [791, 175] on link "uitwerkingen bekijken" at bounding box center [819, 190] width 191 height 30
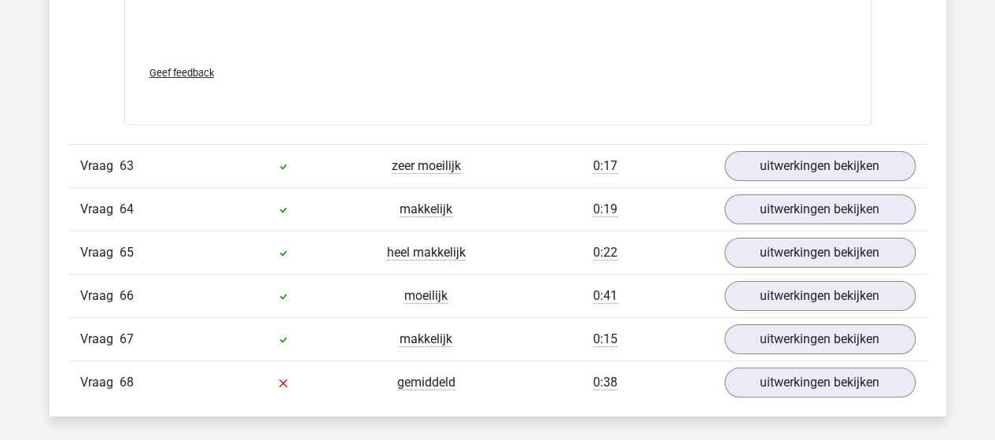
scroll to position [29594, 0]
click at [807, 368] on link "uitwerkingen bekijken" at bounding box center [819, 383] width 191 height 30
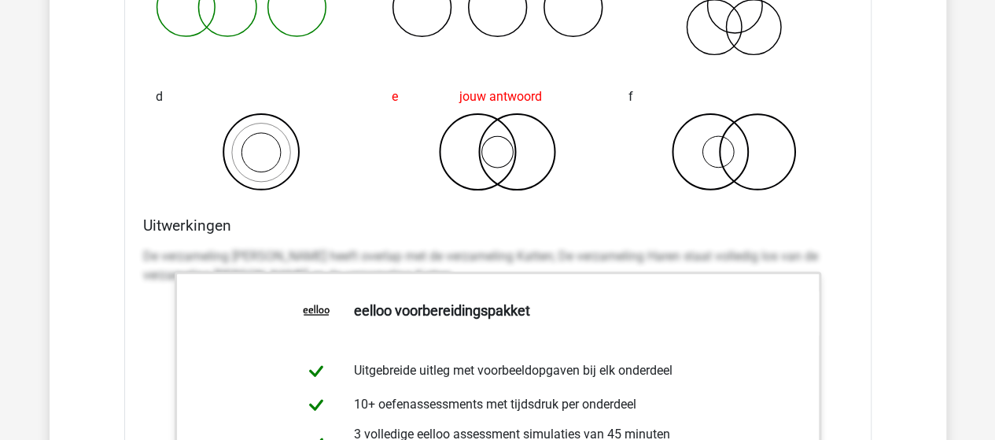
scroll to position [23930, 0]
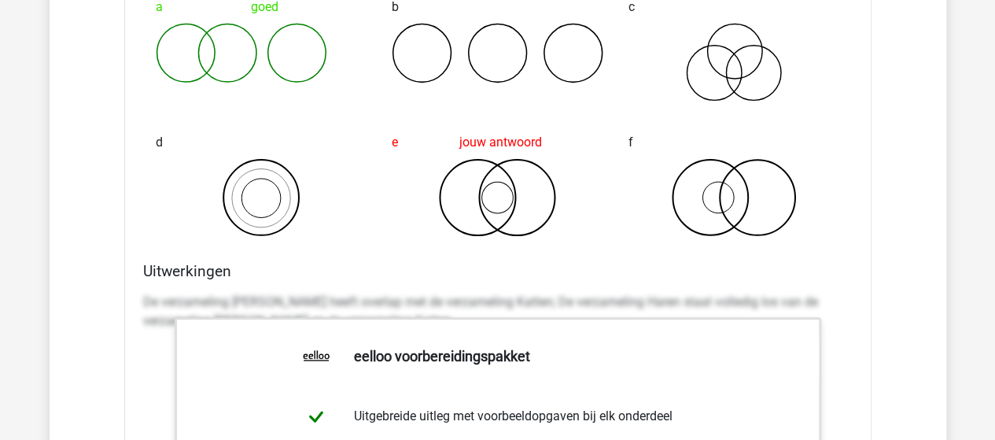
drag, startPoint x: 394, startPoint y: 367, endPoint x: 730, endPoint y: 199, distance: 375.4
click at [730, 199] on div "a goed b c d e jouw antwoord f" at bounding box center [498, 113] width 710 height 283
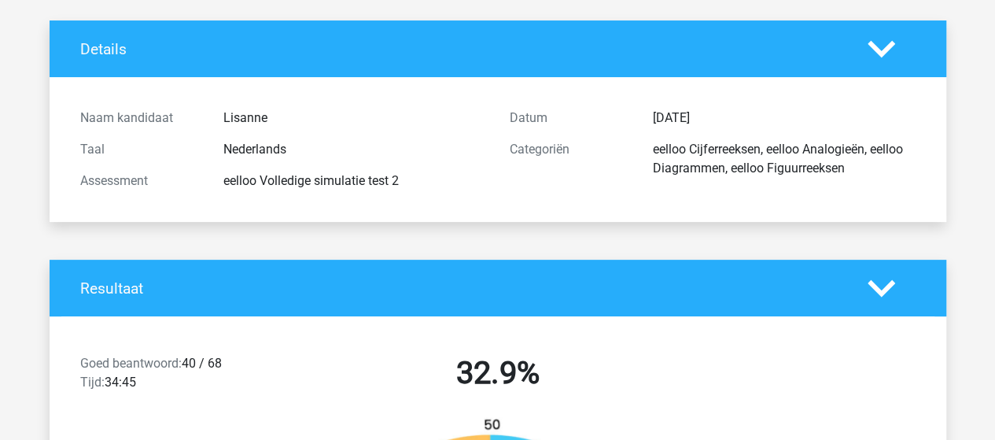
scroll to position [0, 0]
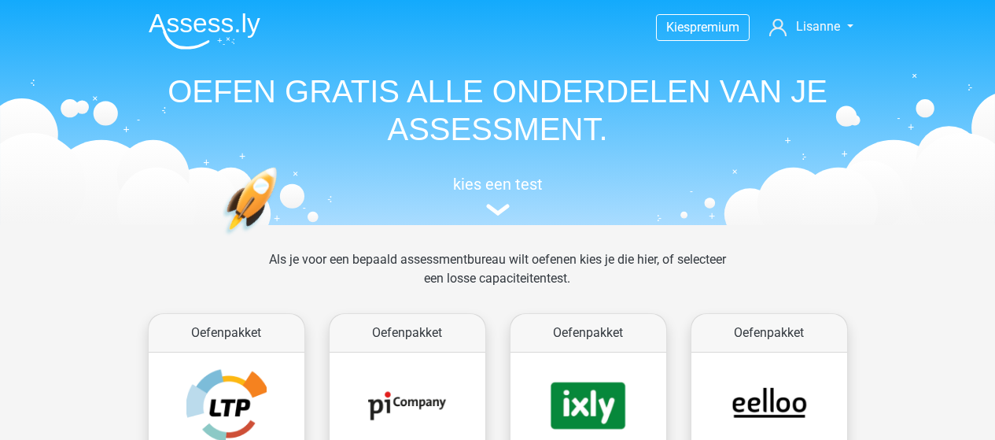
scroll to position [724, 0]
